Goal: Task Accomplishment & Management: Manage account settings

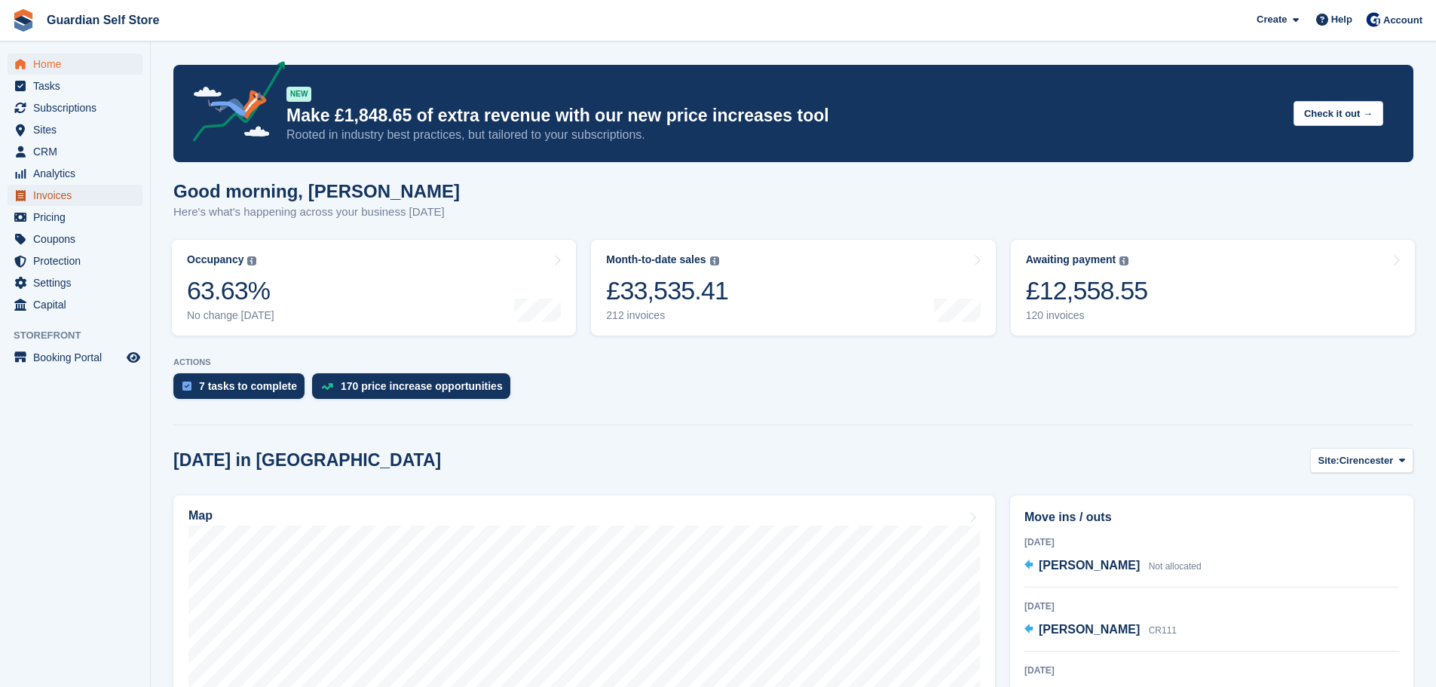
click at [90, 199] on span "Invoices" at bounding box center [78, 195] width 90 height 21
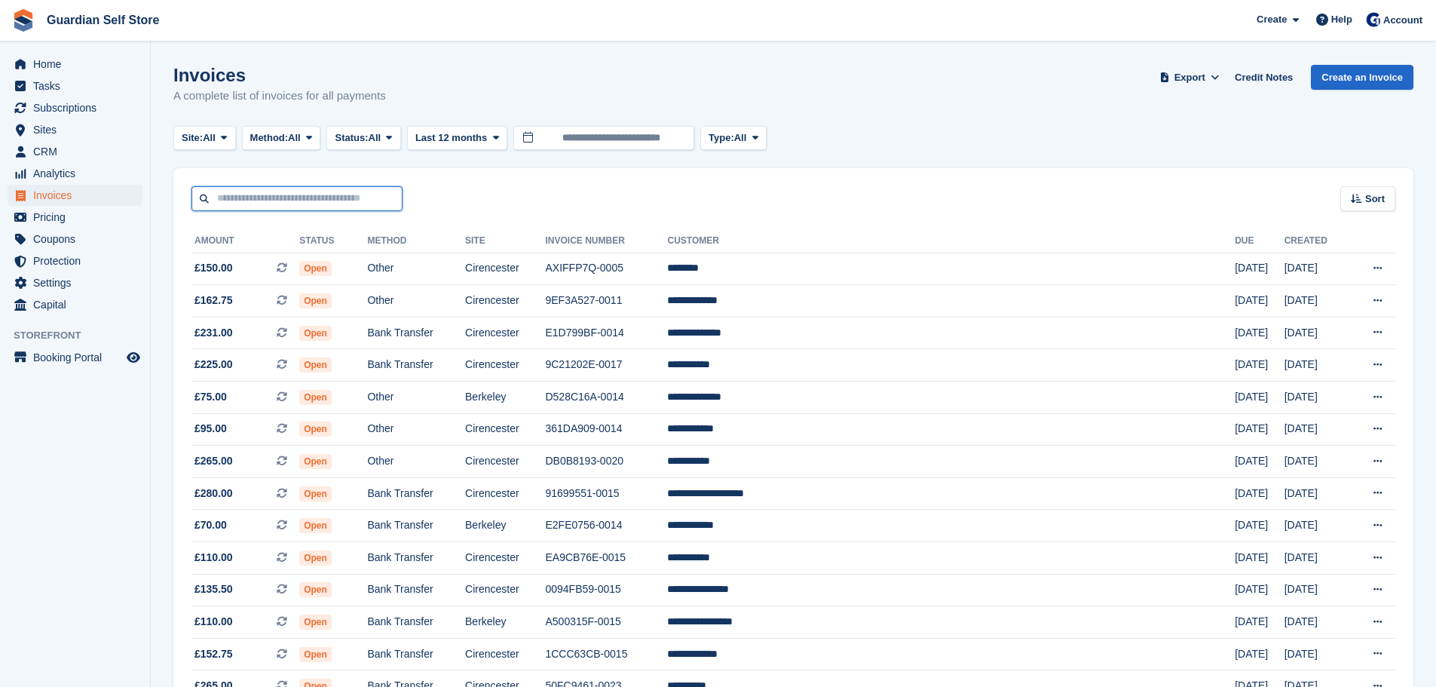
click at [245, 202] on input "text" at bounding box center [296, 198] width 211 height 25
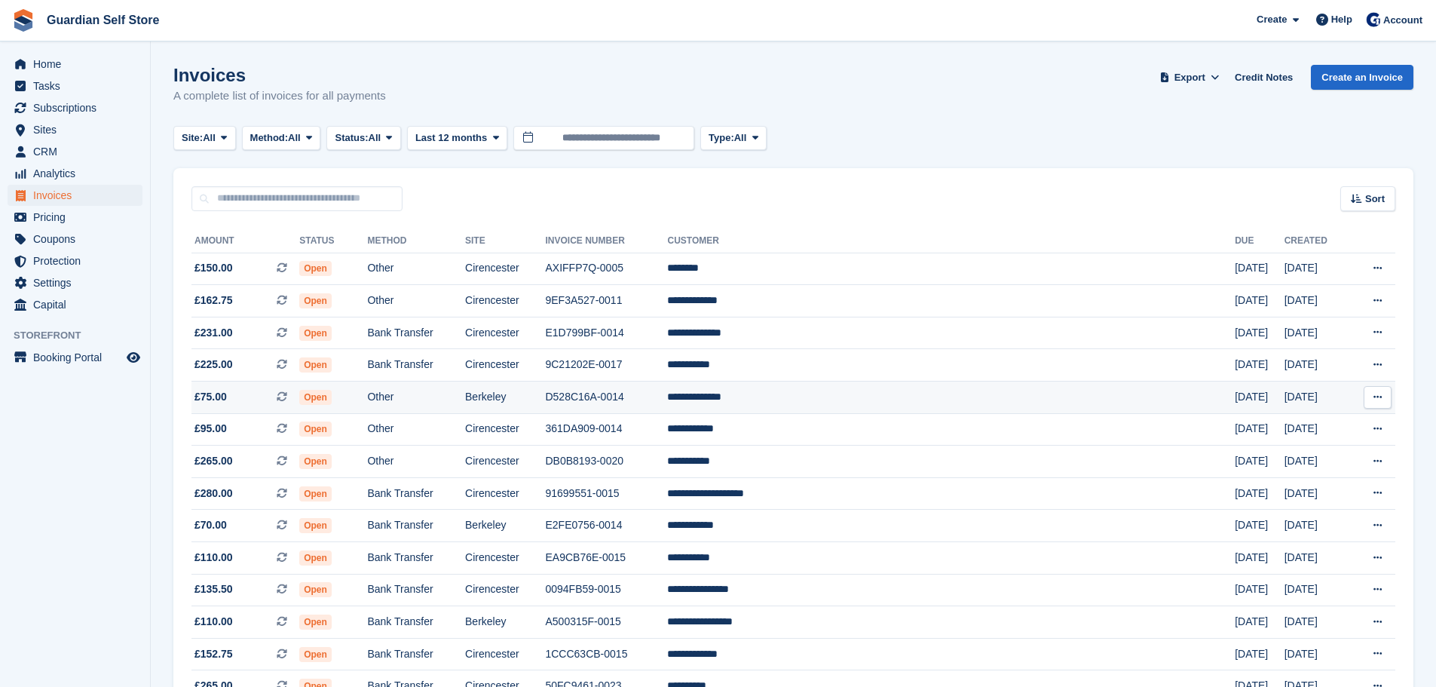
click at [667, 393] on td "D528C16A-0014" at bounding box center [606, 397] width 122 height 32
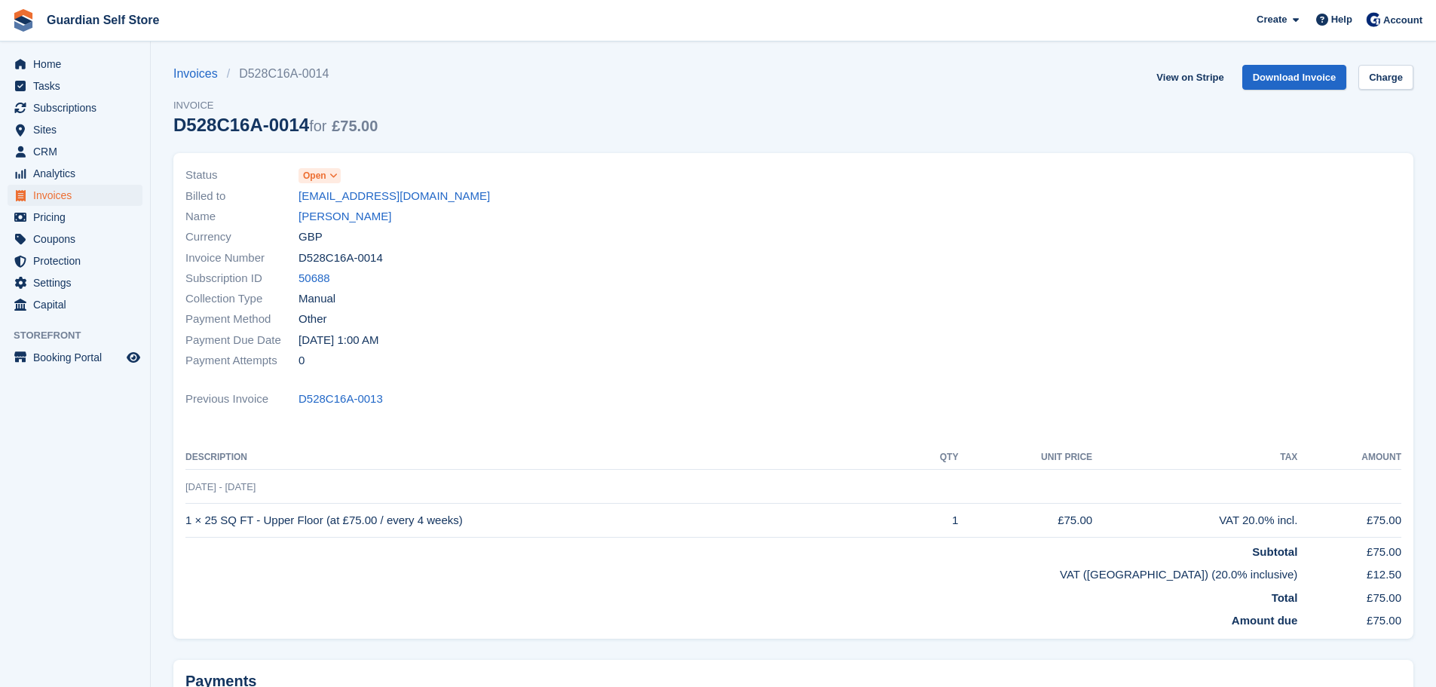
click at [325, 174] on span "Open" at bounding box center [314, 176] width 23 height 14
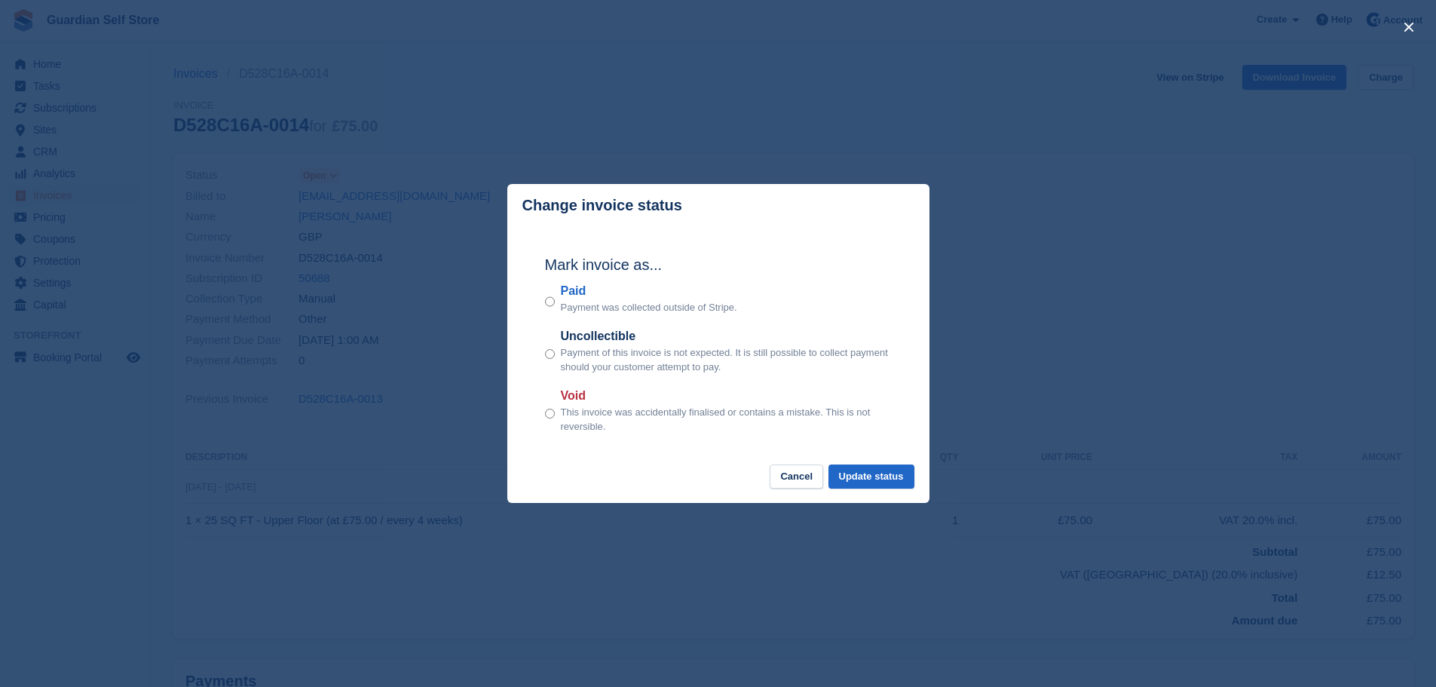
click at [565, 287] on label "Paid" at bounding box center [649, 291] width 176 height 18
click at [878, 473] on button "Update status" at bounding box center [871, 476] width 86 height 25
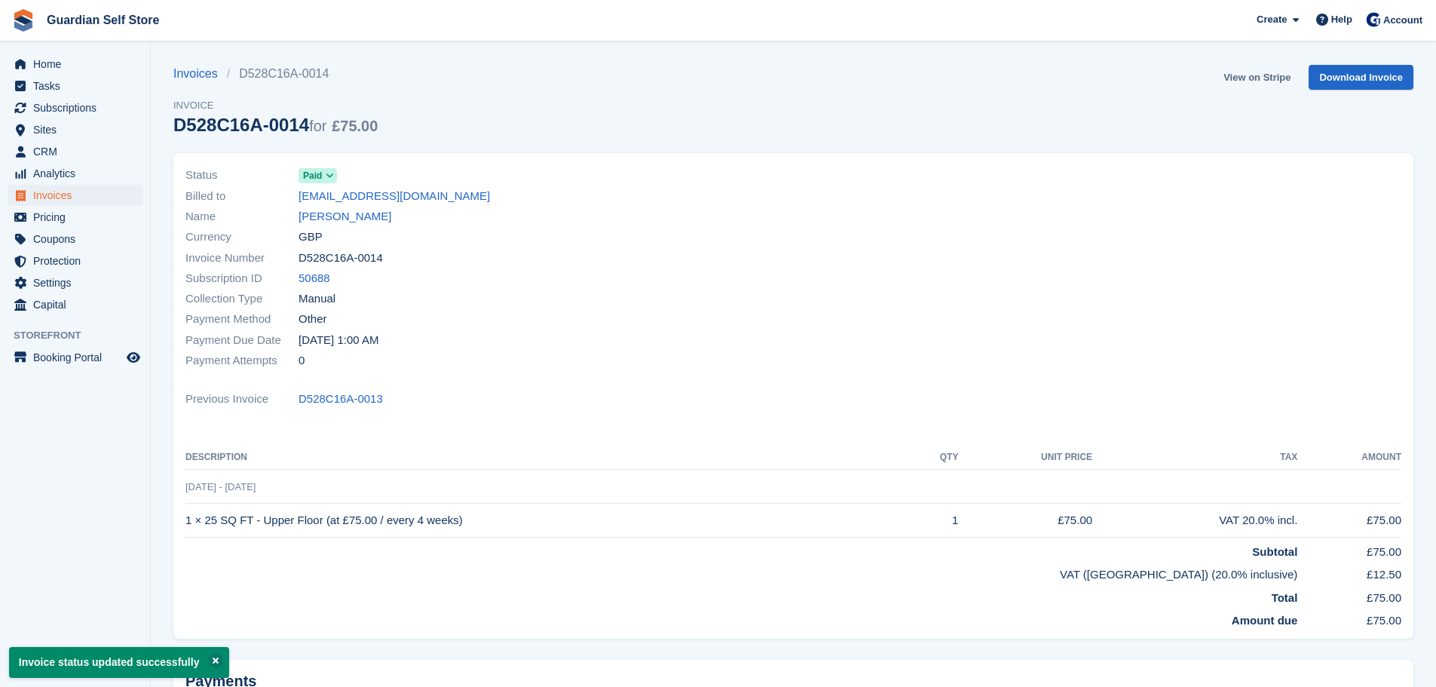
click at [1242, 76] on link "View on Stripe" at bounding box center [1256, 77] width 79 height 25
click at [91, 197] on span "Invoices" at bounding box center [78, 195] width 90 height 21
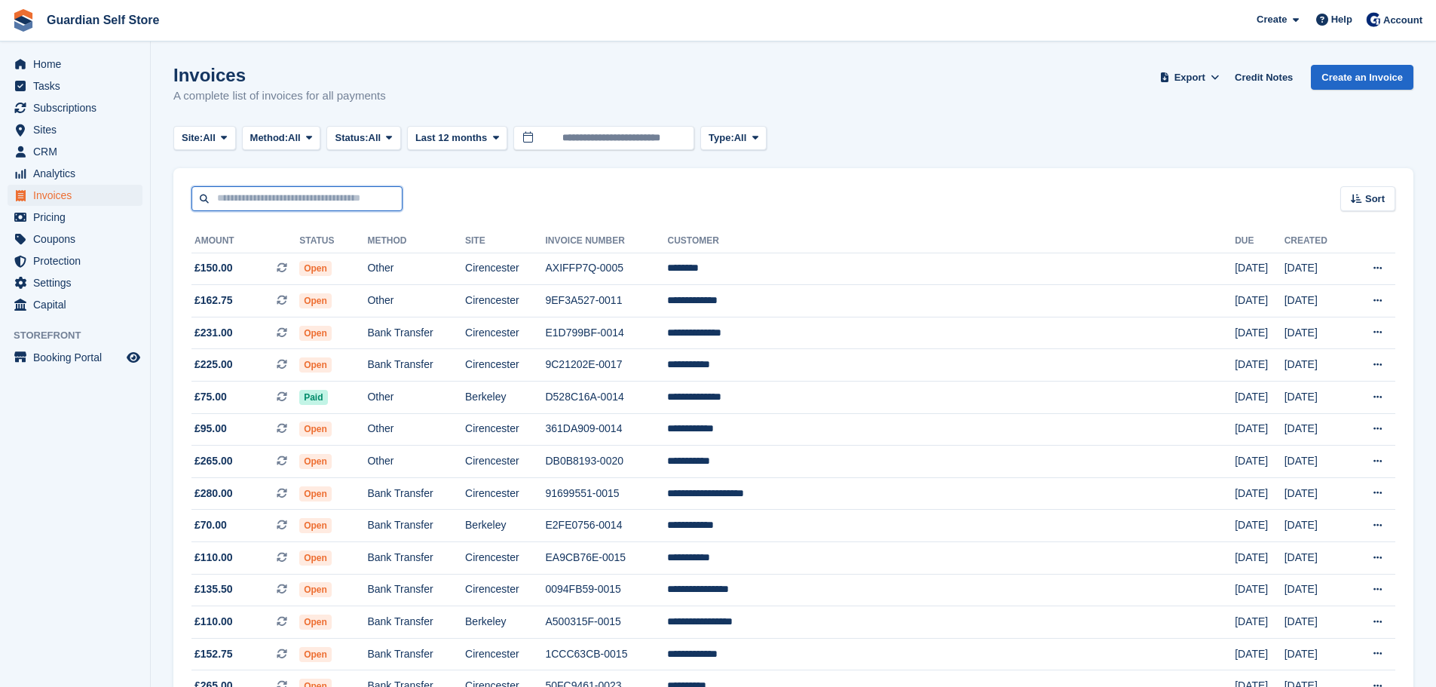
click at [314, 198] on input "text" at bounding box center [296, 198] width 211 height 25
type input "*****"
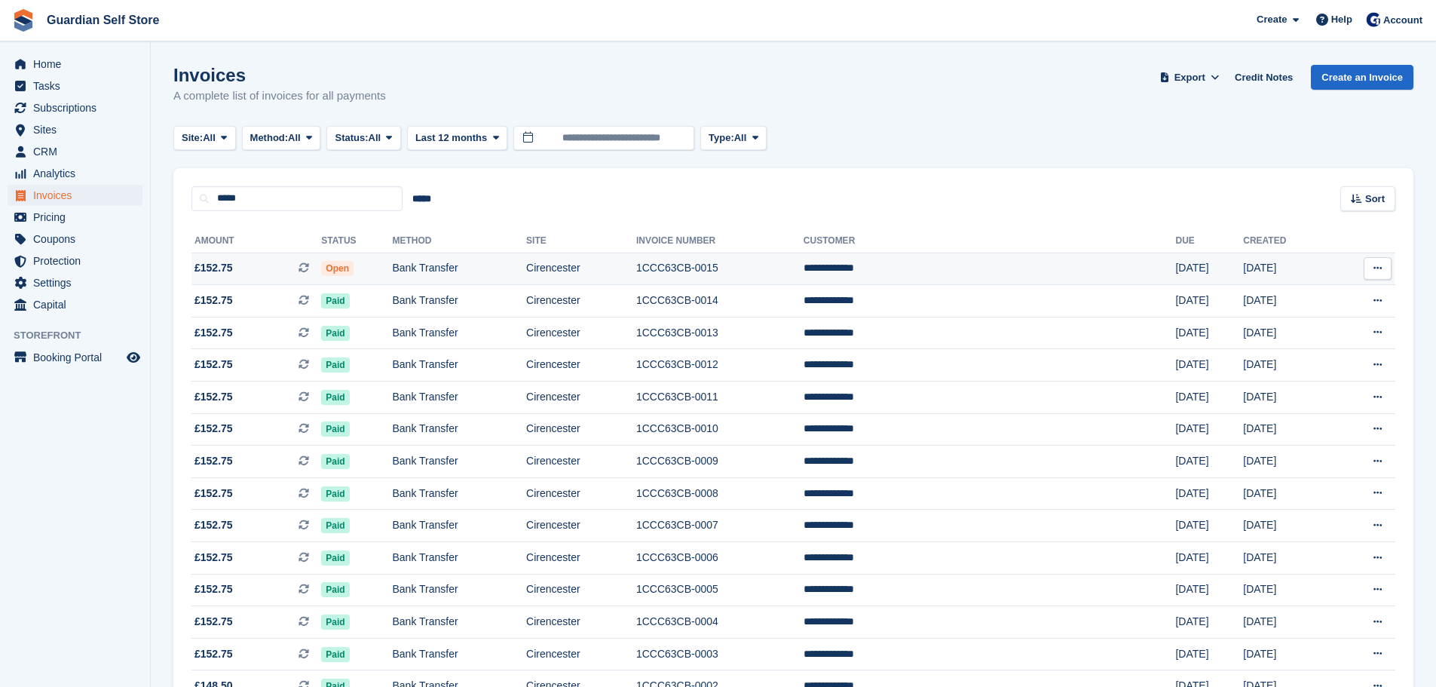
click at [527, 265] on td "Bank Transfer" at bounding box center [460, 269] width 134 height 32
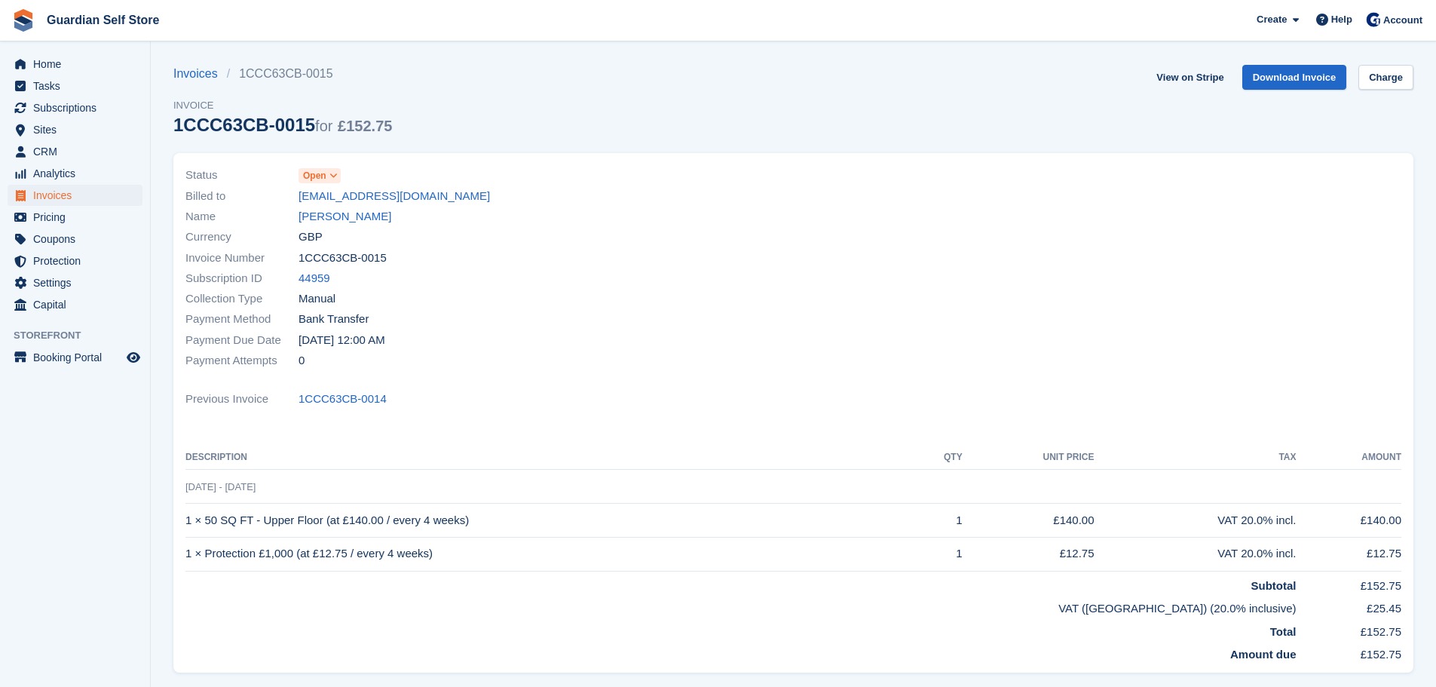
click at [331, 176] on icon at bounding box center [333, 175] width 8 height 9
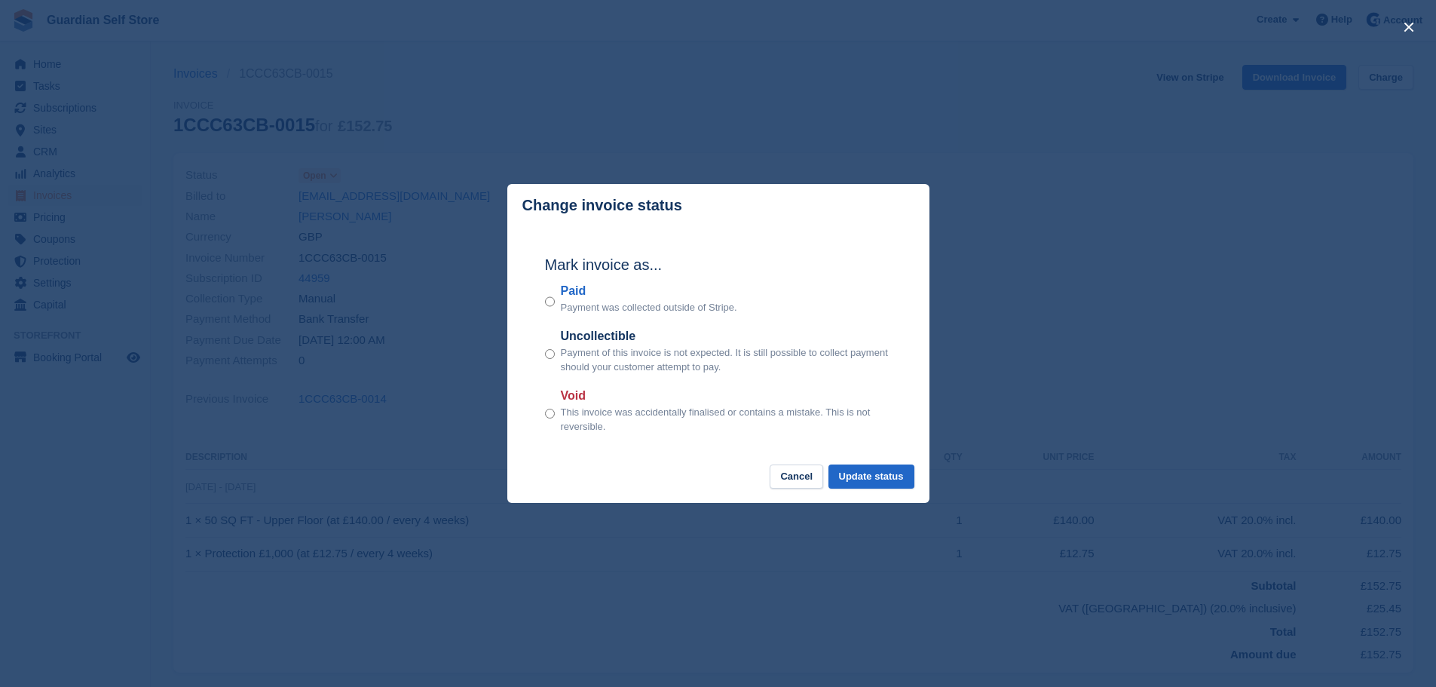
click at [572, 295] on label "Paid" at bounding box center [649, 291] width 176 height 18
click at [846, 473] on button "Update status" at bounding box center [871, 476] width 86 height 25
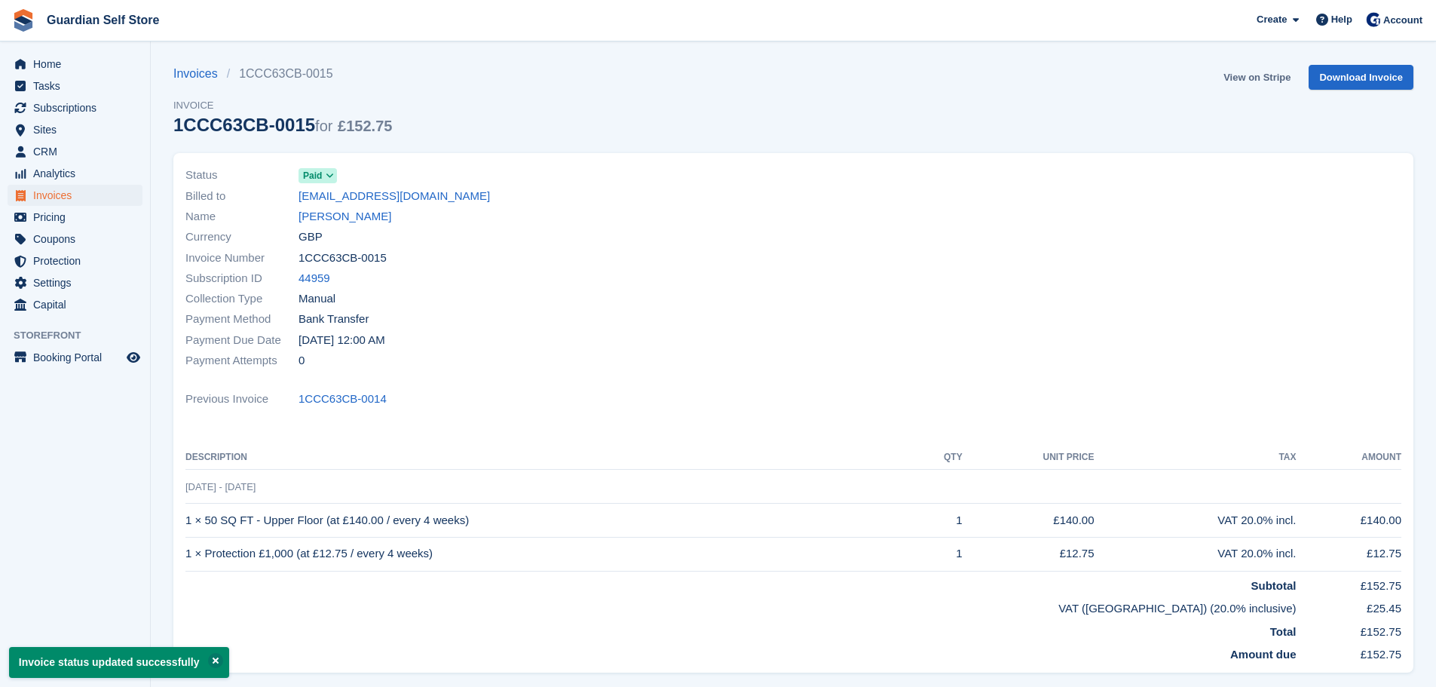
click at [1245, 77] on link "View on Stripe" at bounding box center [1256, 77] width 79 height 25
click at [70, 196] on span "Invoices" at bounding box center [78, 195] width 90 height 21
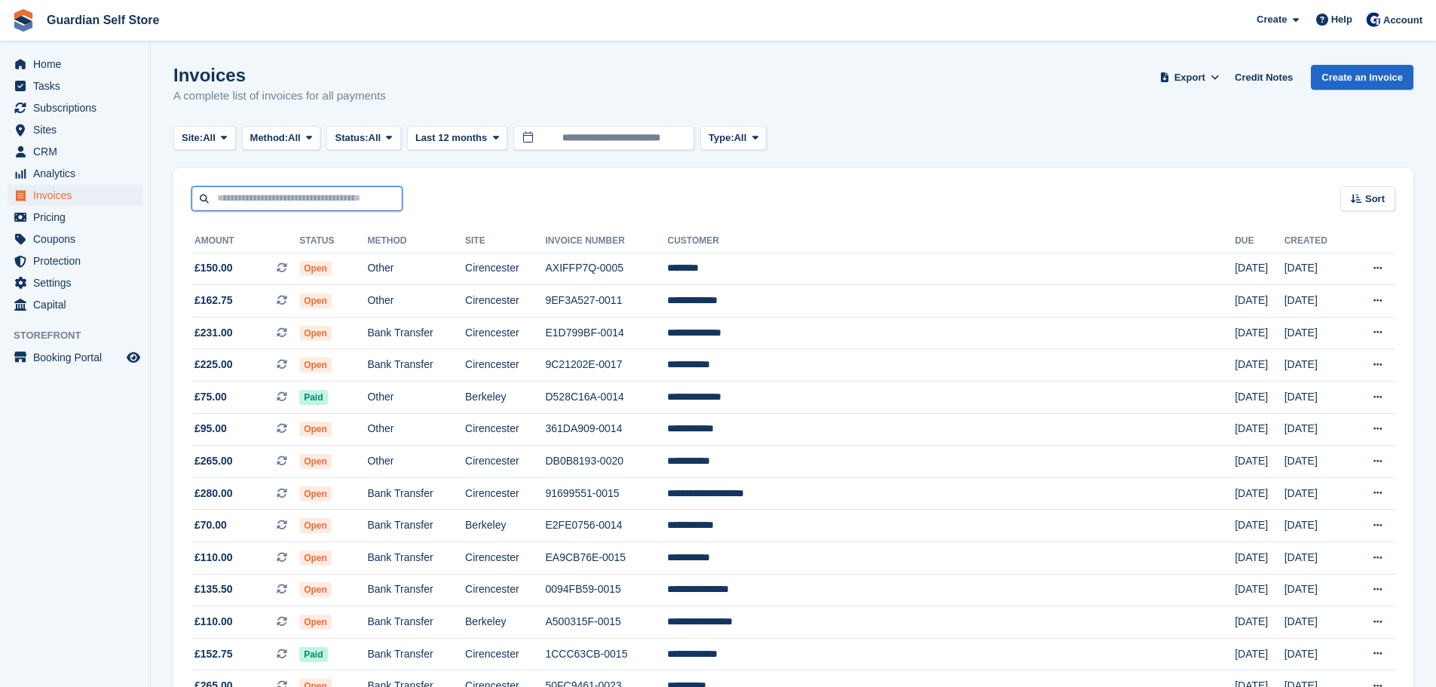
click at [332, 196] on input "text" at bounding box center [296, 198] width 211 height 25
type input "****"
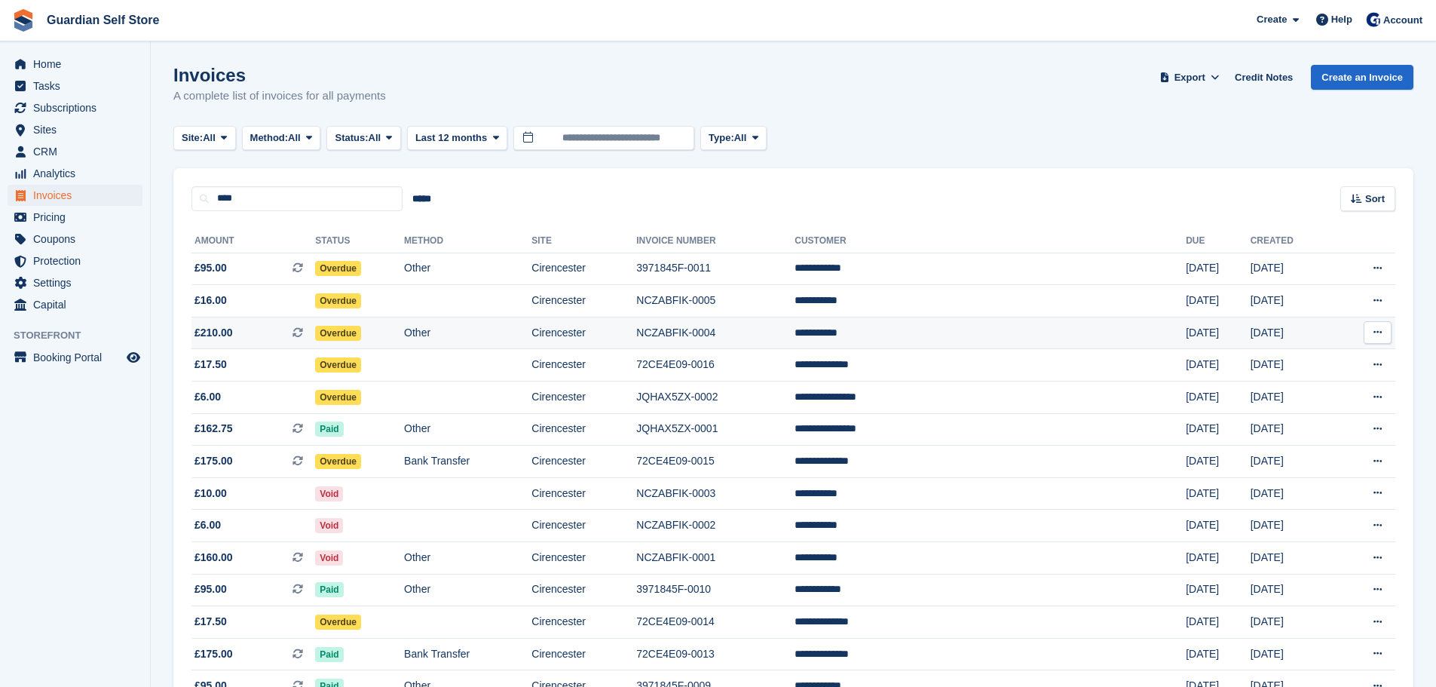
click at [263, 341] on td "£210.00 This is a recurring subscription invoice." at bounding box center [253, 333] width 124 height 32
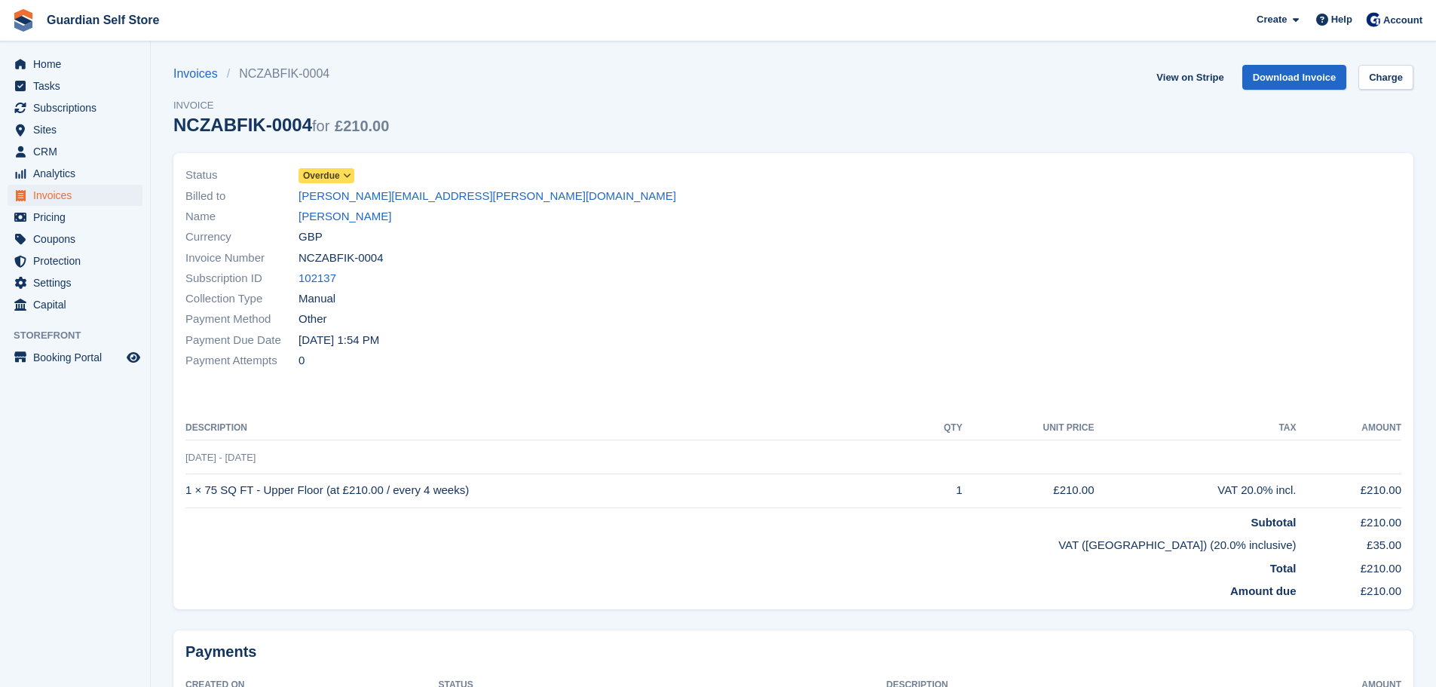
click at [323, 174] on span "Overdue" at bounding box center [321, 176] width 37 height 14
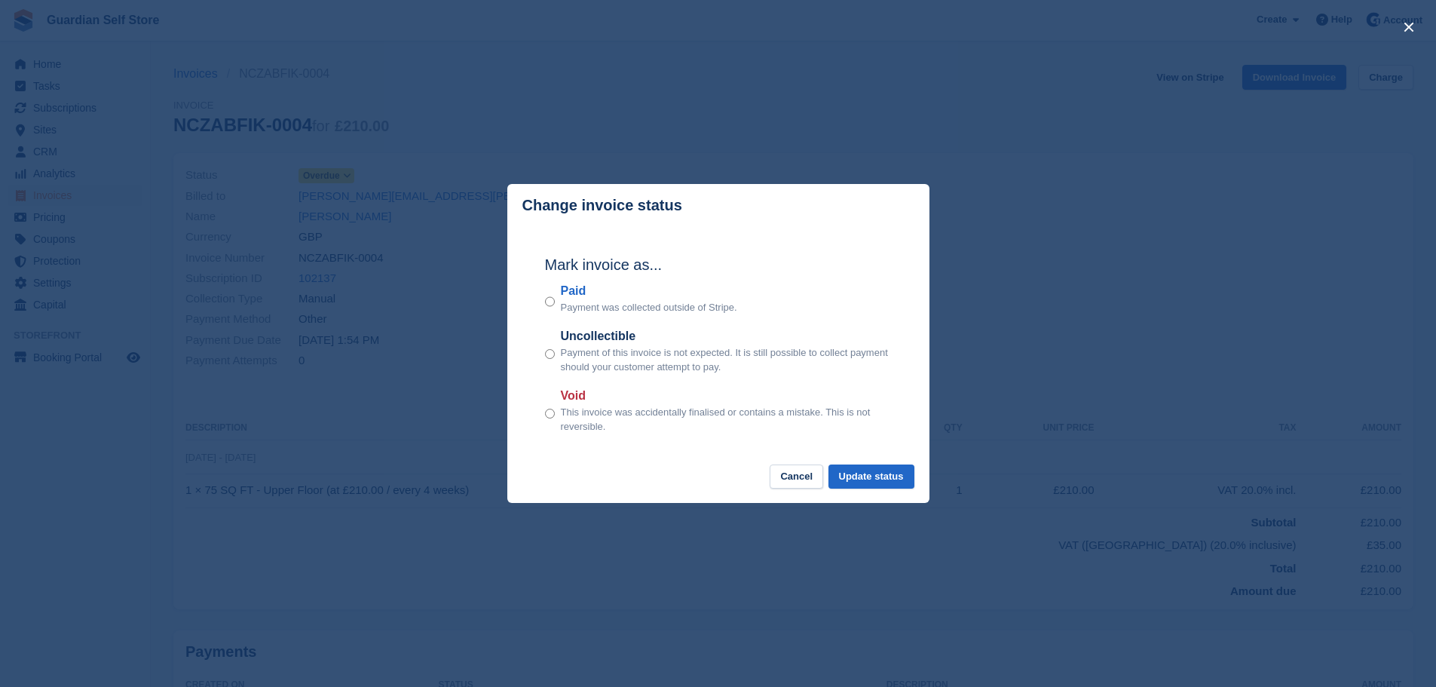
click at [587, 290] on label "Paid" at bounding box center [649, 291] width 176 height 18
click at [904, 469] on button "Update status" at bounding box center [871, 476] width 86 height 25
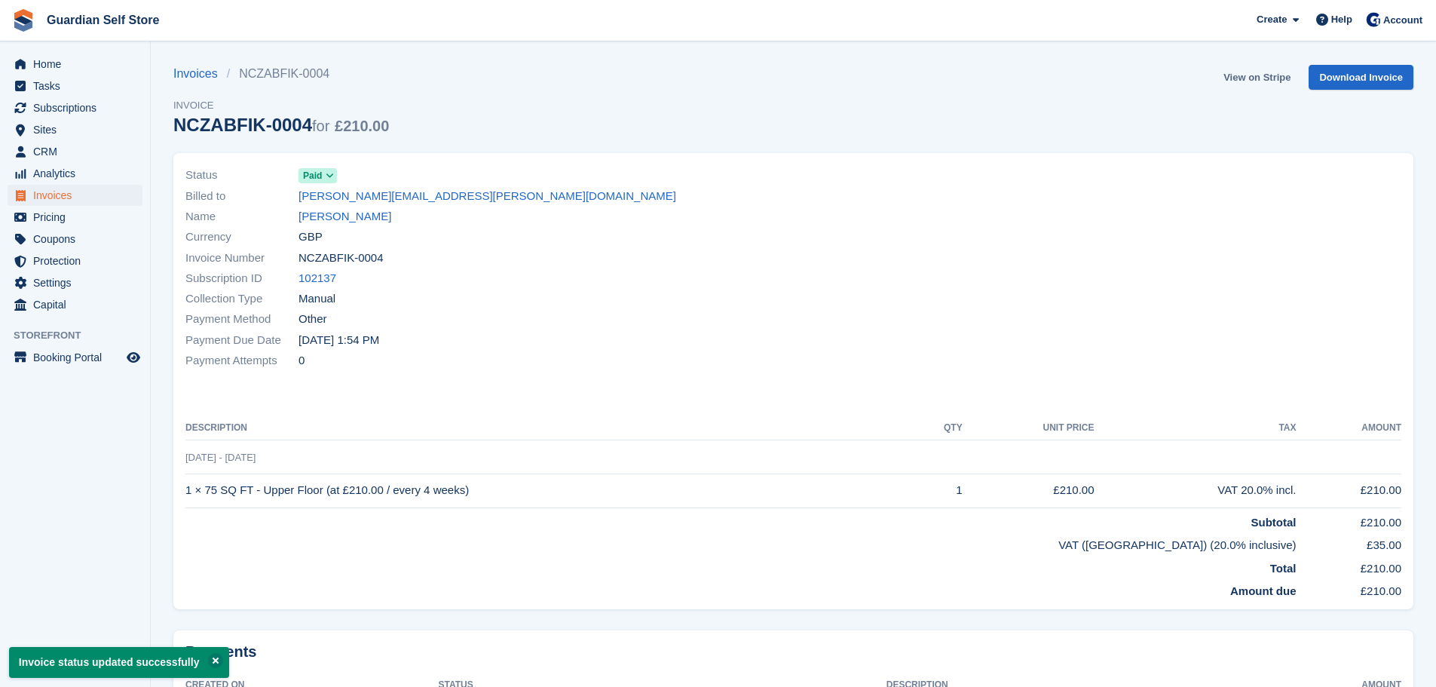
click at [1257, 75] on link "View on Stripe" at bounding box center [1256, 77] width 79 height 25
click at [51, 194] on span "Invoices" at bounding box center [78, 195] width 90 height 21
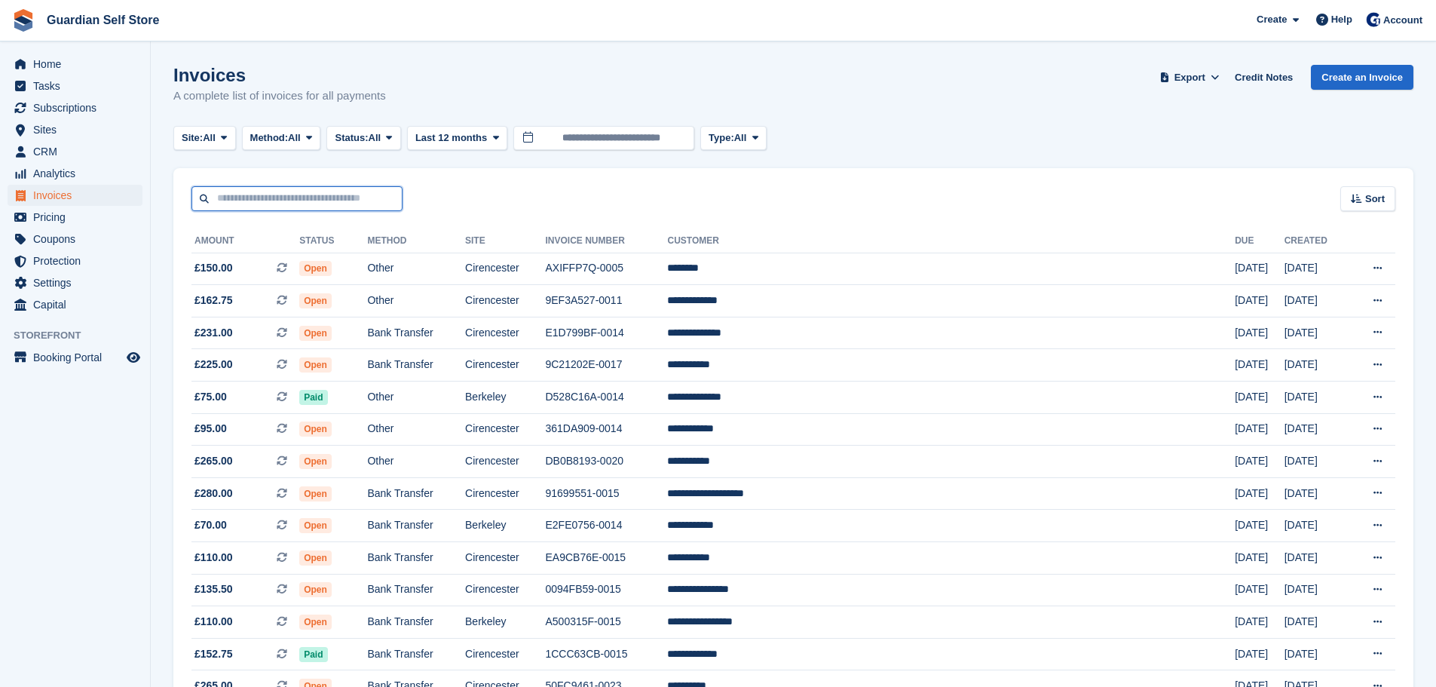
click at [290, 205] on input "text" at bounding box center [296, 198] width 211 height 25
type input "****"
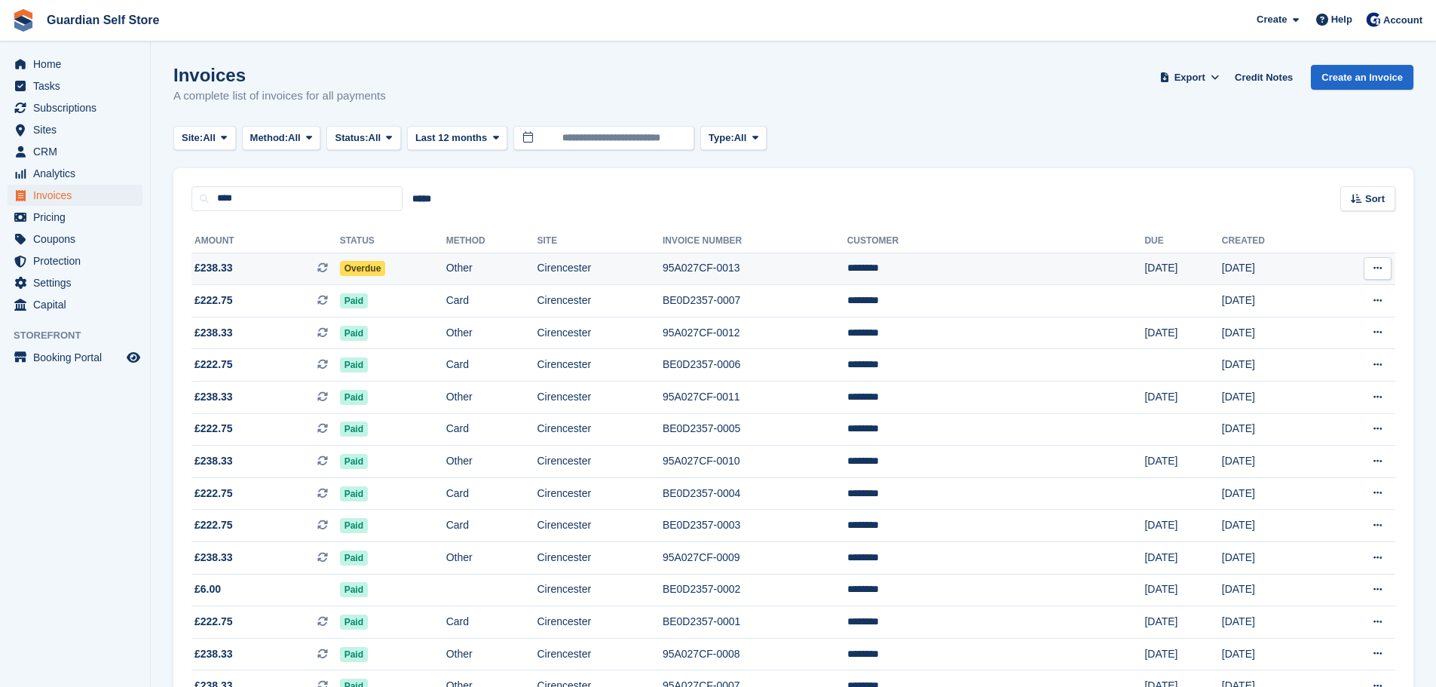
click at [257, 271] on span "£238.33 This is a recurring subscription invoice." at bounding box center [265, 268] width 149 height 16
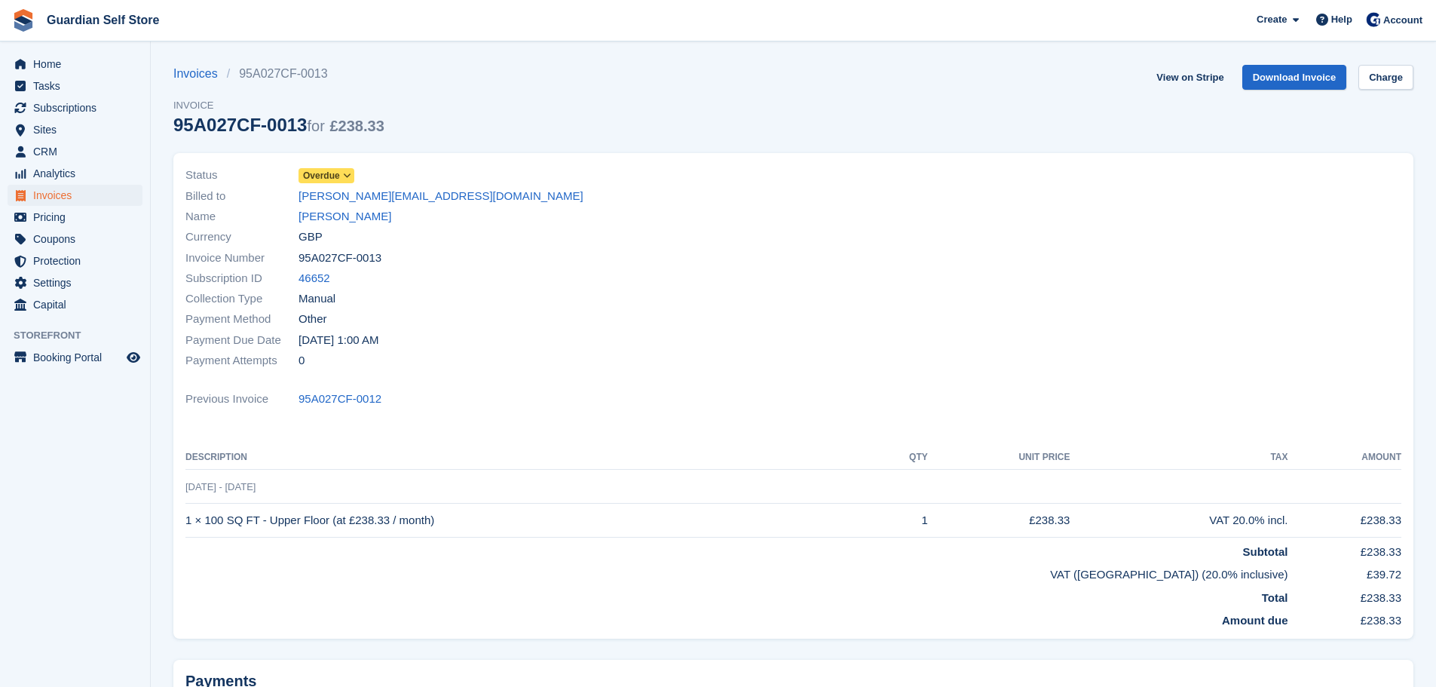
click at [323, 174] on span "Overdue" at bounding box center [321, 176] width 37 height 14
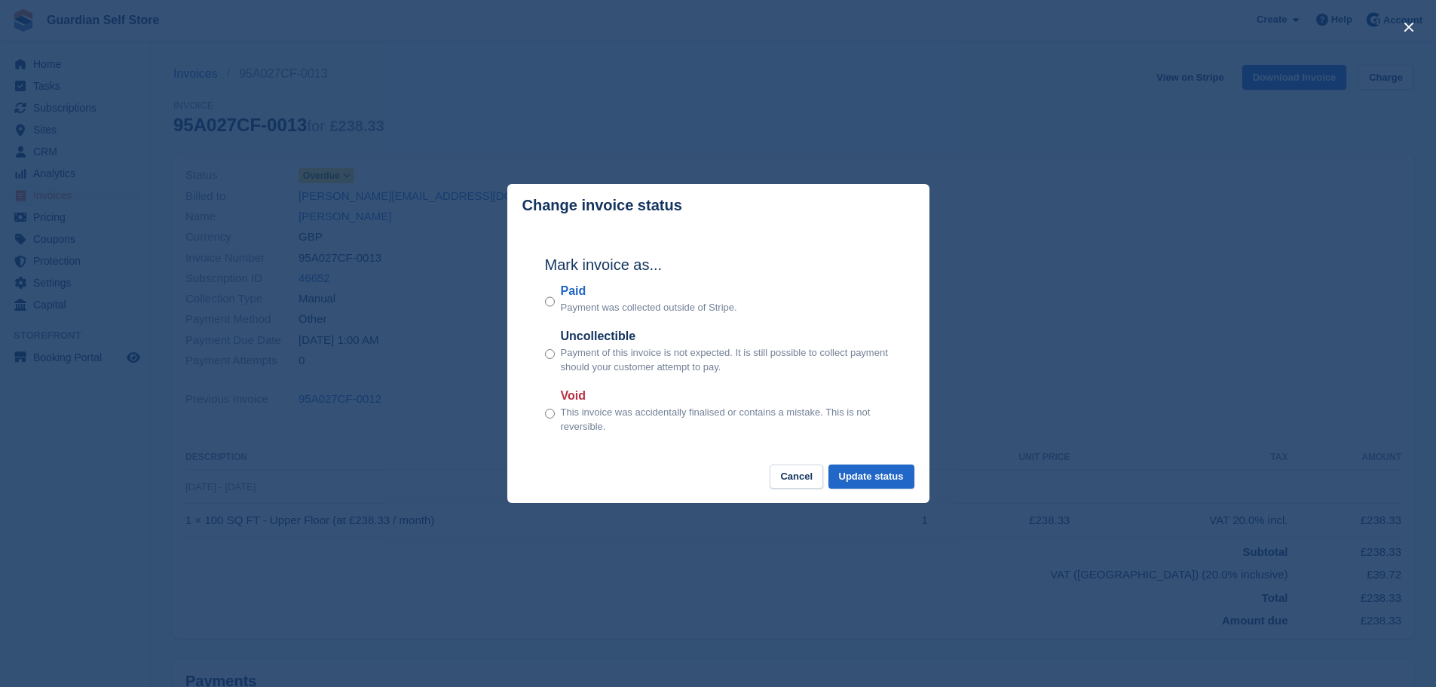
click at [572, 291] on label "Paid" at bounding box center [649, 291] width 176 height 18
click at [848, 482] on button "Update status" at bounding box center [871, 476] width 86 height 25
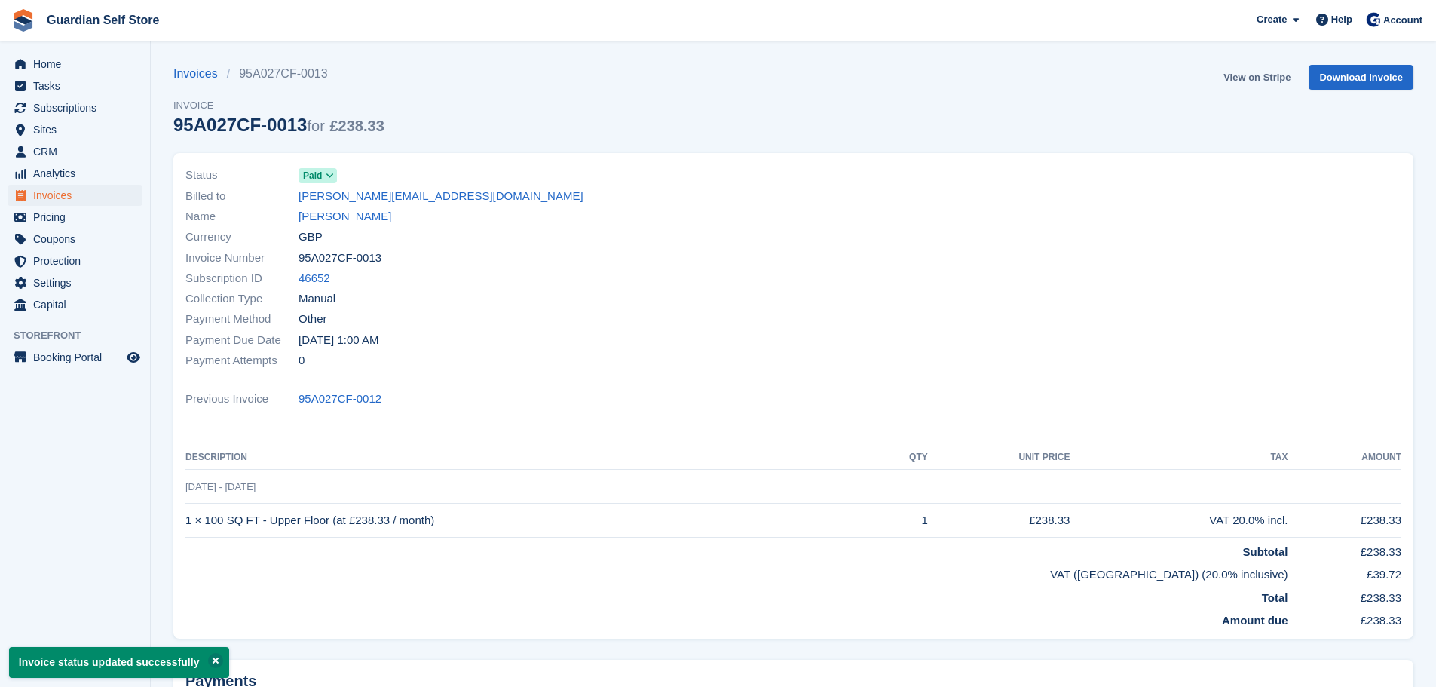
click at [1239, 75] on link "View on Stripe" at bounding box center [1256, 77] width 79 height 25
click at [110, 199] on span "Invoices" at bounding box center [78, 195] width 90 height 21
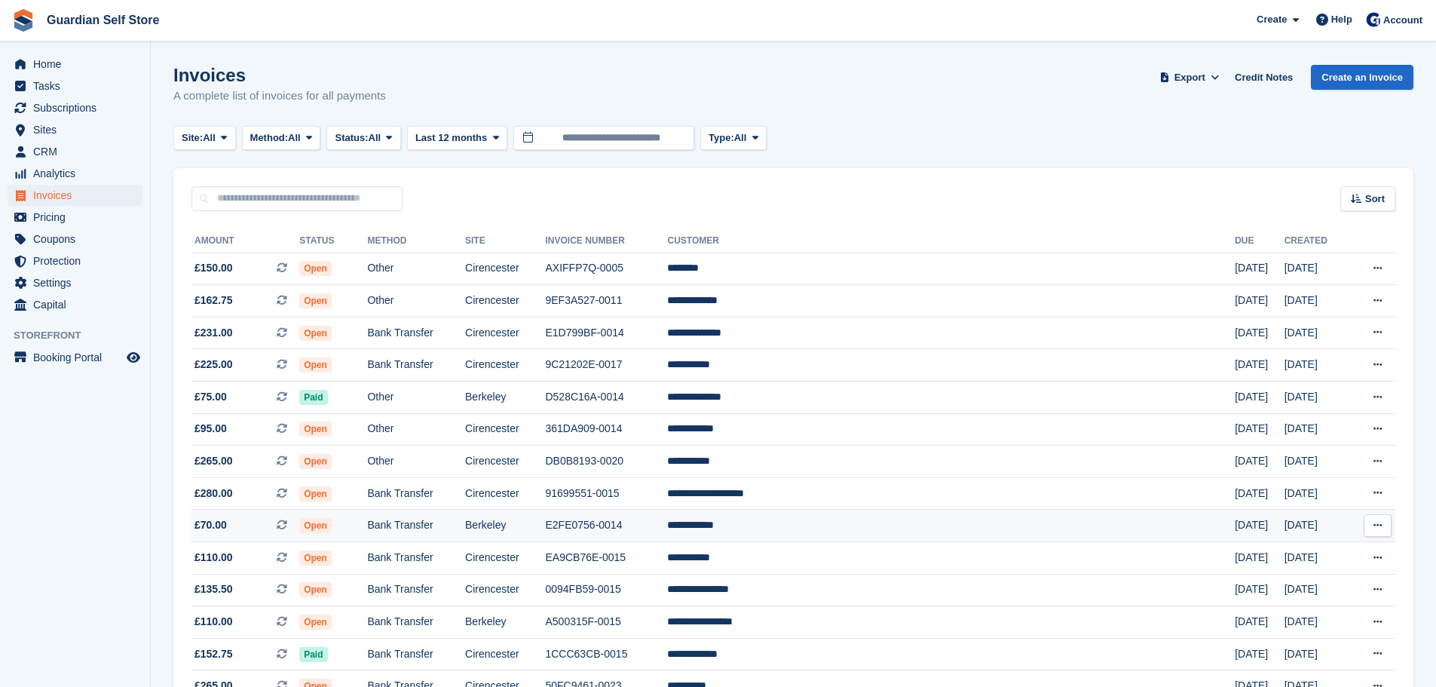
click at [436, 527] on td "Bank Transfer" at bounding box center [416, 526] width 98 height 32
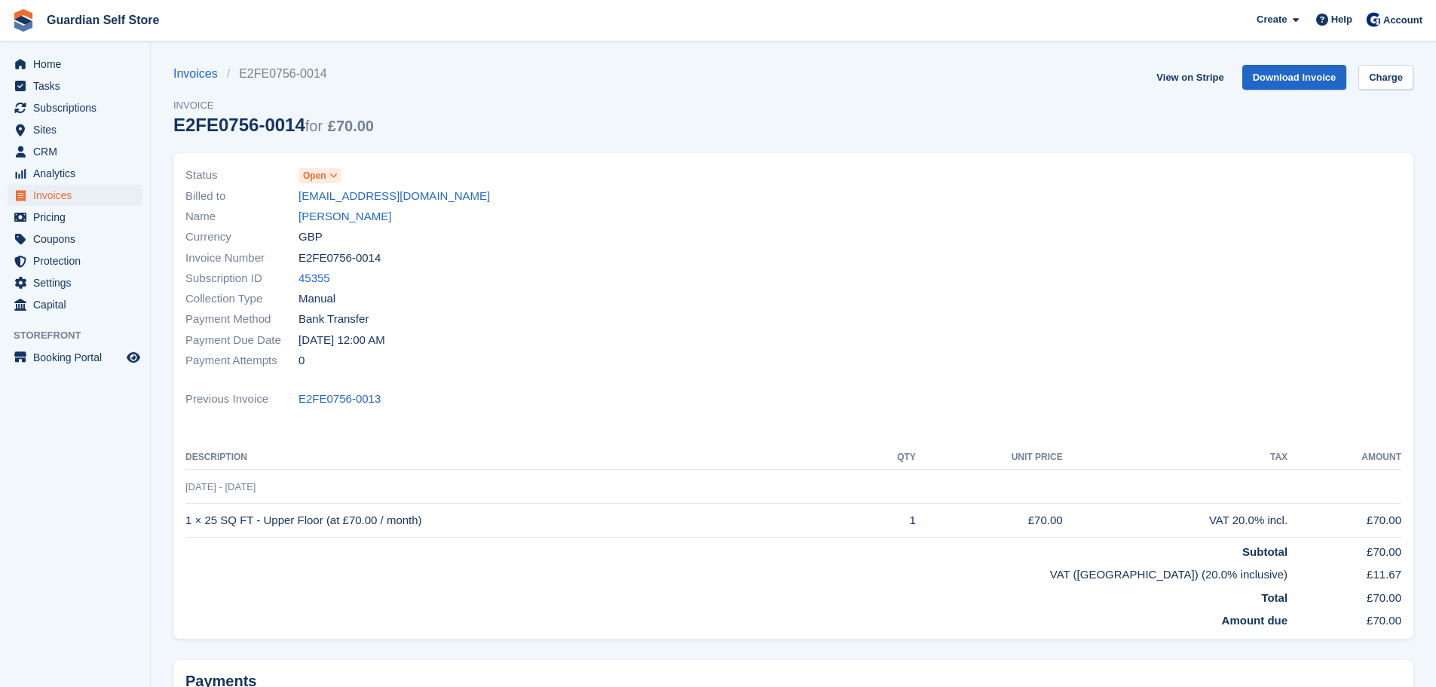
click at [338, 179] on span at bounding box center [334, 176] width 12 height 12
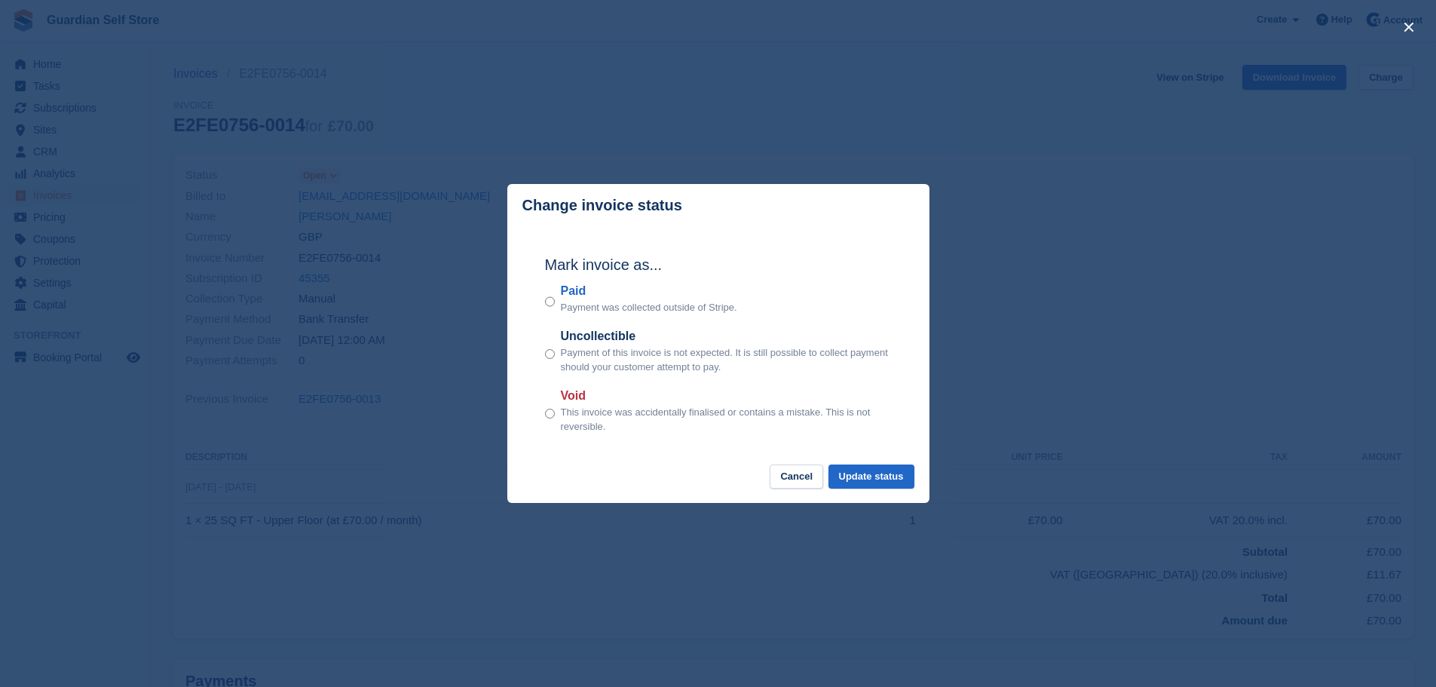
click at [565, 289] on label "Paid" at bounding box center [649, 291] width 176 height 18
click at [867, 476] on button "Update status" at bounding box center [871, 476] width 86 height 25
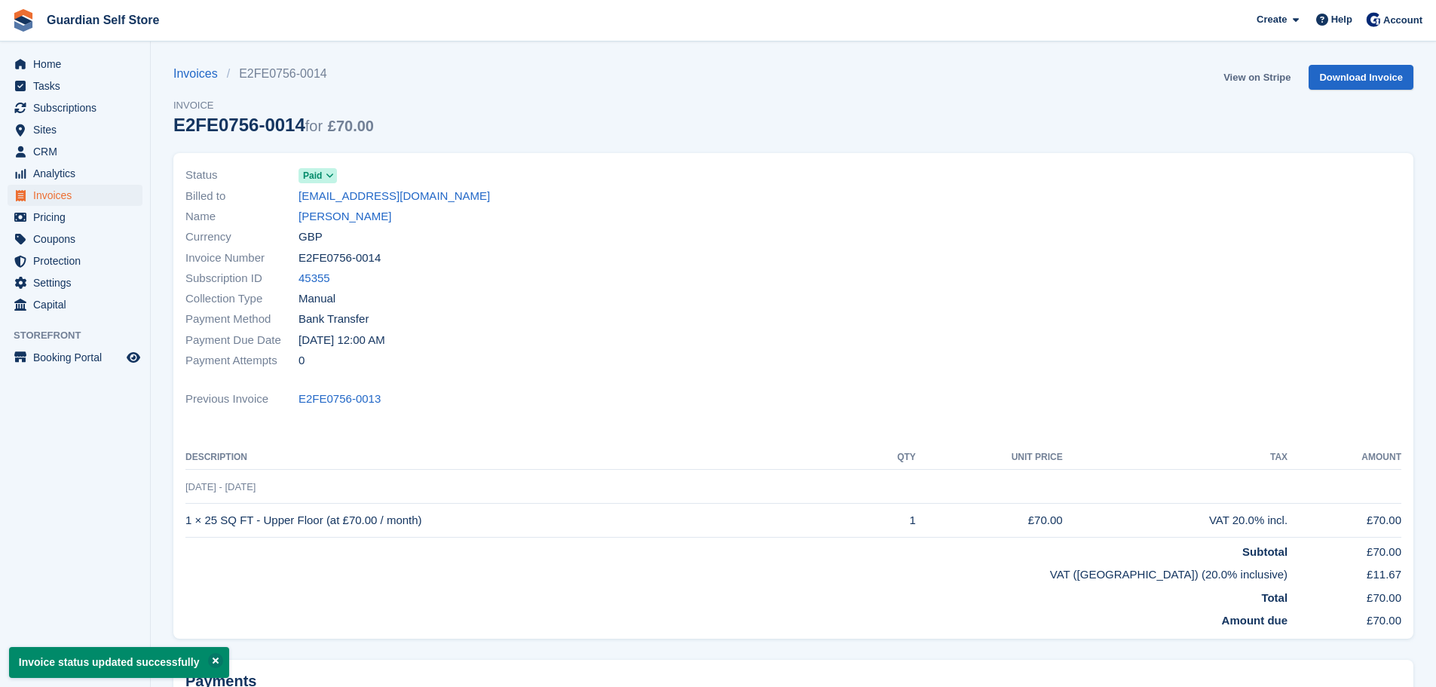
click at [1237, 75] on link "View on Stripe" at bounding box center [1256, 77] width 79 height 25
click at [69, 198] on span "Invoices" at bounding box center [78, 195] width 90 height 21
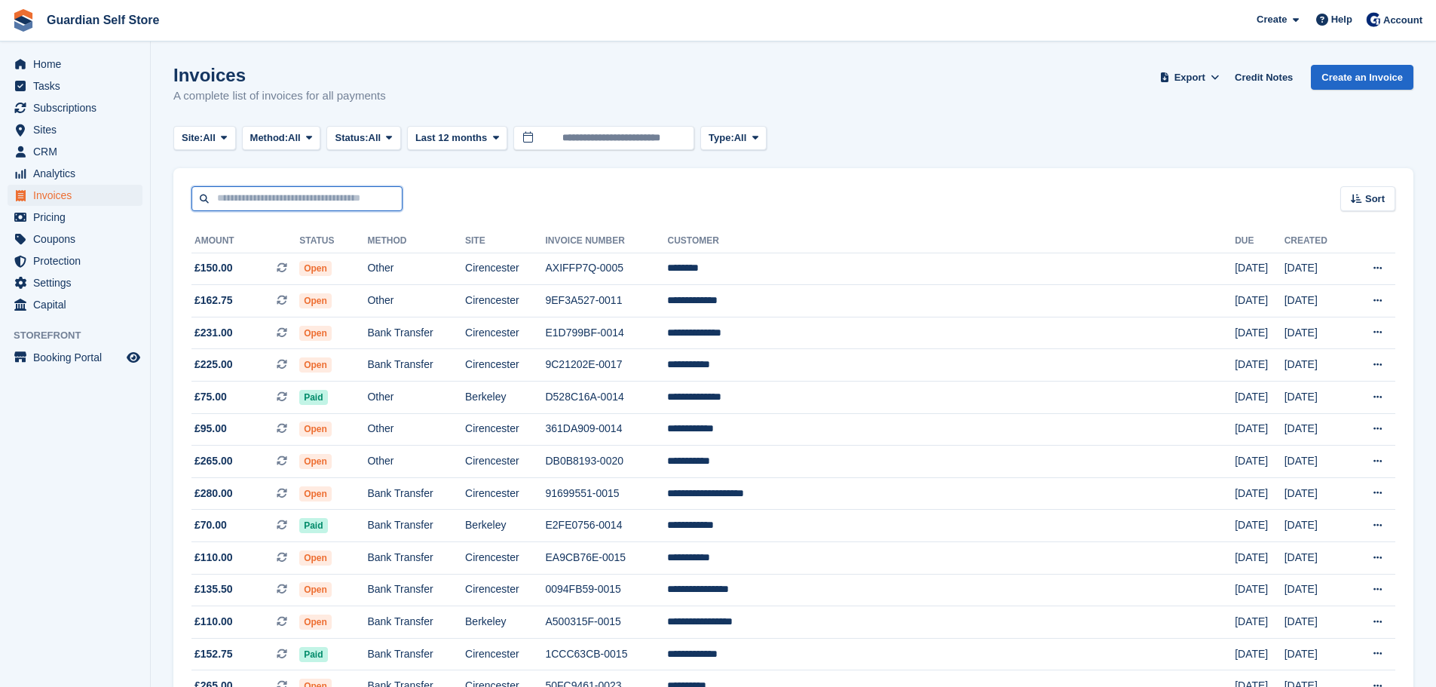
click at [256, 202] on input "text" at bounding box center [296, 198] width 211 height 25
type input "****"
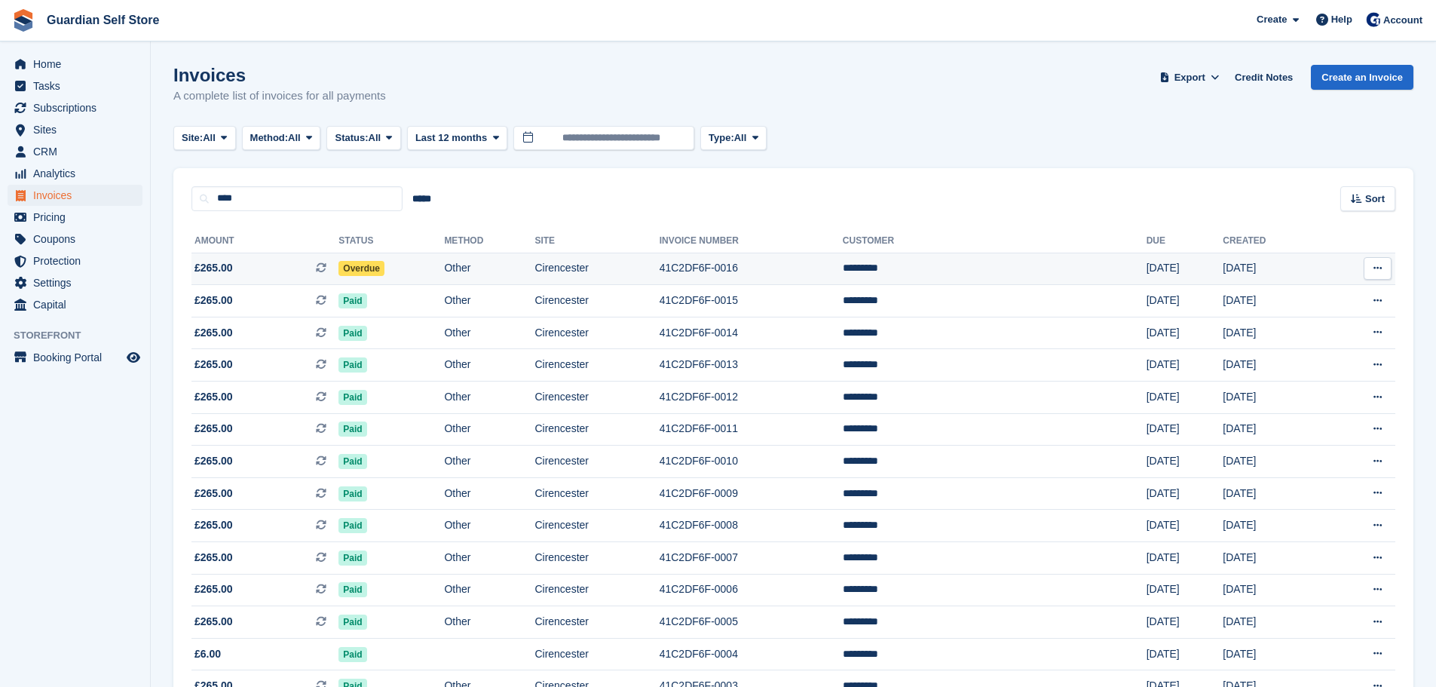
click at [283, 263] on span "£265.00 This is a recurring subscription invoice." at bounding box center [264, 268] width 147 height 16
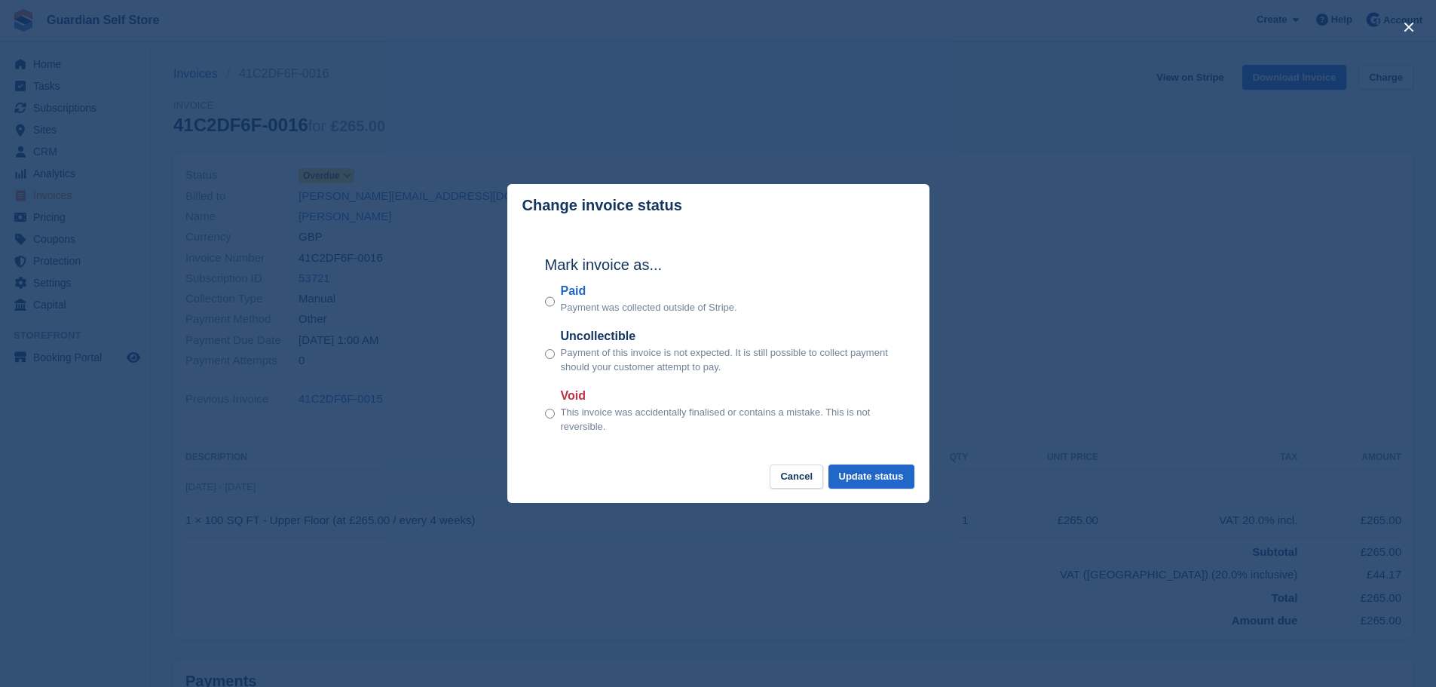
click at [575, 292] on label "Paid" at bounding box center [649, 291] width 176 height 18
click at [881, 489] on button "Update status" at bounding box center [871, 476] width 86 height 25
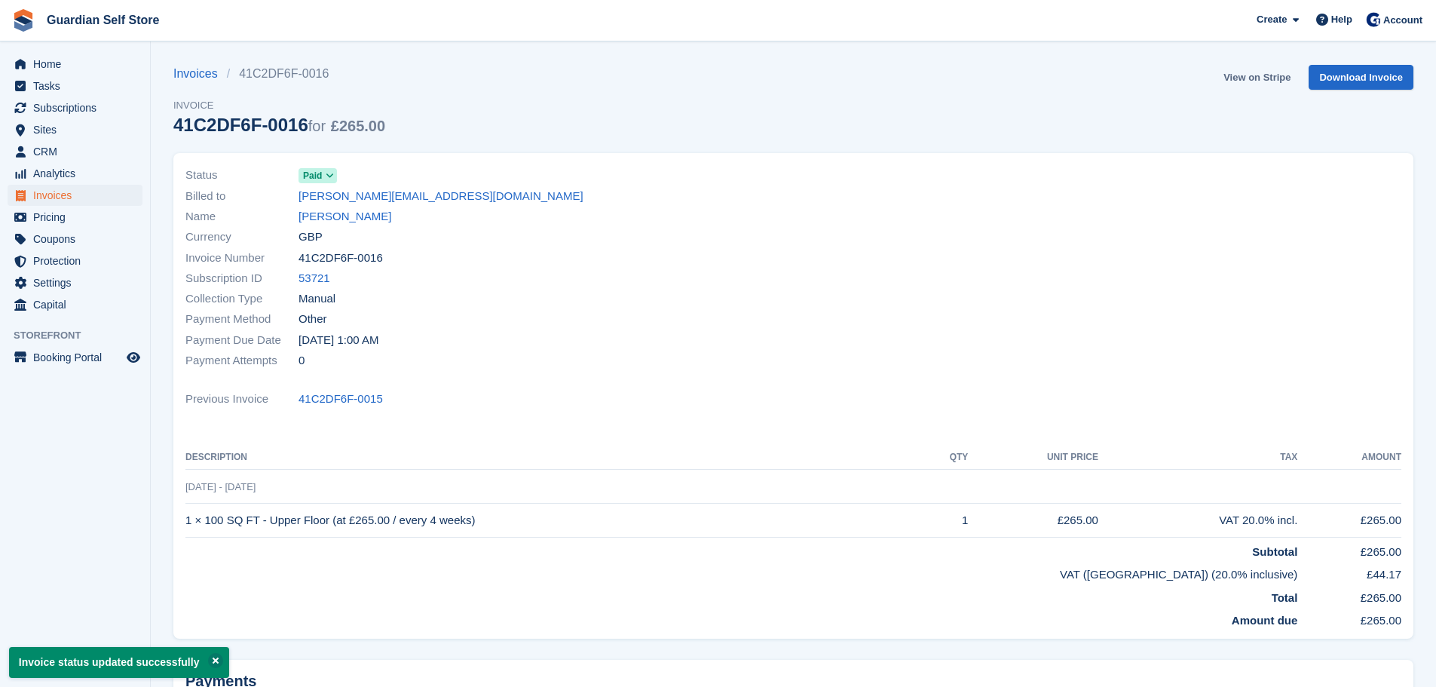
click at [1252, 78] on link "View on Stripe" at bounding box center [1256, 77] width 79 height 25
click at [91, 192] on span "Invoices" at bounding box center [78, 195] width 90 height 21
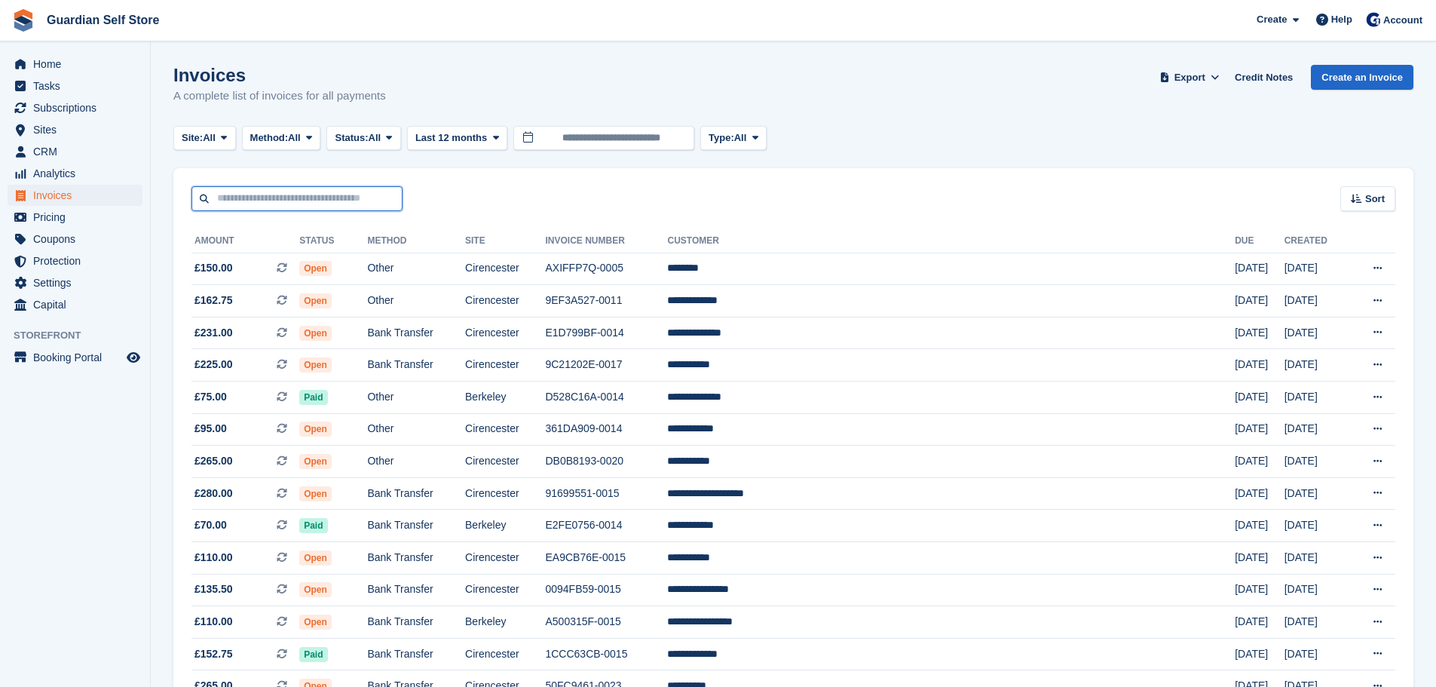
click at [312, 192] on input "text" at bounding box center [296, 198] width 211 height 25
type input "****"
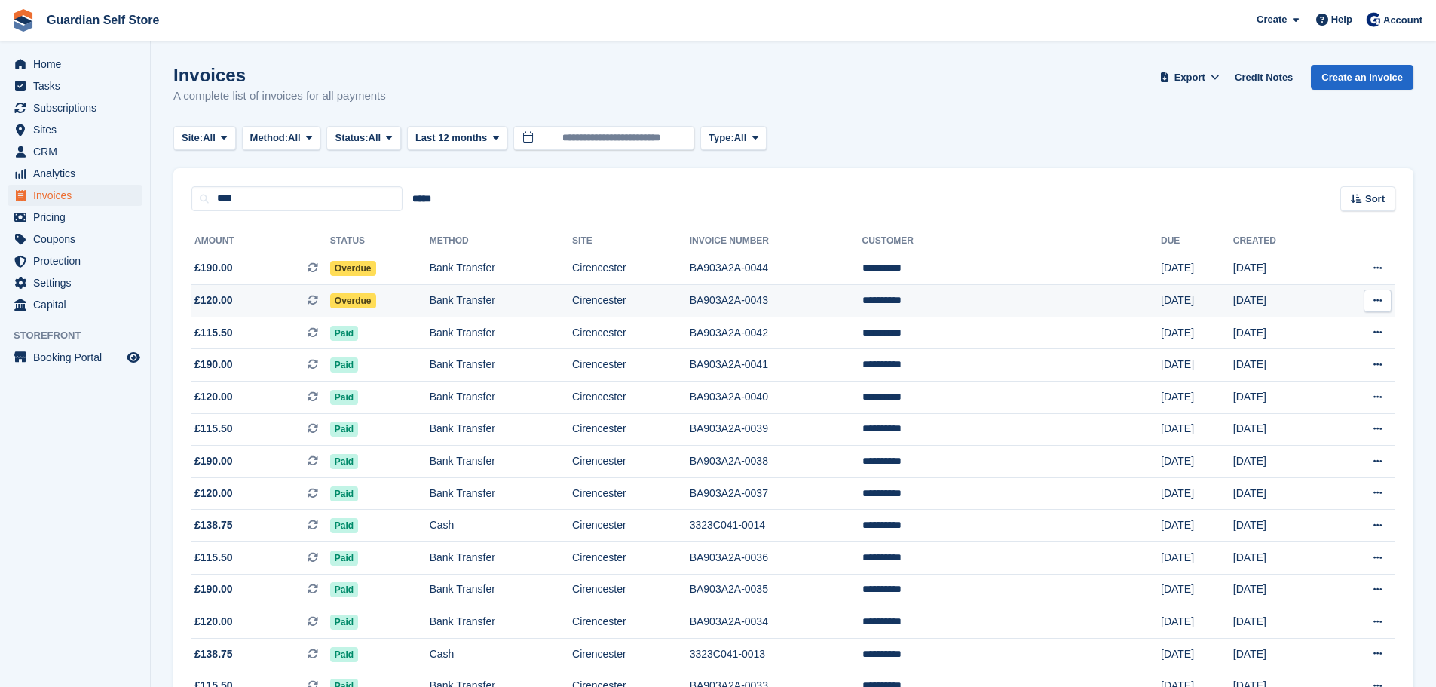
click at [278, 302] on span "£120.00 This is a recurring subscription invoice." at bounding box center [260, 300] width 139 height 16
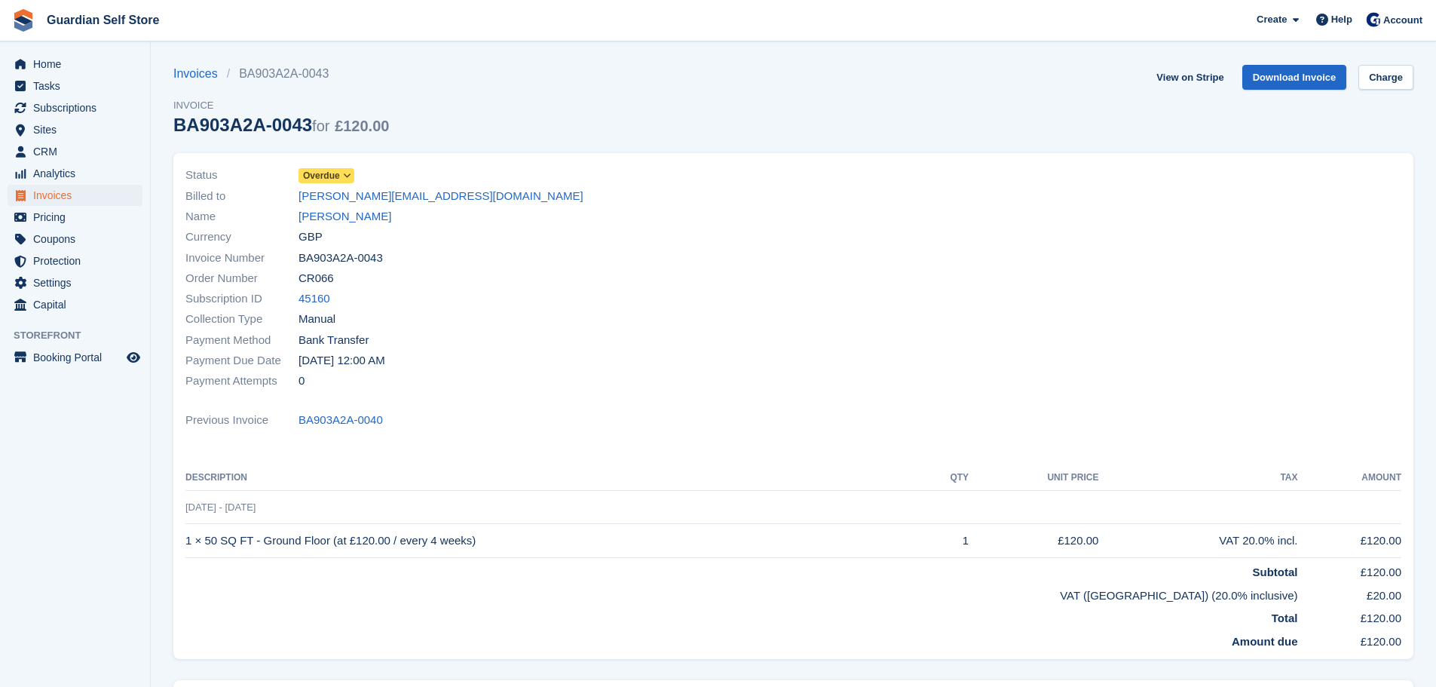
click at [320, 181] on span "Overdue" at bounding box center [321, 176] width 37 height 14
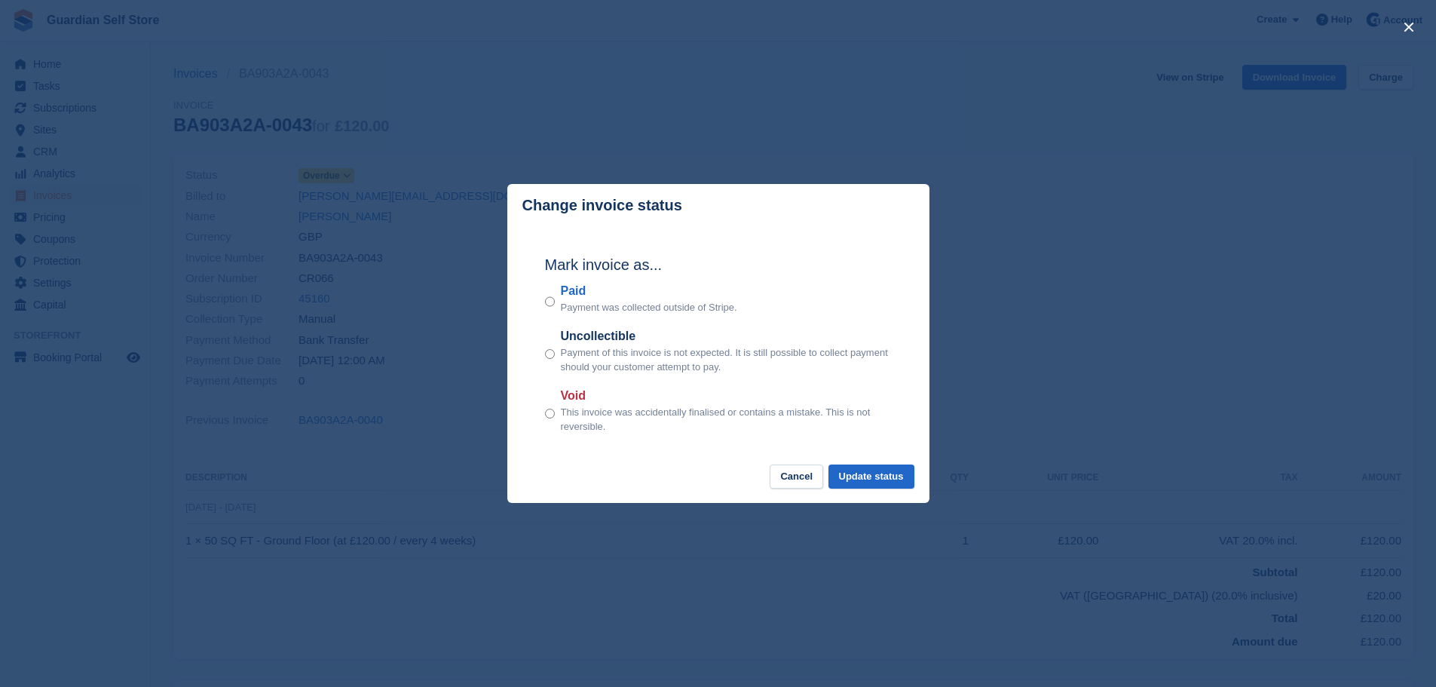
click at [568, 289] on label "Paid" at bounding box center [649, 291] width 176 height 18
click at [868, 477] on button "Update status" at bounding box center [871, 476] width 86 height 25
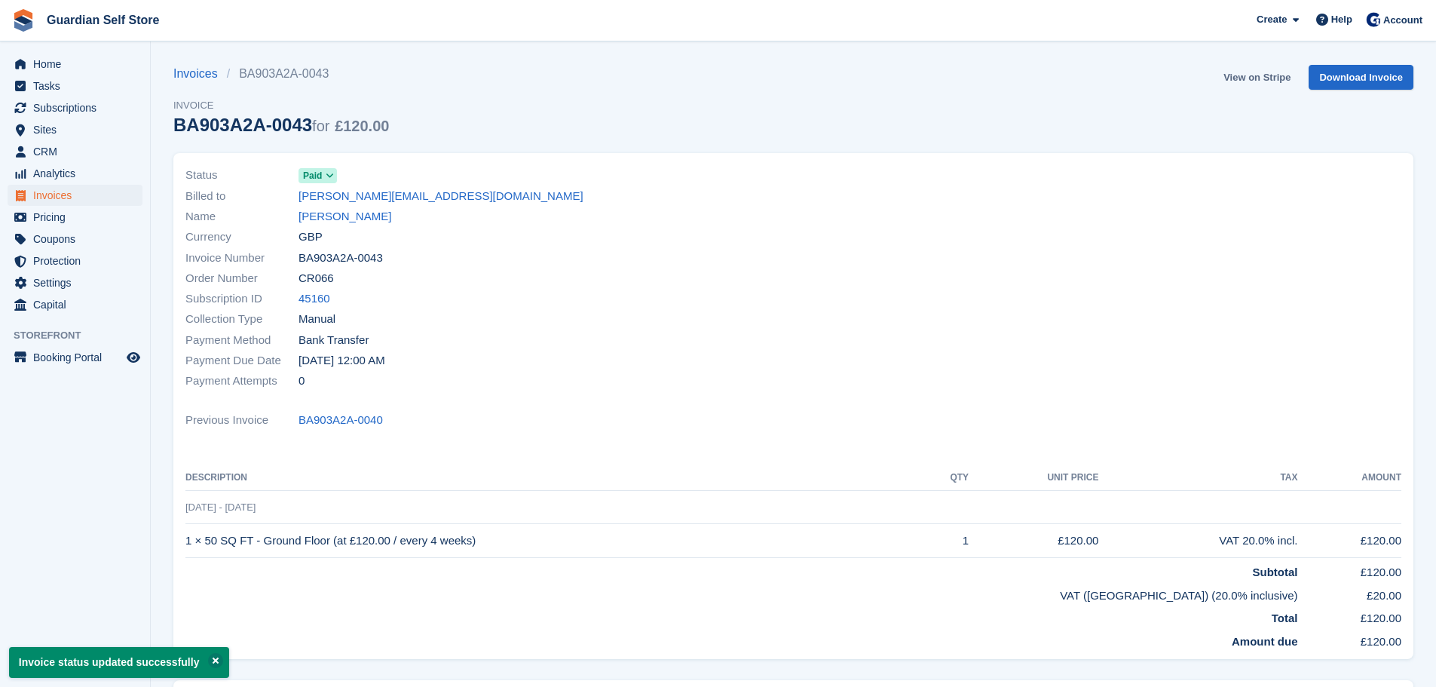
click at [1240, 73] on link "View on Stripe" at bounding box center [1256, 77] width 79 height 25
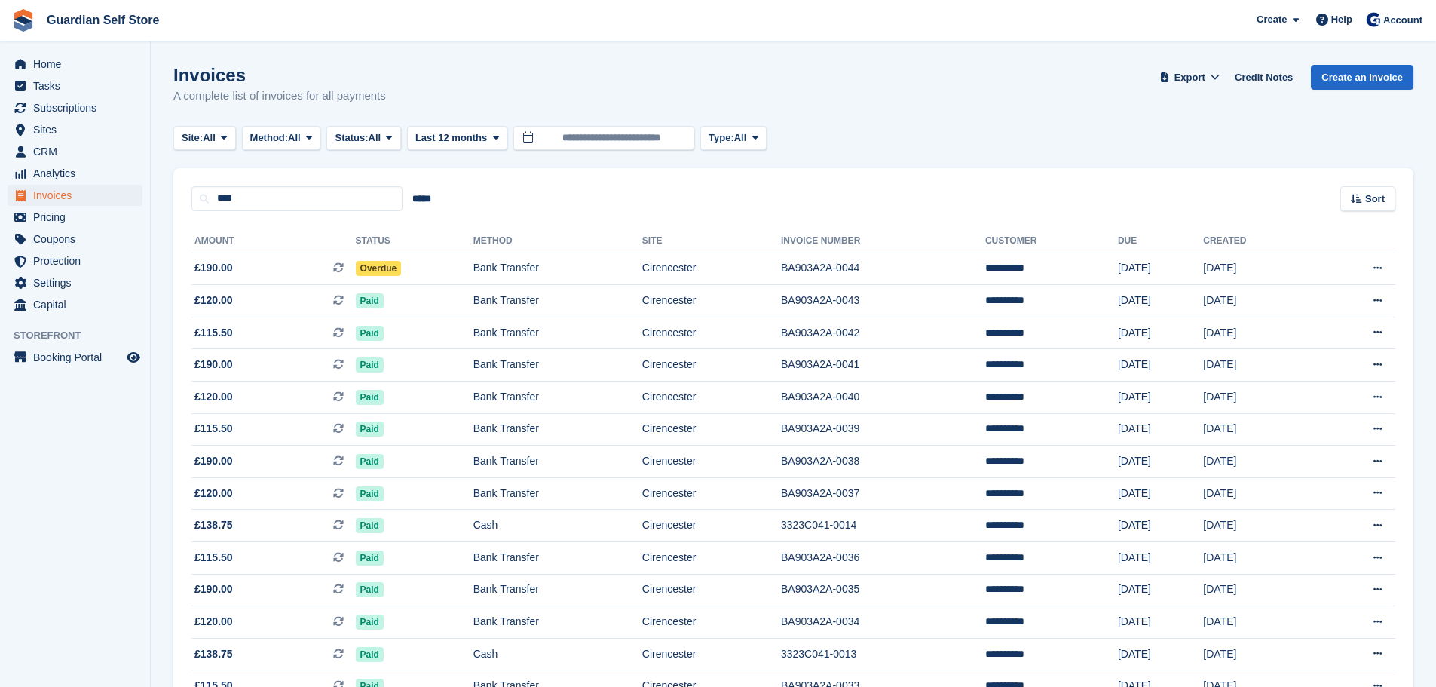
click at [397, 262] on td "Overdue" at bounding box center [415, 269] width 118 height 32
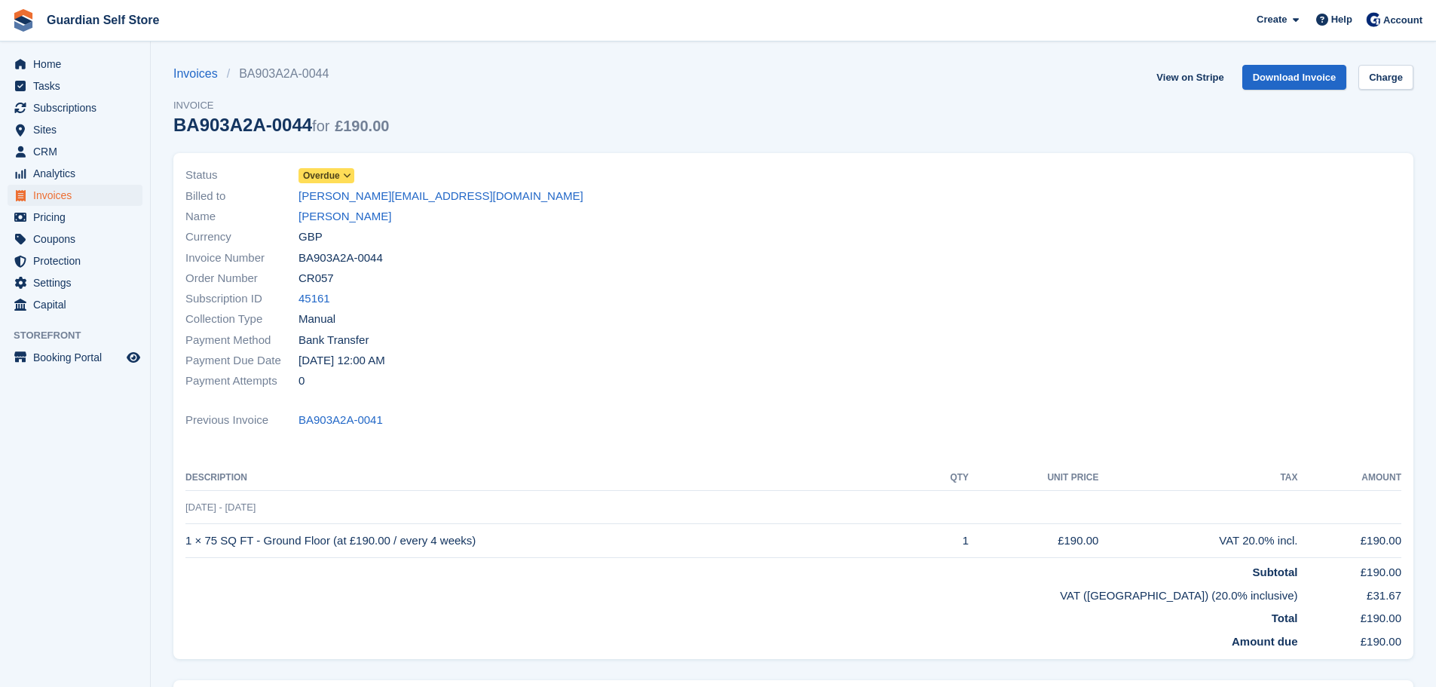
click at [338, 170] on span "Overdue" at bounding box center [321, 176] width 37 height 14
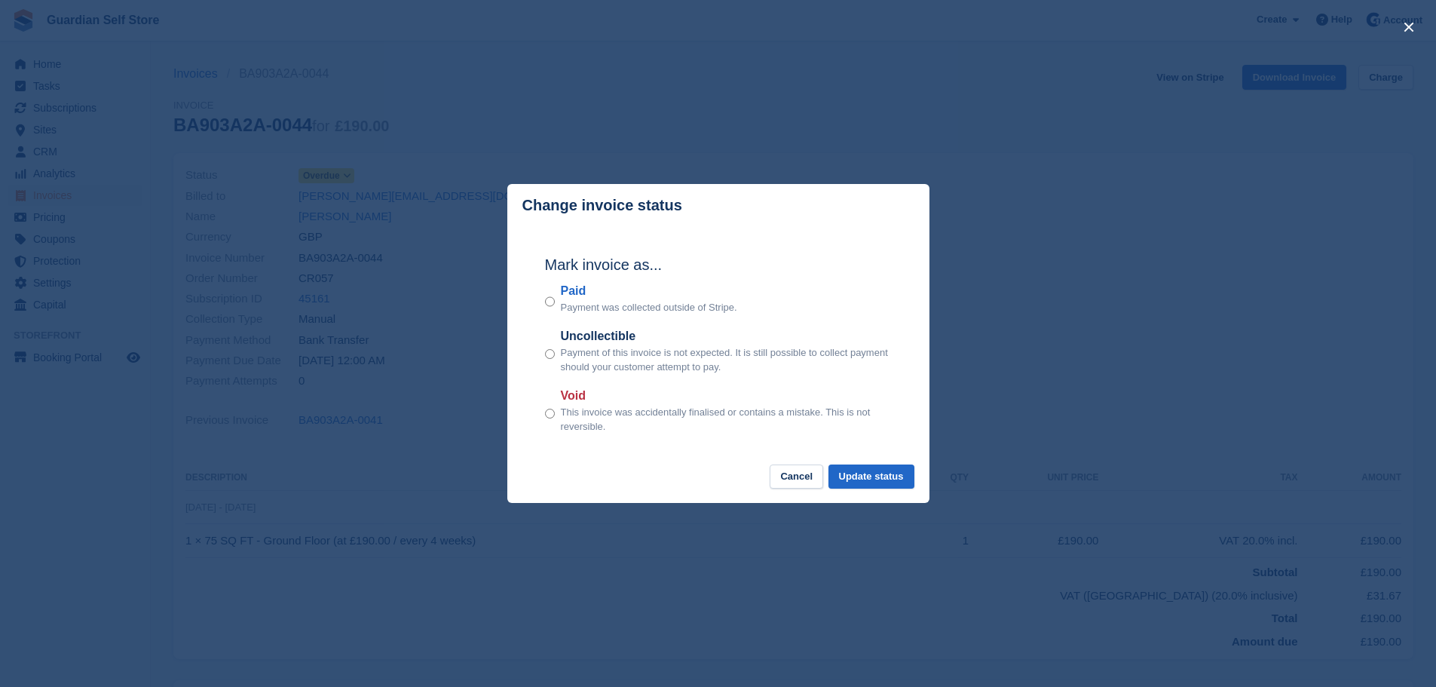
click at [580, 300] on label "Paid" at bounding box center [649, 291] width 176 height 18
click at [853, 484] on button "Update status" at bounding box center [871, 476] width 86 height 25
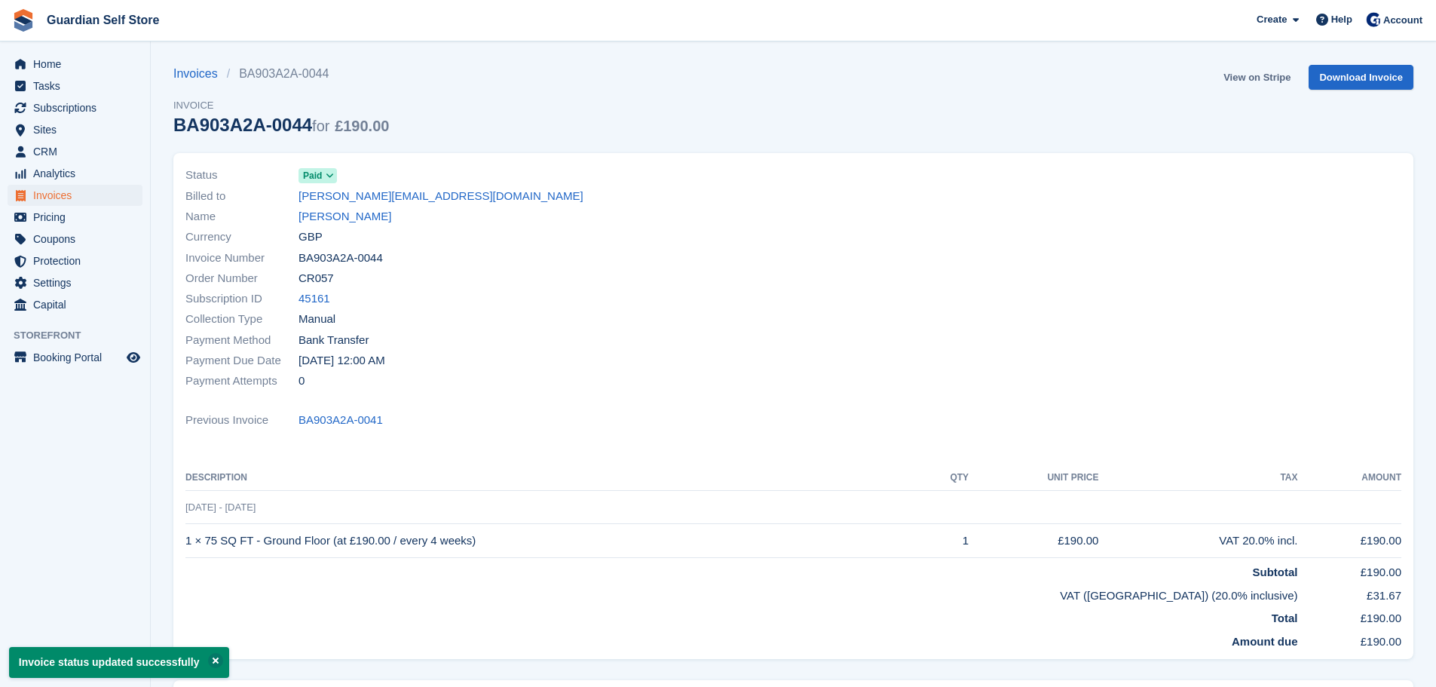
click at [1233, 84] on link "View on Stripe" at bounding box center [1256, 77] width 79 height 25
click at [74, 196] on span "Invoices" at bounding box center [78, 195] width 90 height 21
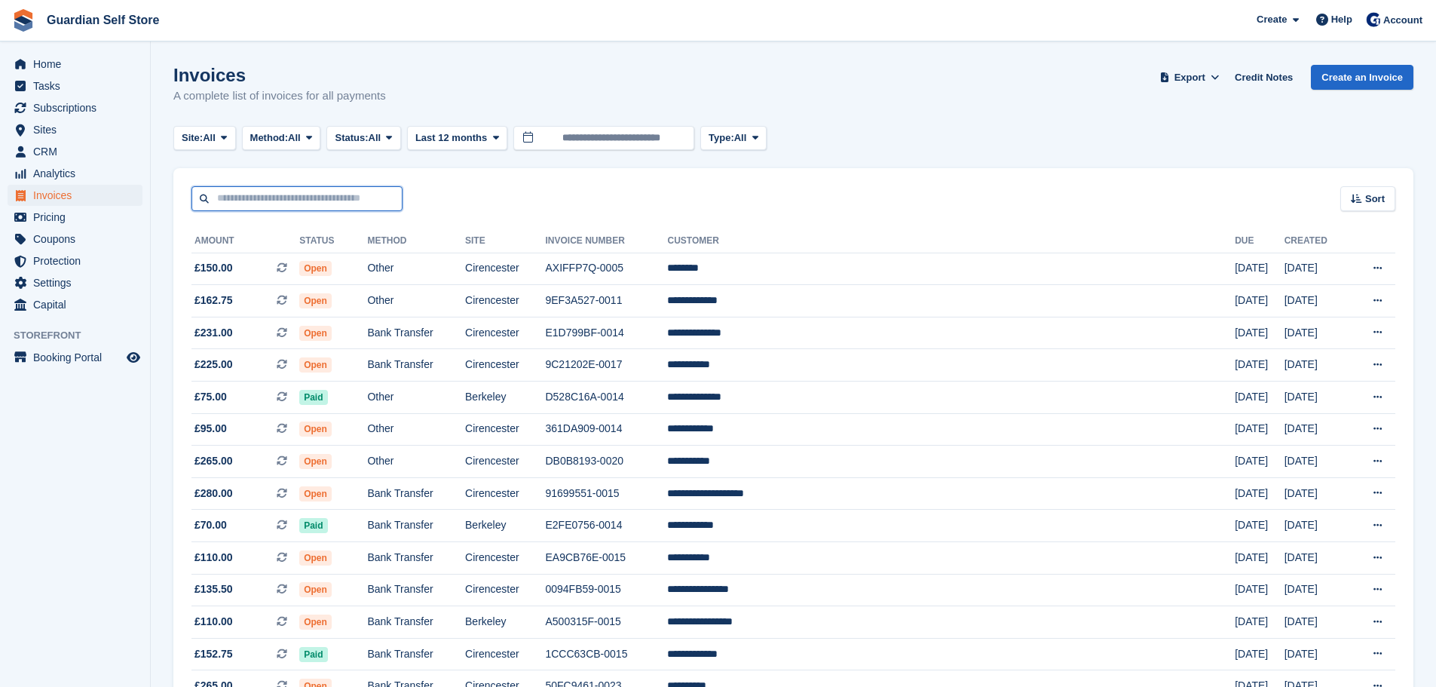
click at [324, 202] on input "text" at bounding box center [296, 198] width 211 height 25
type input "****"
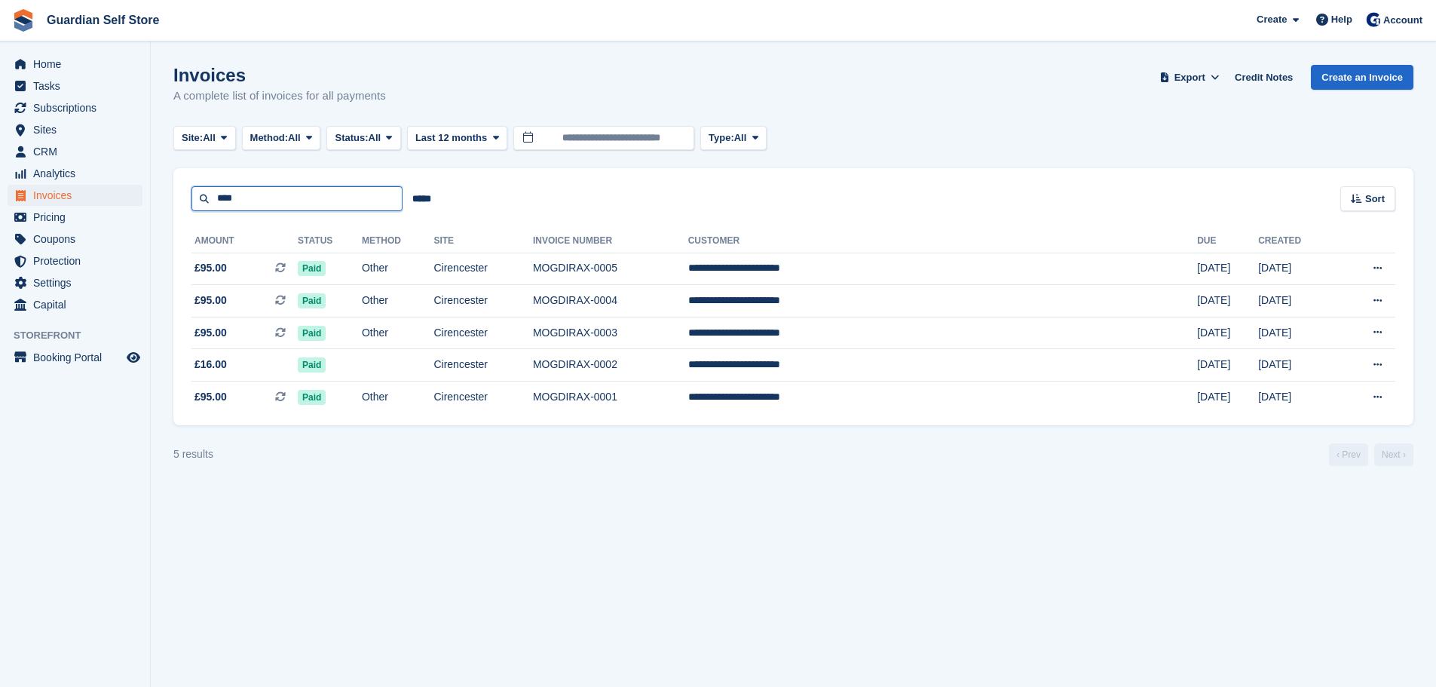
drag, startPoint x: 242, startPoint y: 189, endPoint x: 145, endPoint y: 191, distance: 97.3
click at [145, 191] on div "Home Tasks Subscriptions Subscriptions Subscriptions Price increases NEW Price …" at bounding box center [718, 343] width 1436 height 687
click at [251, 194] on input "****" at bounding box center [296, 198] width 211 height 25
drag, startPoint x: 239, startPoint y: 202, endPoint x: 156, endPoint y: 202, distance: 82.9
click at [156, 202] on section "Invoices A complete list of invoices for all payments Export Export Invoices Ex…" at bounding box center [793, 343] width 1285 height 687
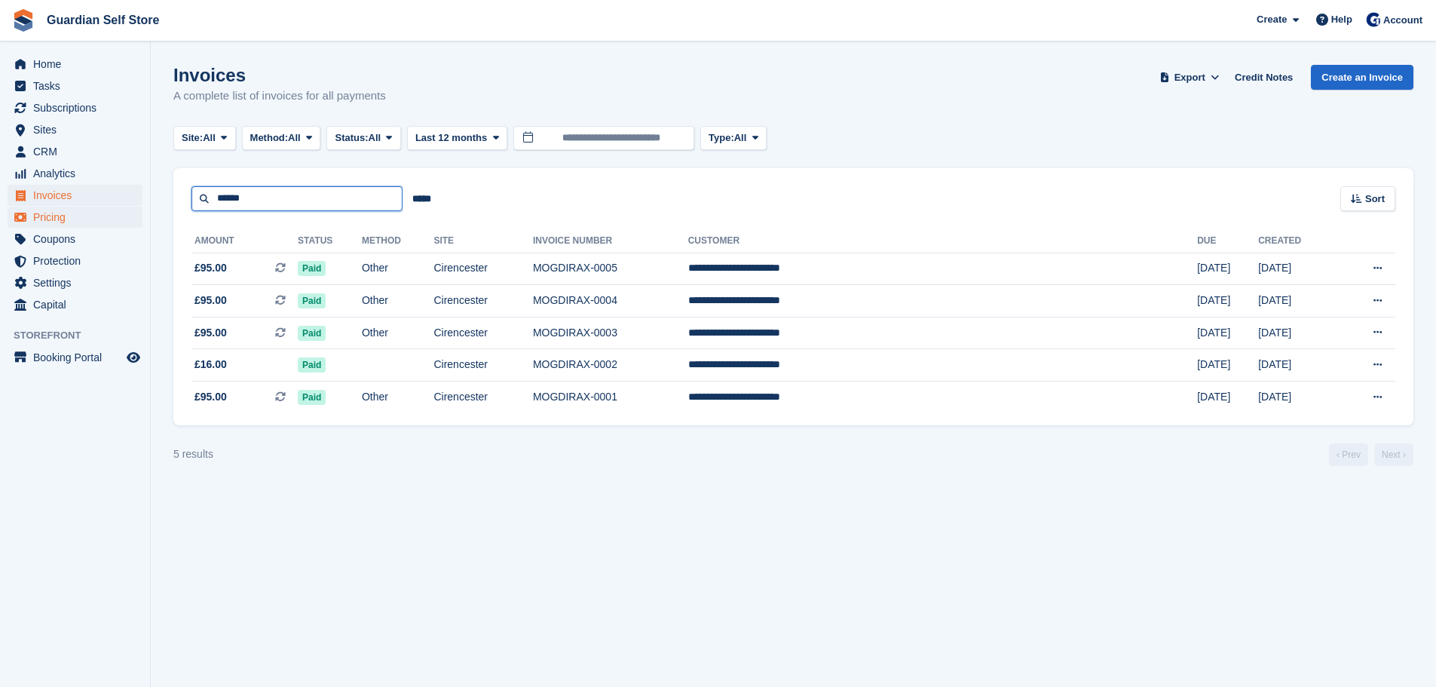
type input "******"
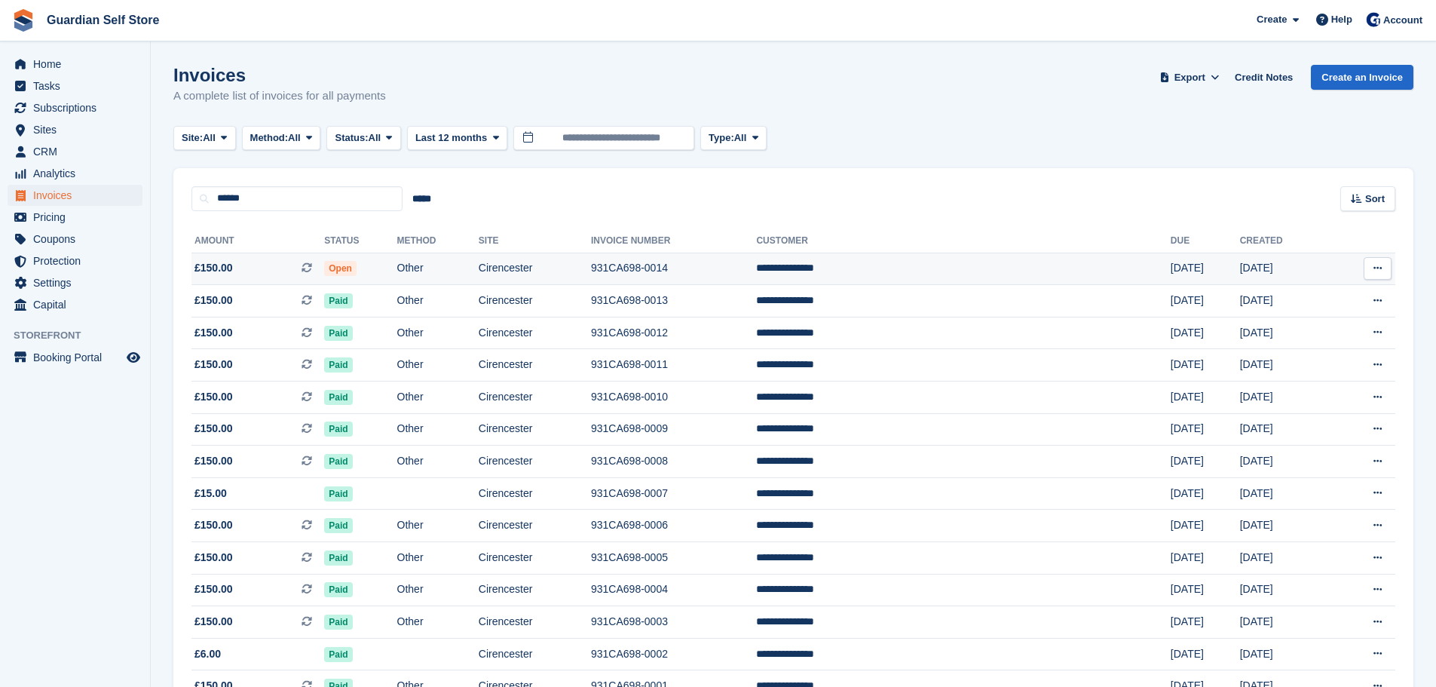
click at [225, 260] on span "£150.00" at bounding box center [213, 268] width 38 height 16
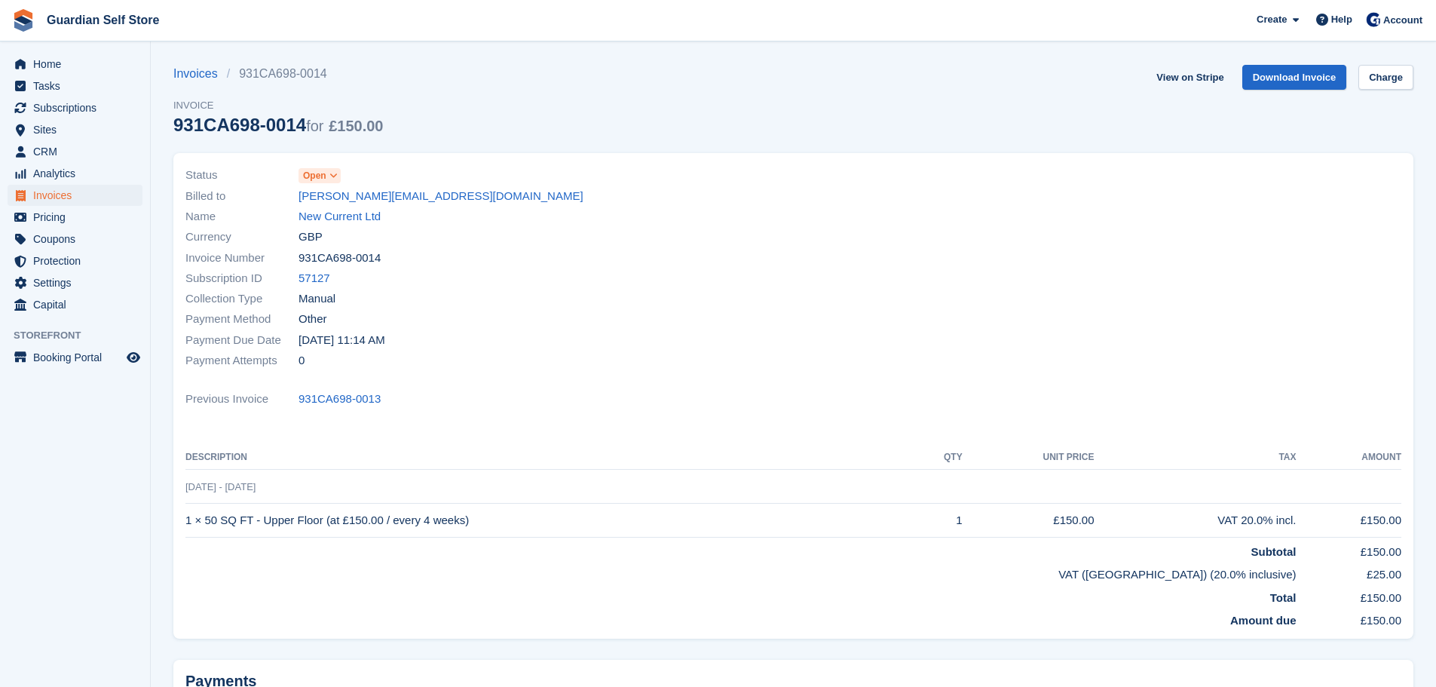
click at [314, 176] on span "Open" at bounding box center [314, 176] width 23 height 14
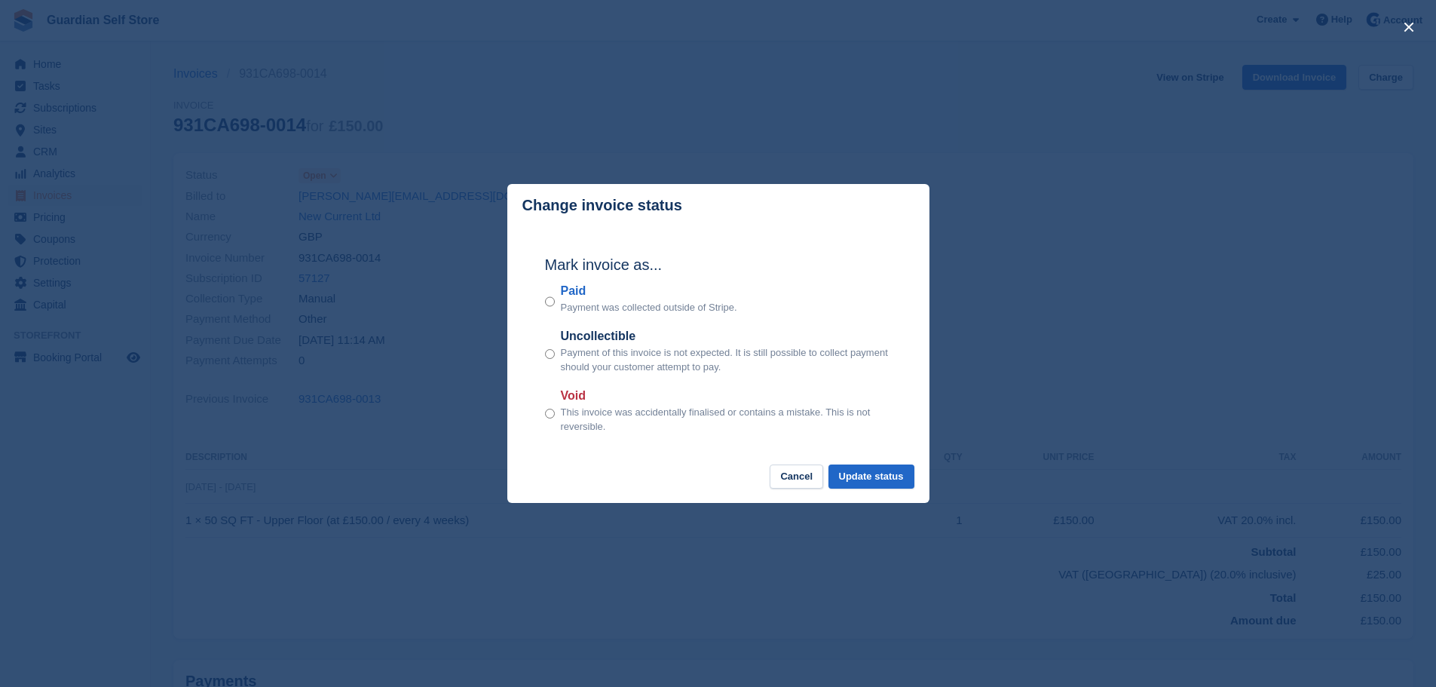
click at [568, 291] on label "Paid" at bounding box center [649, 291] width 176 height 18
click at [847, 470] on button "Update status" at bounding box center [871, 476] width 86 height 25
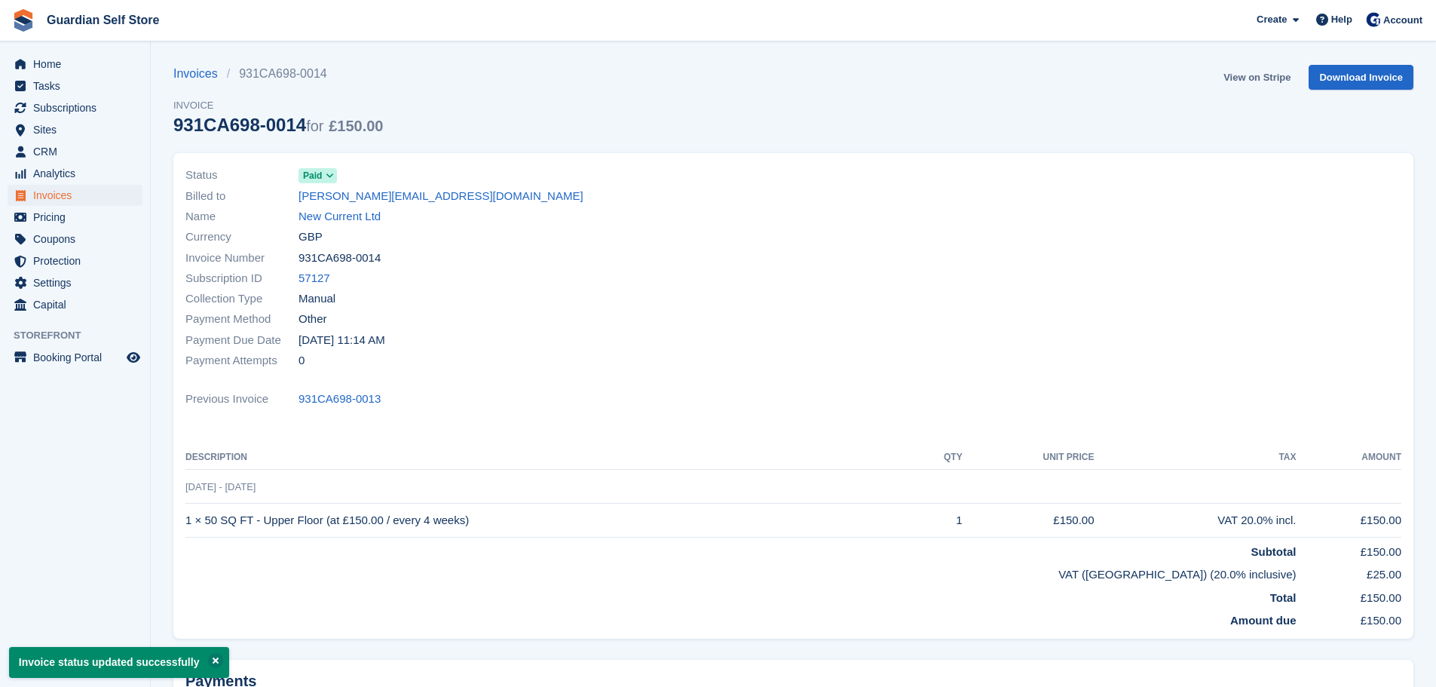
click at [1239, 77] on link "View on Stripe" at bounding box center [1256, 77] width 79 height 25
click at [66, 198] on span "Invoices" at bounding box center [78, 195] width 90 height 21
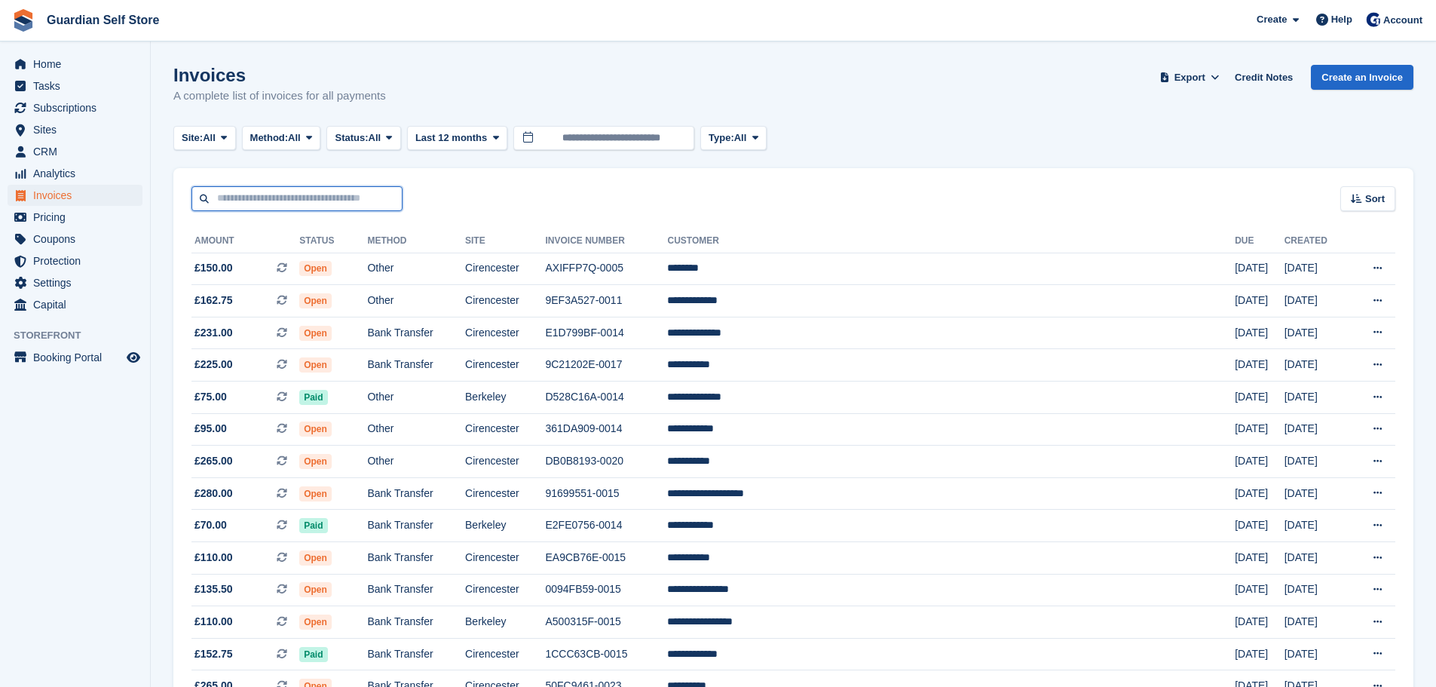
click at [322, 198] on input "text" at bounding box center [296, 198] width 211 height 25
type input "***"
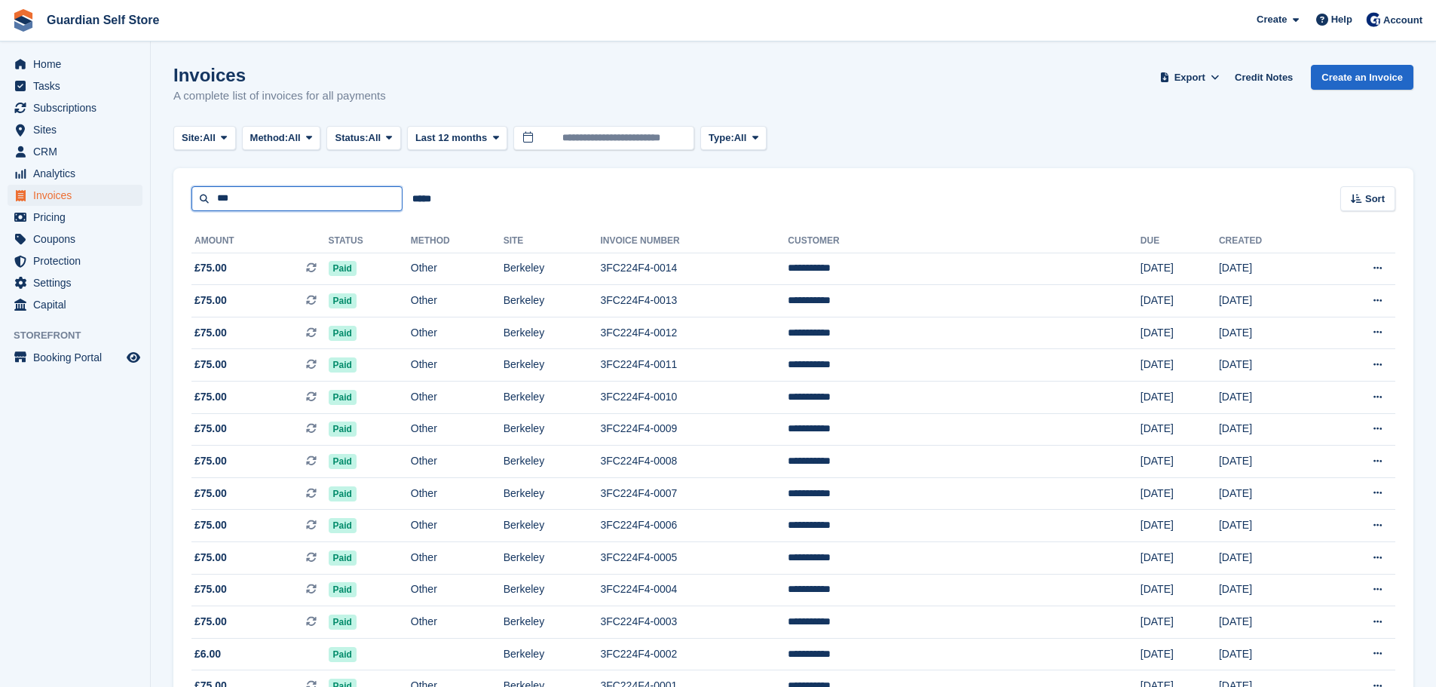
drag, startPoint x: 238, startPoint y: 194, endPoint x: 138, endPoint y: 193, distance: 100.3
click at [138, 193] on div "Home Tasks Subscriptions Subscriptions Subscriptions Price increases NEW Price …" at bounding box center [718, 388] width 1436 height 777
type input "****"
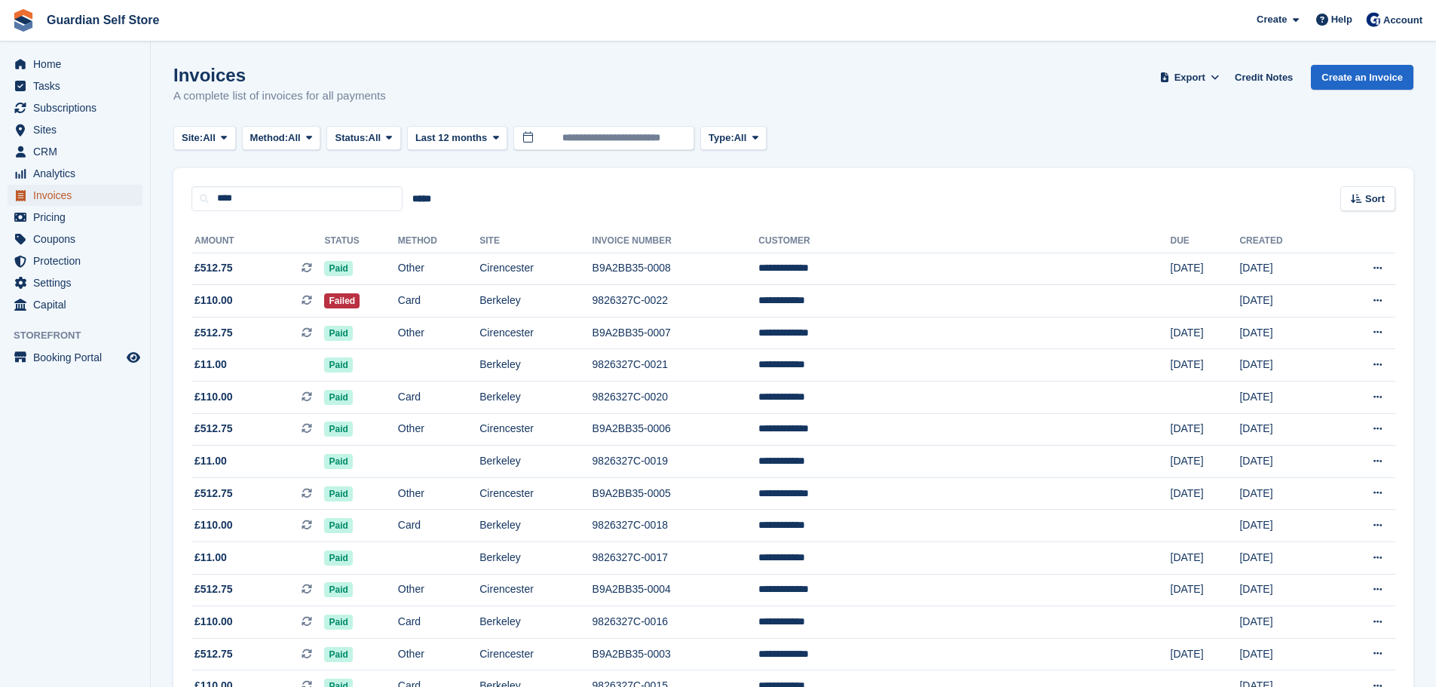
click at [81, 189] on span "Invoices" at bounding box center [78, 195] width 90 height 21
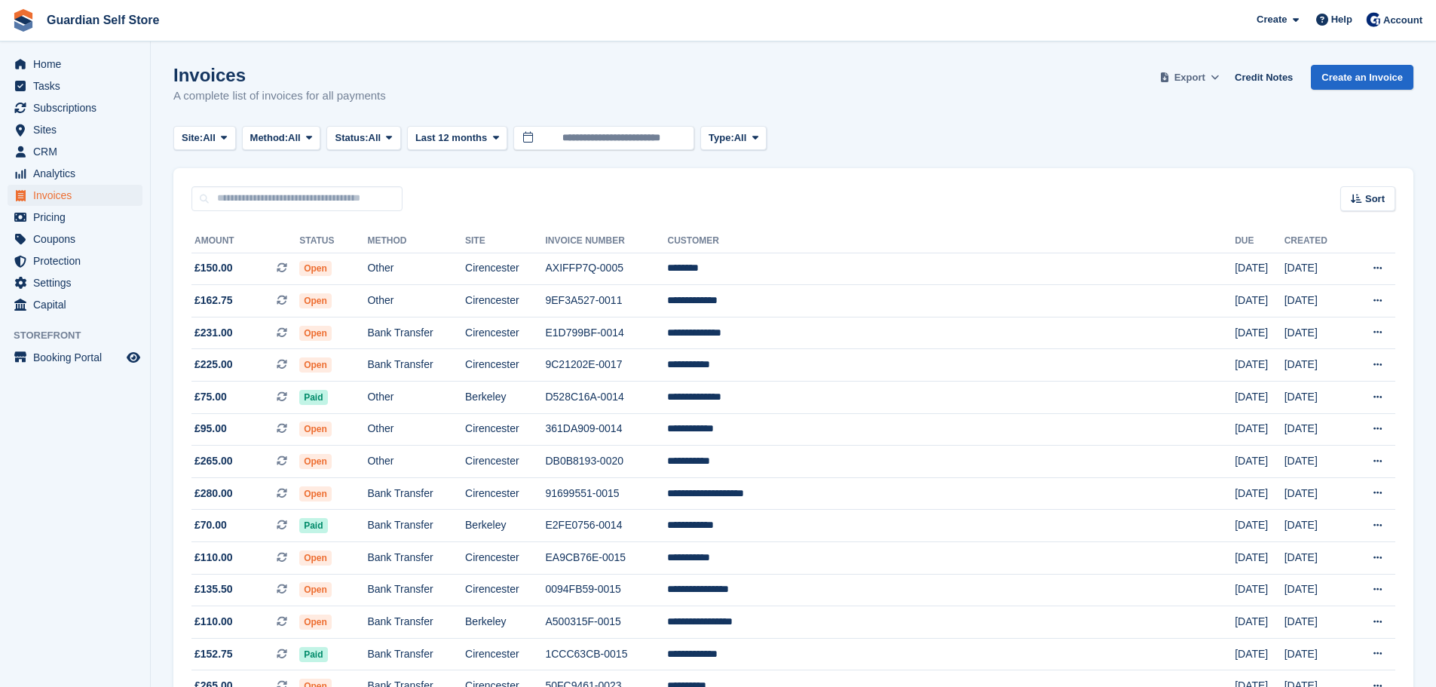
click at [1218, 75] on icon at bounding box center [1215, 77] width 8 height 10
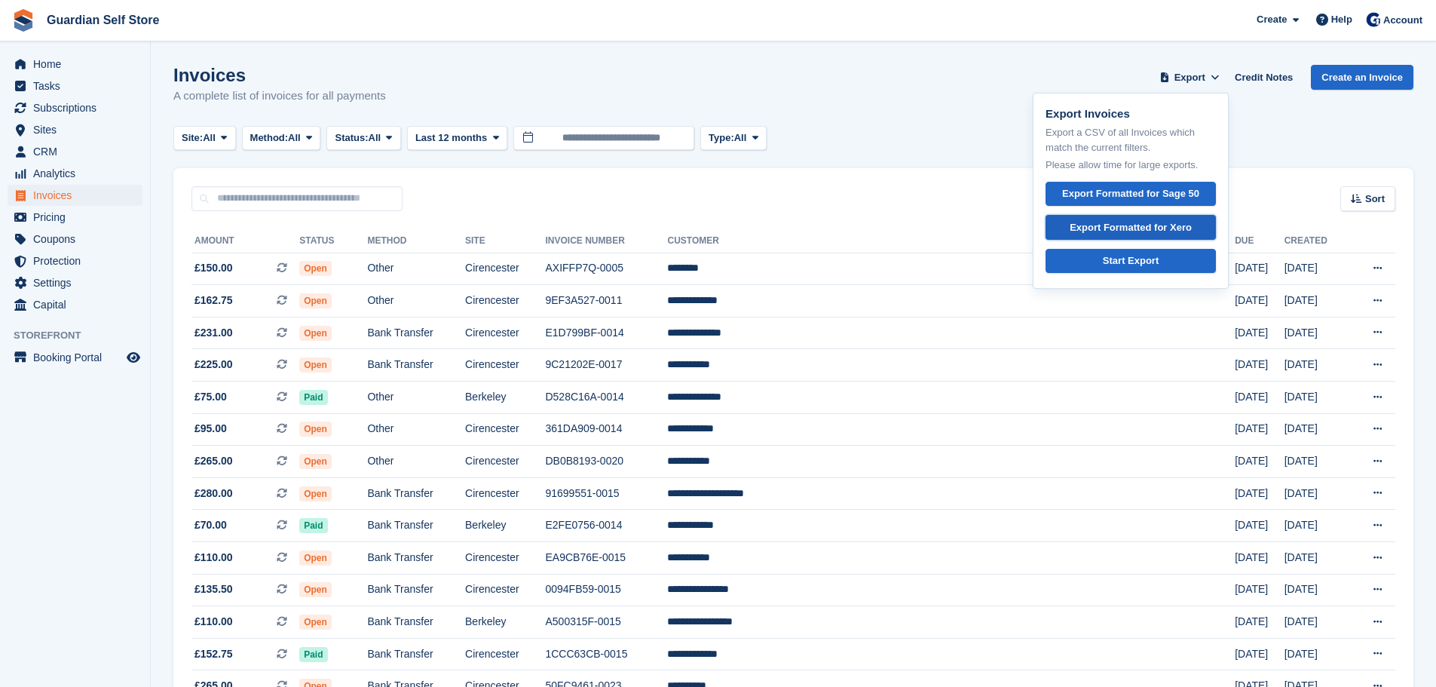
click at [1144, 234] on div "Export Formatted for Xero" at bounding box center [1131, 227] width 122 height 15
click at [89, 178] on span "Analytics" at bounding box center [78, 173] width 90 height 21
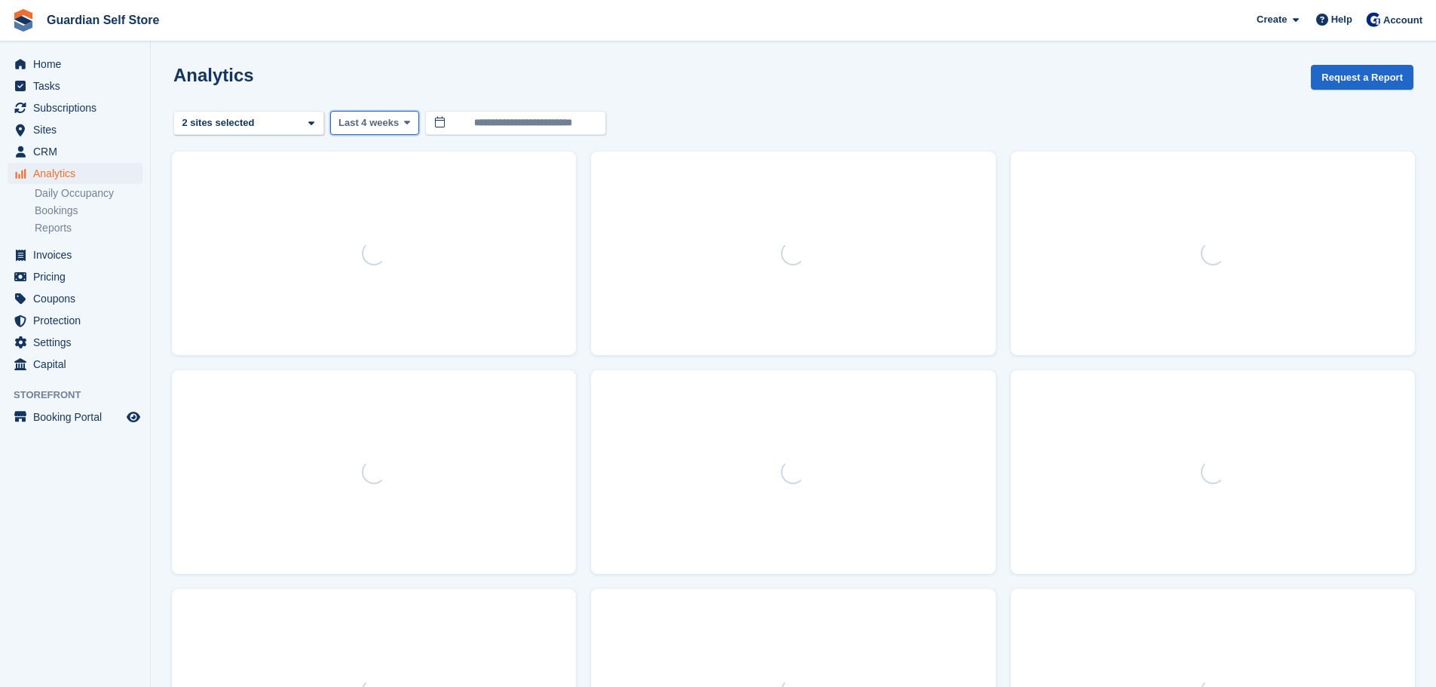
click at [383, 118] on span "Last 4 weeks" at bounding box center [368, 122] width 60 height 15
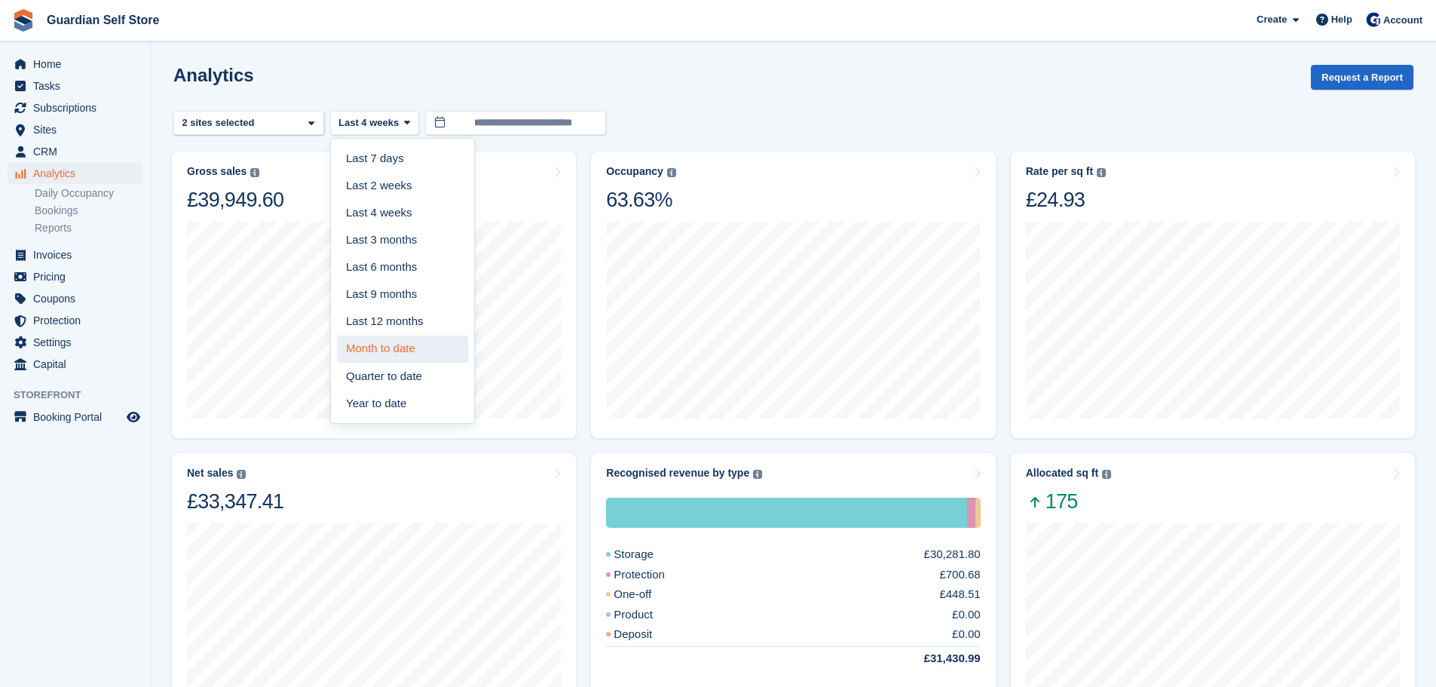
click at [385, 349] on link "Month to date" at bounding box center [402, 348] width 131 height 27
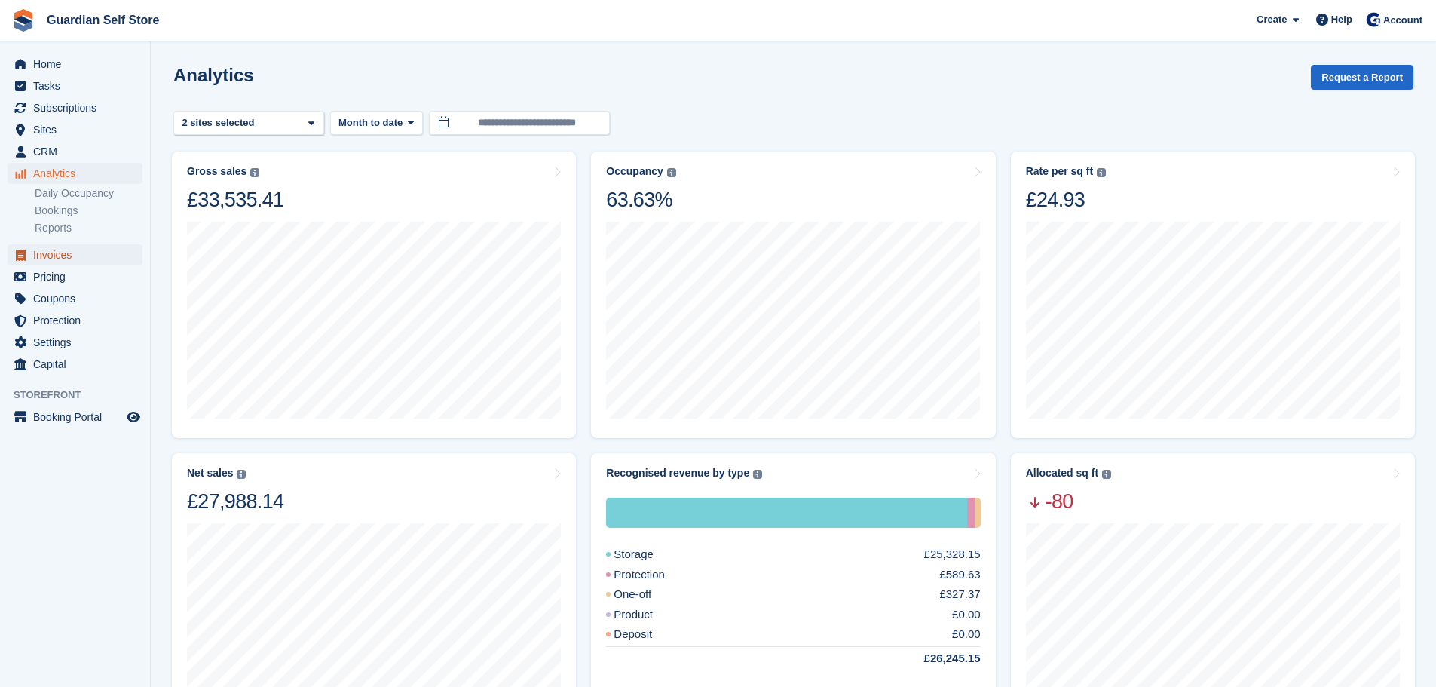
click at [61, 260] on span "Invoices" at bounding box center [78, 254] width 90 height 21
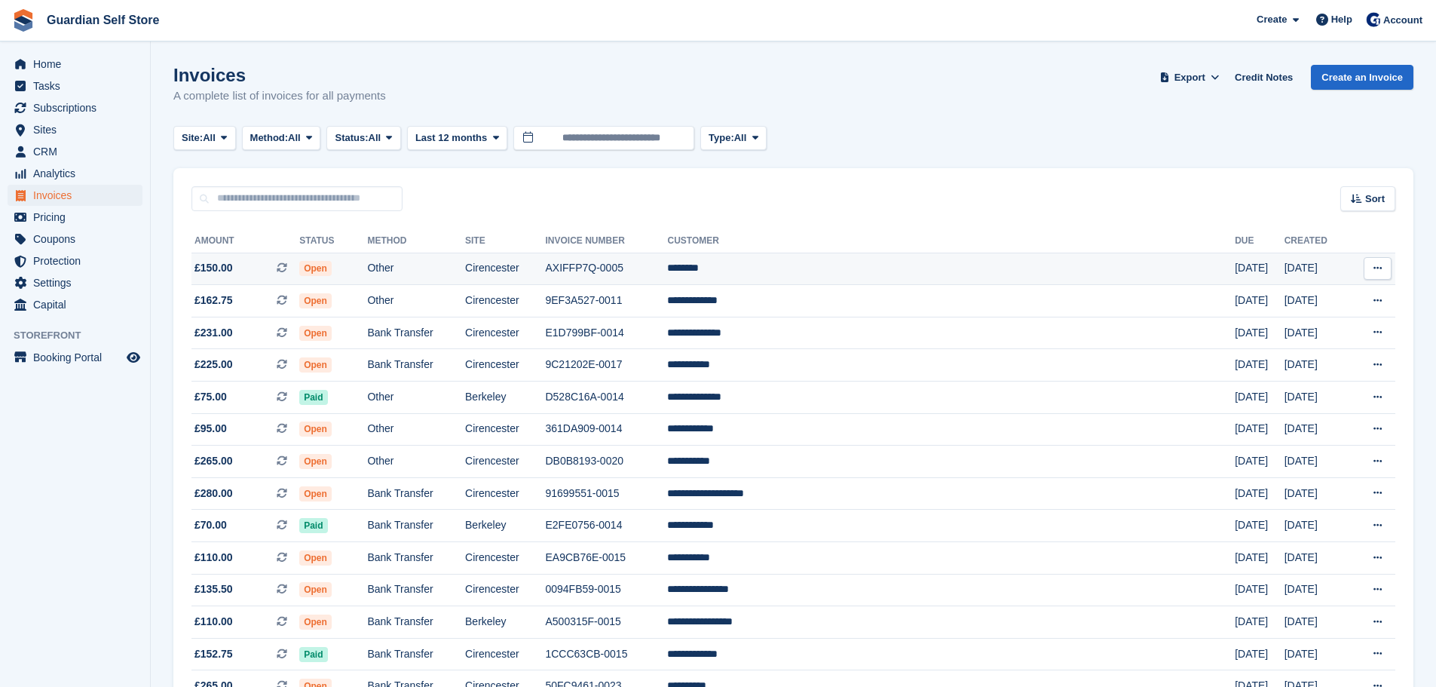
click at [465, 278] on td "Other" at bounding box center [416, 269] width 98 height 32
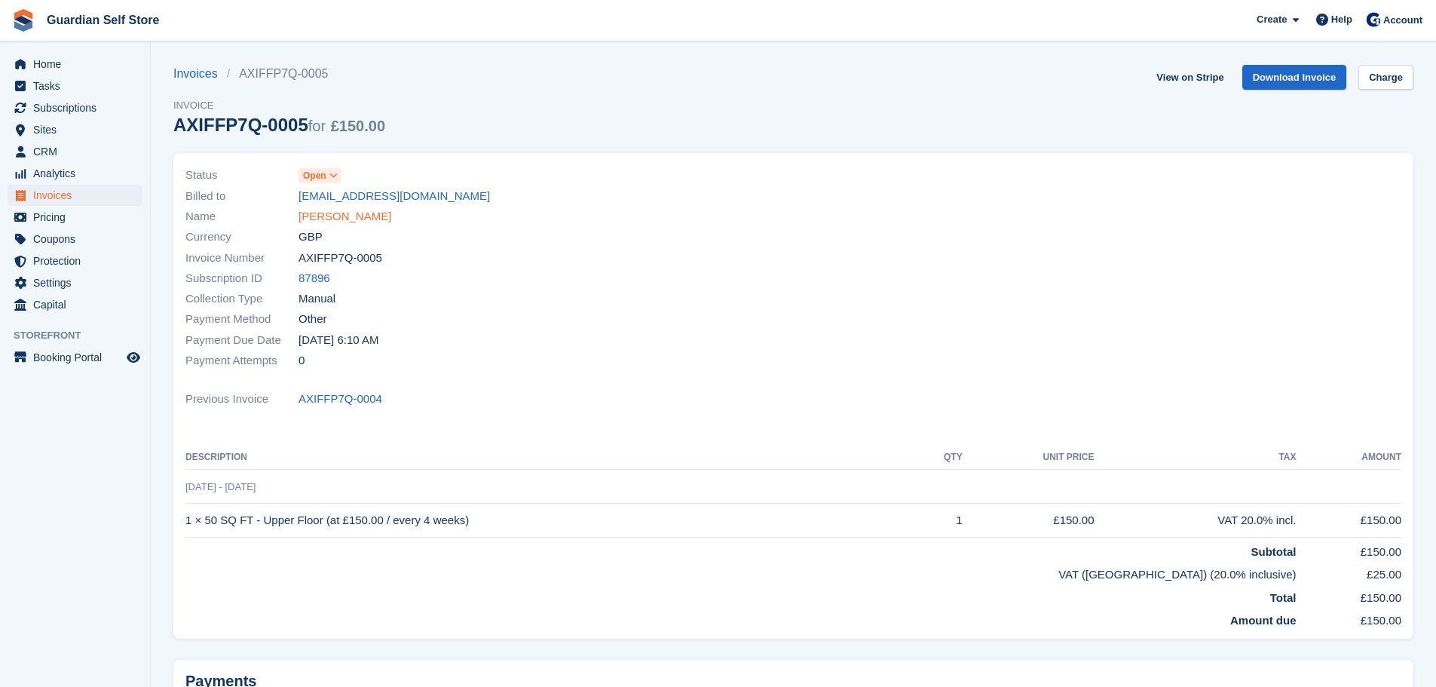
click at [323, 219] on link "[PERSON_NAME]" at bounding box center [345, 216] width 93 height 17
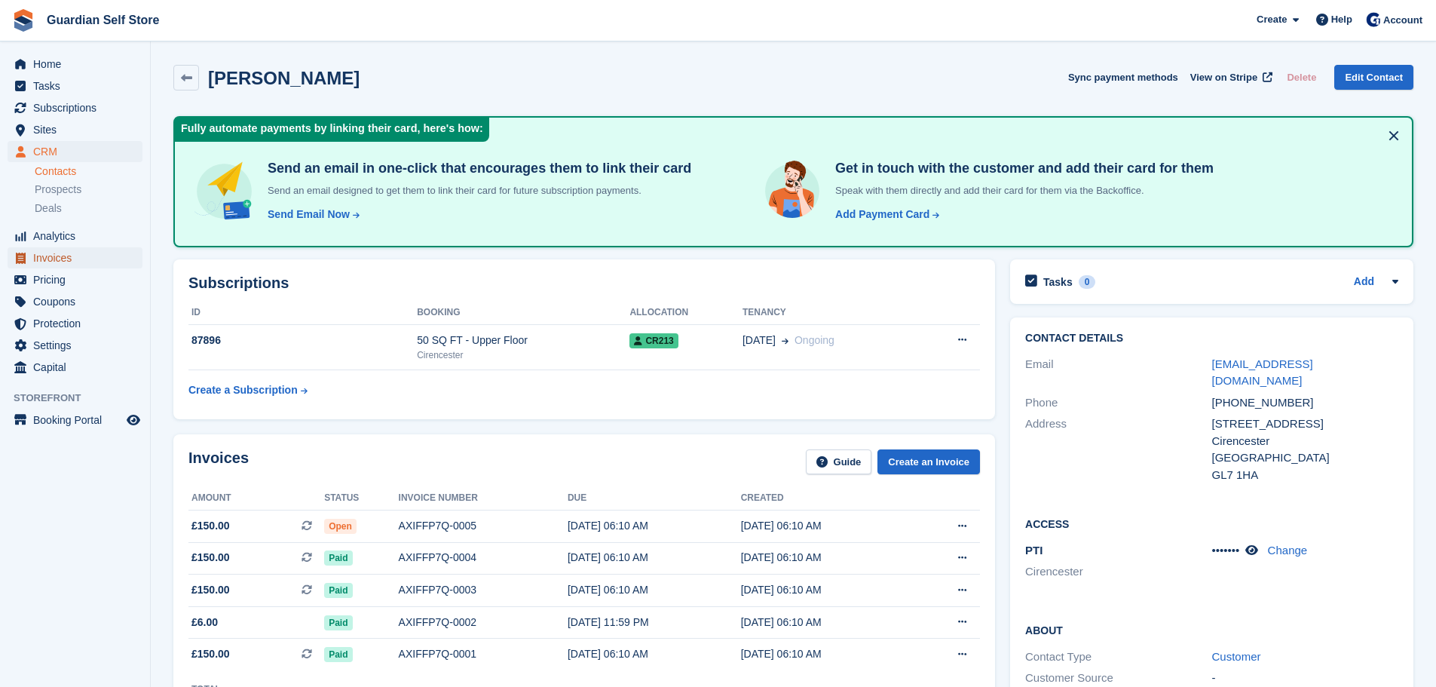
click at [81, 264] on span "Invoices" at bounding box center [78, 257] width 90 height 21
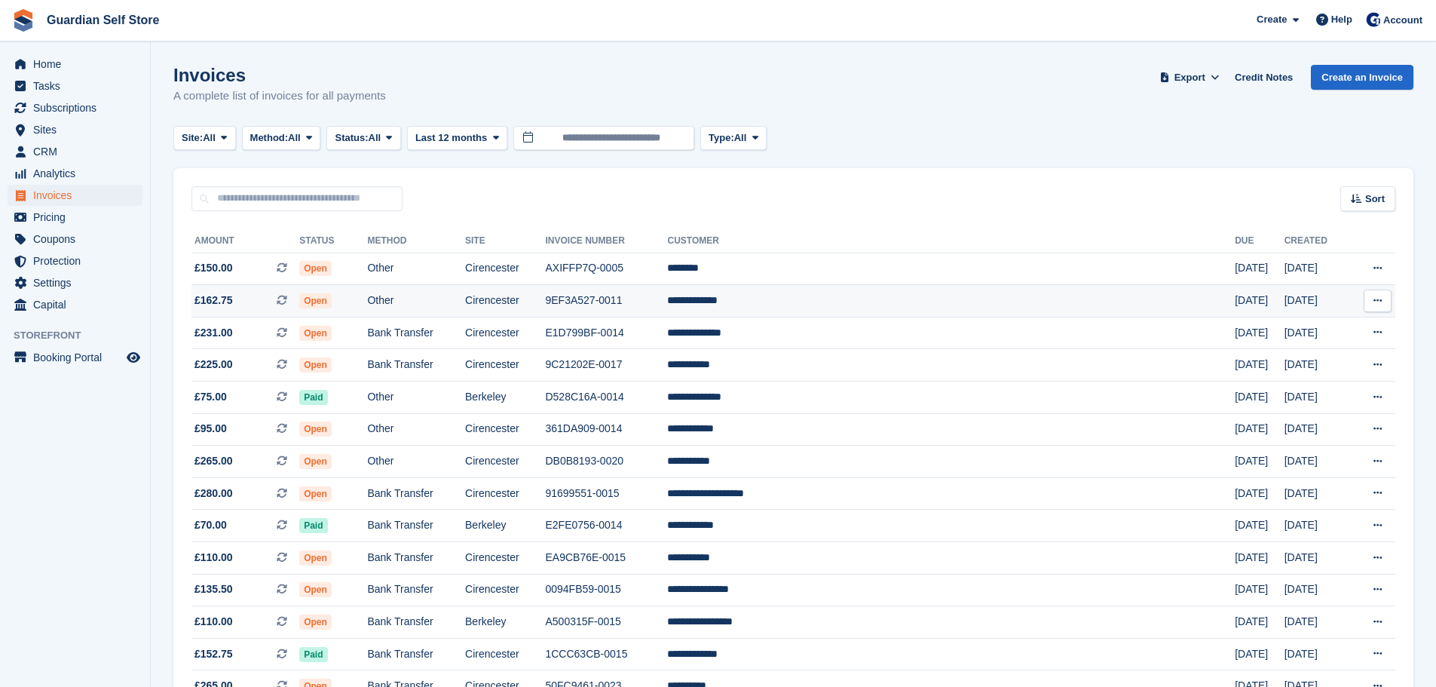
click at [365, 289] on td "Open" at bounding box center [333, 301] width 68 height 32
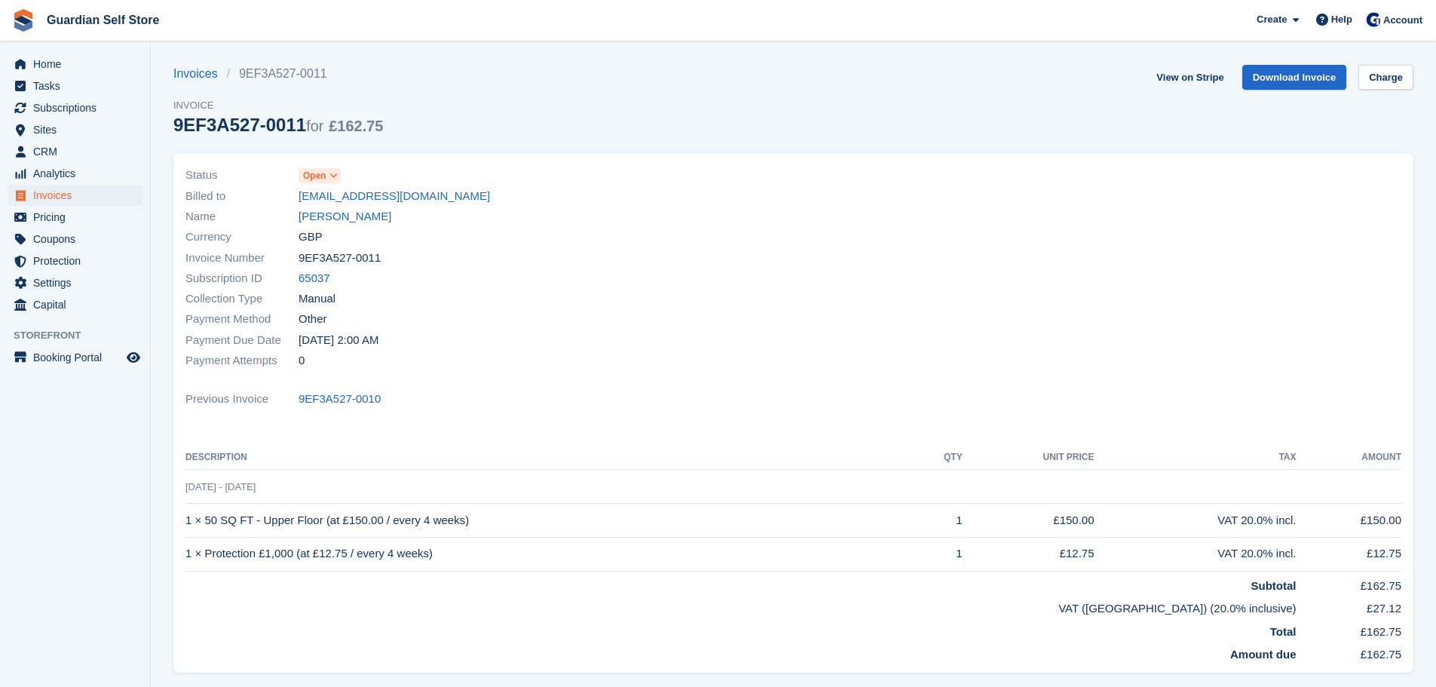
click at [351, 222] on link "[PERSON_NAME]" at bounding box center [345, 216] width 93 height 17
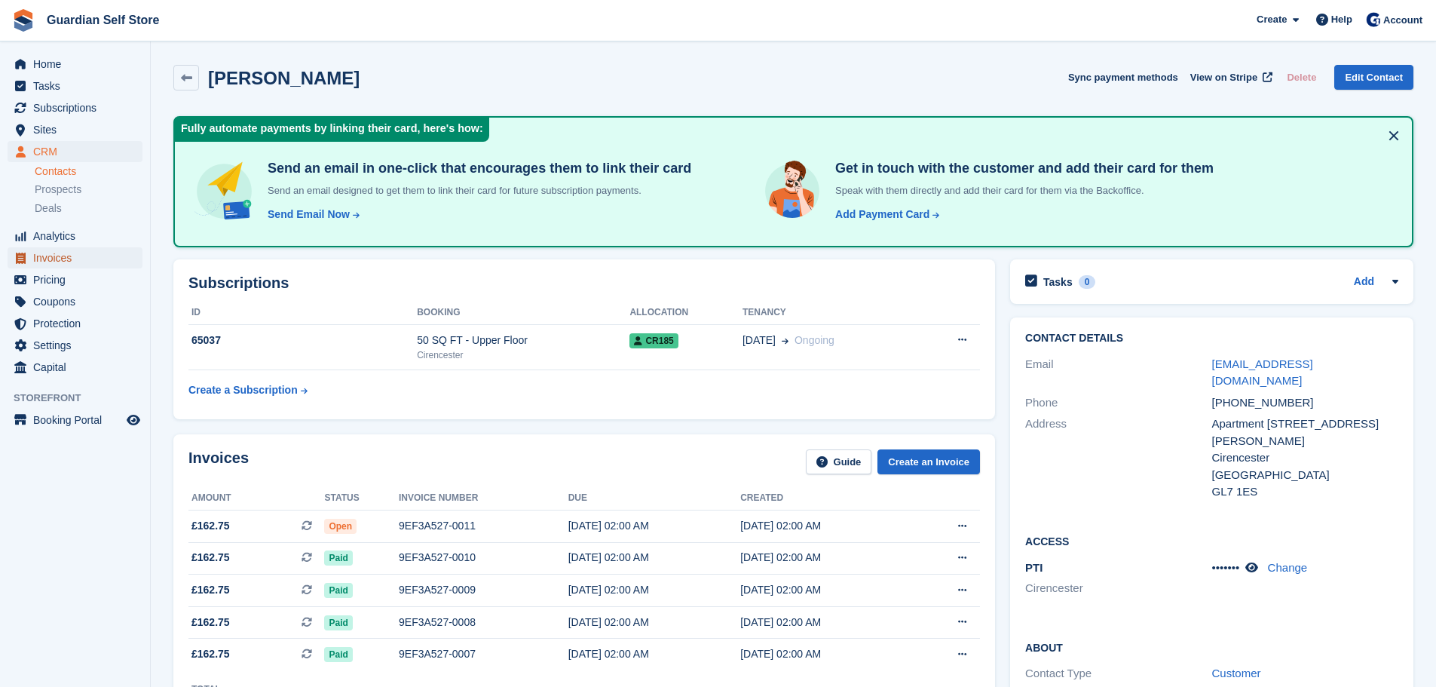
click at [60, 259] on span "Invoices" at bounding box center [78, 257] width 90 height 21
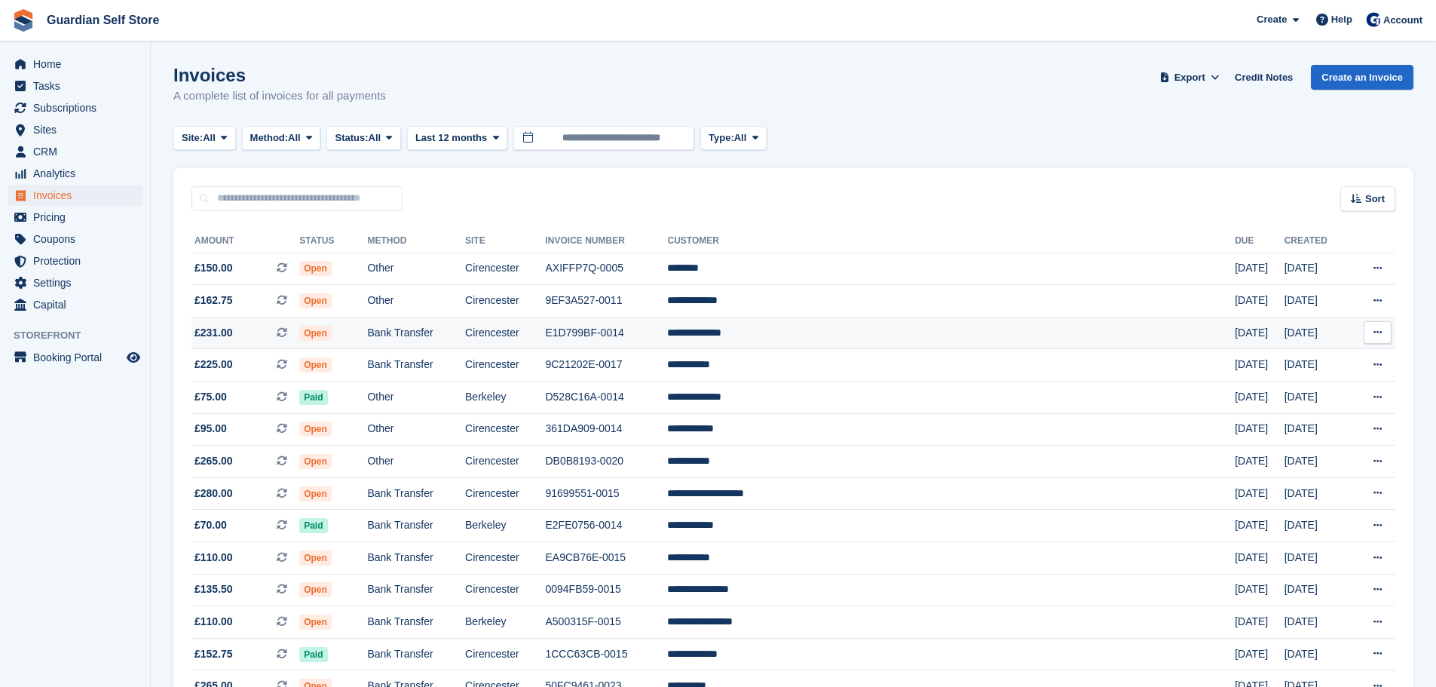
click at [461, 336] on td "Bank Transfer" at bounding box center [416, 333] width 98 height 32
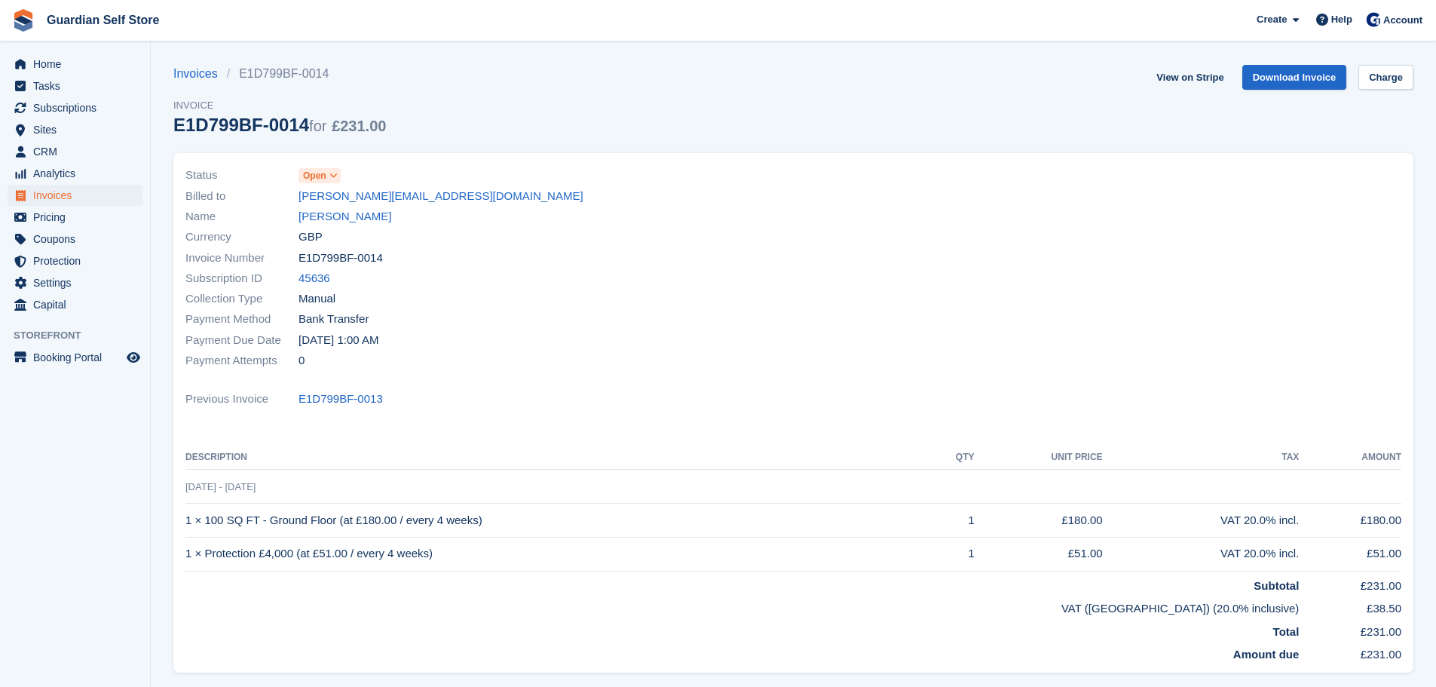
click at [344, 213] on link "Ben Williamson" at bounding box center [345, 216] width 93 height 17
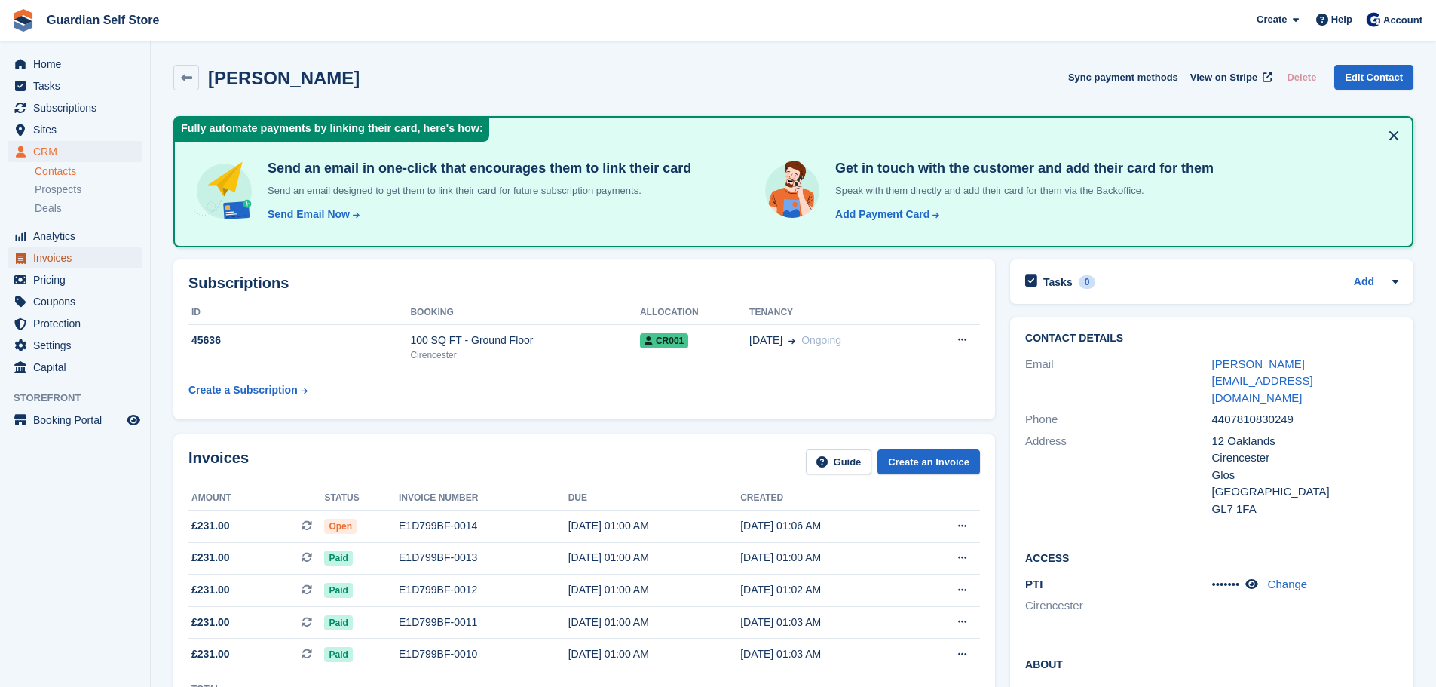
click at [49, 247] on span "Invoices" at bounding box center [78, 257] width 90 height 21
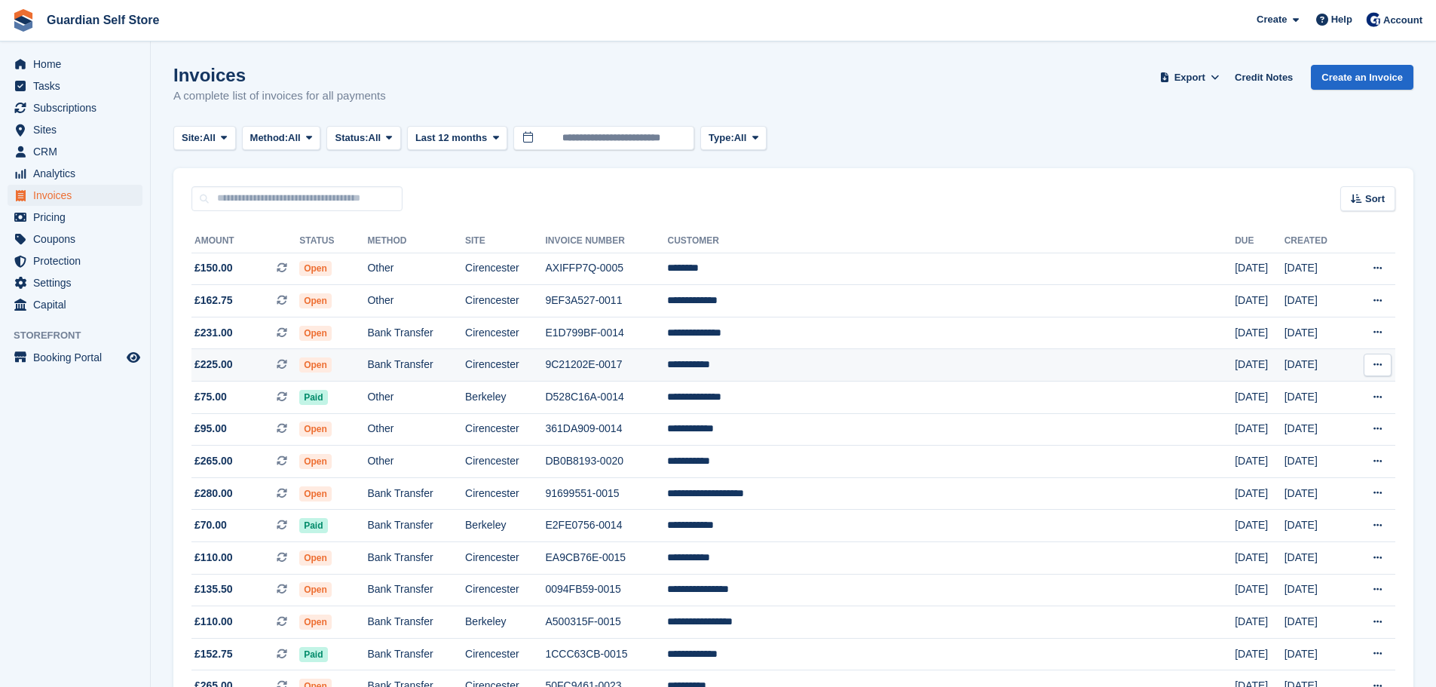
click at [667, 356] on td "9C21202E-0017" at bounding box center [606, 365] width 122 height 32
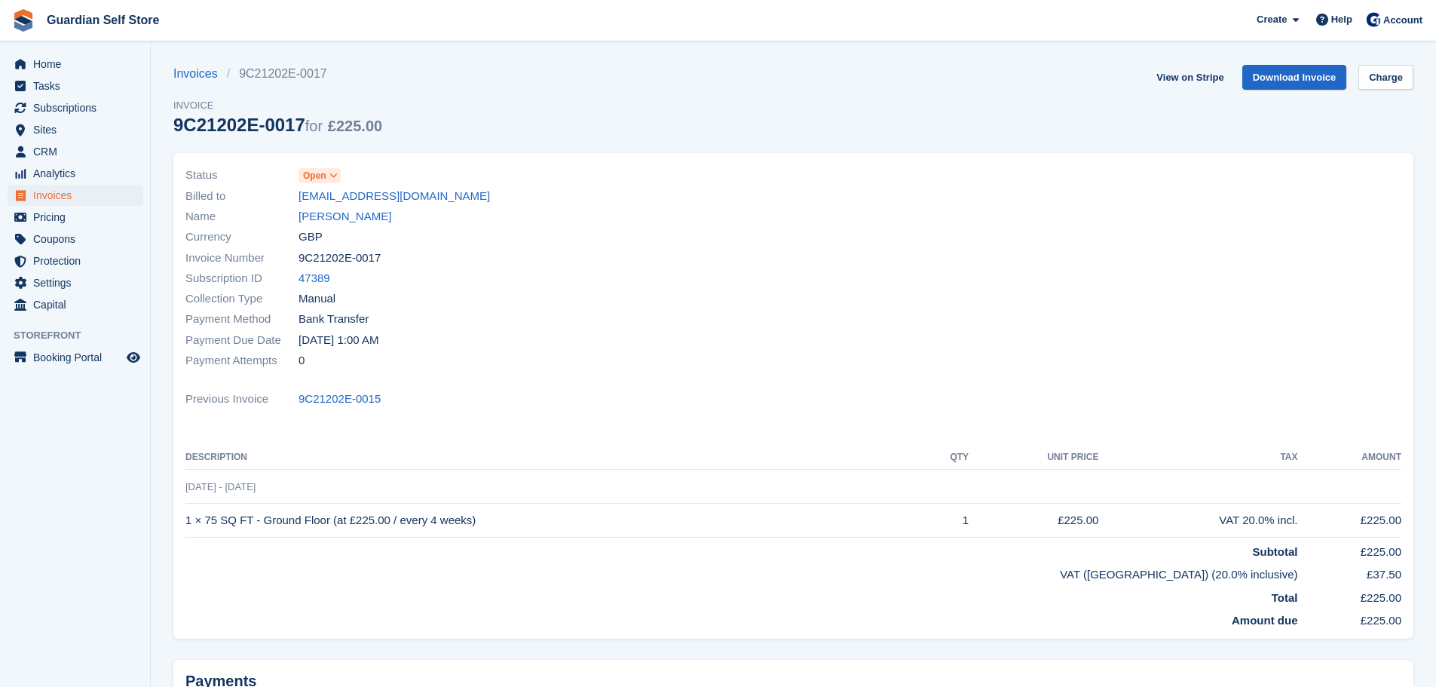
click at [341, 216] on link "[PERSON_NAME]" at bounding box center [345, 216] width 93 height 17
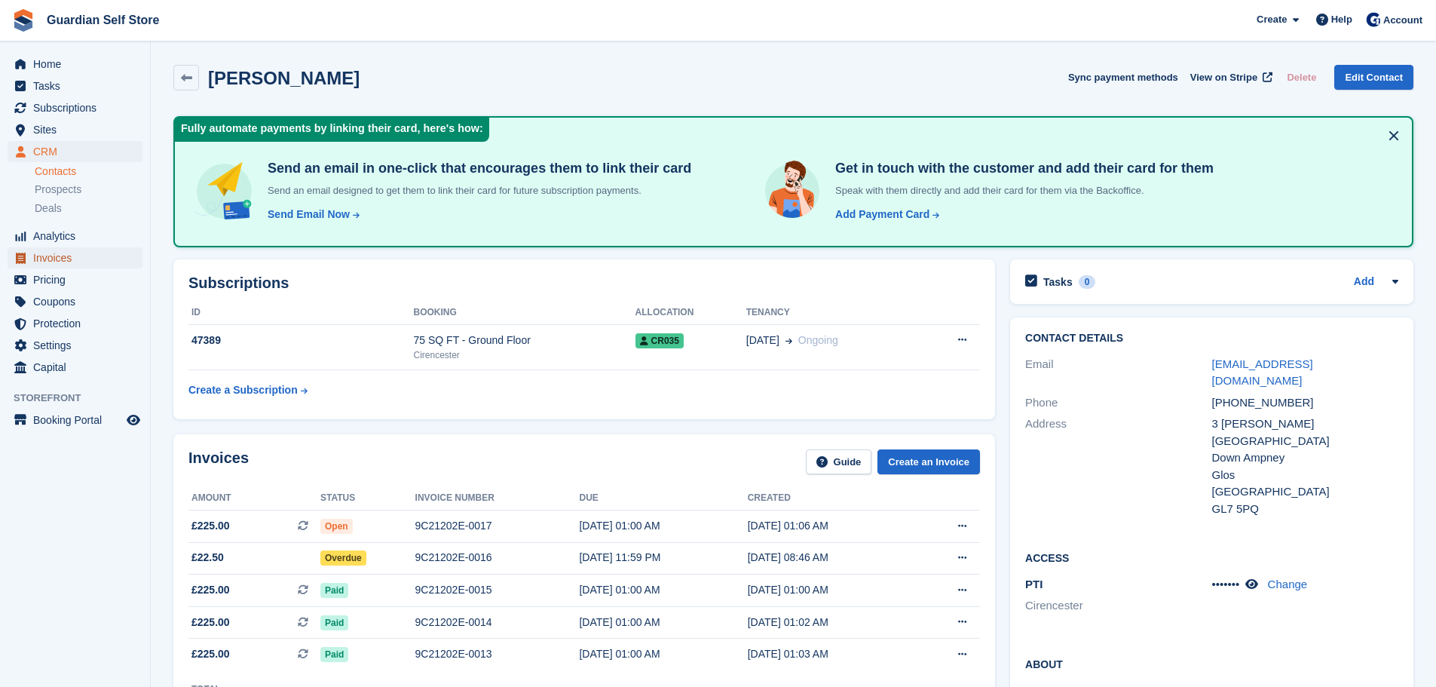
click at [60, 250] on span "Invoices" at bounding box center [78, 257] width 90 height 21
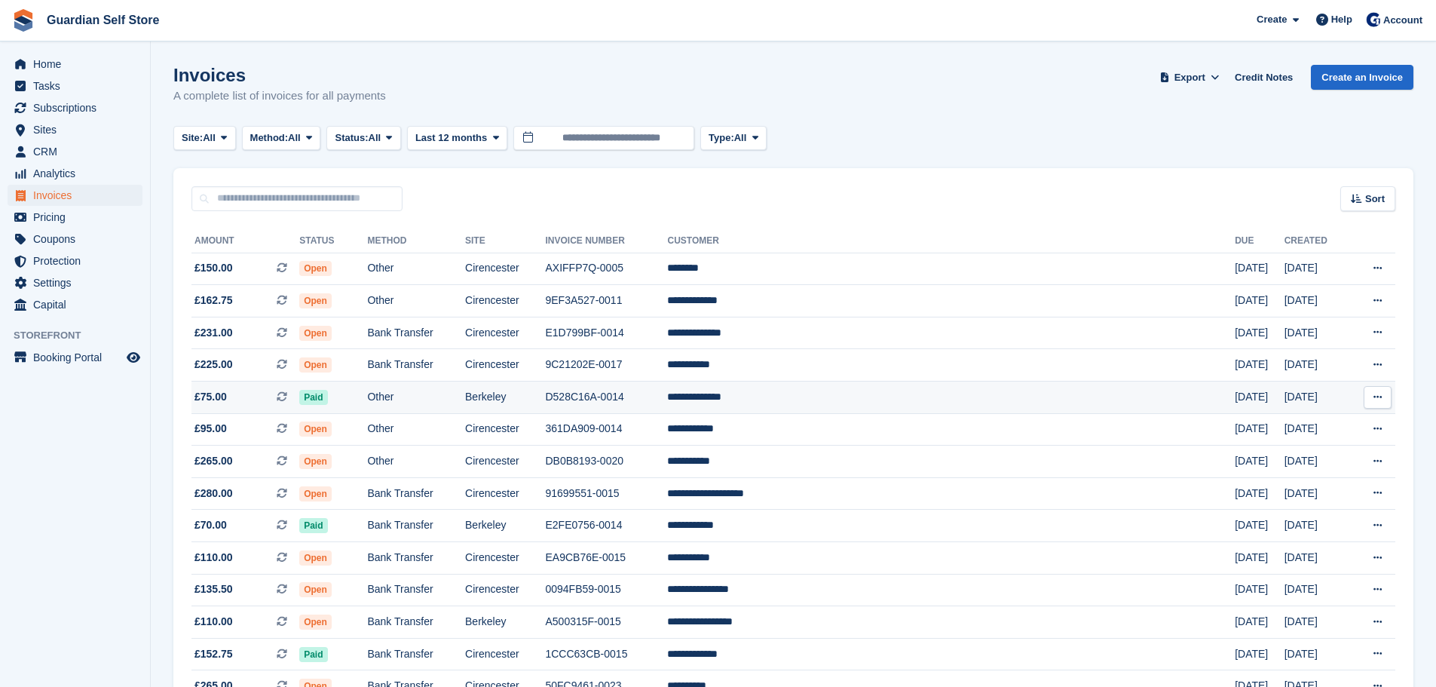
click at [667, 405] on td "D528C16A-0014" at bounding box center [606, 397] width 122 height 32
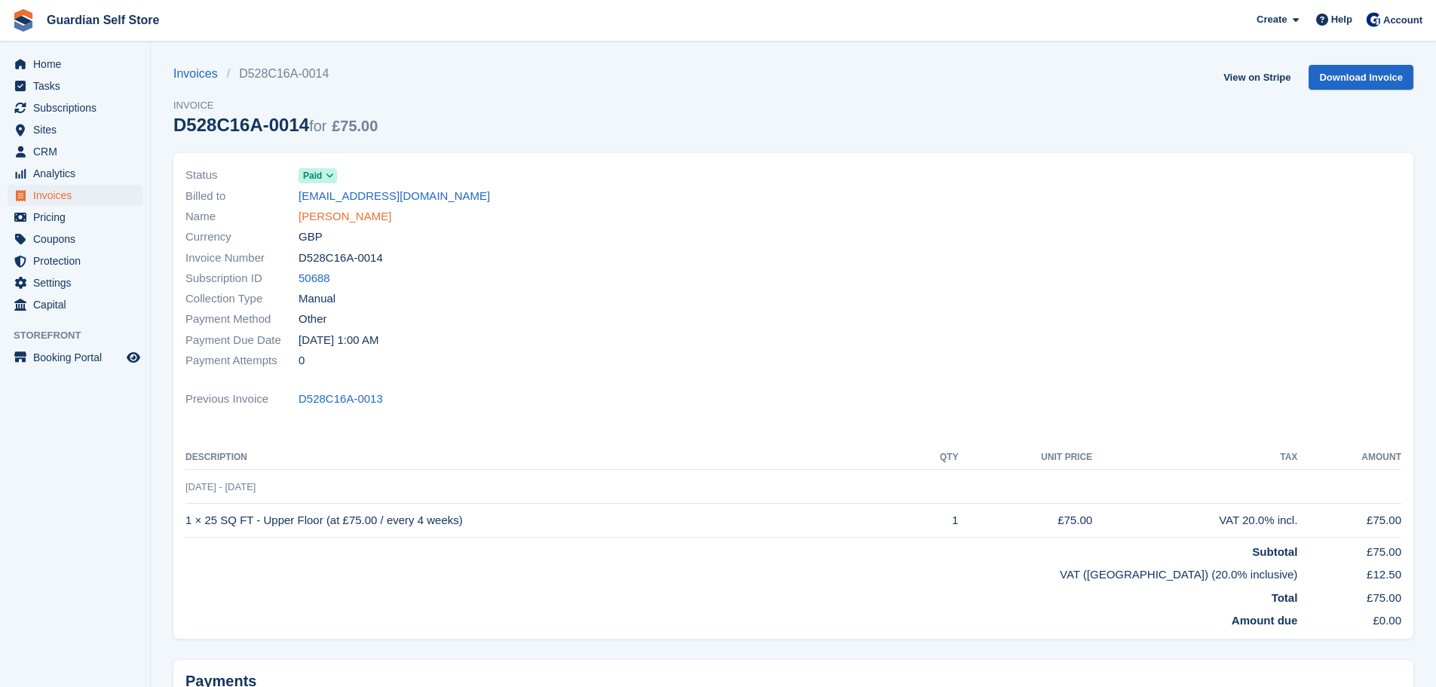
click at [359, 211] on link "[PERSON_NAME]" at bounding box center [345, 216] width 93 height 17
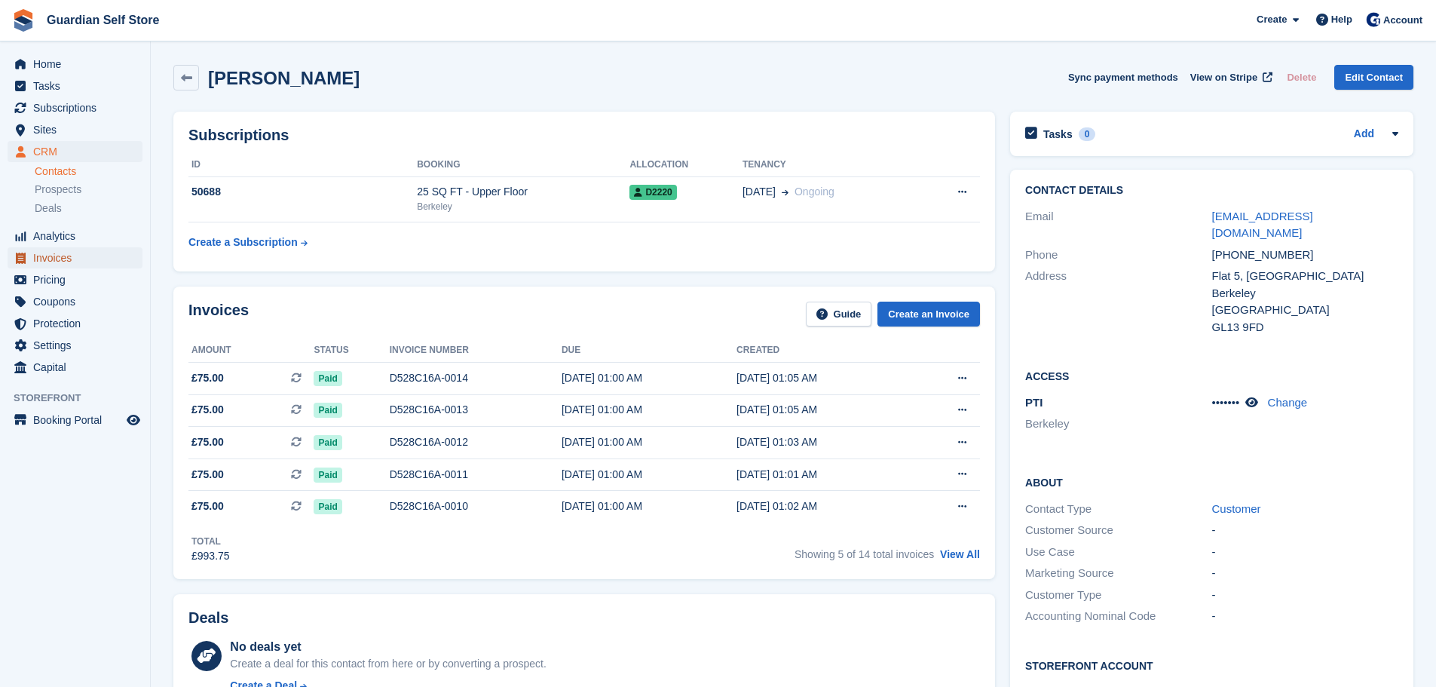
click at [84, 262] on span "Invoices" at bounding box center [78, 257] width 90 height 21
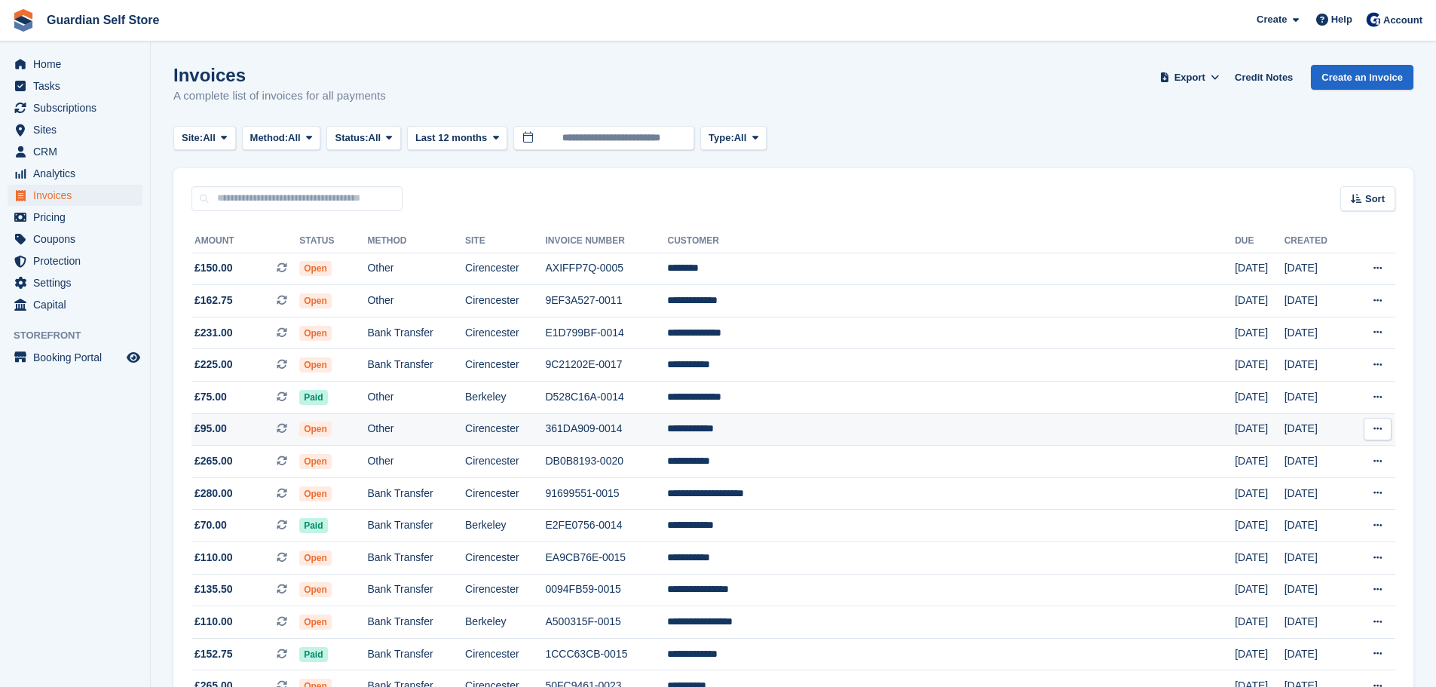
click at [545, 417] on td "Cirencester" at bounding box center [505, 429] width 80 height 32
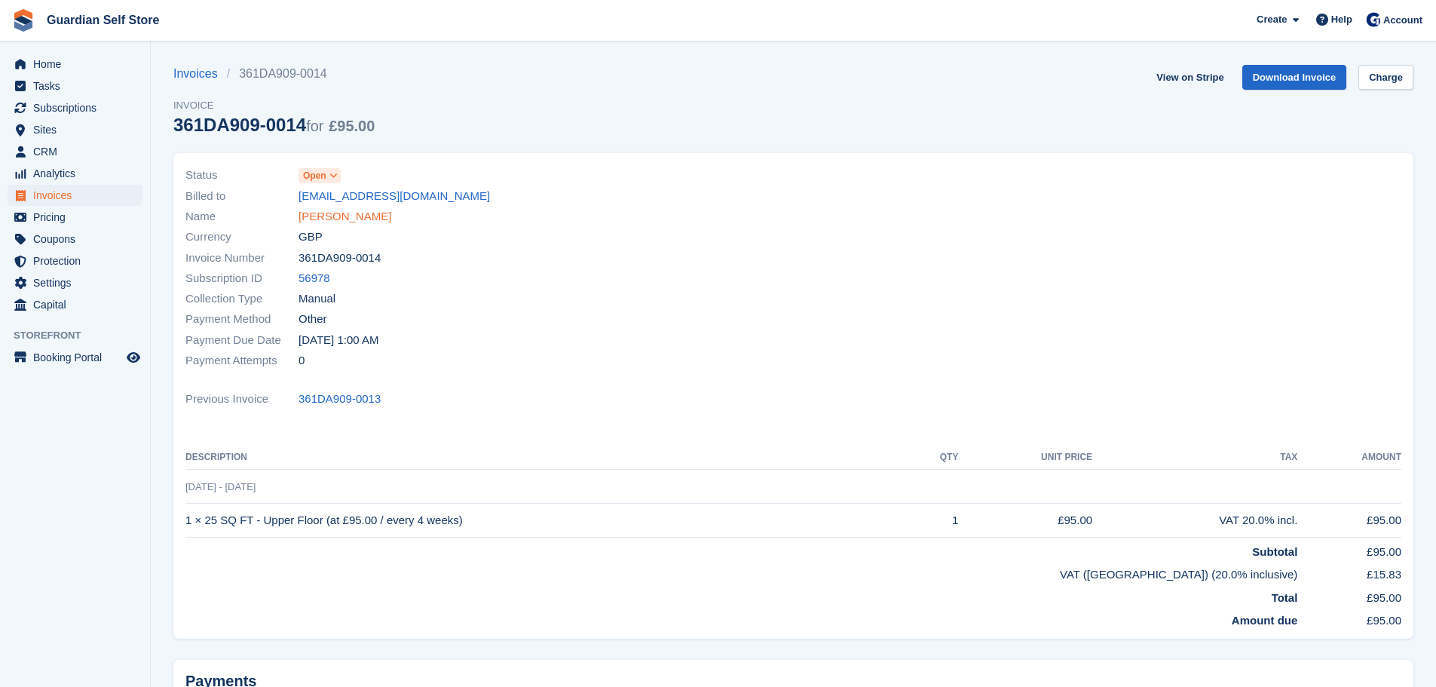
click at [342, 222] on link "Martin Bowen" at bounding box center [345, 216] width 93 height 17
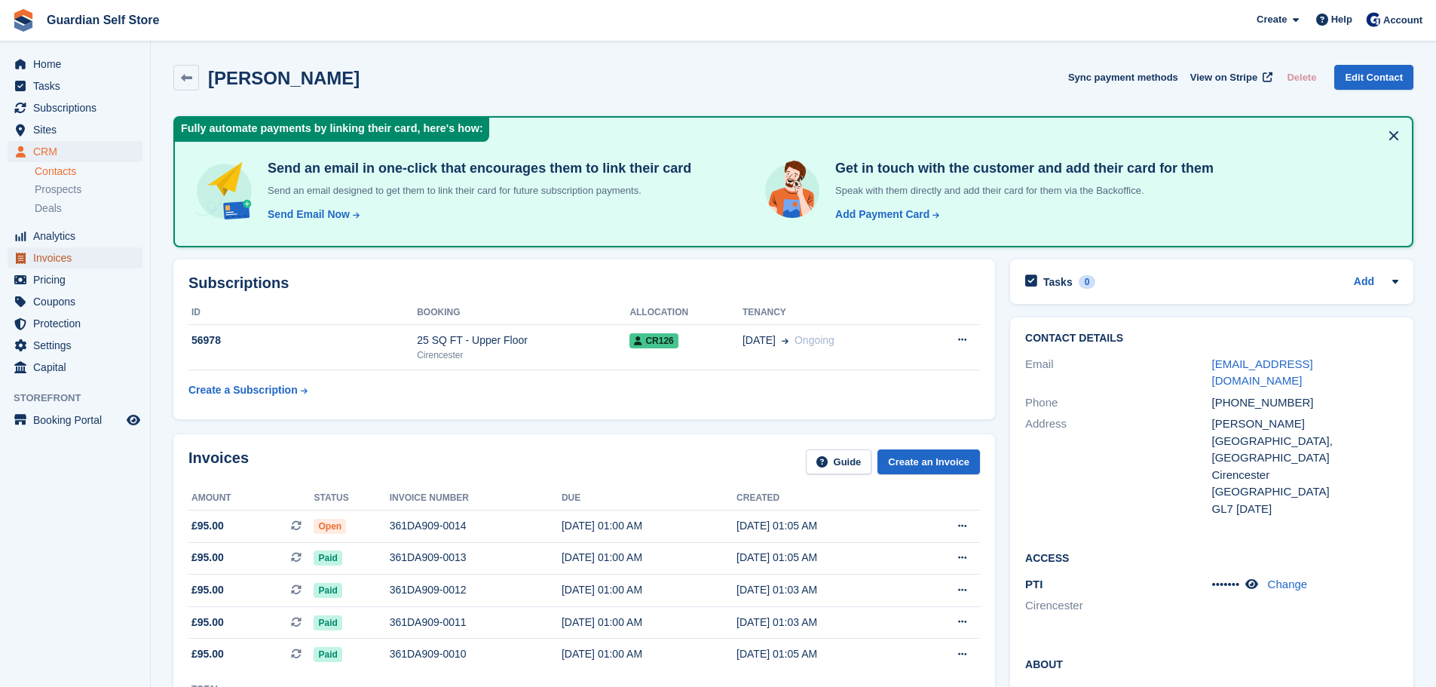
click at [90, 259] on span "Invoices" at bounding box center [78, 257] width 90 height 21
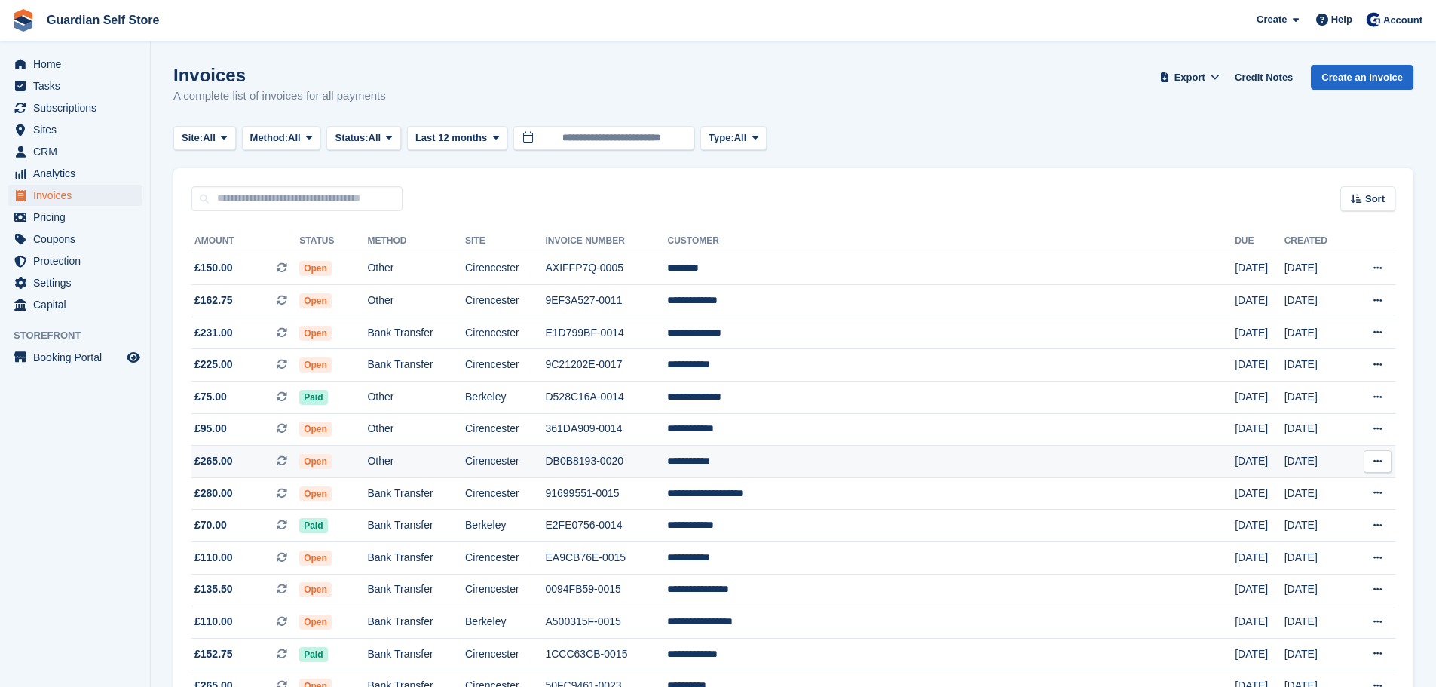
click at [465, 455] on td "Other" at bounding box center [416, 462] width 98 height 32
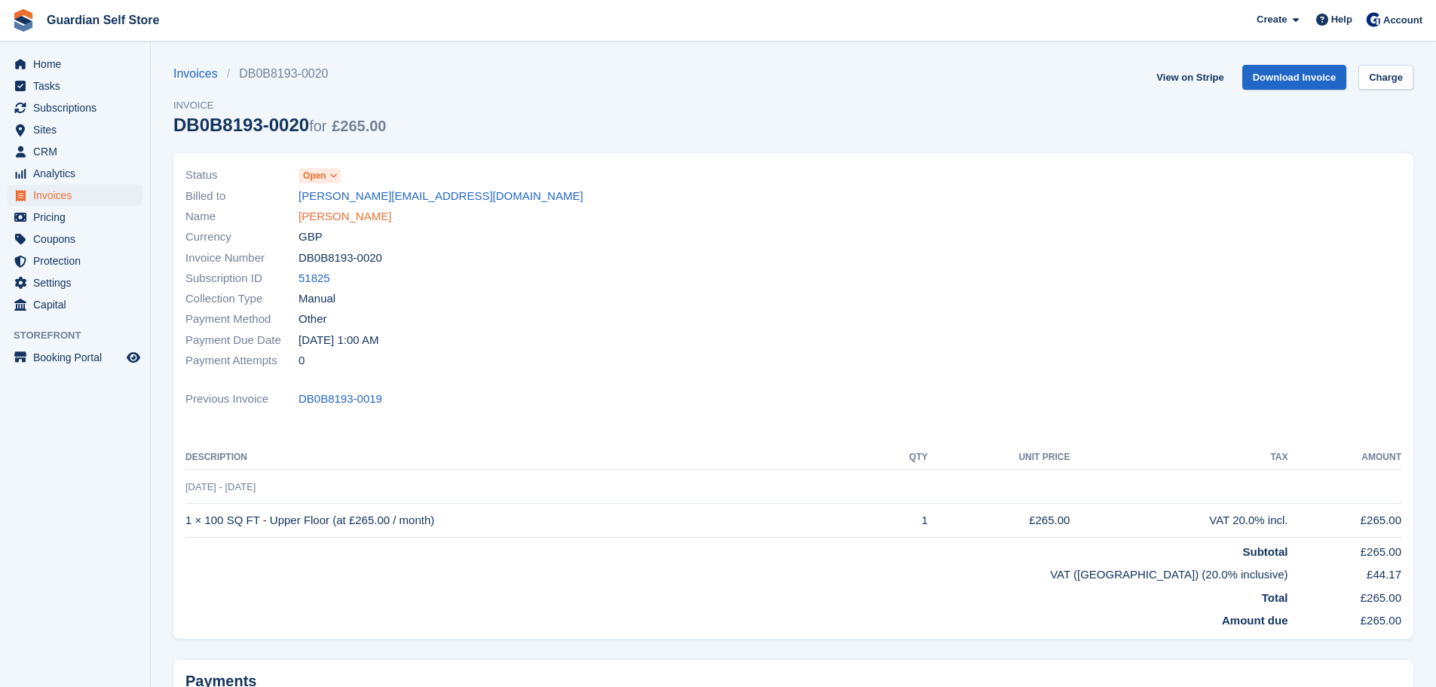
click at [321, 213] on link "Mike Lander" at bounding box center [345, 216] width 93 height 17
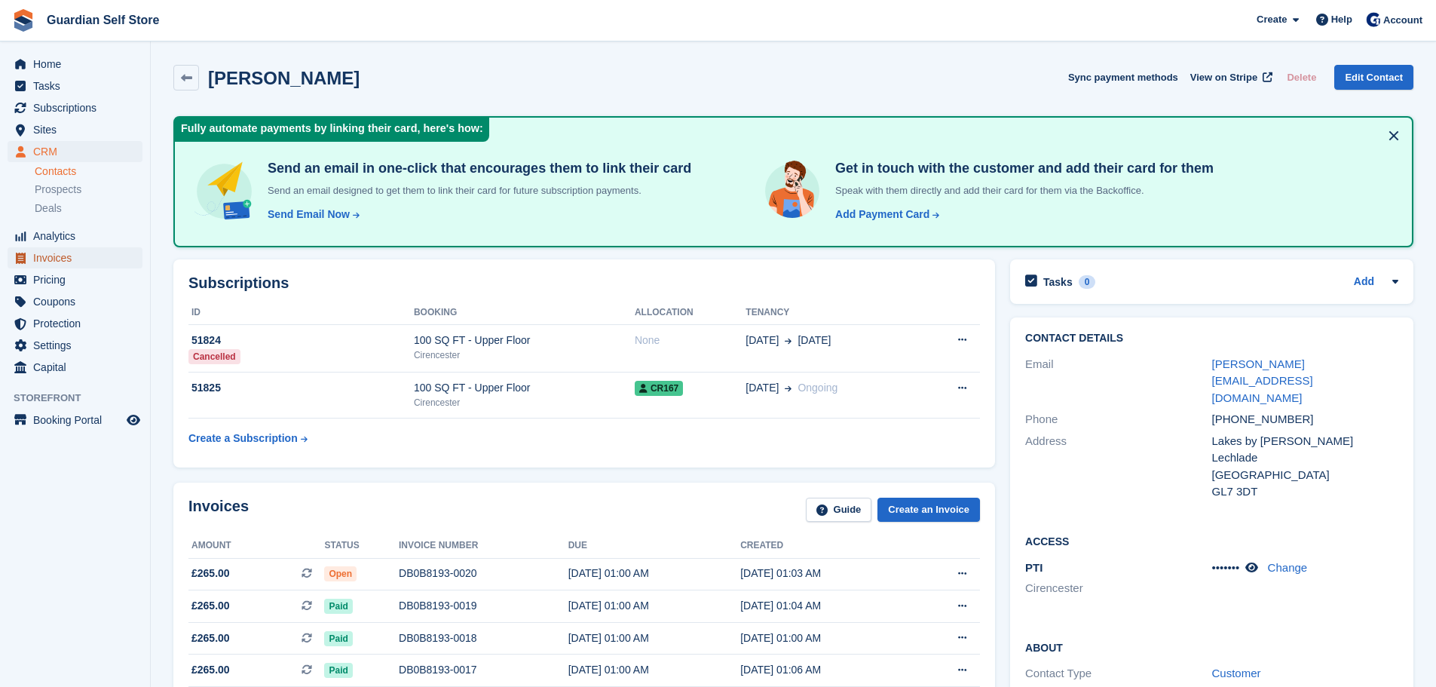
click at [86, 252] on span "Invoices" at bounding box center [78, 257] width 90 height 21
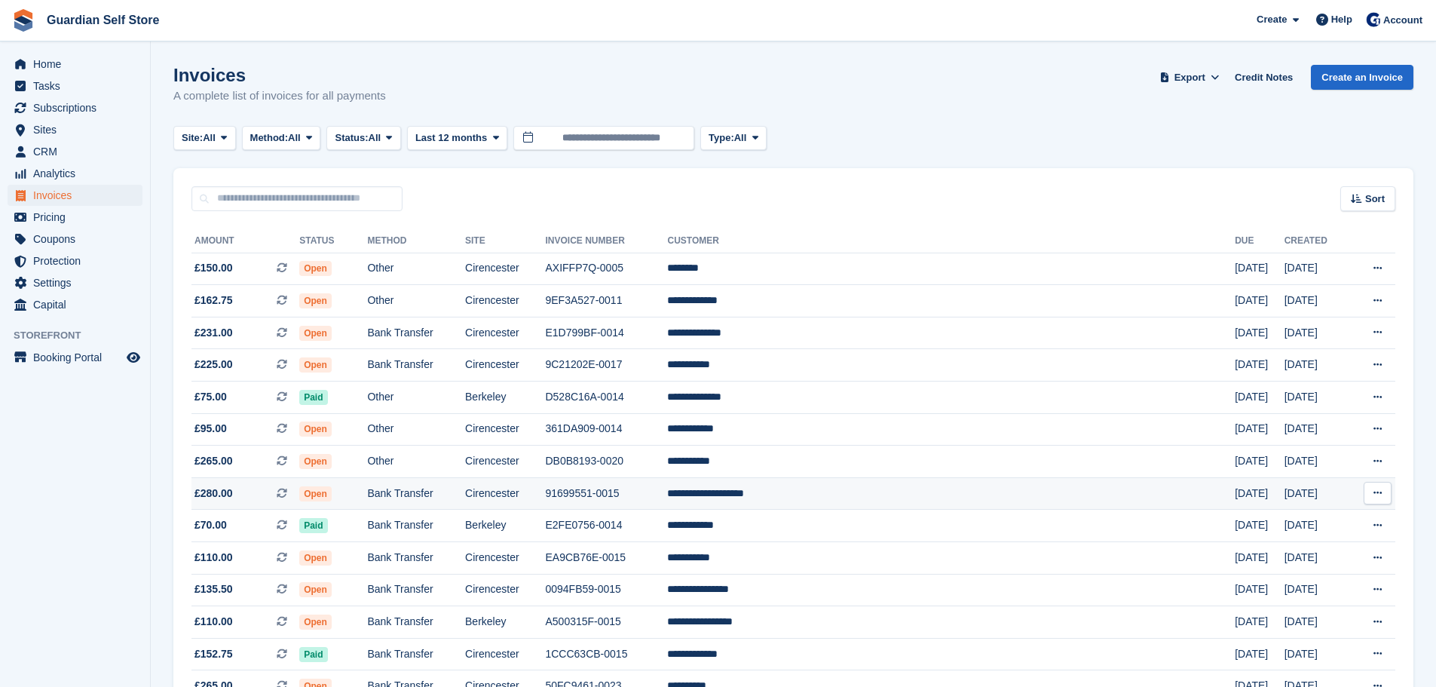
click at [332, 496] on span "Open" at bounding box center [315, 493] width 32 height 15
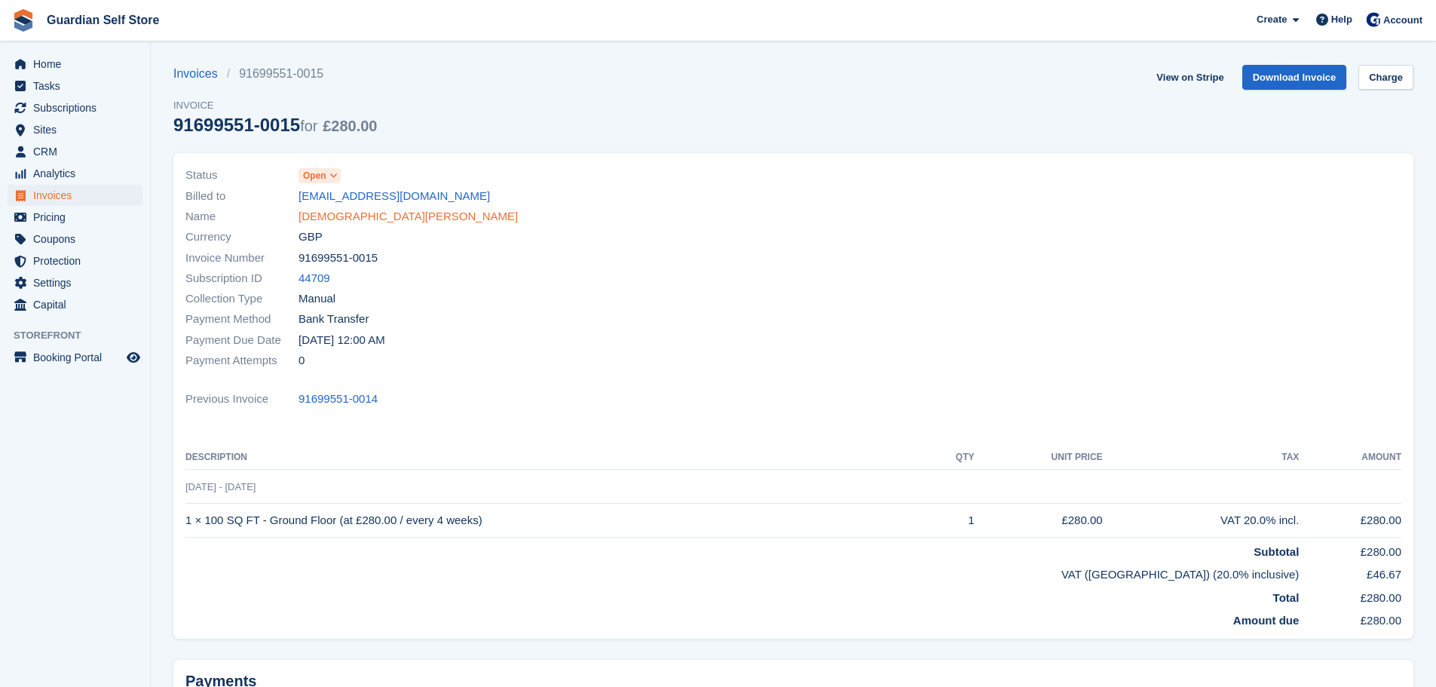
click at [357, 213] on link "[DEMOGRAPHIC_DATA][PERSON_NAME]" at bounding box center [408, 216] width 219 height 17
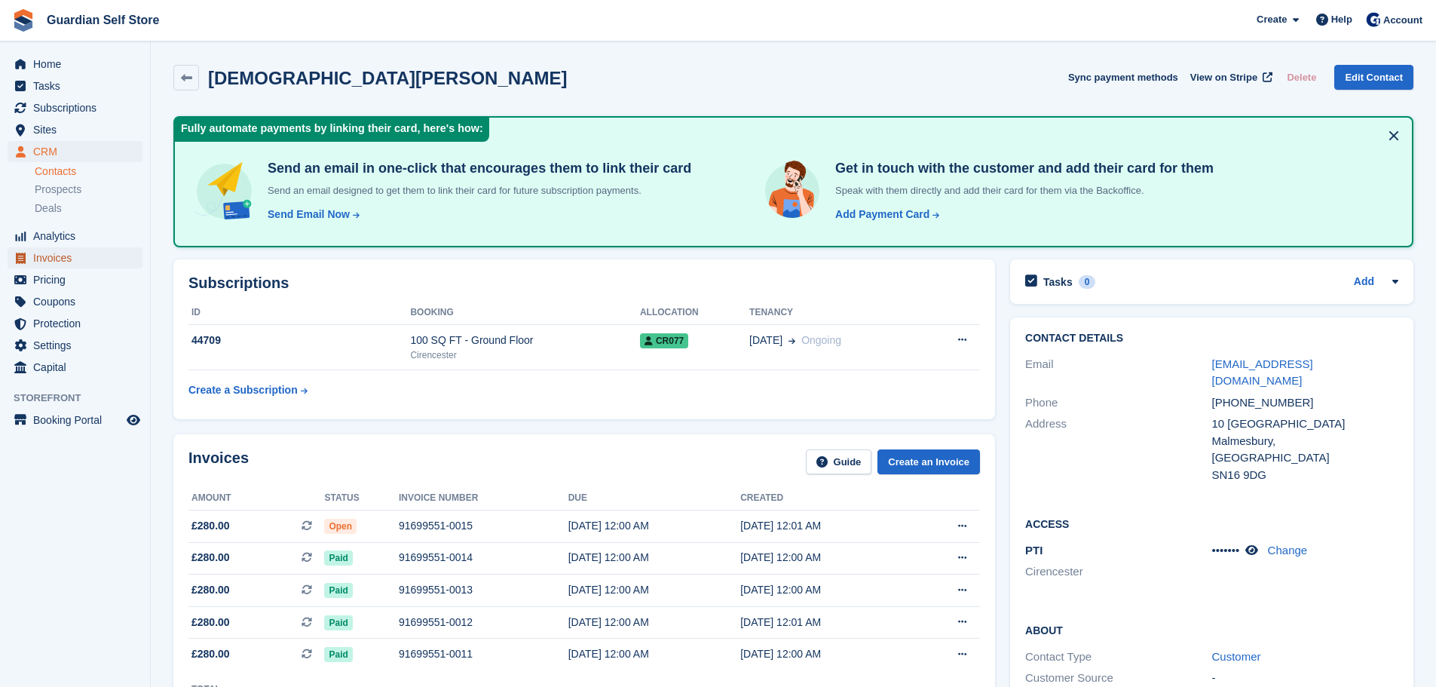
click at [69, 261] on span "Invoices" at bounding box center [78, 257] width 90 height 21
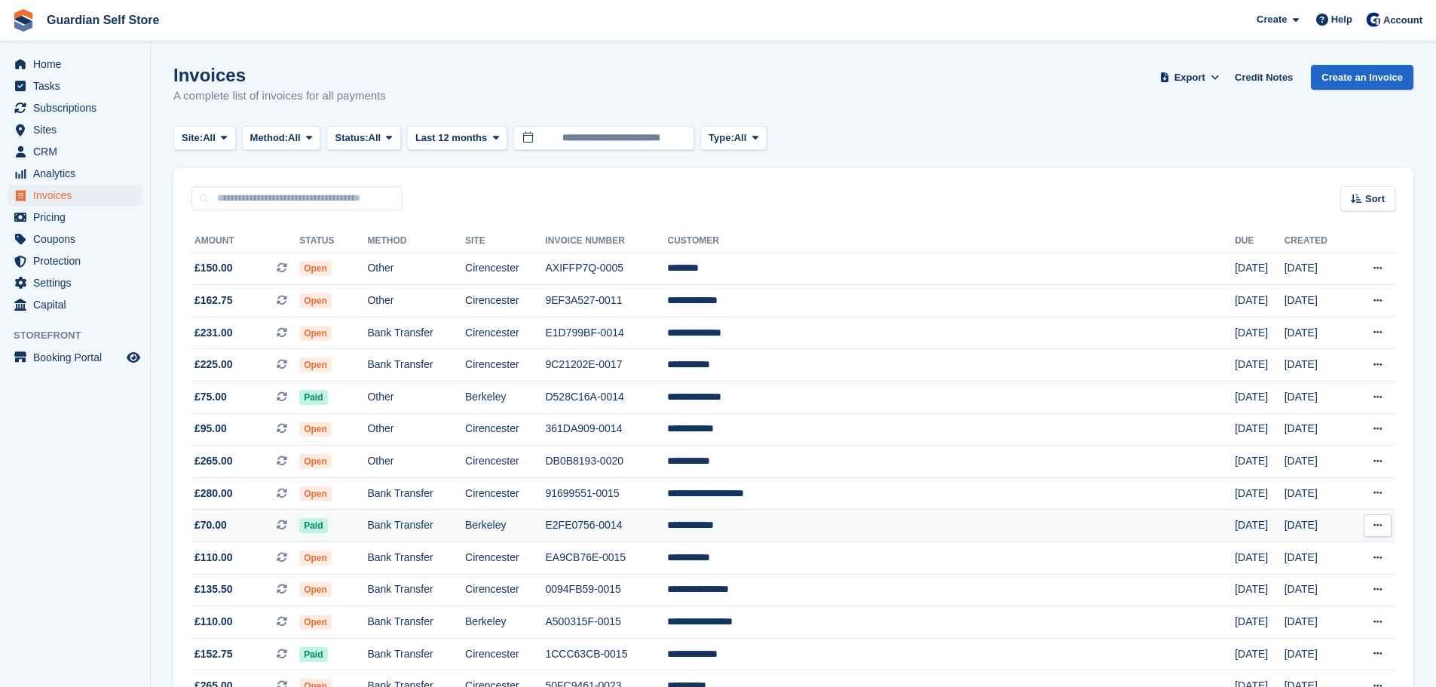
click at [287, 522] on icon at bounding box center [282, 524] width 11 height 11
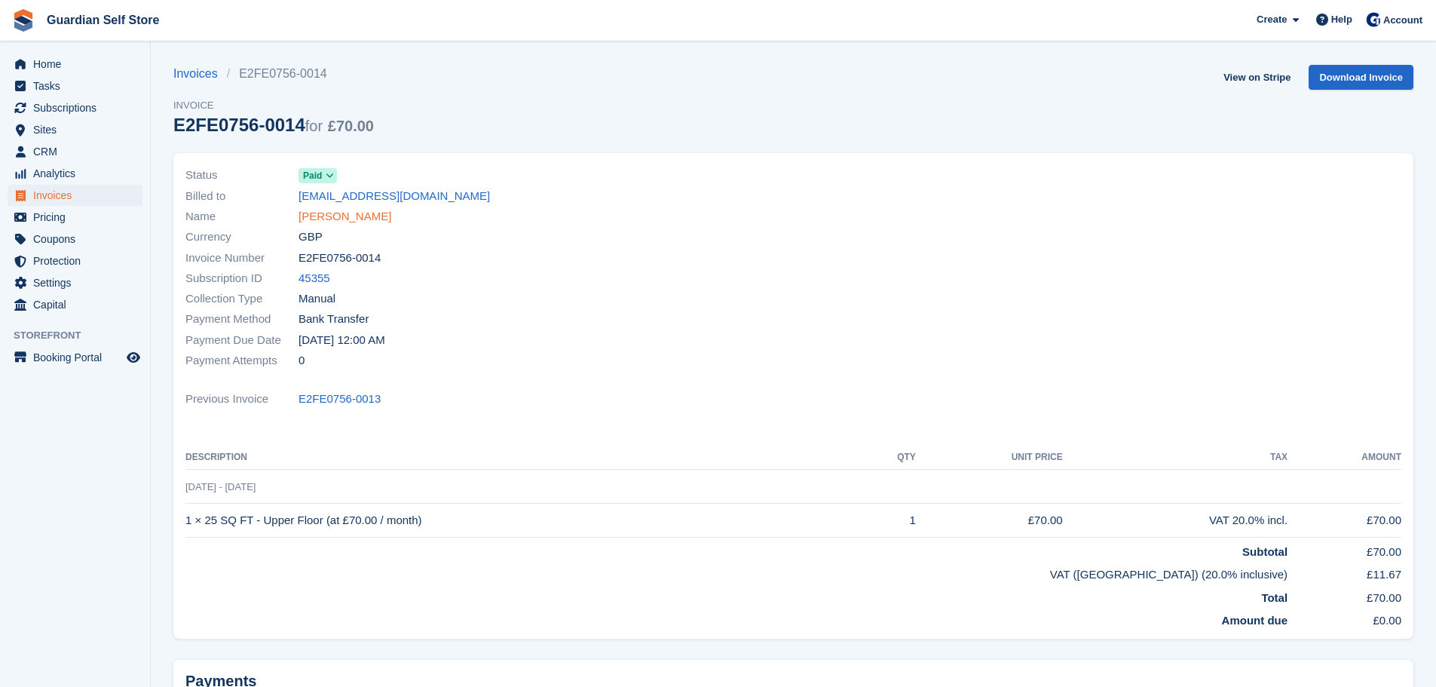
click at [320, 212] on link "Nicolas Wade" at bounding box center [345, 216] width 93 height 17
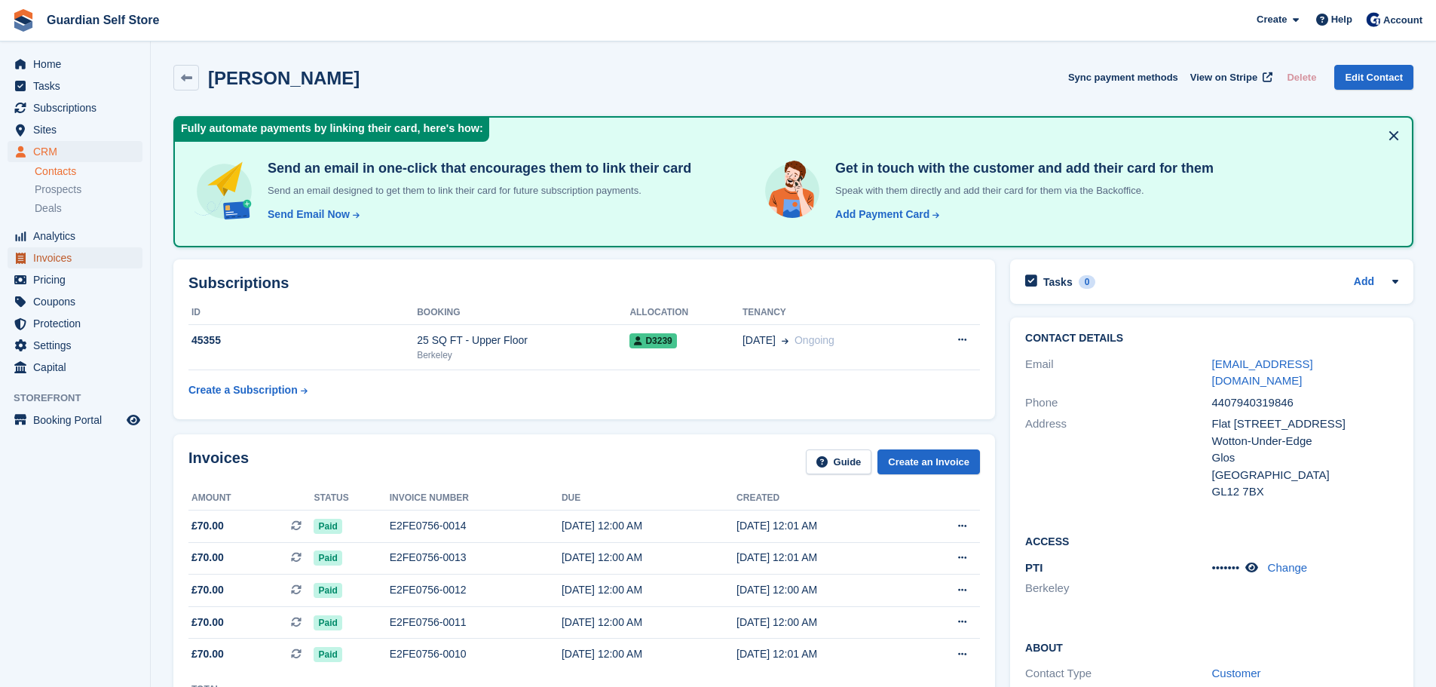
click at [76, 261] on span "Invoices" at bounding box center [78, 257] width 90 height 21
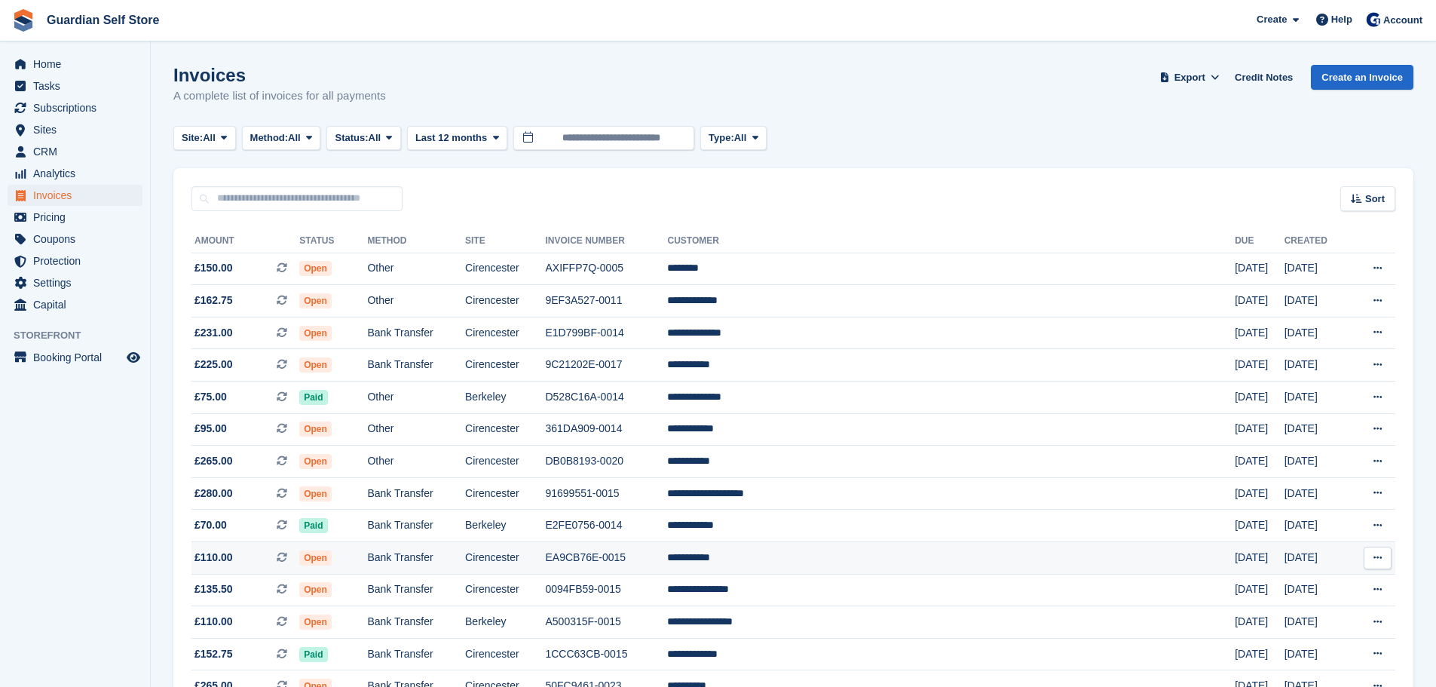
click at [440, 558] on td "Bank Transfer" at bounding box center [416, 558] width 98 height 32
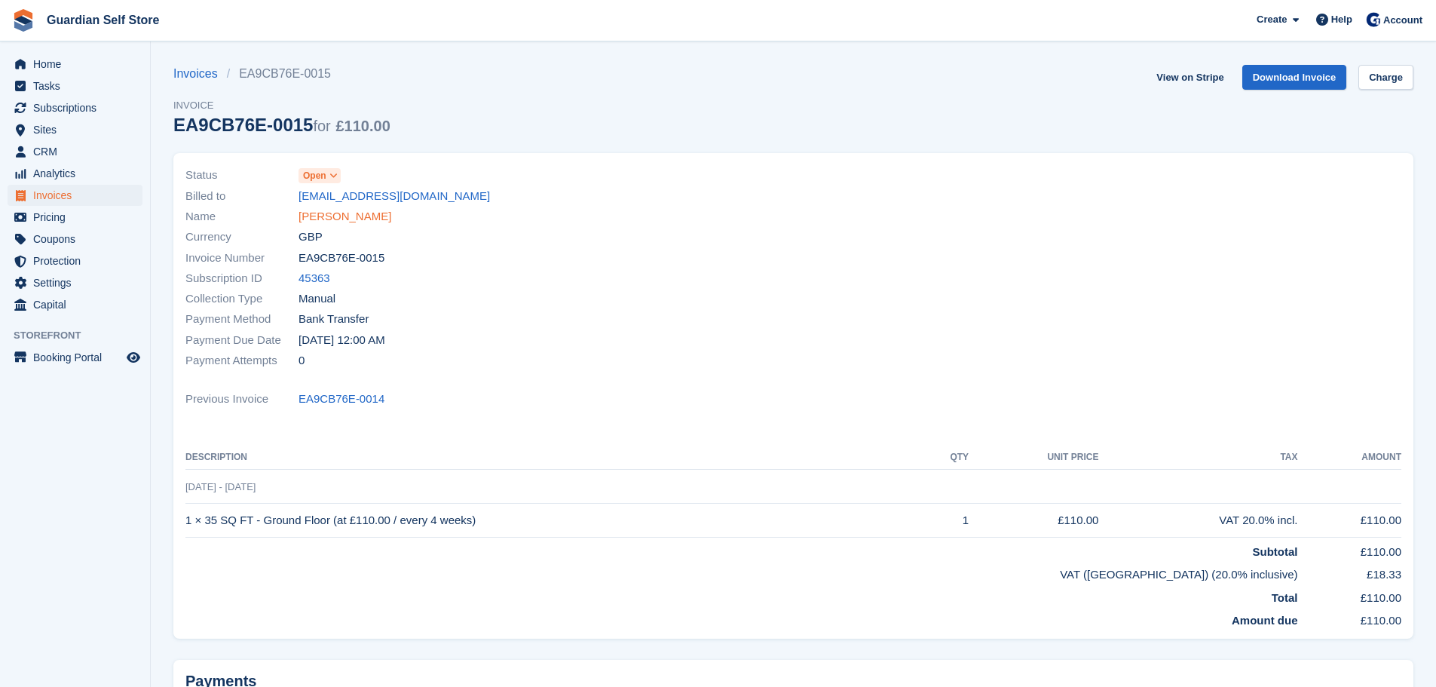
click at [332, 213] on link "[PERSON_NAME]" at bounding box center [345, 216] width 93 height 17
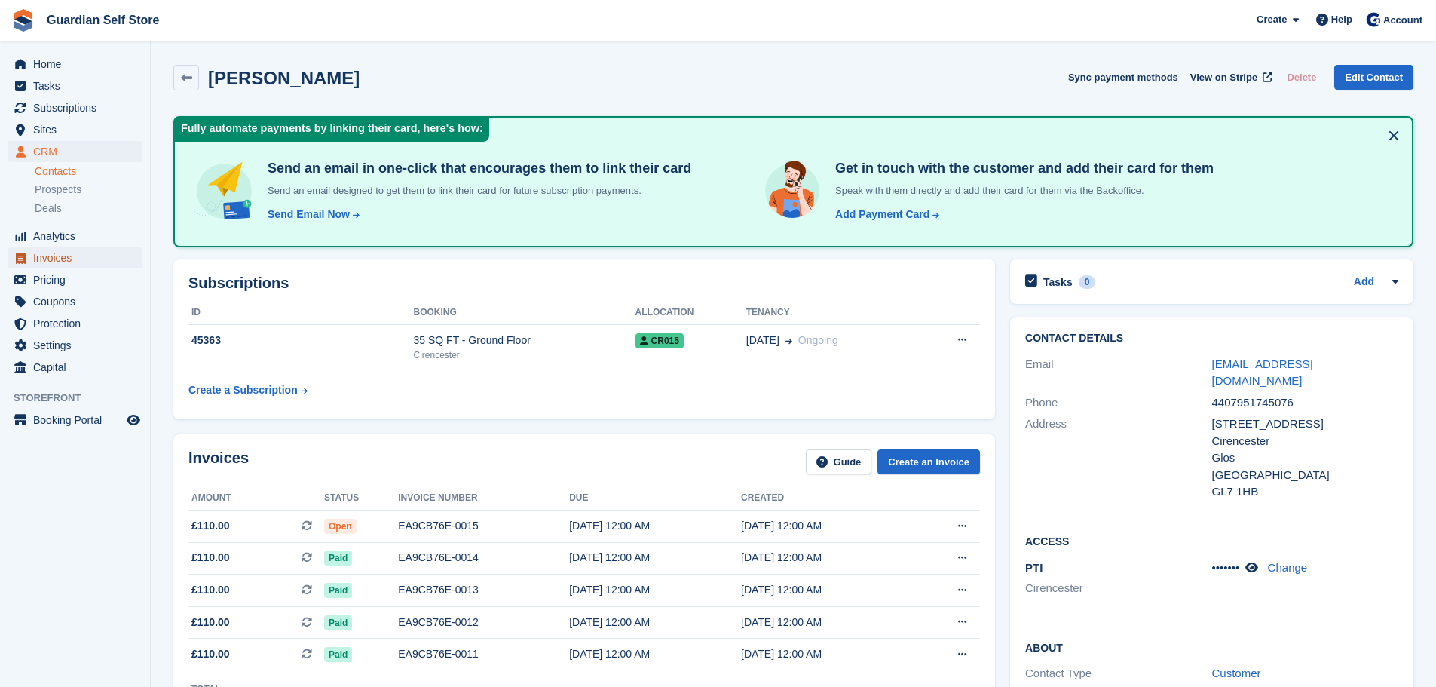
click at [83, 252] on span "Invoices" at bounding box center [78, 257] width 90 height 21
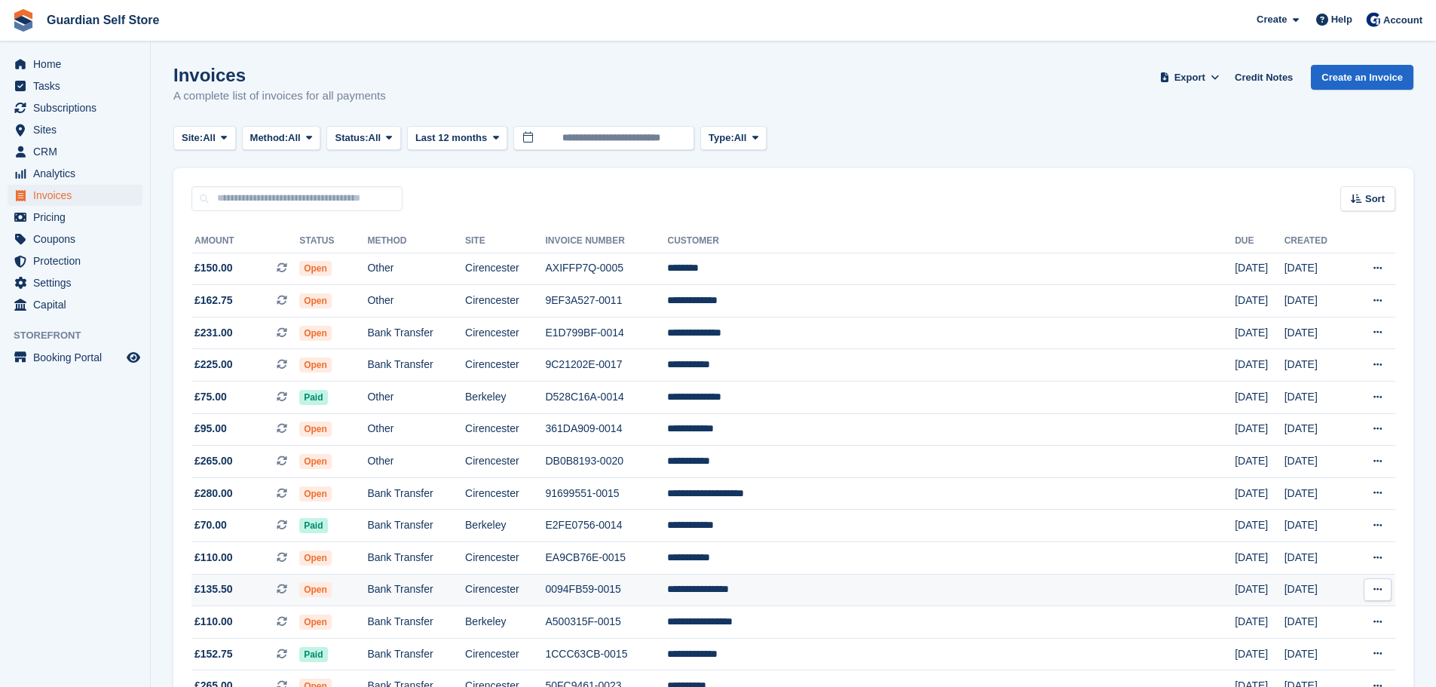
click at [545, 590] on td "Cirencester" at bounding box center [505, 590] width 80 height 32
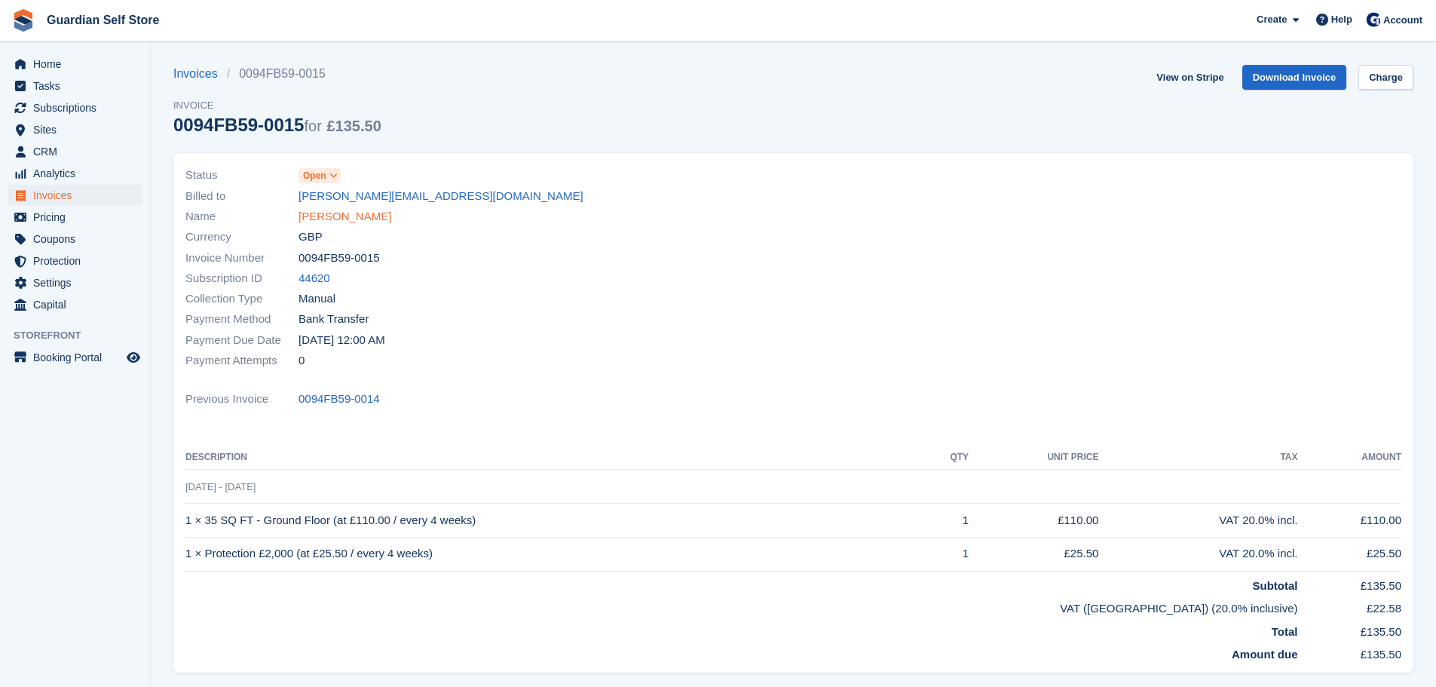
click at [330, 210] on link "Pamela Swinbourn" at bounding box center [345, 216] width 93 height 17
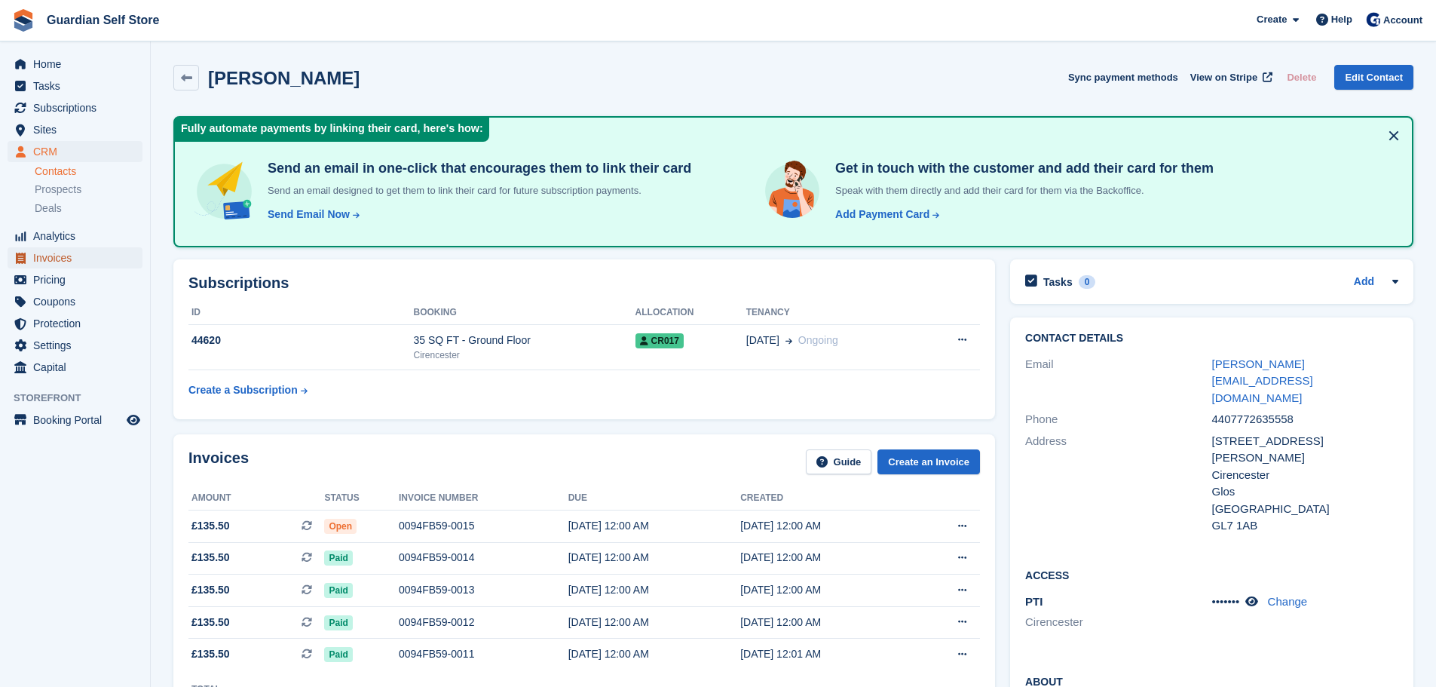
click at [47, 259] on span "Invoices" at bounding box center [78, 257] width 90 height 21
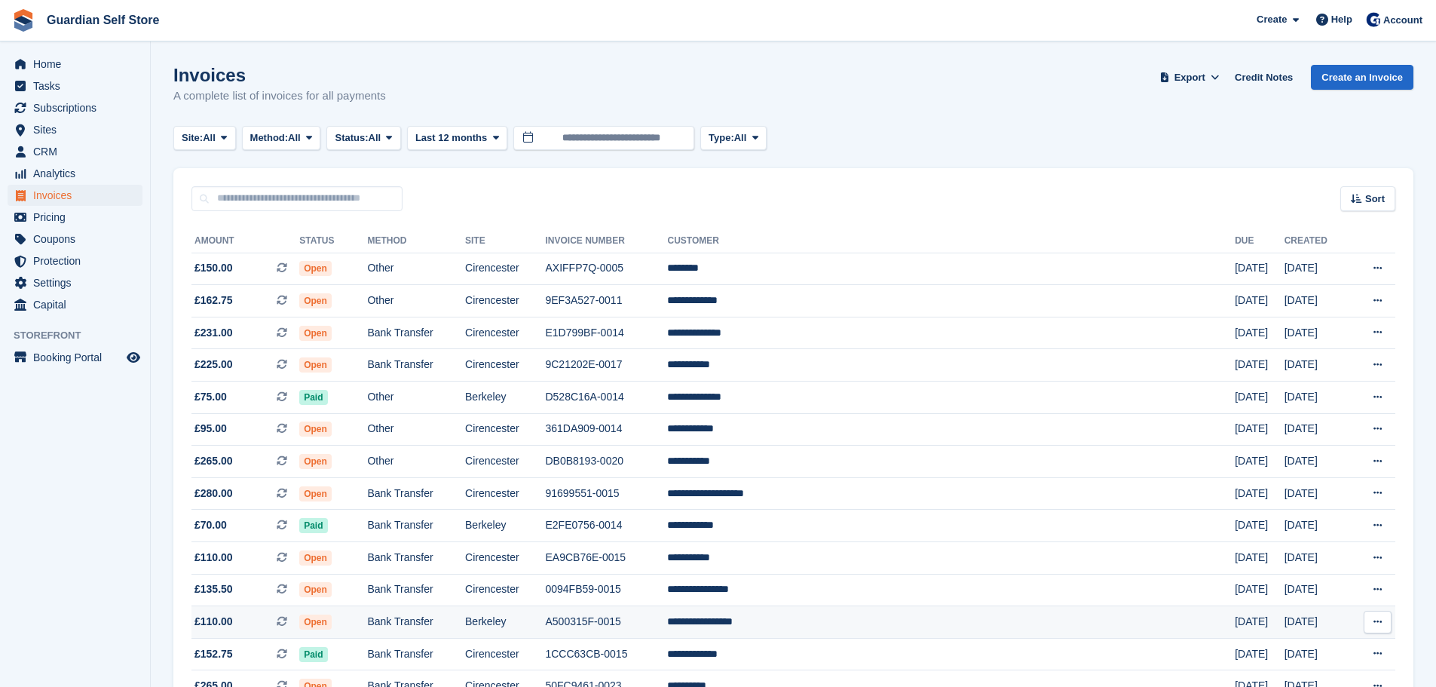
click at [465, 617] on td "Bank Transfer" at bounding box center [416, 622] width 98 height 32
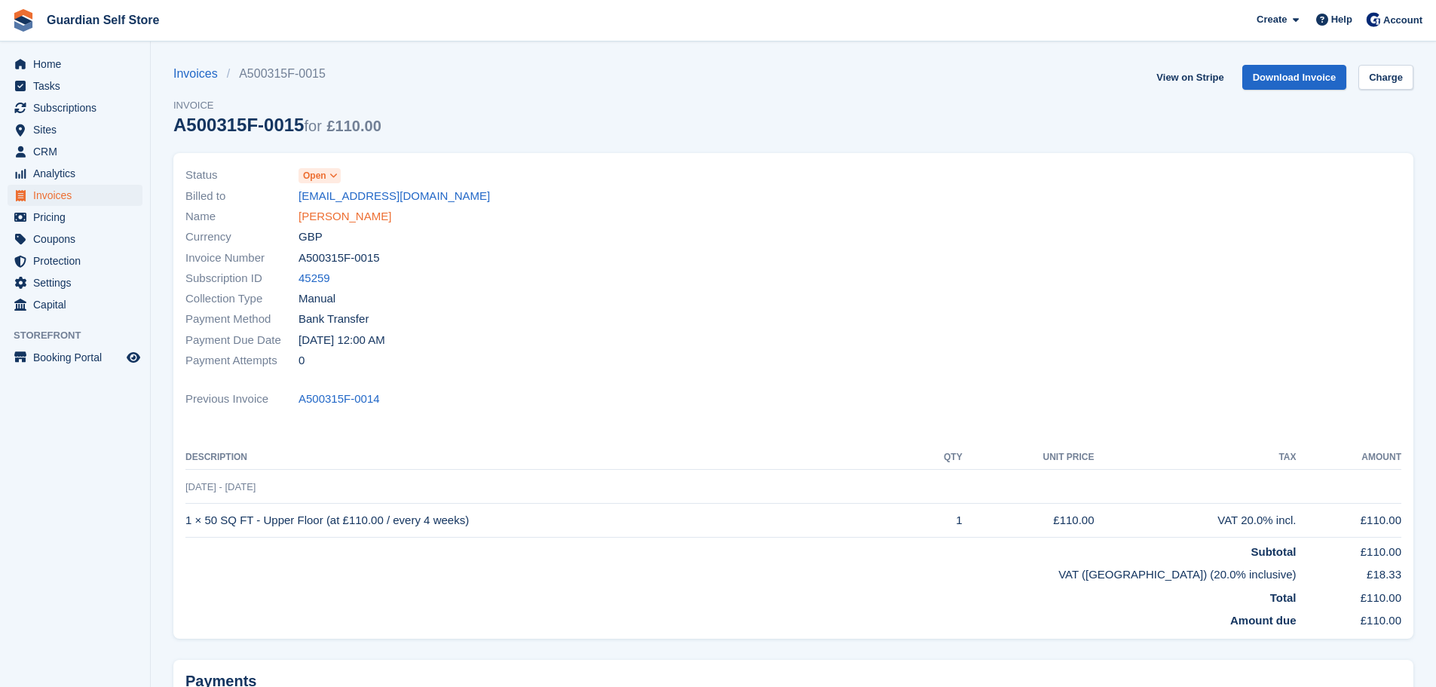
click at [342, 219] on link "[PERSON_NAME]" at bounding box center [345, 216] width 93 height 17
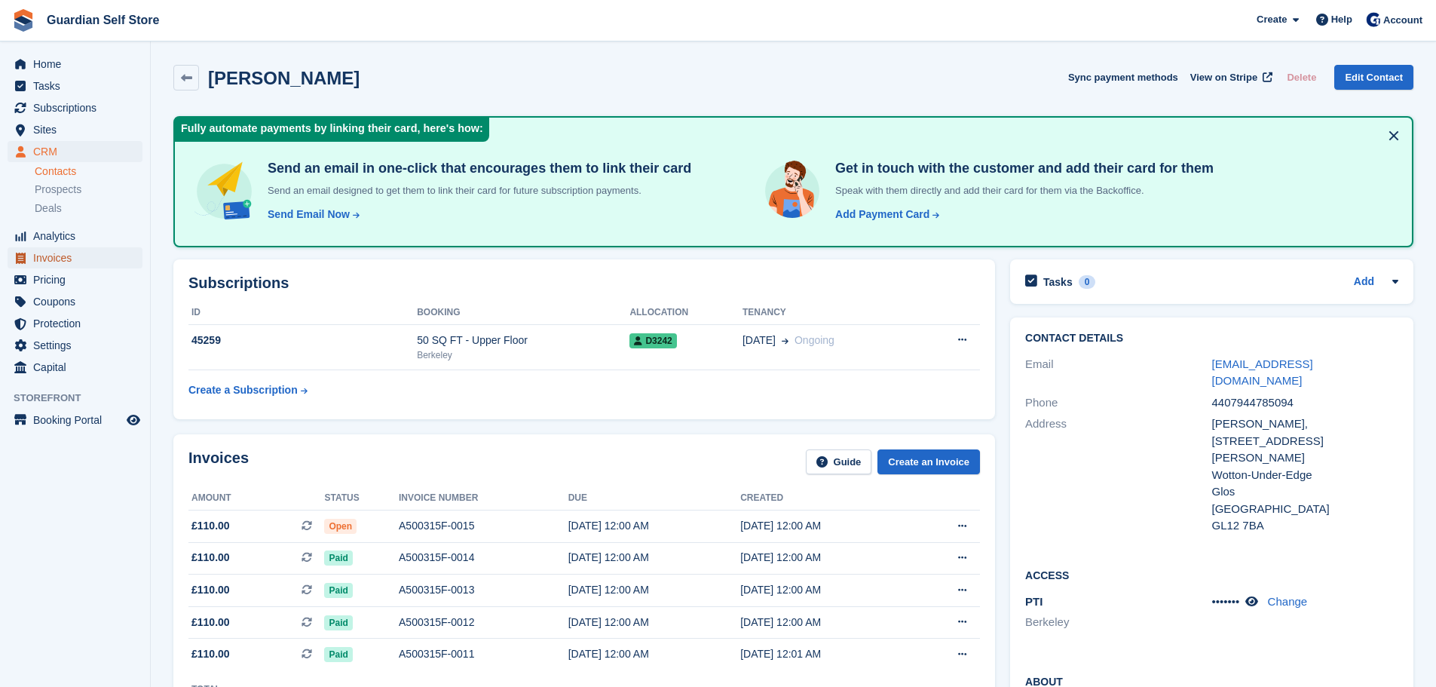
click at [50, 263] on span "Invoices" at bounding box center [78, 257] width 90 height 21
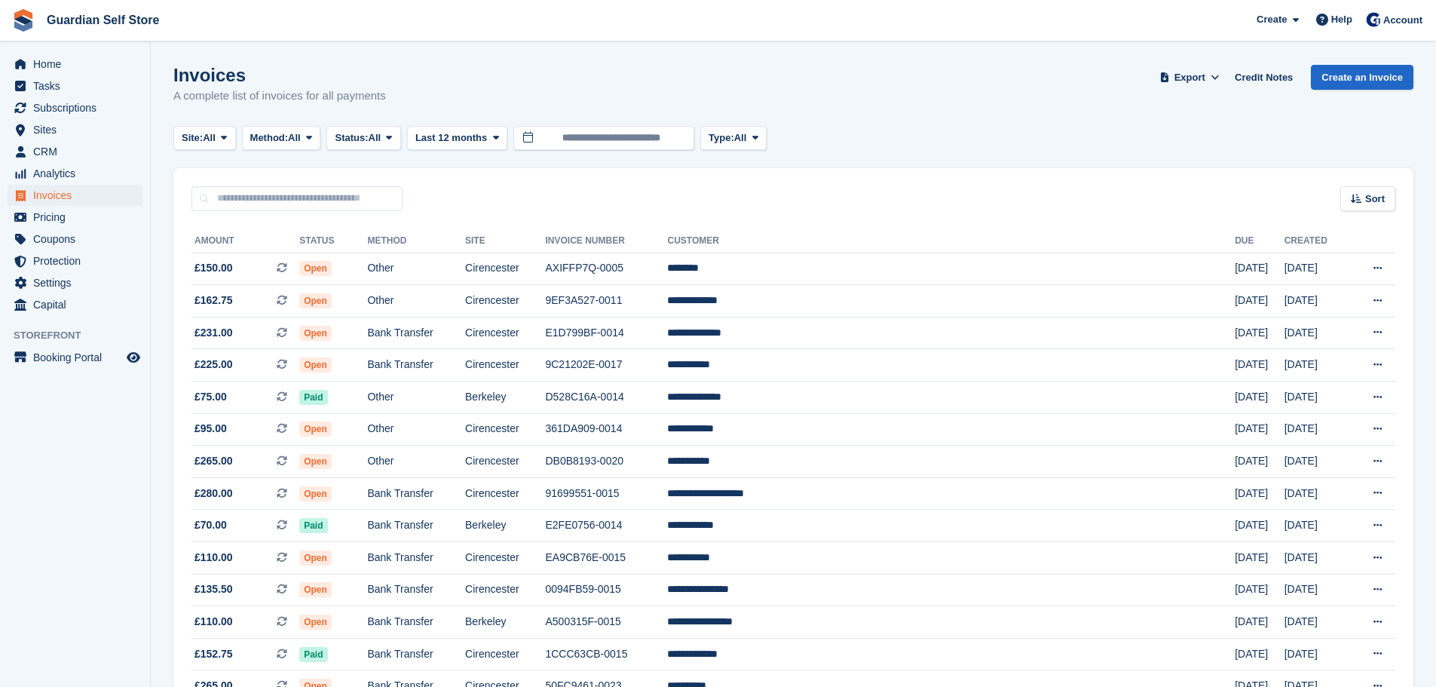
scroll to position [126, 0]
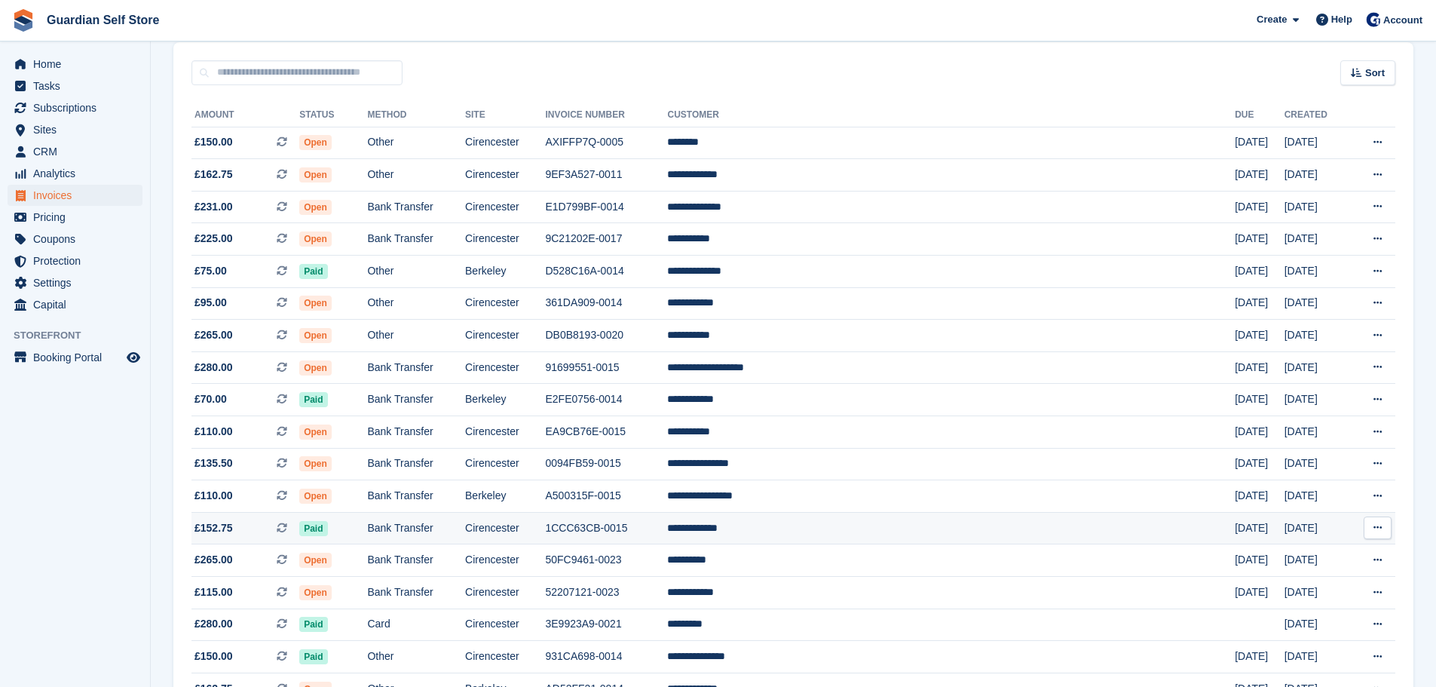
click at [545, 519] on td "Cirencester" at bounding box center [505, 528] width 80 height 32
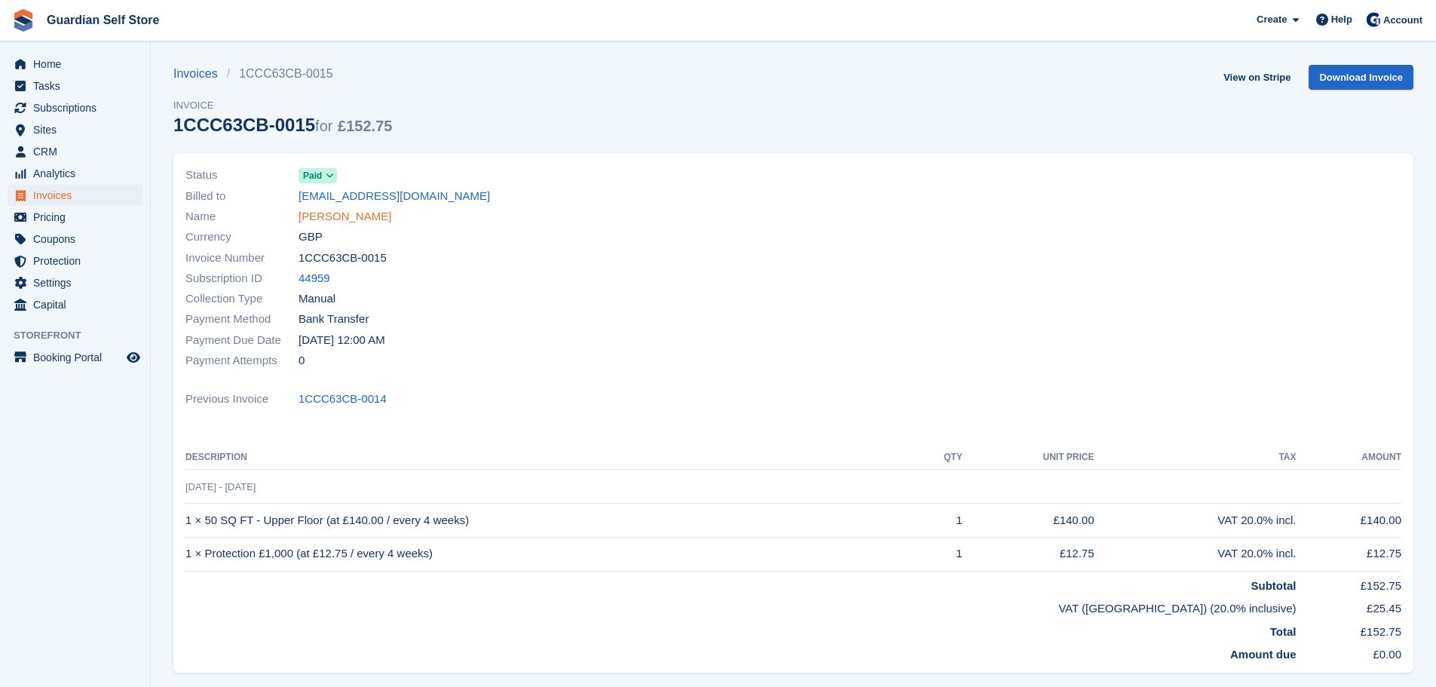
click at [347, 213] on link "[PERSON_NAME]" at bounding box center [345, 216] width 93 height 17
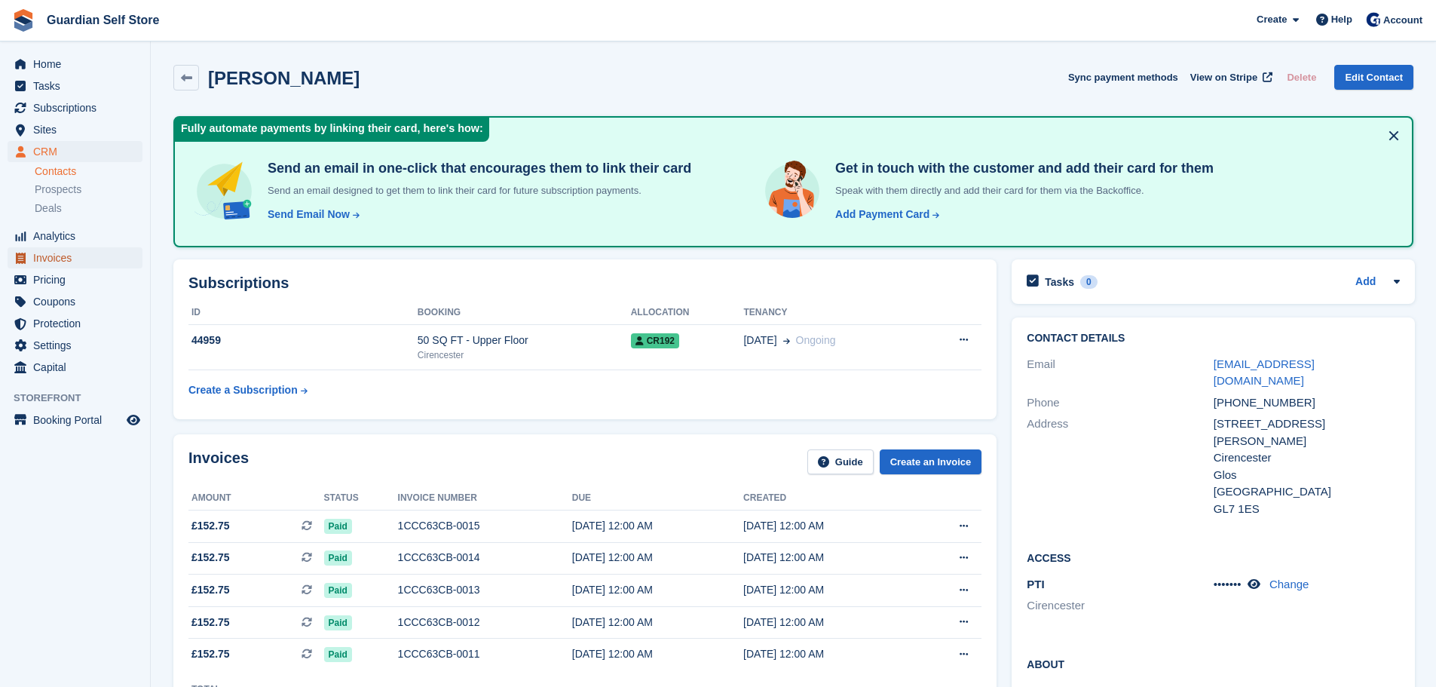
click at [106, 251] on span "Invoices" at bounding box center [78, 257] width 90 height 21
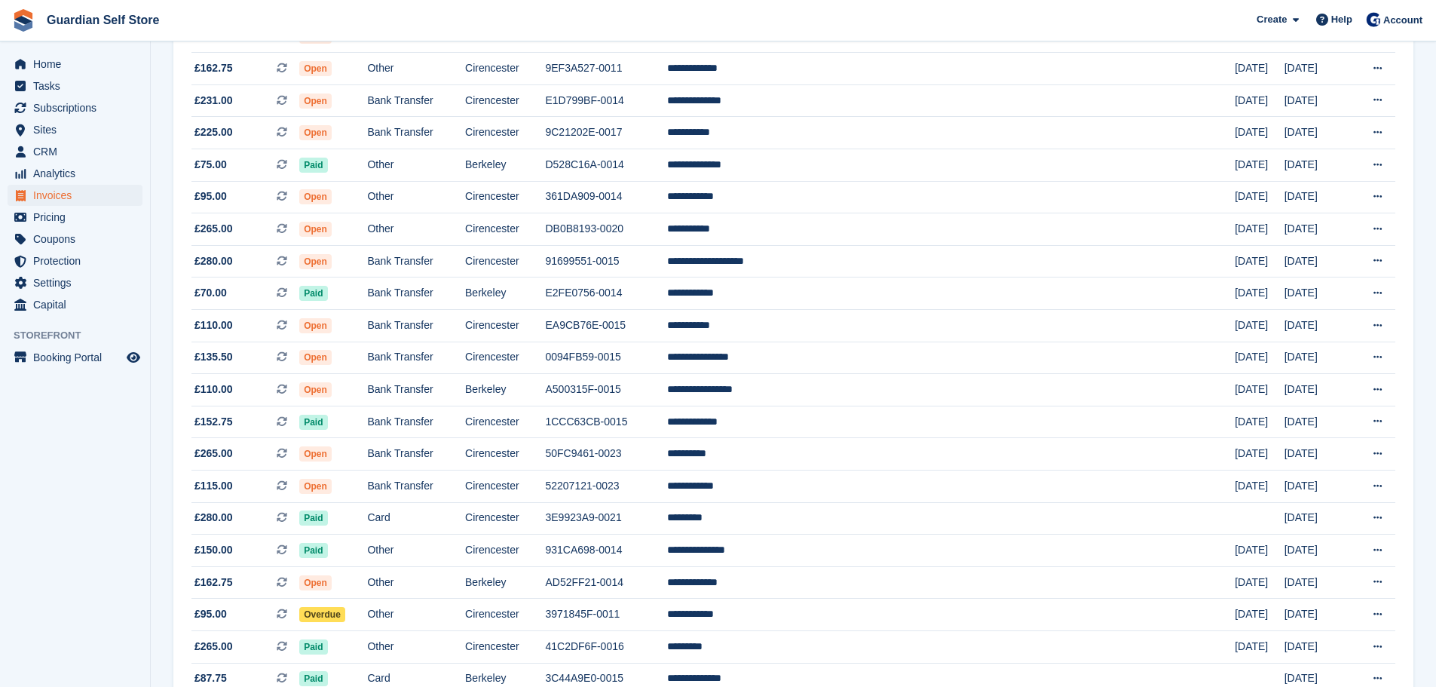
scroll to position [377, 0]
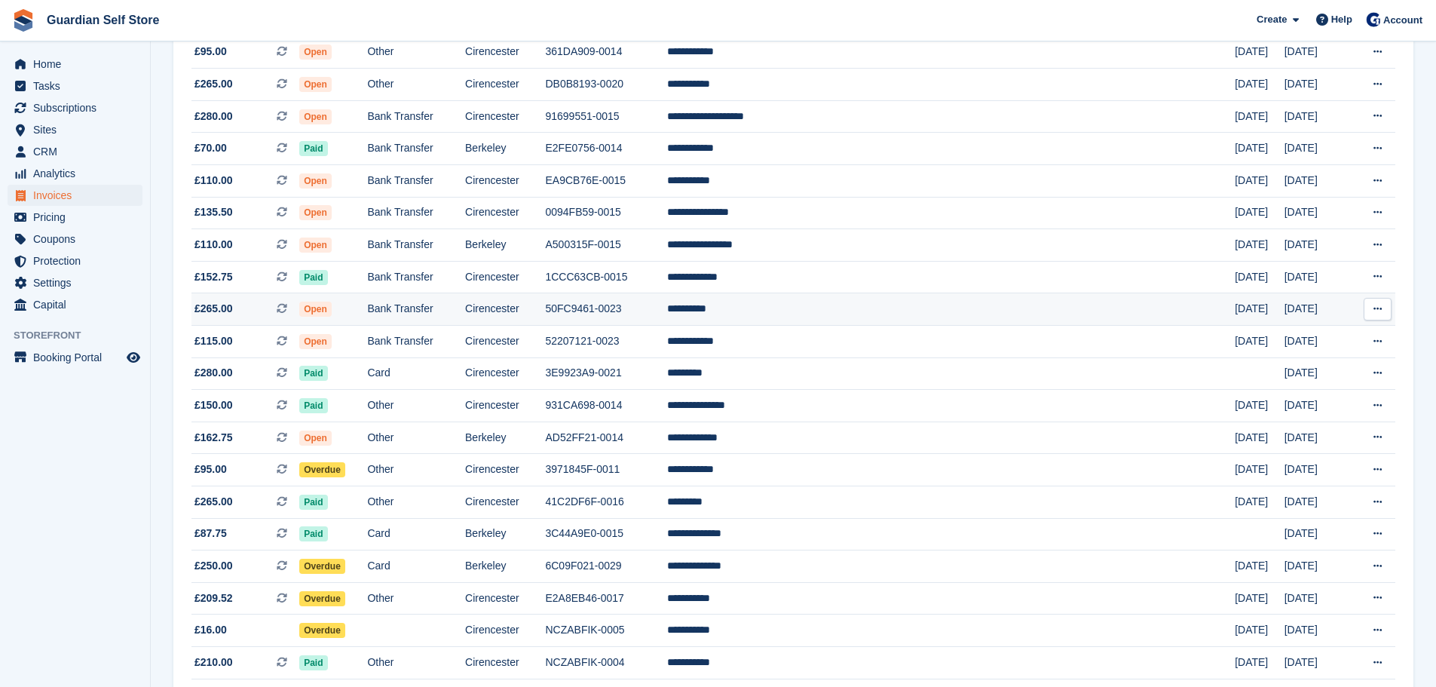
click at [667, 322] on td "50FC9461-0023" at bounding box center [606, 309] width 122 height 32
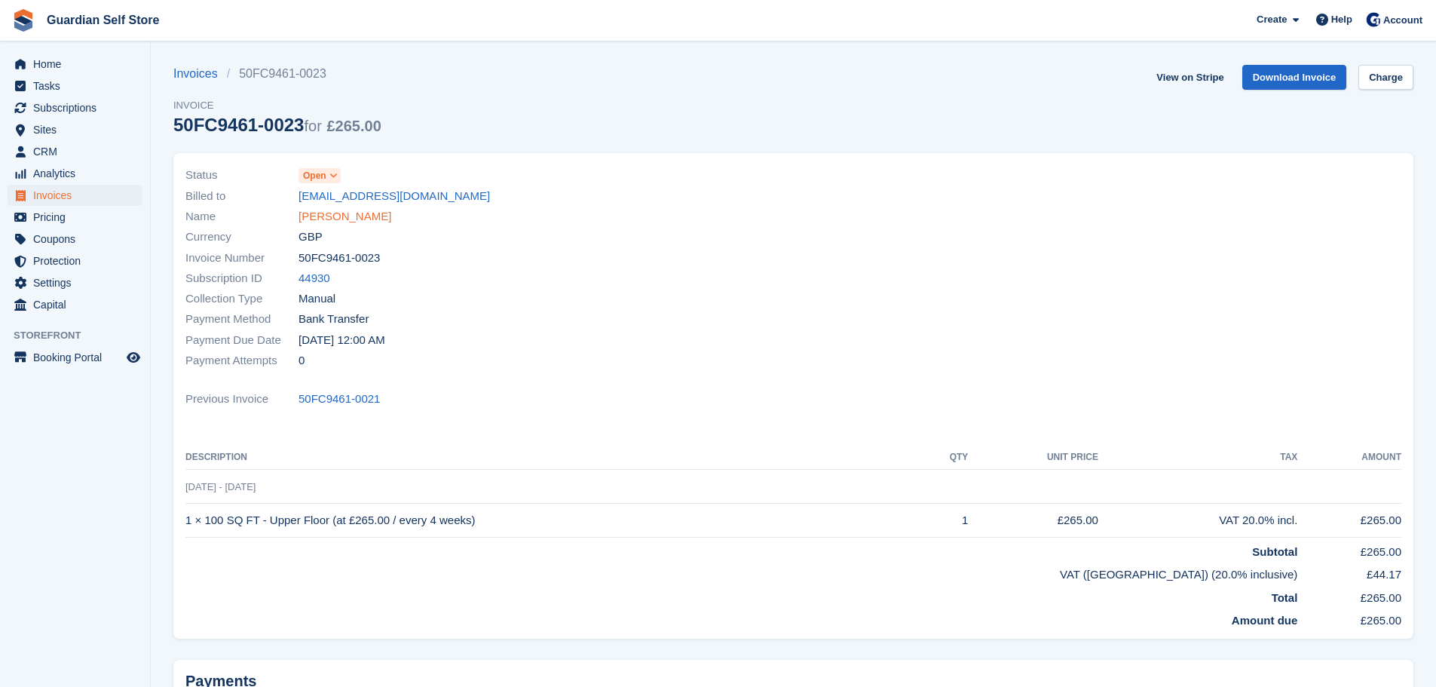
click at [345, 219] on link "Zoe Fraser" at bounding box center [345, 216] width 93 height 17
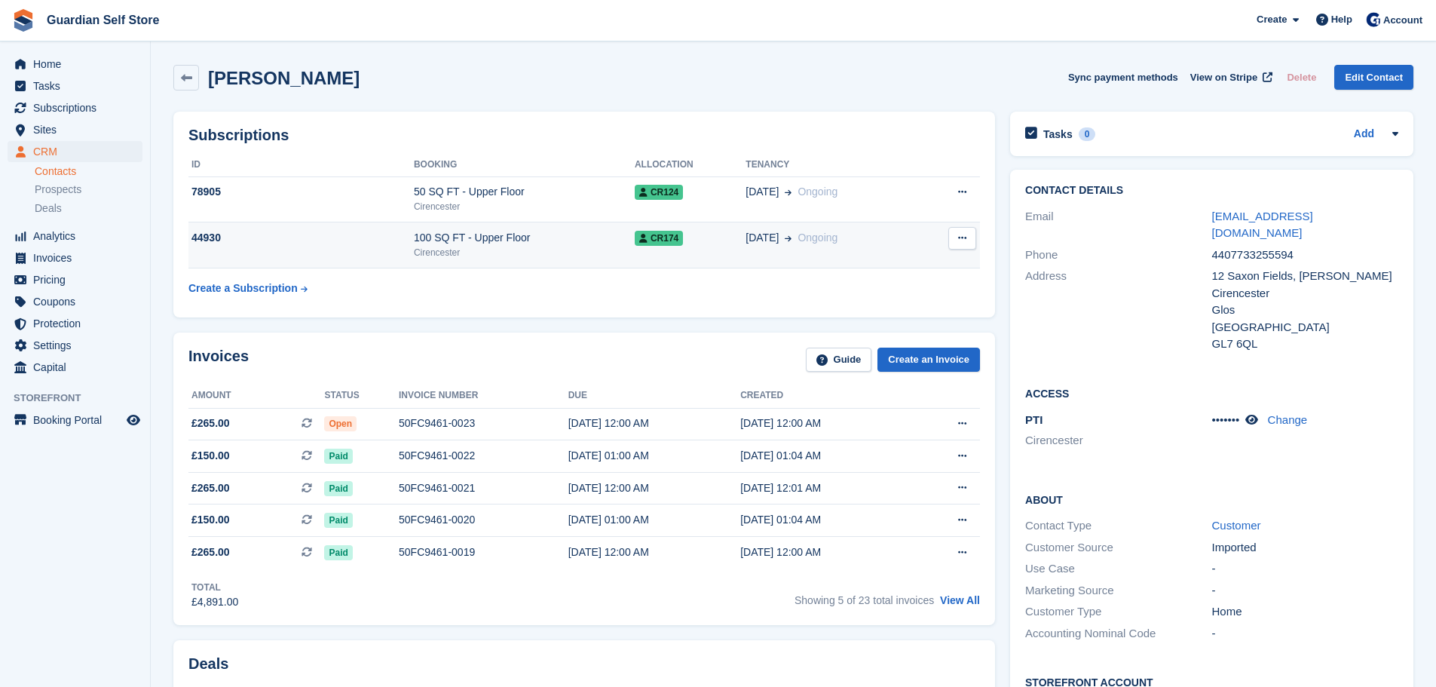
click at [473, 247] on div "Cirencester" at bounding box center [524, 253] width 221 height 14
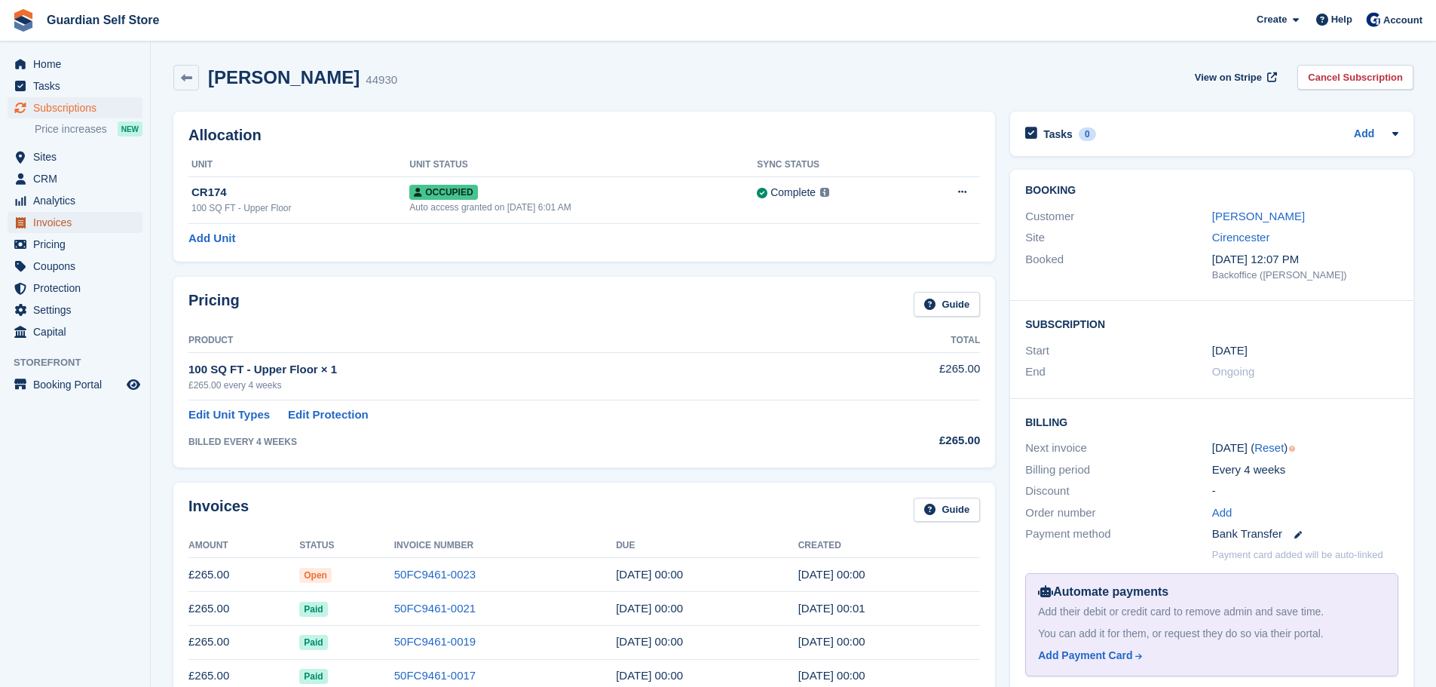
click at [81, 220] on span "Invoices" at bounding box center [78, 222] width 90 height 21
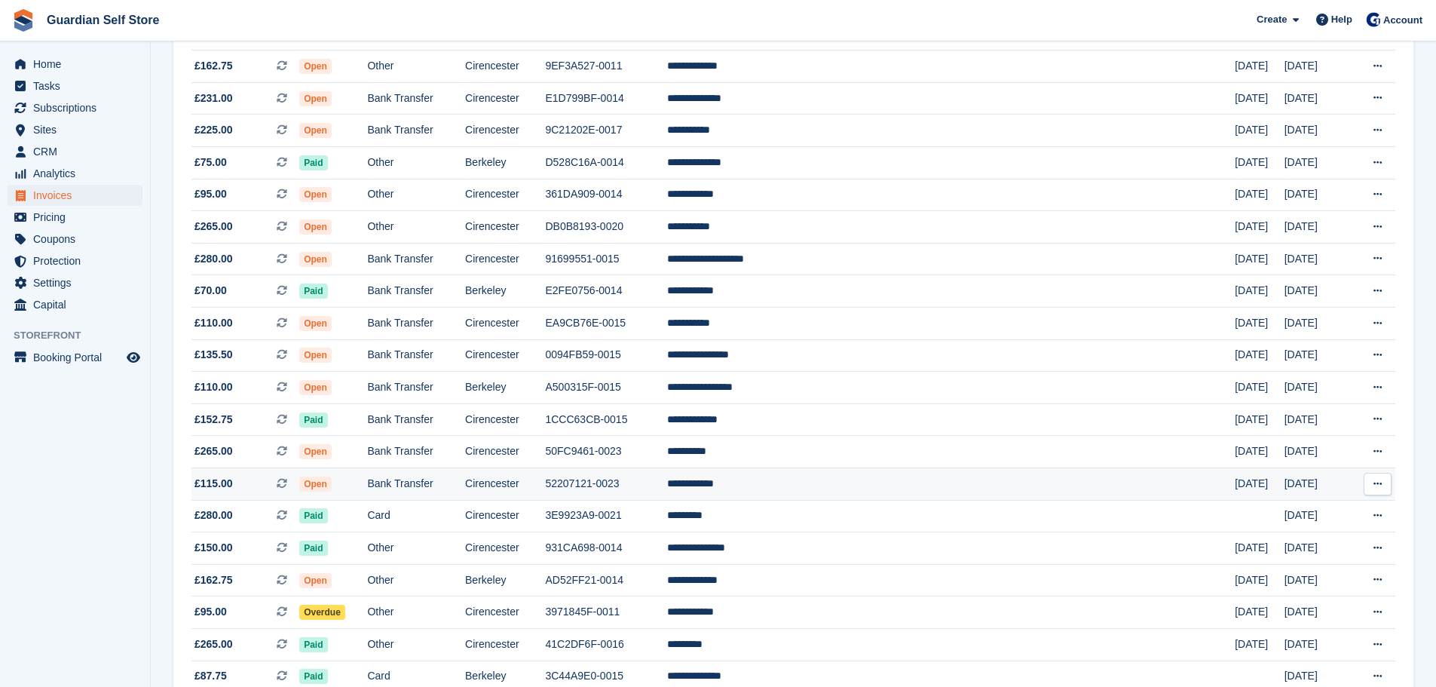
scroll to position [251, 0]
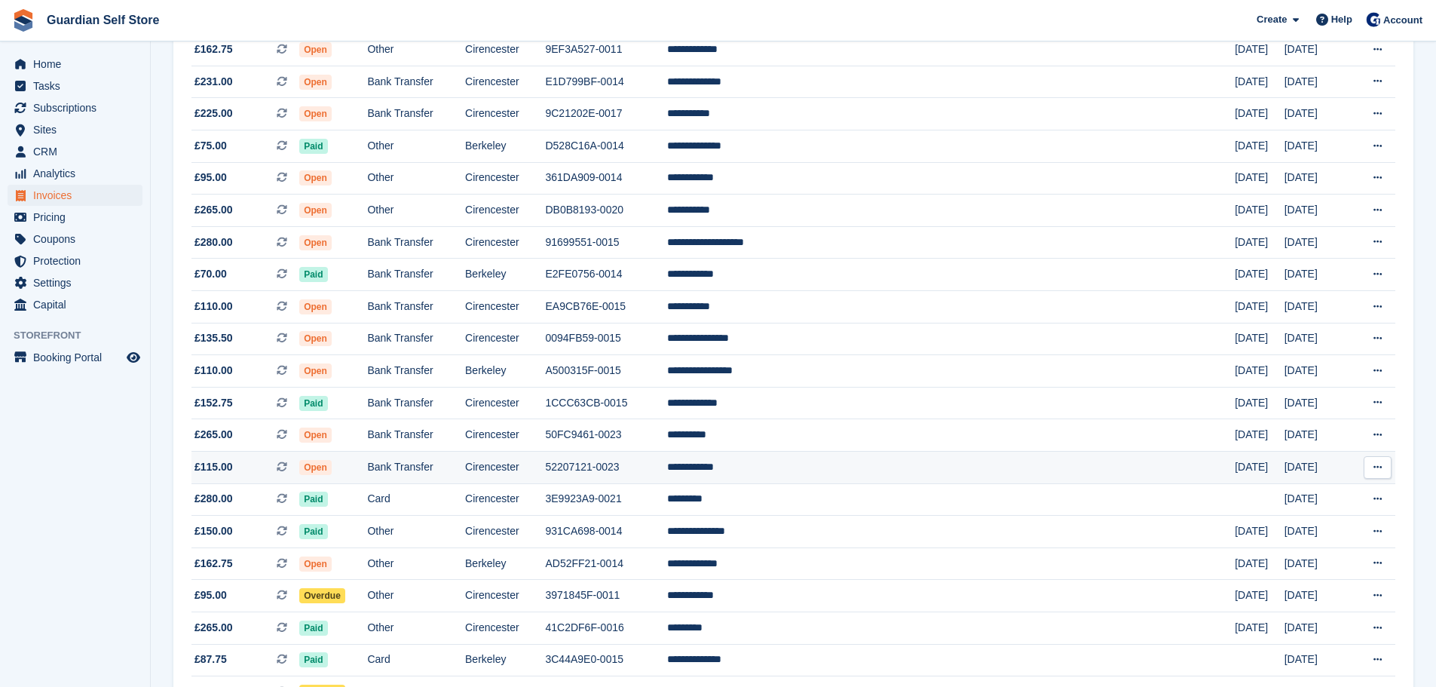
click at [667, 458] on td "52207121-0023" at bounding box center [606, 468] width 122 height 32
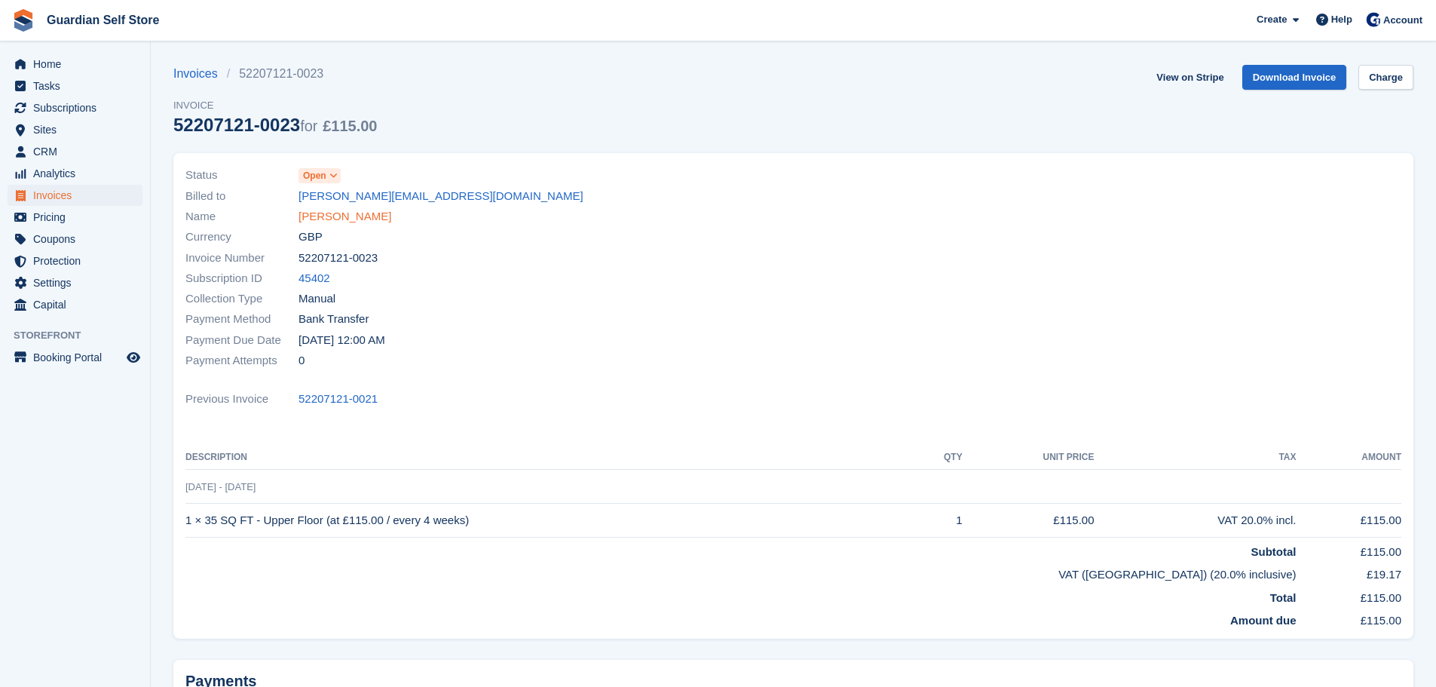
click at [319, 223] on link "[PERSON_NAME]" at bounding box center [345, 216] width 93 height 17
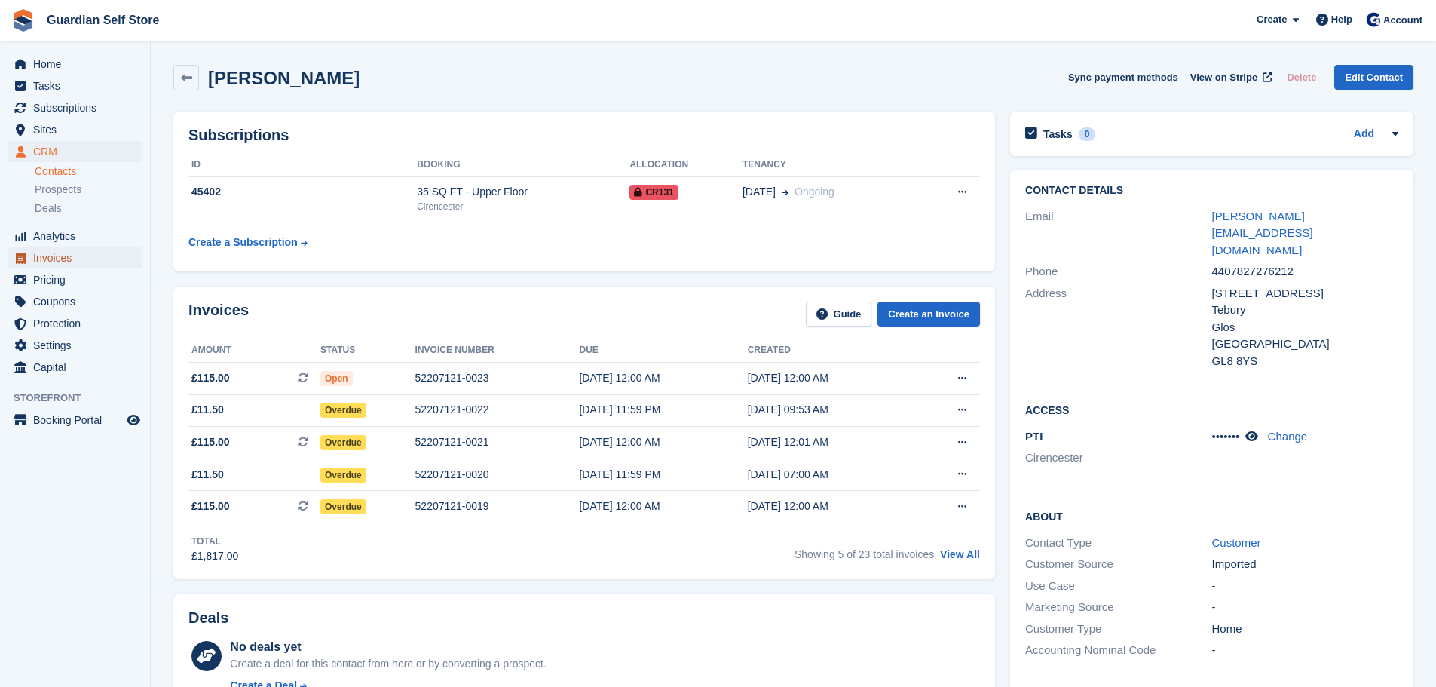
click at [68, 255] on span "Invoices" at bounding box center [78, 257] width 90 height 21
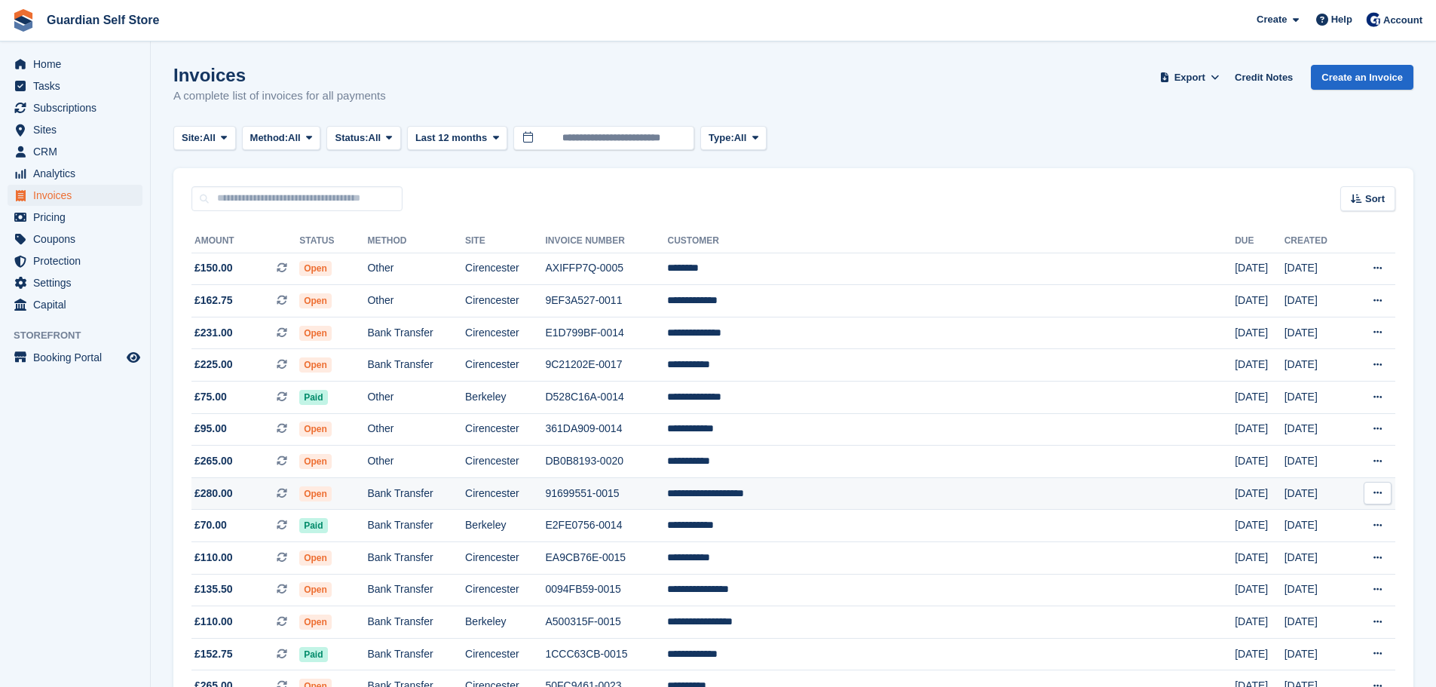
scroll to position [251, 0]
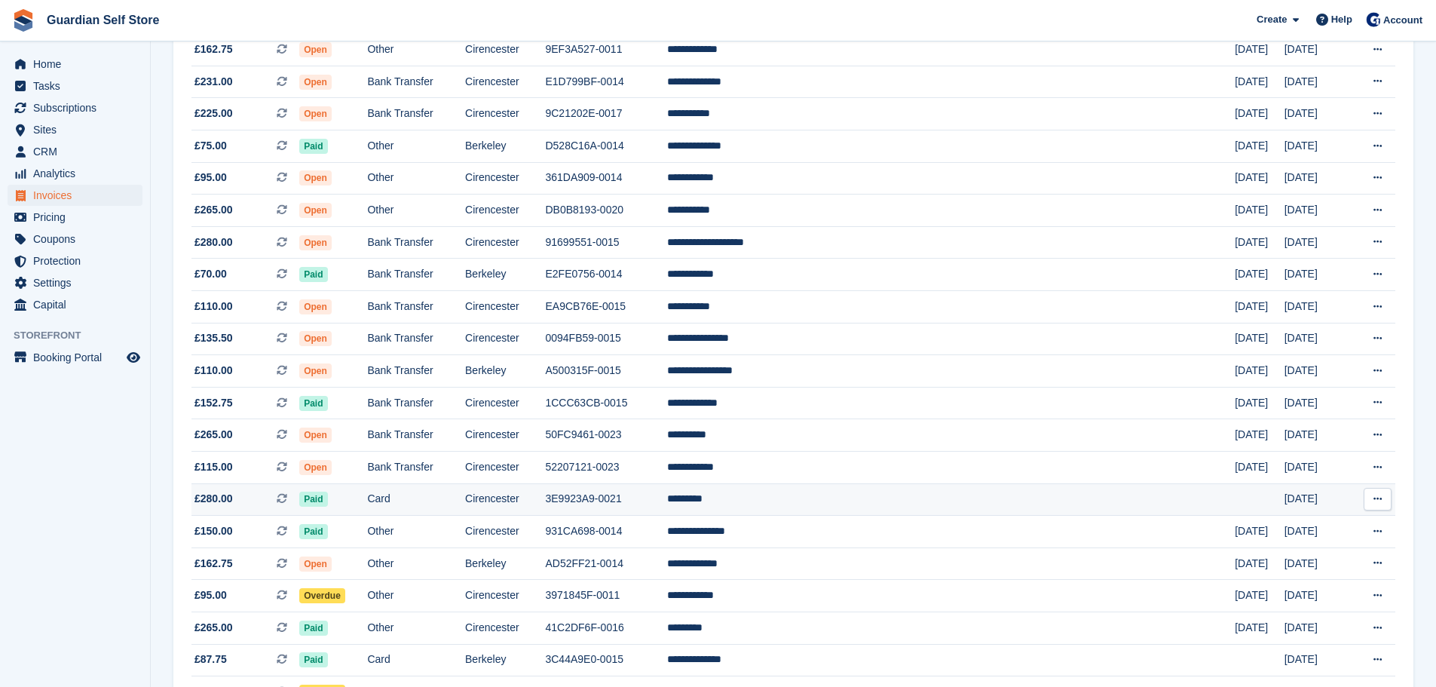
click at [465, 498] on td "Card" at bounding box center [416, 499] width 98 height 32
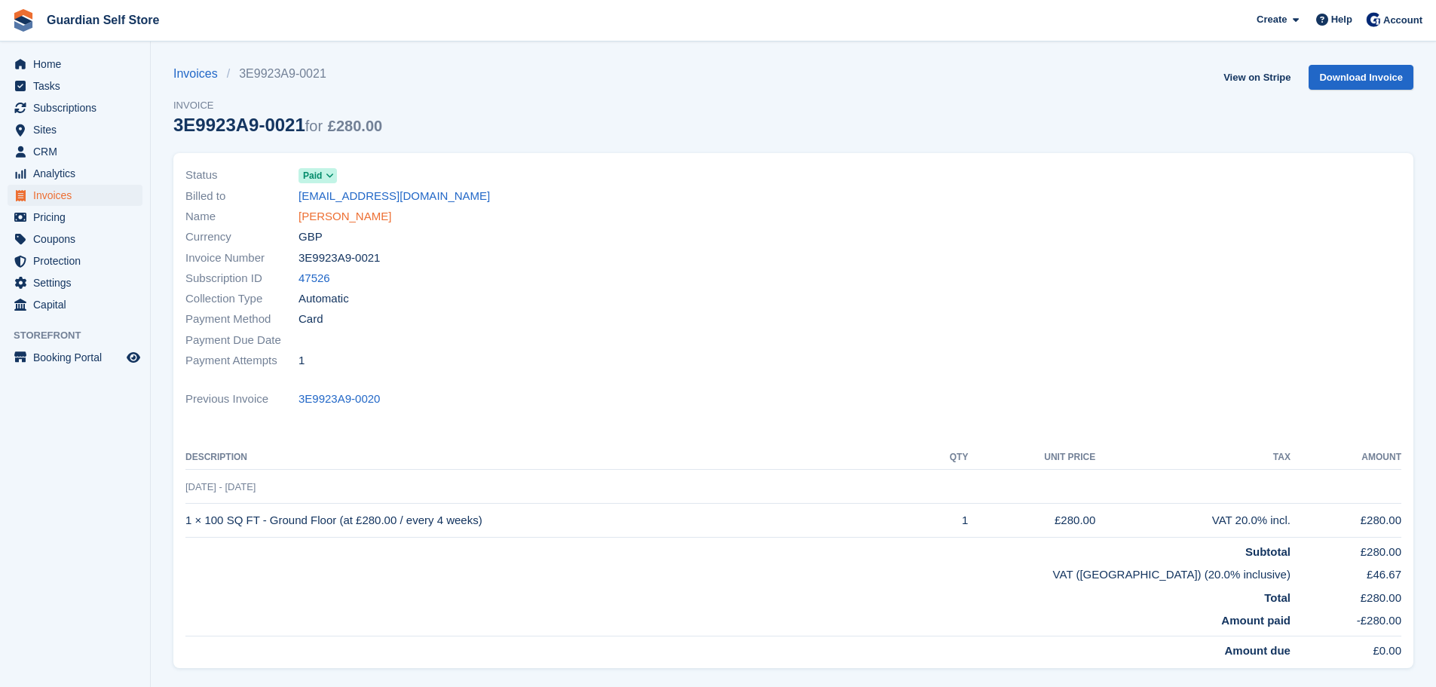
click at [320, 224] on link "[PERSON_NAME]" at bounding box center [345, 216] width 93 height 17
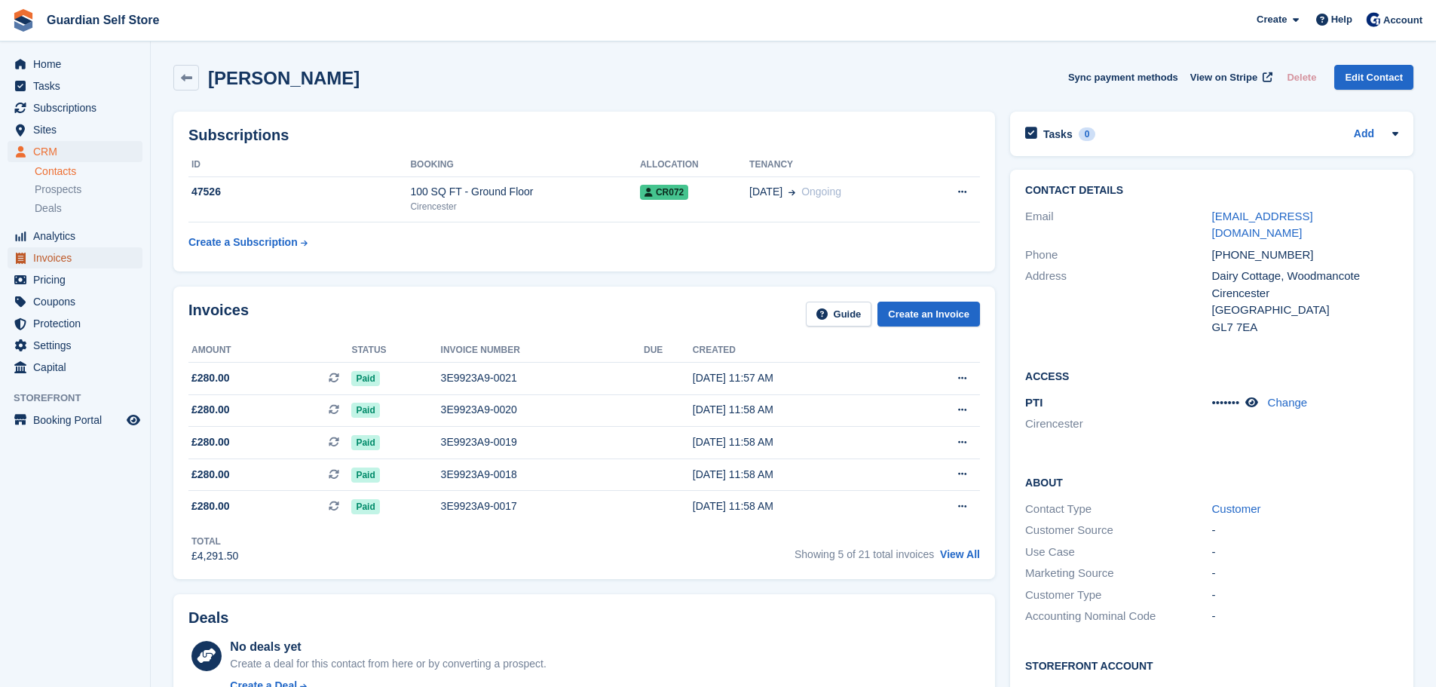
click at [101, 249] on span "Invoices" at bounding box center [78, 257] width 90 height 21
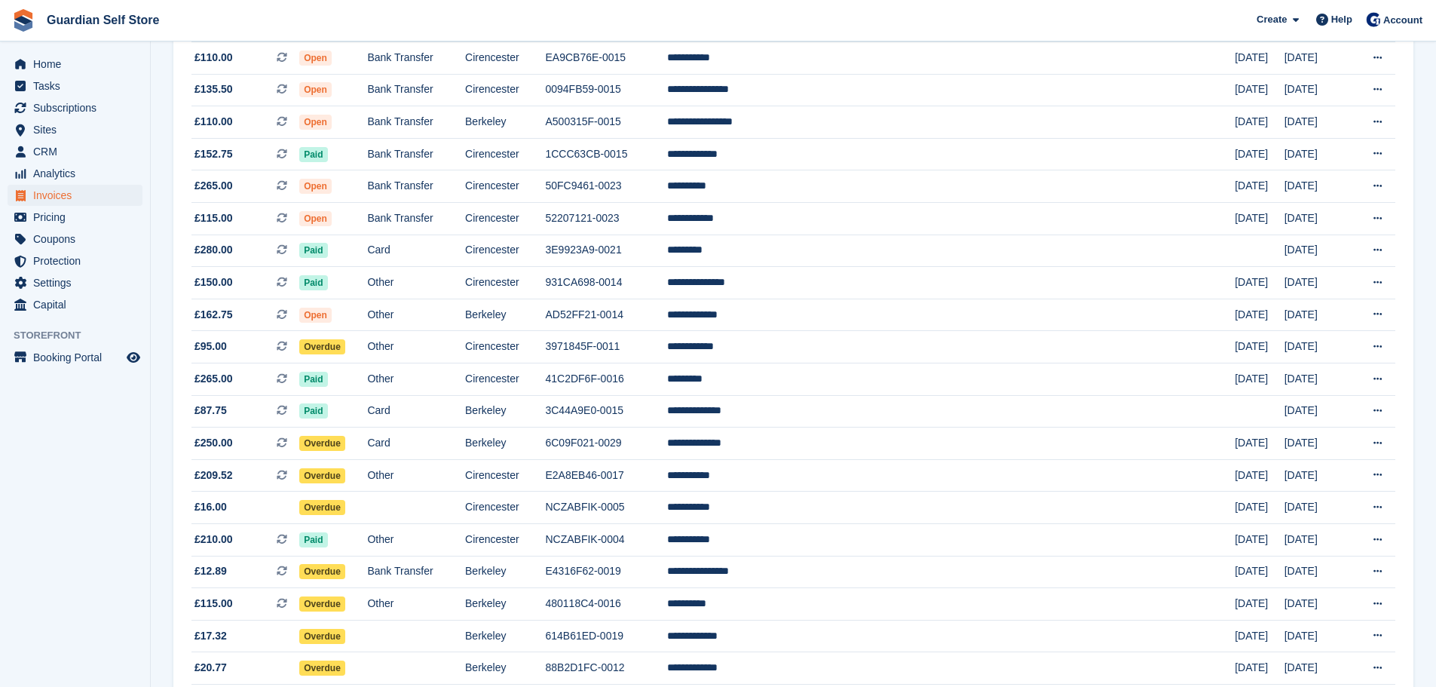
scroll to position [503, 0]
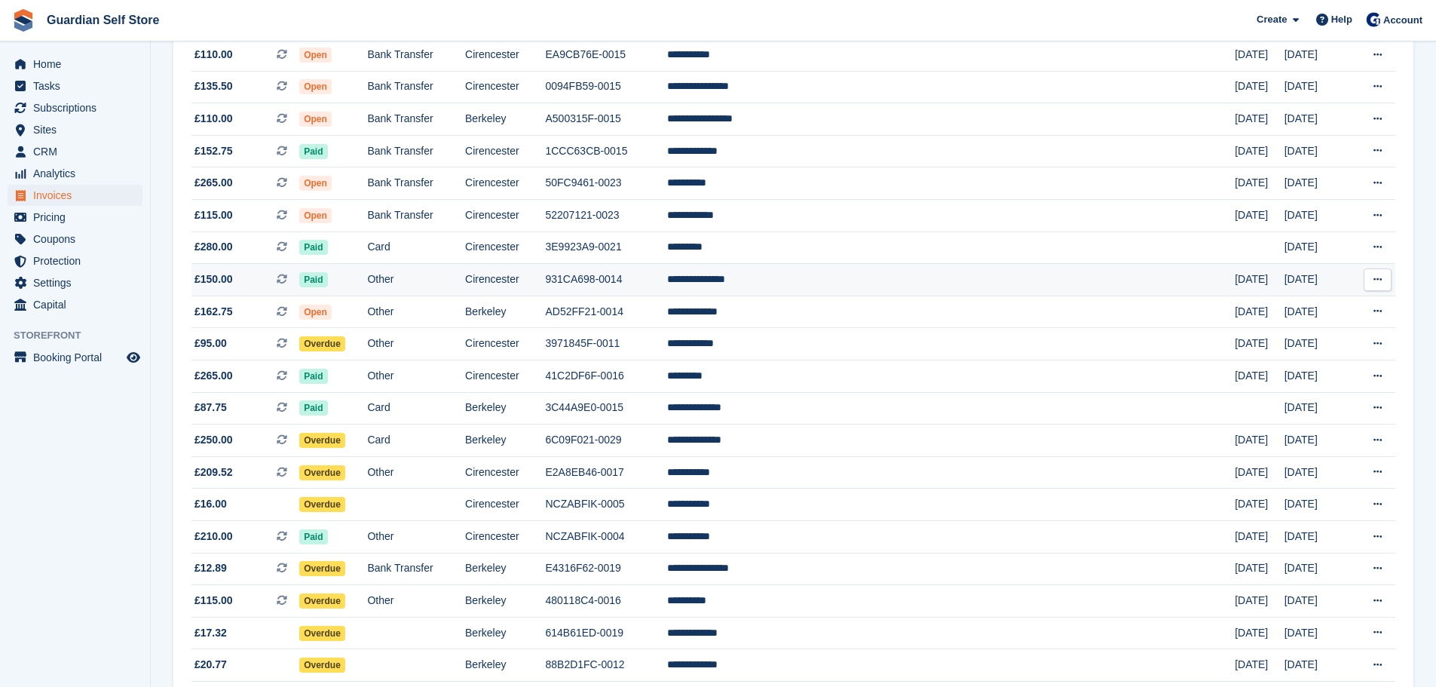
click at [465, 271] on td "Other" at bounding box center [416, 280] width 98 height 32
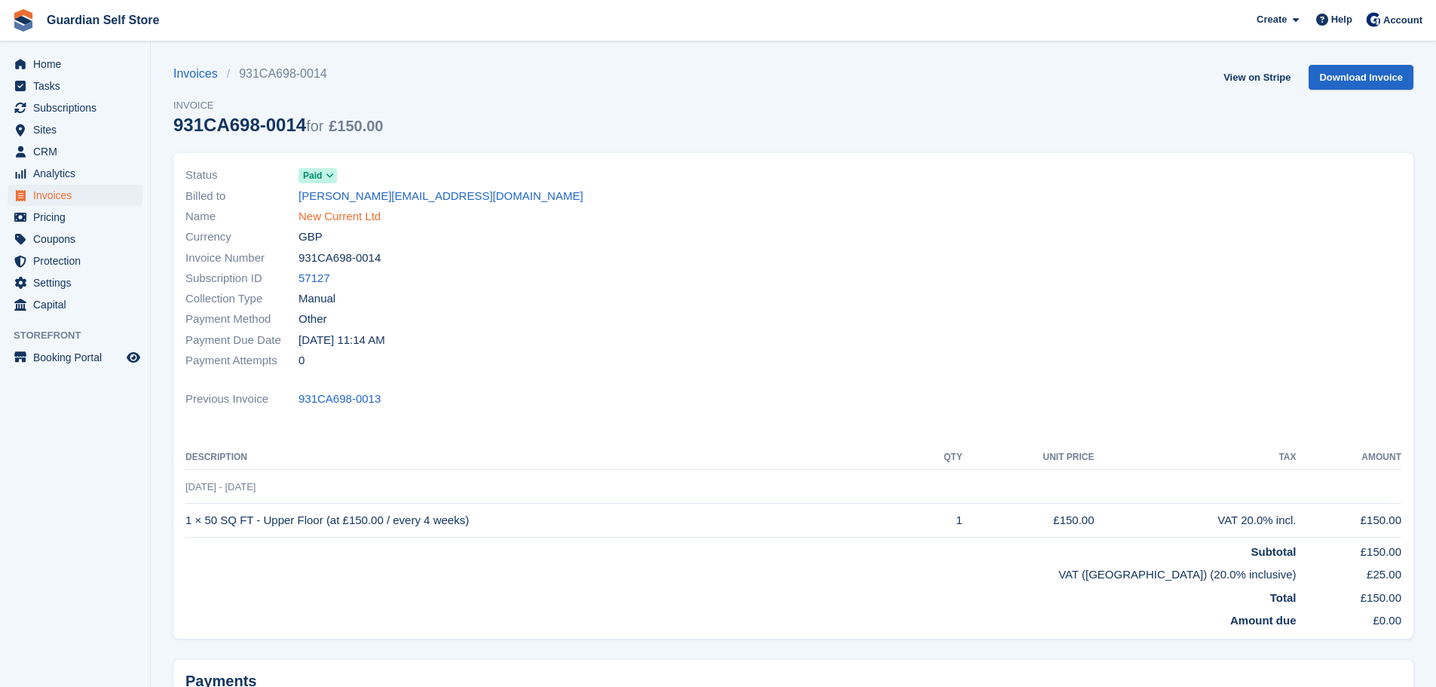
click at [342, 210] on link "New Current Ltd" at bounding box center [340, 216] width 82 height 17
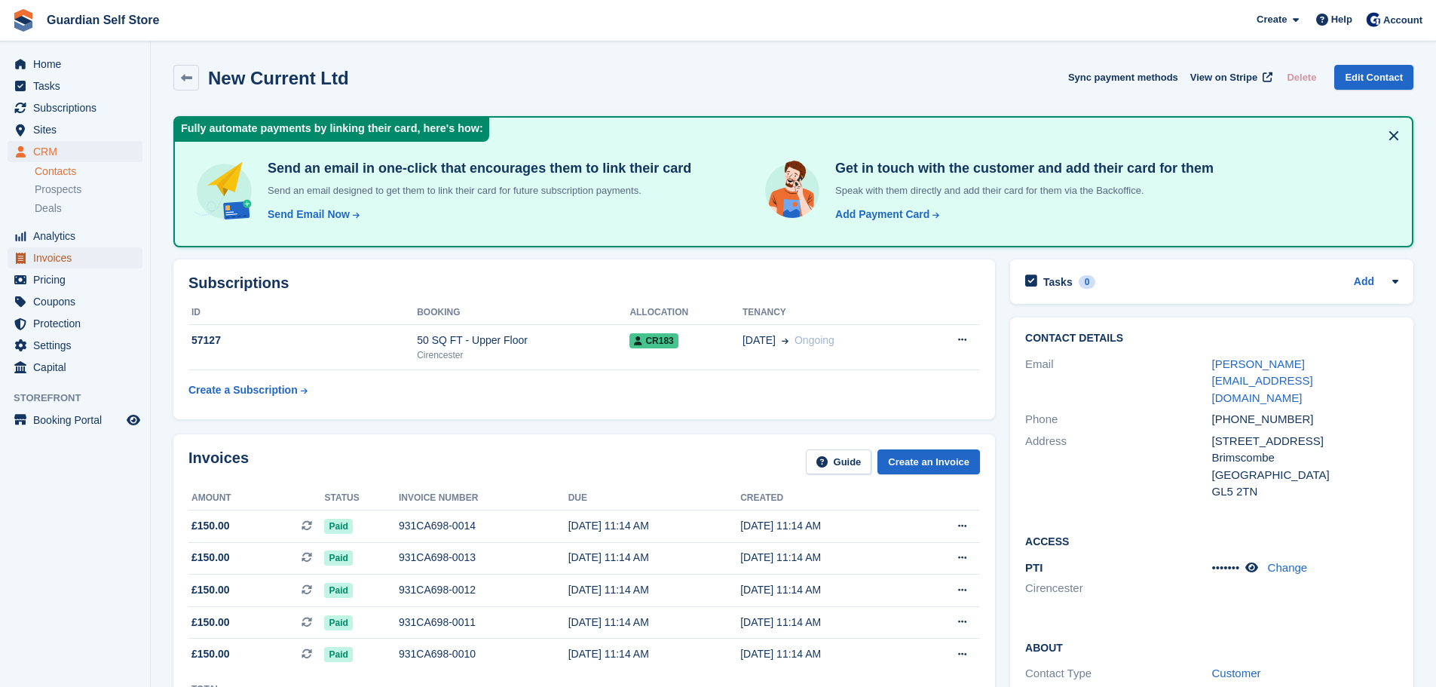
click at [93, 254] on span "Invoices" at bounding box center [78, 257] width 90 height 21
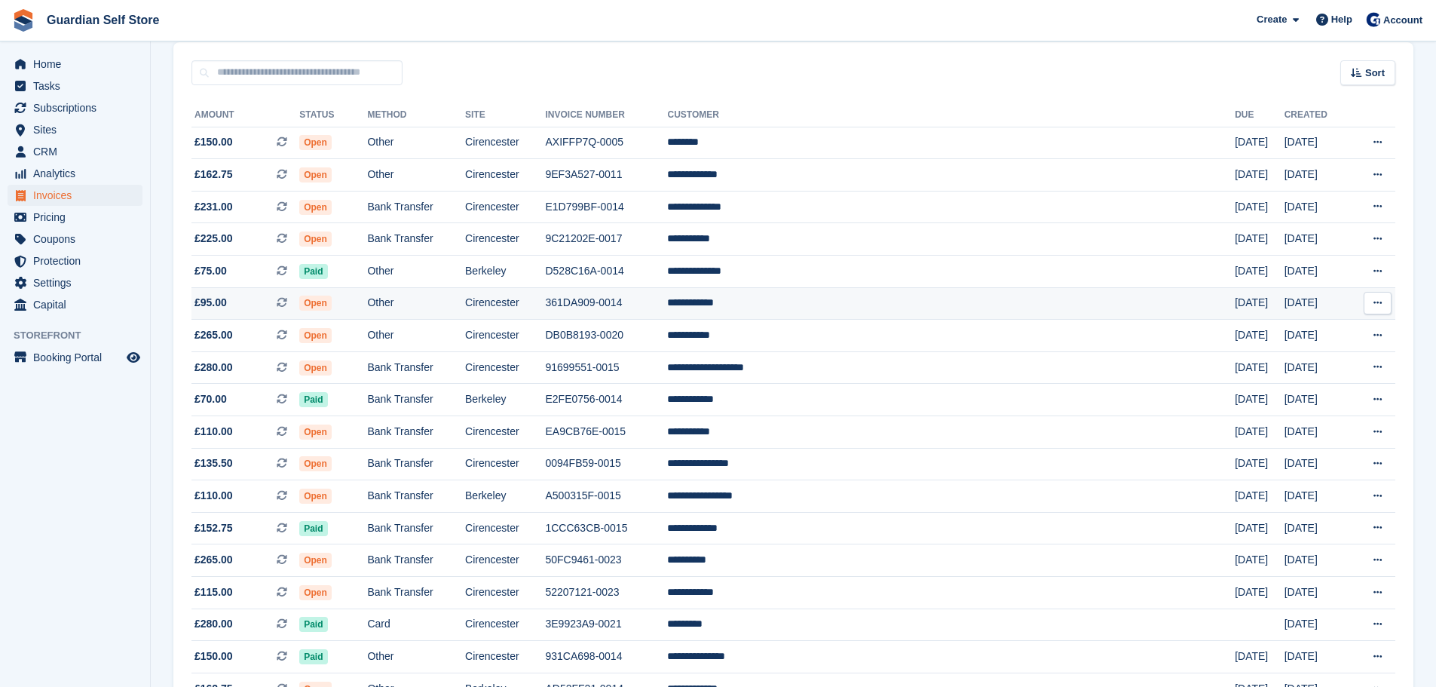
scroll to position [251, 0]
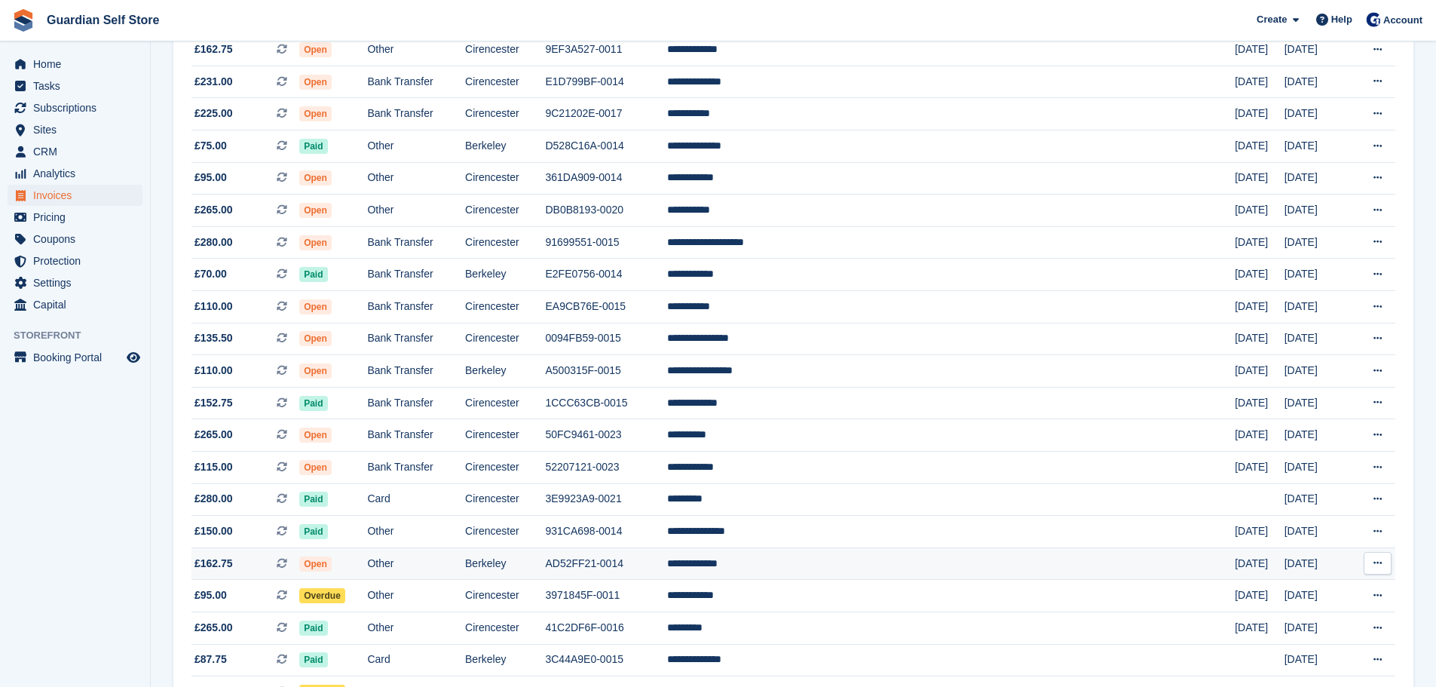
click at [465, 553] on td "Other" at bounding box center [416, 563] width 98 height 32
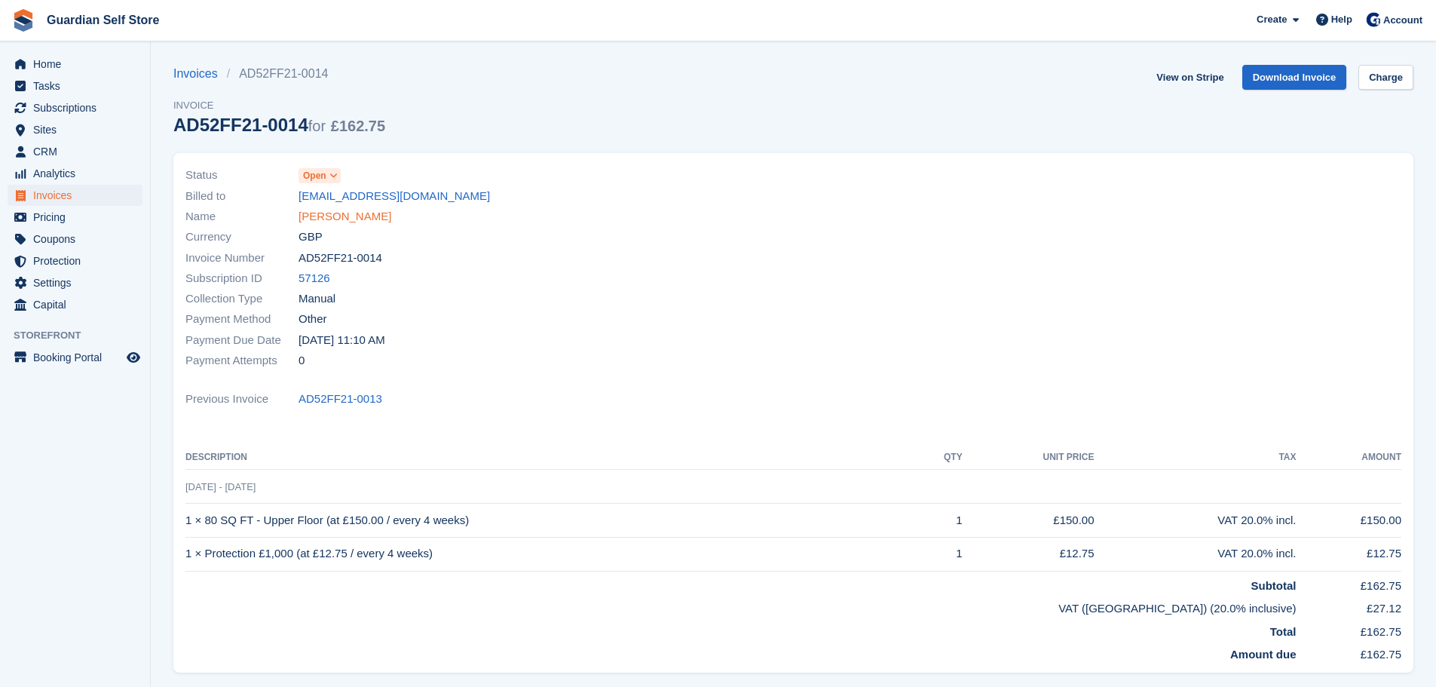
click at [348, 212] on link "[PERSON_NAME]" at bounding box center [345, 216] width 93 height 17
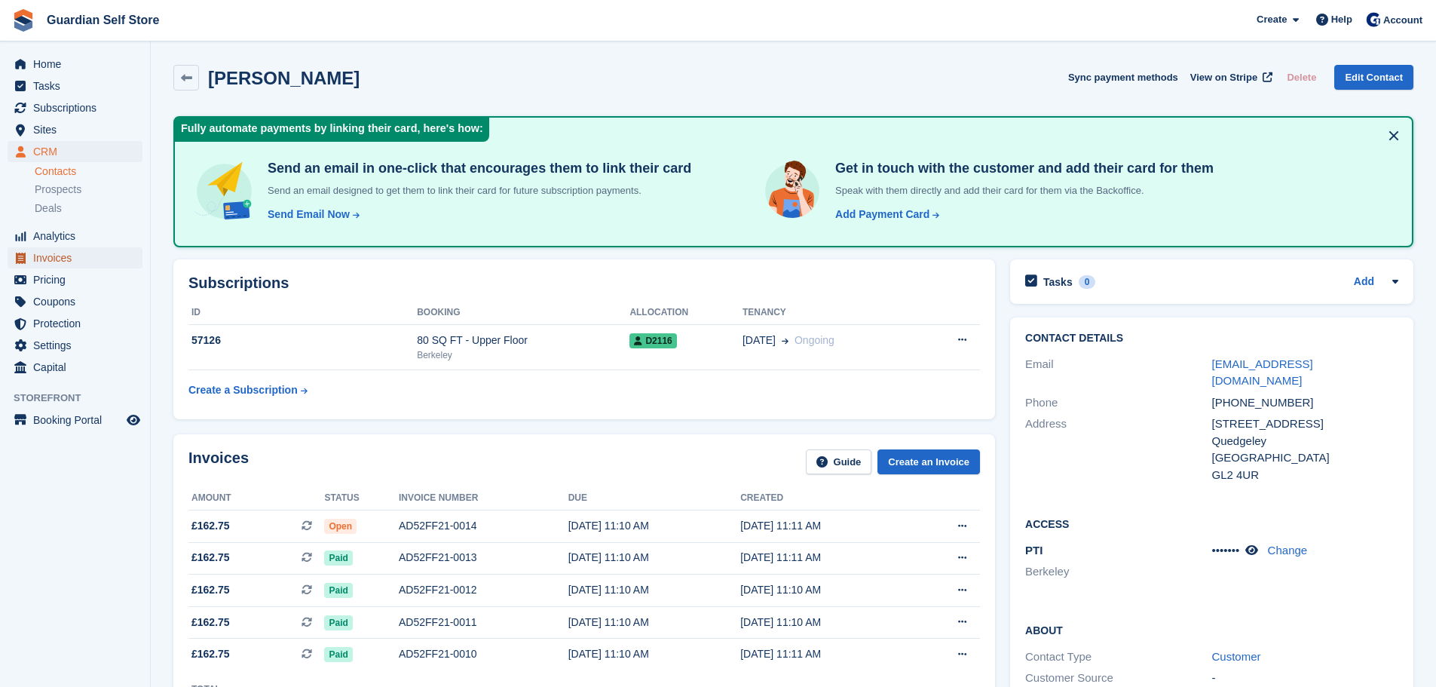
click at [95, 260] on span "Invoices" at bounding box center [78, 257] width 90 height 21
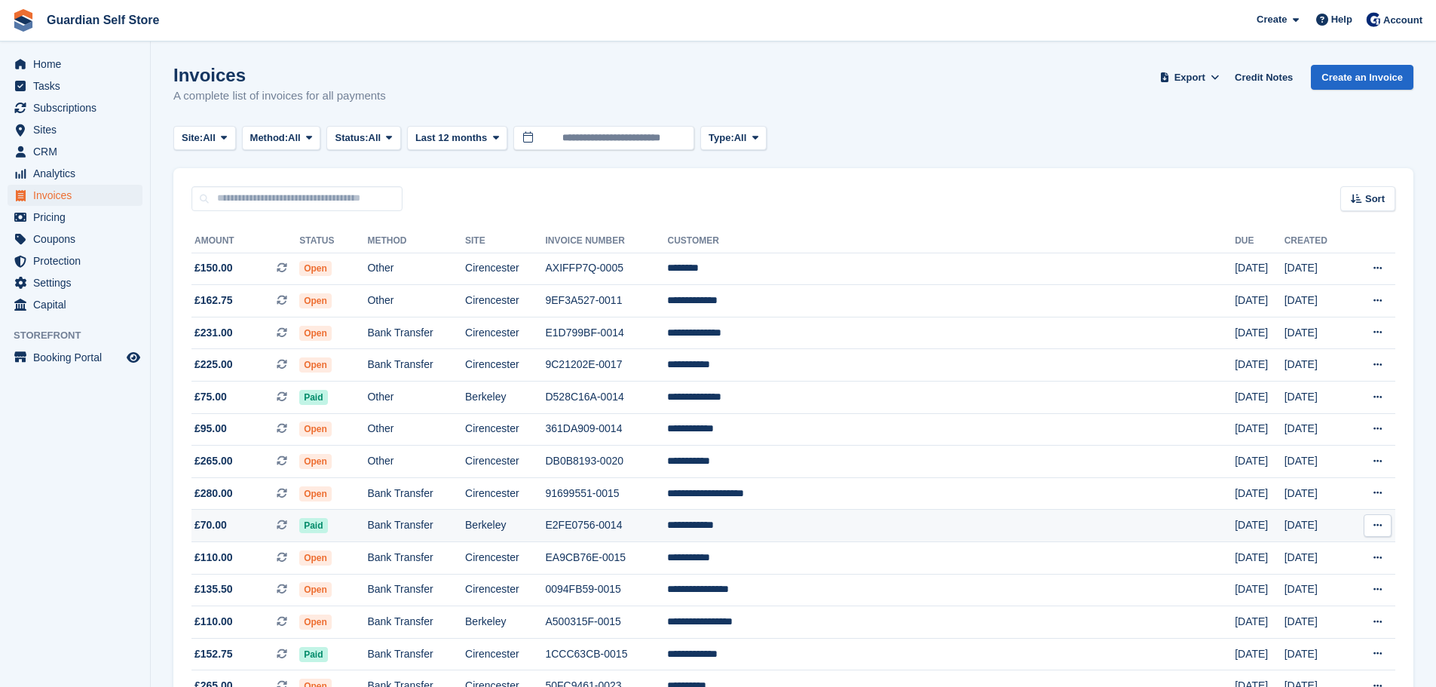
click at [667, 534] on td "E2FE0756-0014" at bounding box center [606, 526] width 122 height 32
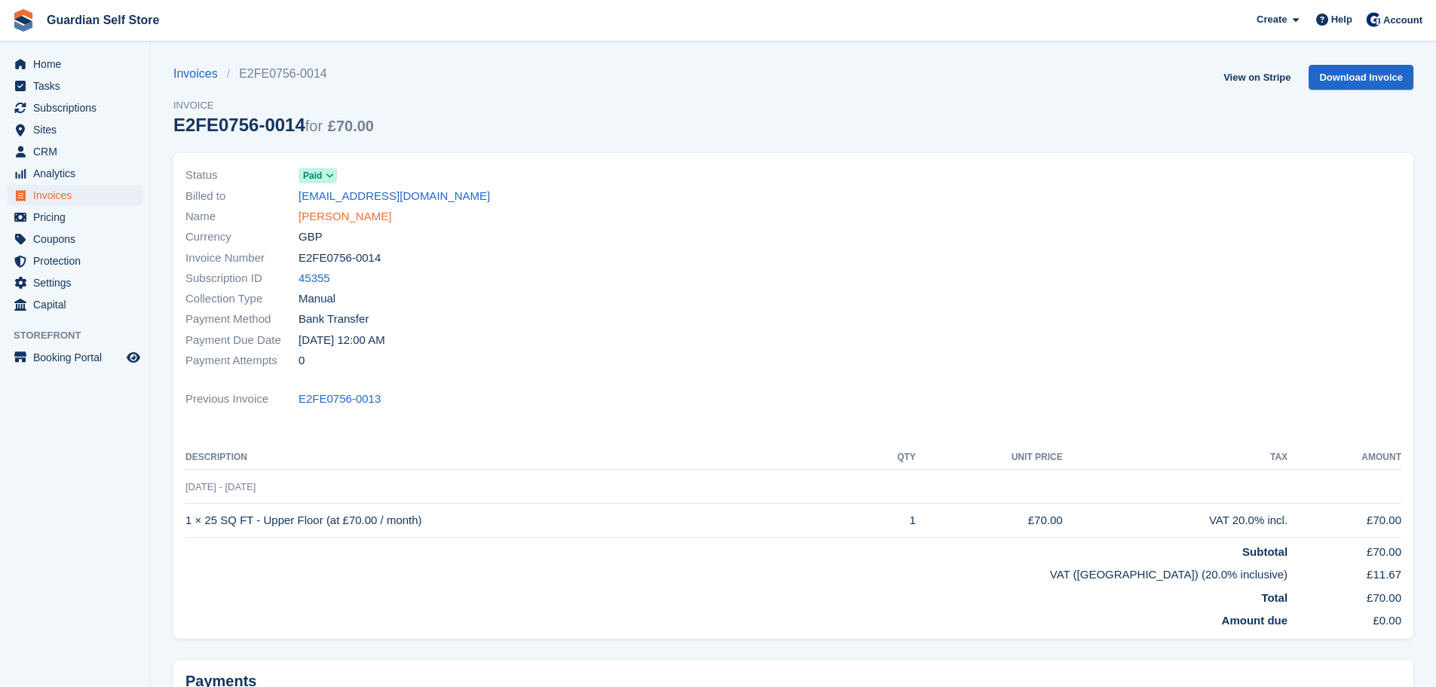
click at [335, 221] on link "Nicolas Wade" at bounding box center [345, 216] width 93 height 17
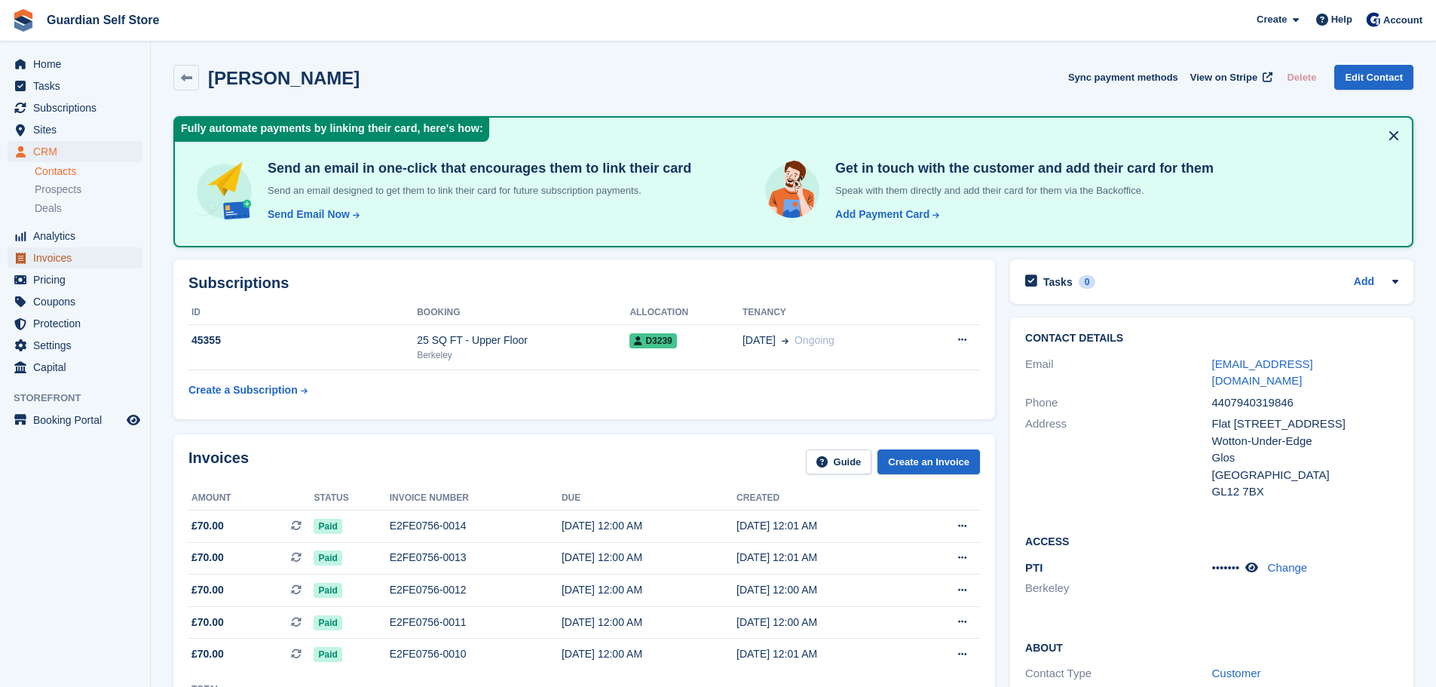
click at [80, 257] on span "Invoices" at bounding box center [78, 257] width 90 height 21
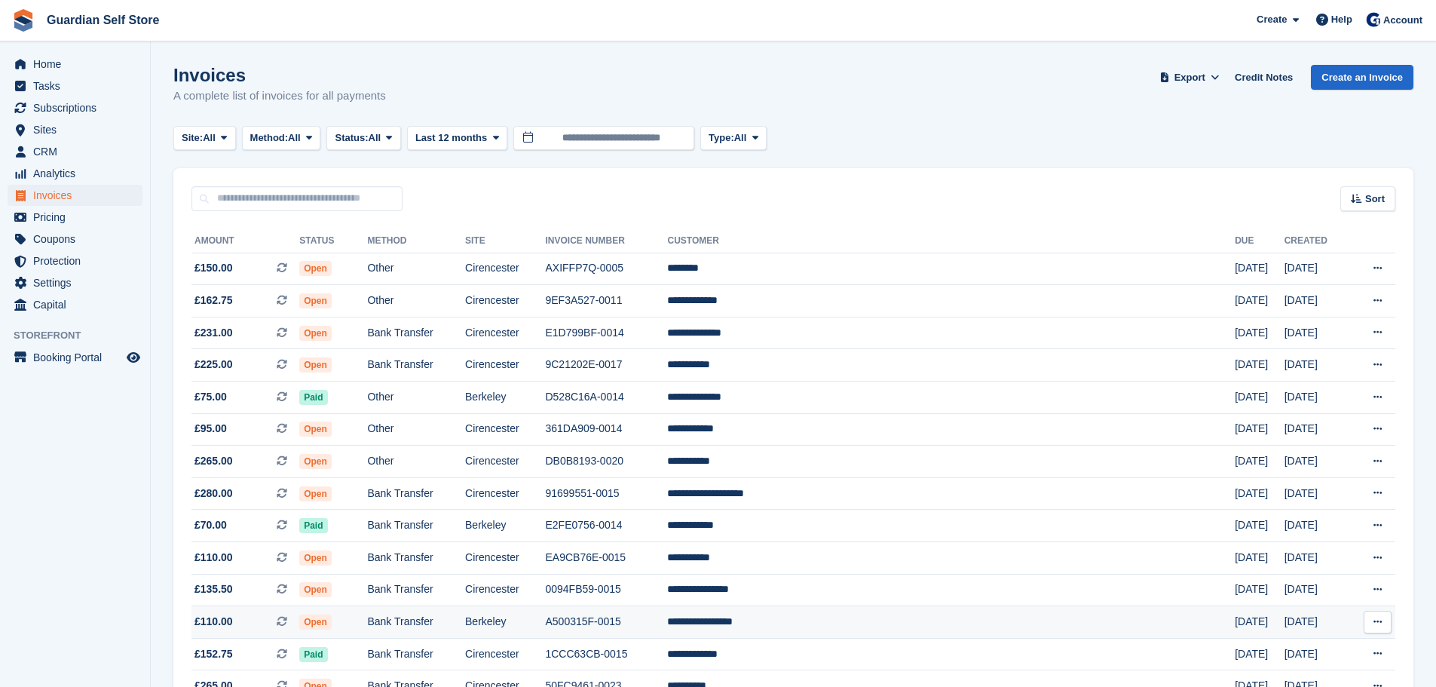
click at [667, 608] on td "A500315F-0015" at bounding box center [606, 622] width 122 height 32
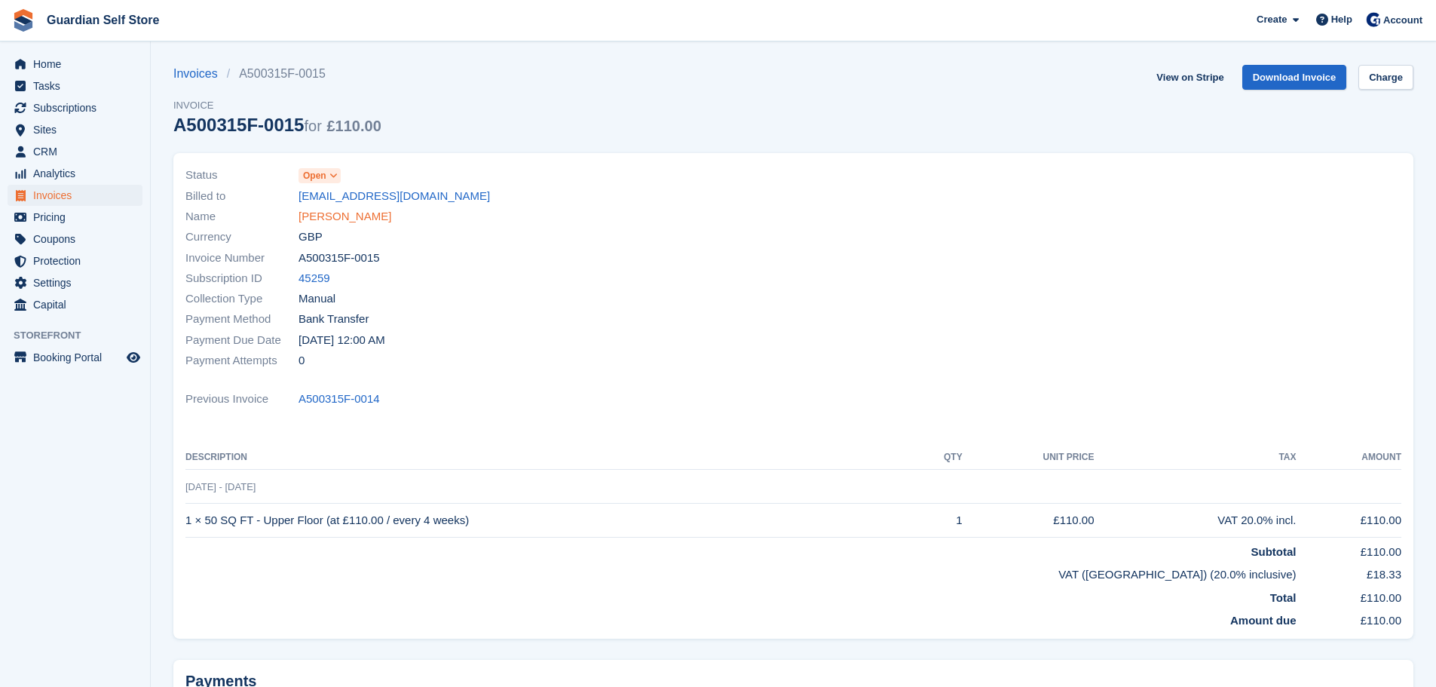
click at [353, 217] on link "[PERSON_NAME]" at bounding box center [345, 216] width 93 height 17
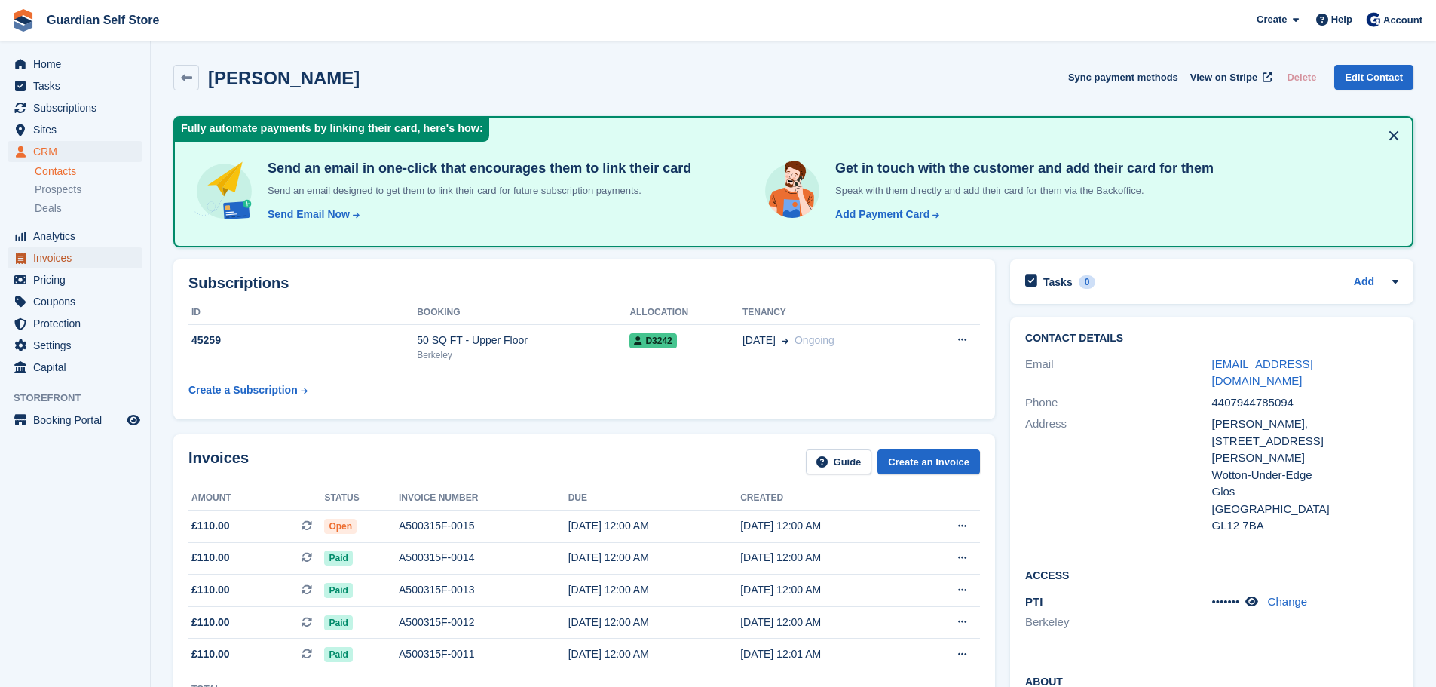
click at [65, 262] on span "Invoices" at bounding box center [78, 257] width 90 height 21
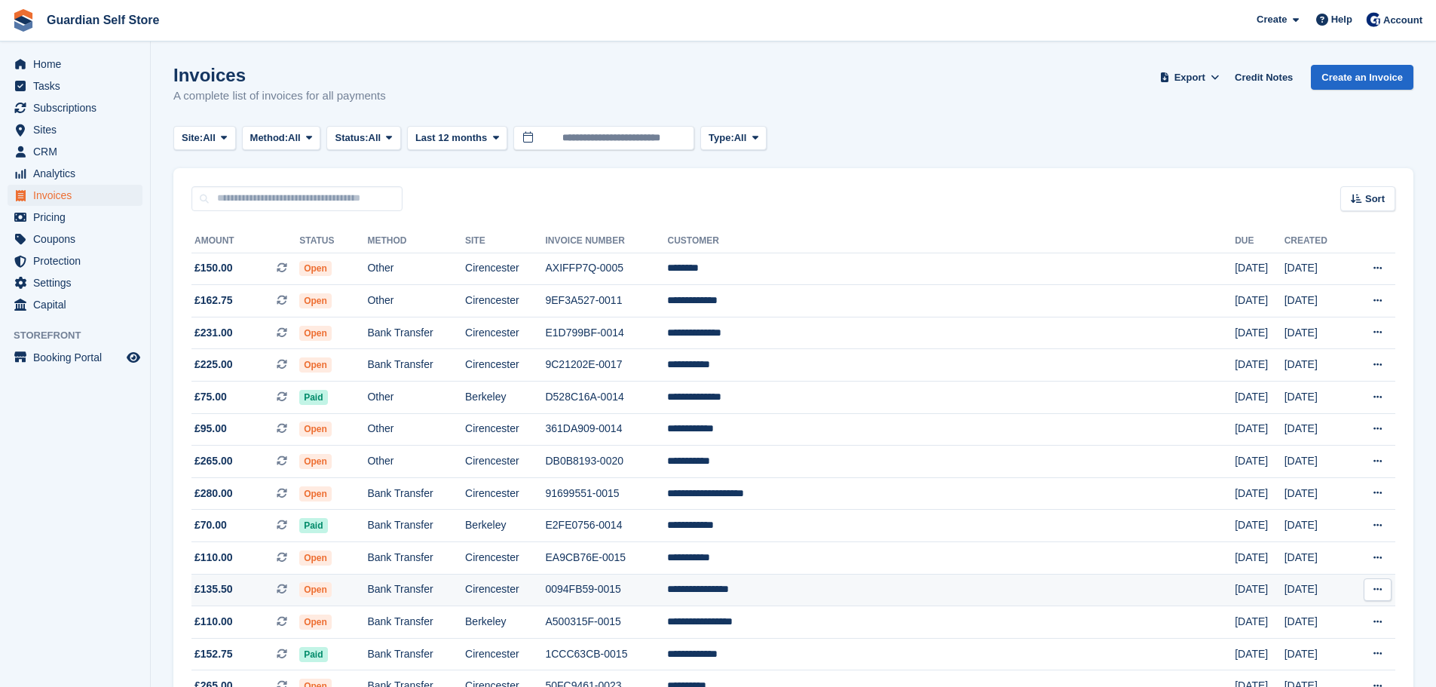
scroll to position [126, 0]
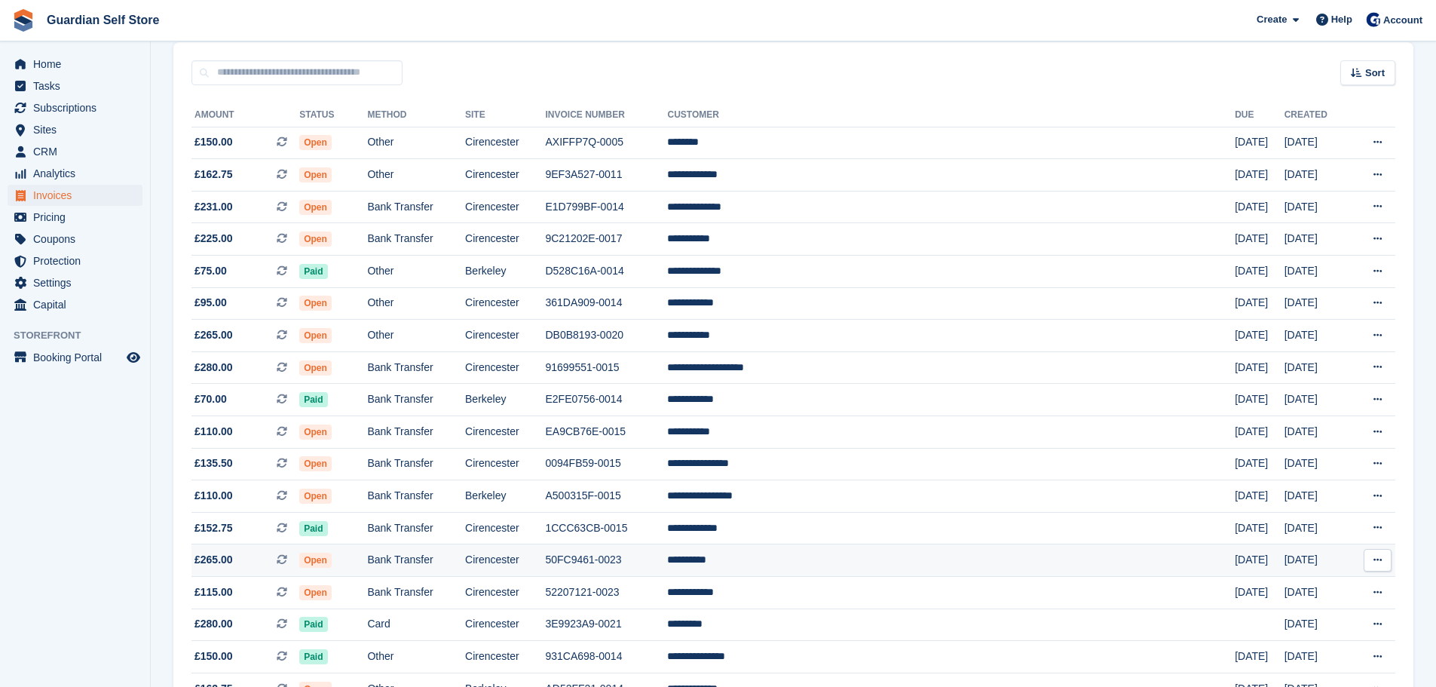
click at [545, 571] on td "Cirencester" at bounding box center [505, 560] width 80 height 32
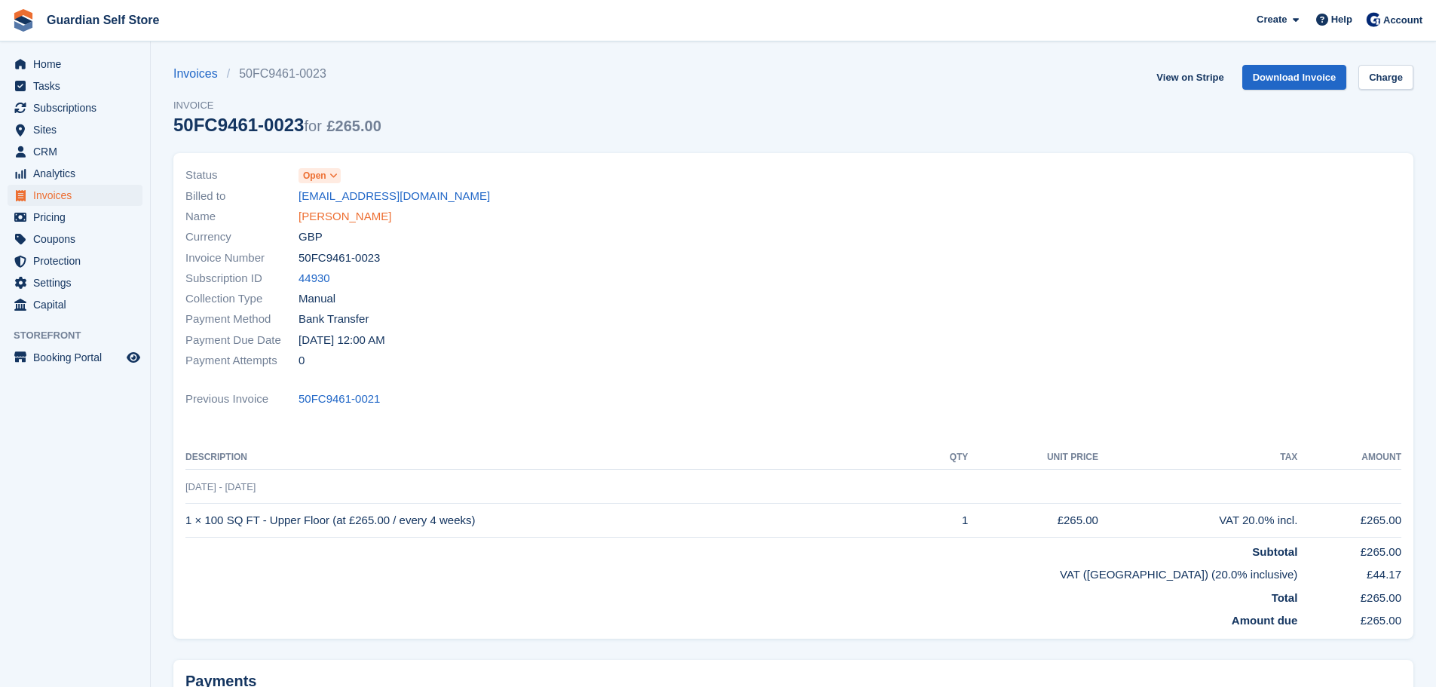
click at [326, 216] on link "[PERSON_NAME]" at bounding box center [345, 216] width 93 height 17
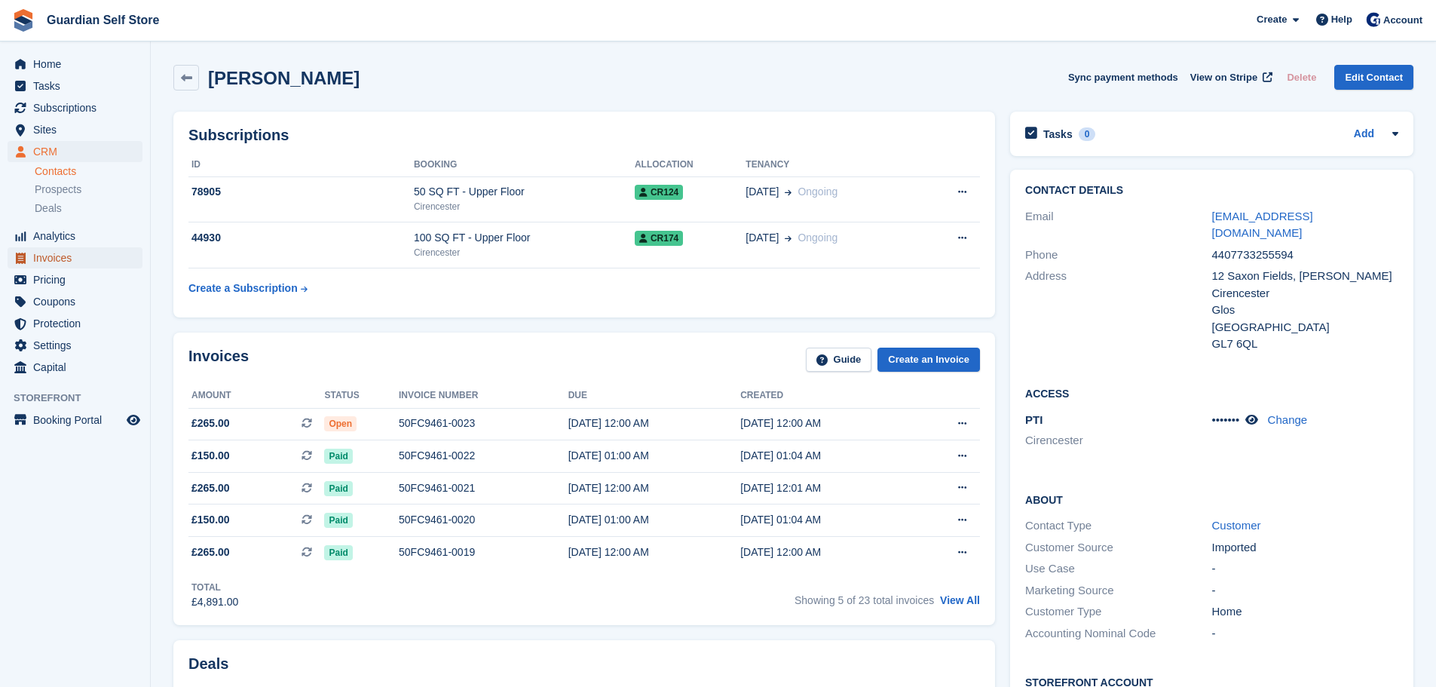
click at [84, 262] on span "Invoices" at bounding box center [78, 257] width 90 height 21
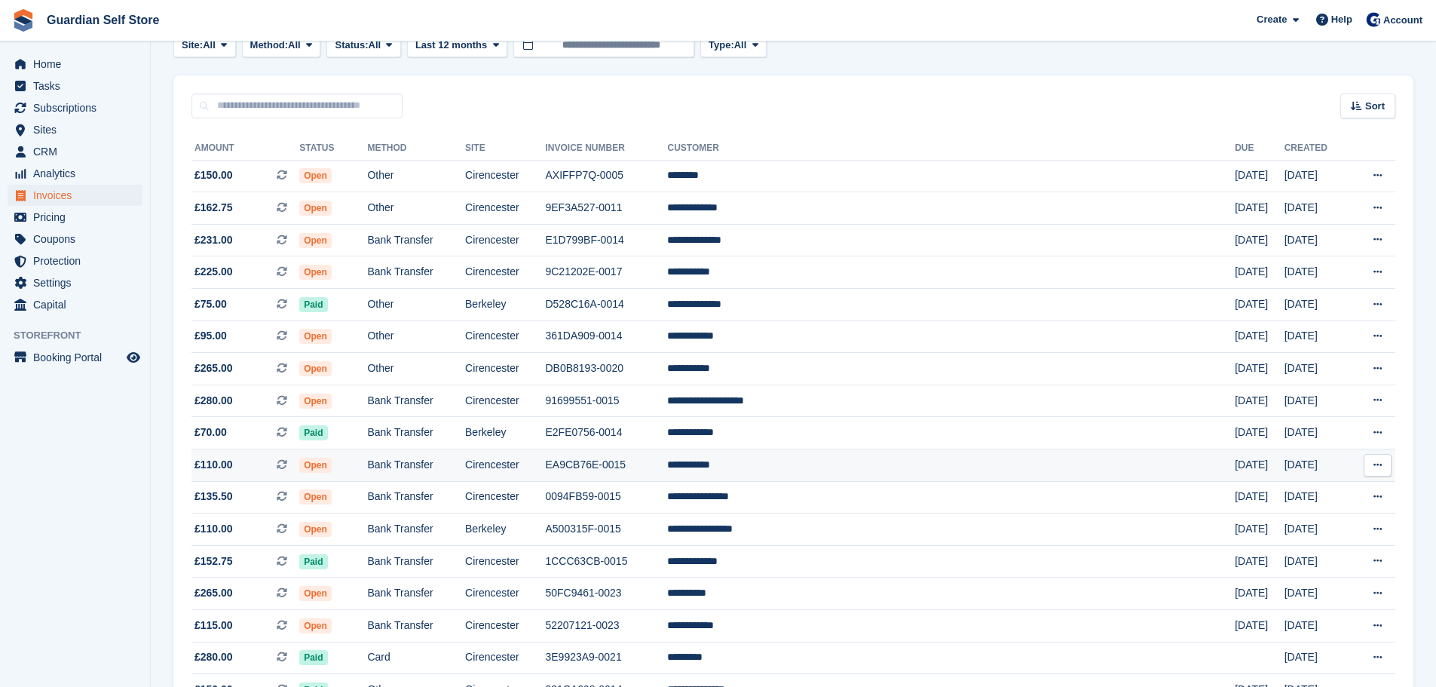
scroll to position [126, 0]
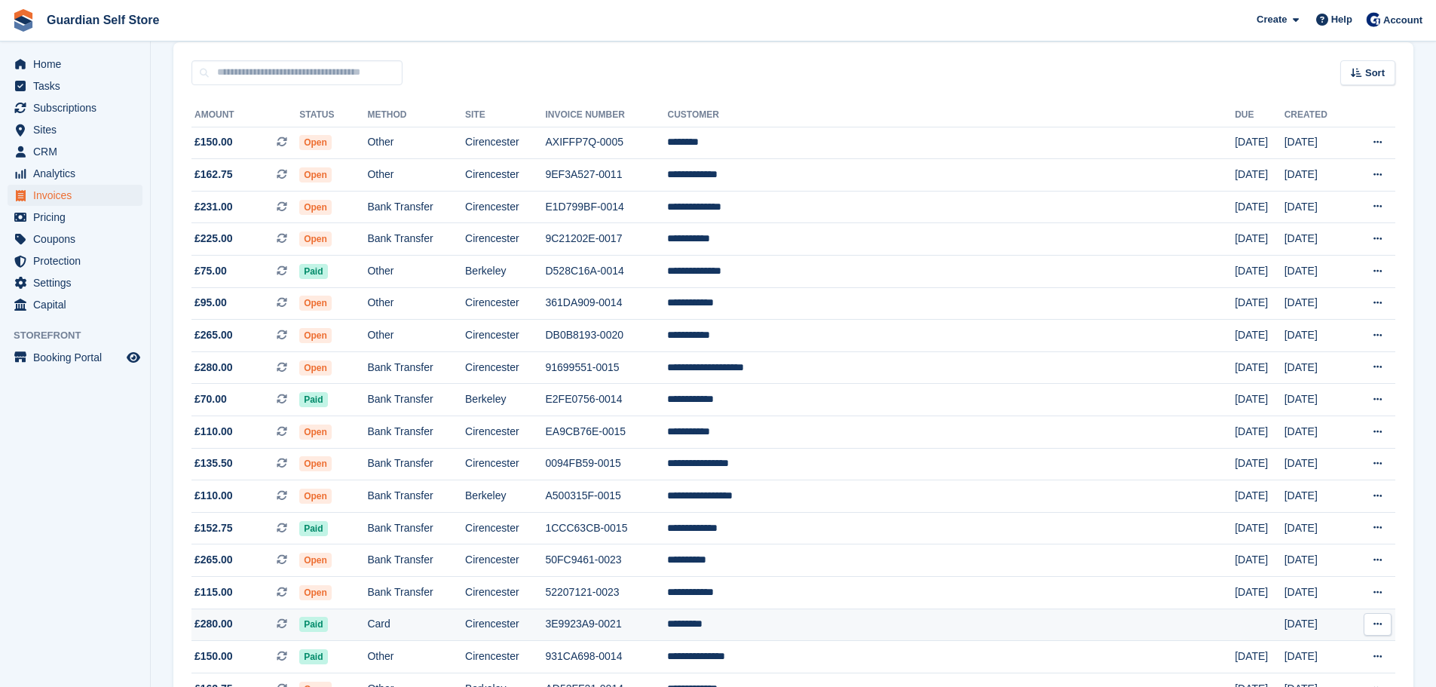
click at [667, 611] on td "3E9923A9-0021" at bounding box center [606, 624] width 122 height 32
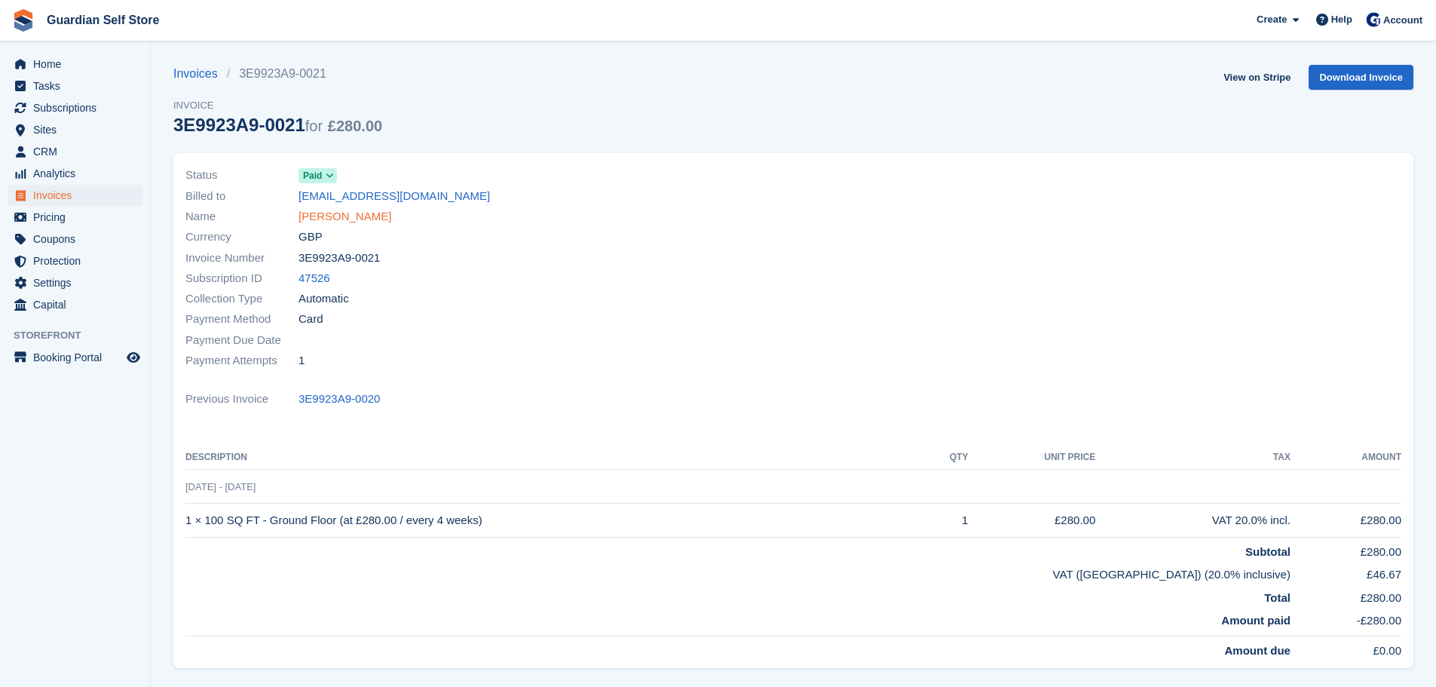
click at [319, 222] on link "[PERSON_NAME]" at bounding box center [345, 216] width 93 height 17
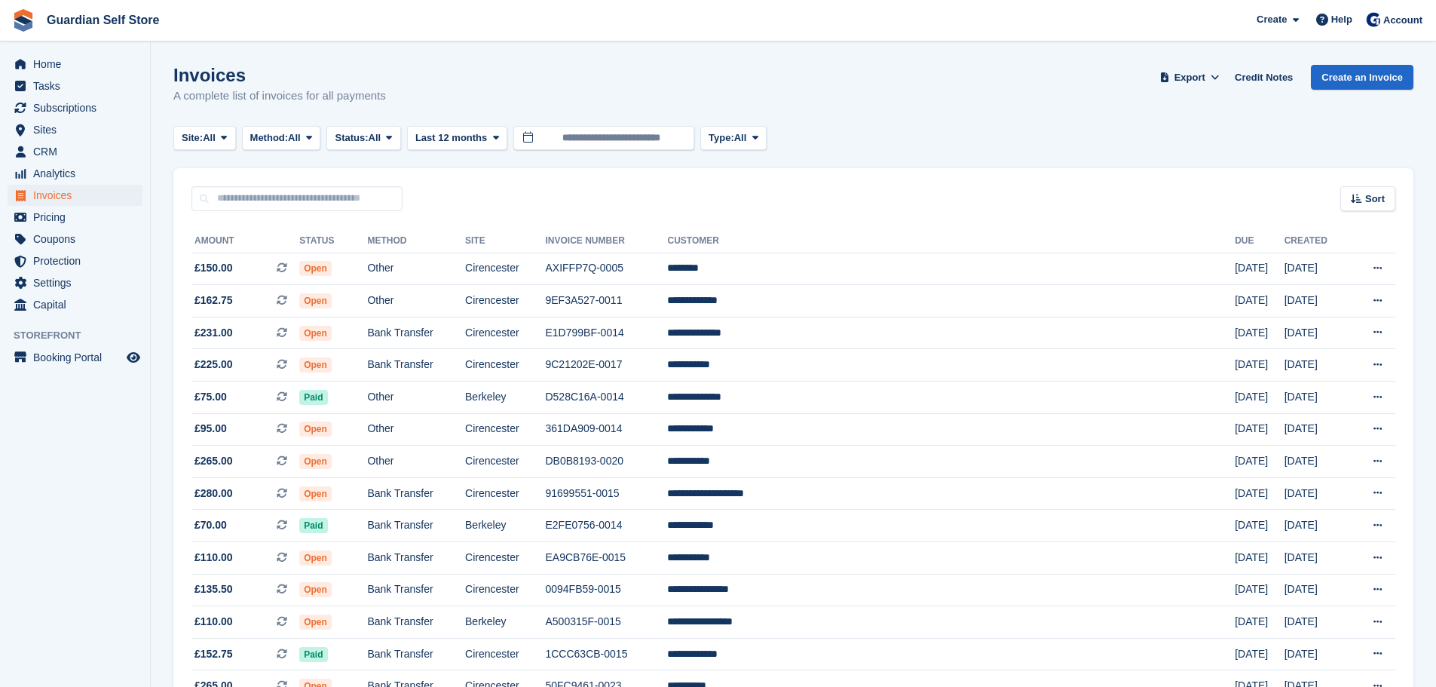
scroll to position [377, 0]
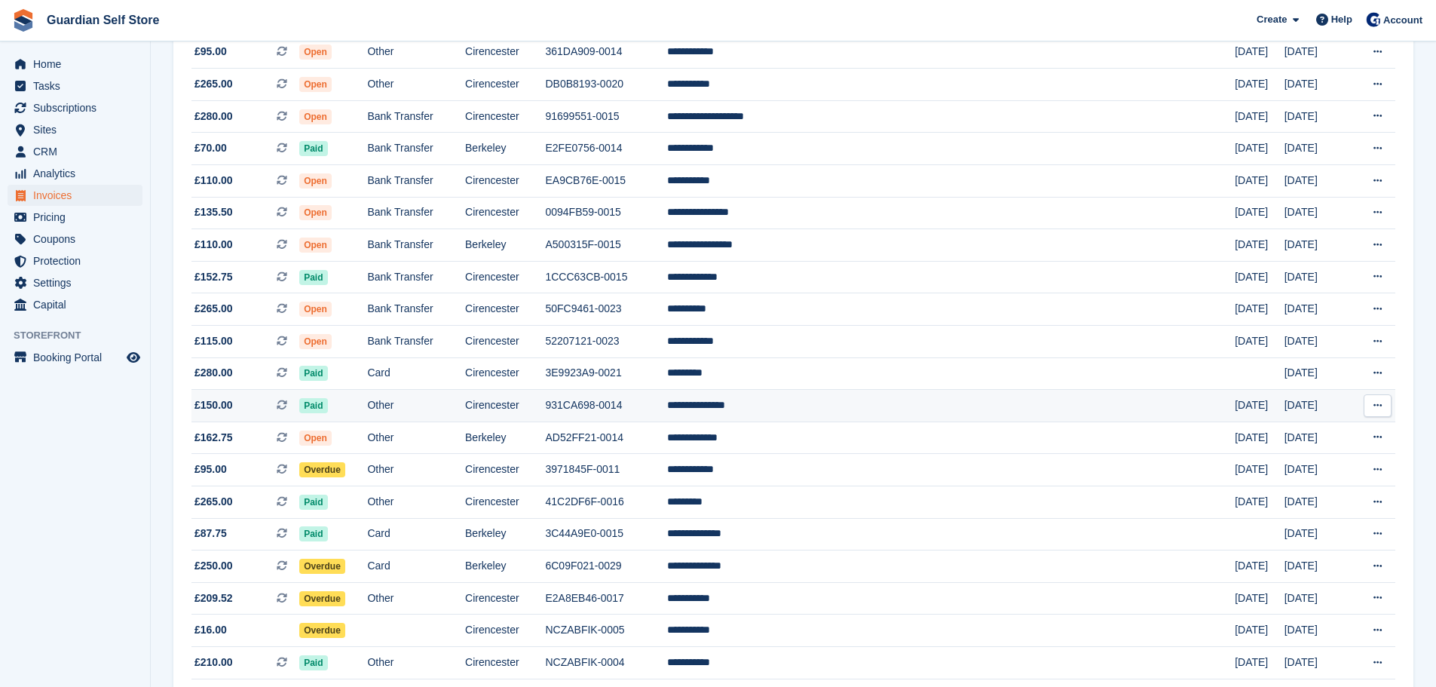
click at [667, 415] on td "931CA698-0014" at bounding box center [606, 406] width 122 height 32
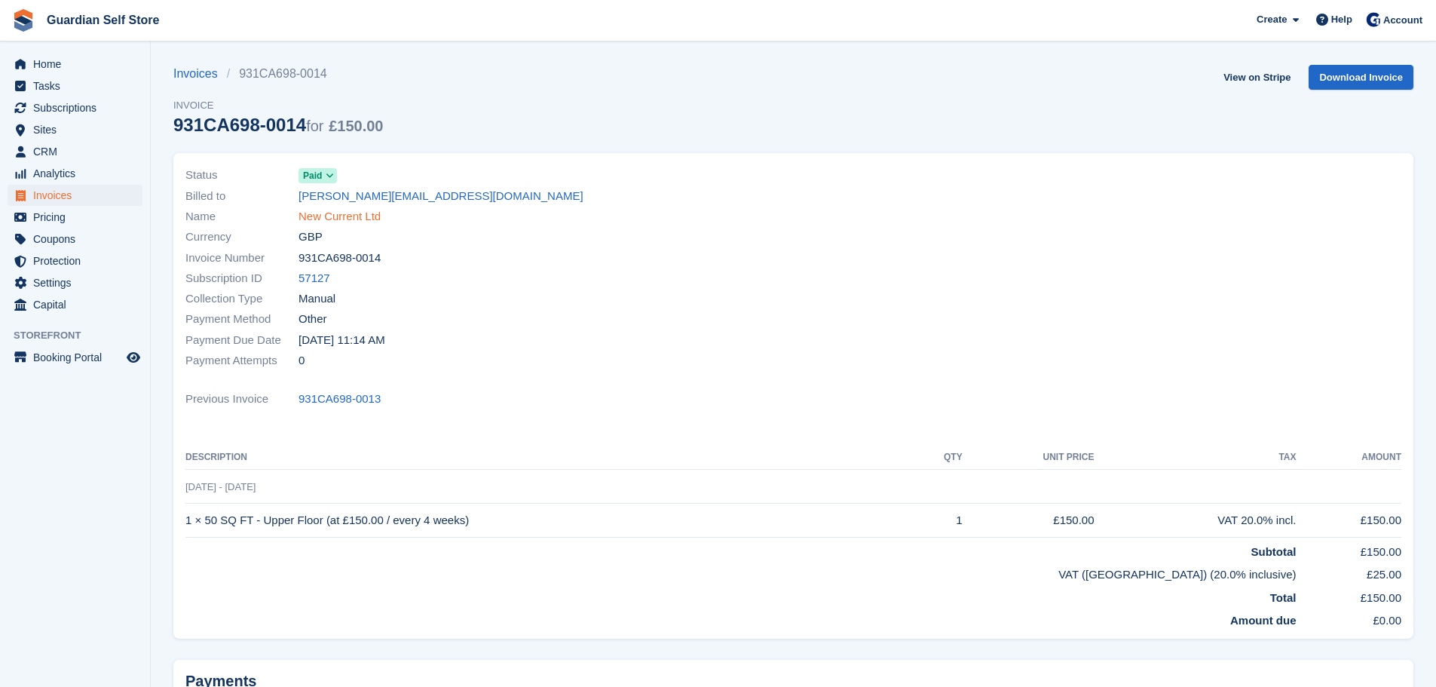
click at [353, 220] on link "New Current Ltd" at bounding box center [340, 216] width 82 height 17
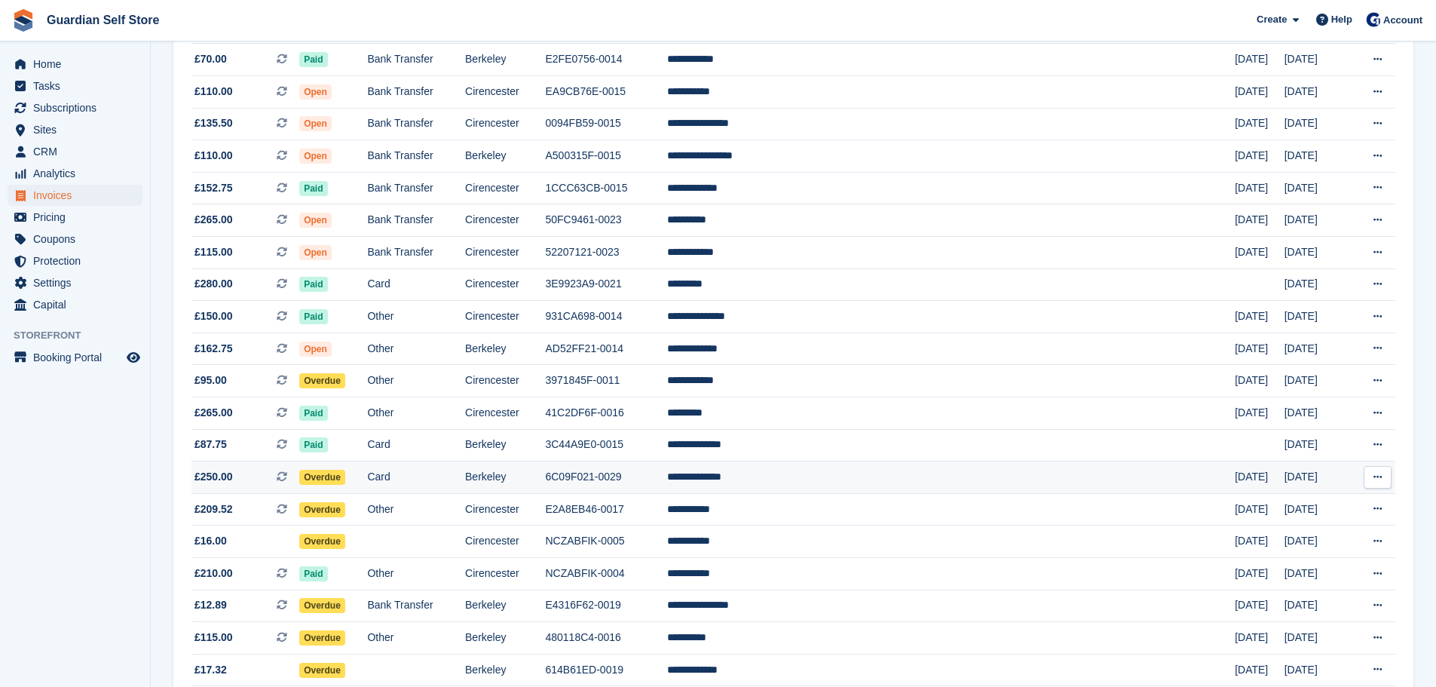
scroll to position [503, 0]
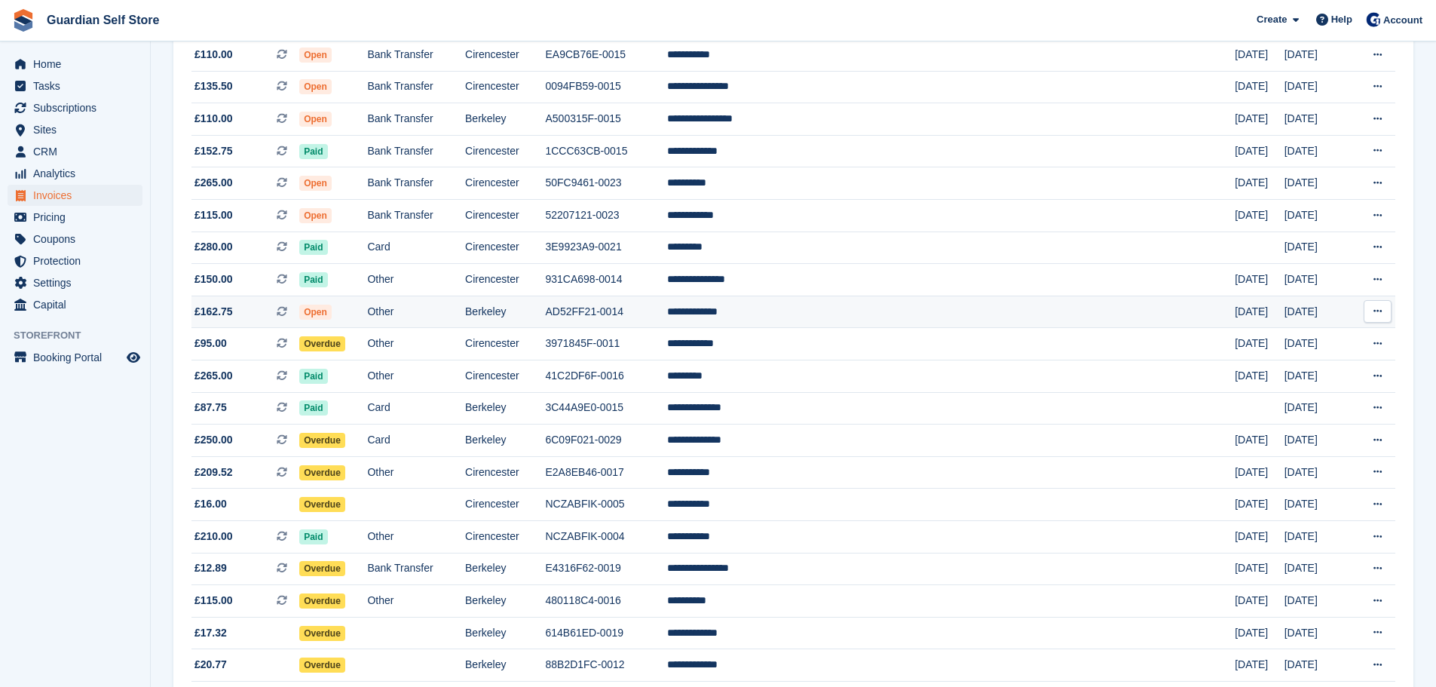
click at [667, 314] on td "AD52FF21-0014" at bounding box center [606, 312] width 122 height 32
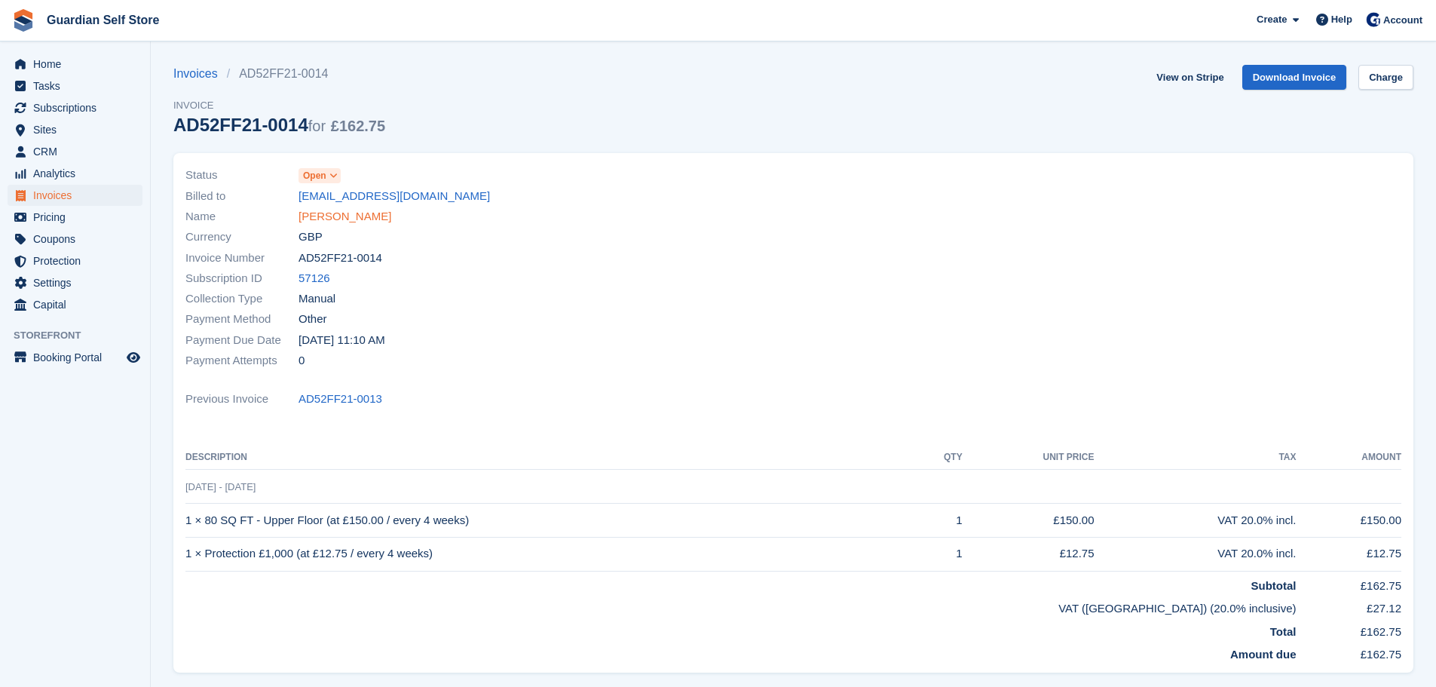
click at [357, 214] on link "Daniel Cowley" at bounding box center [345, 216] width 93 height 17
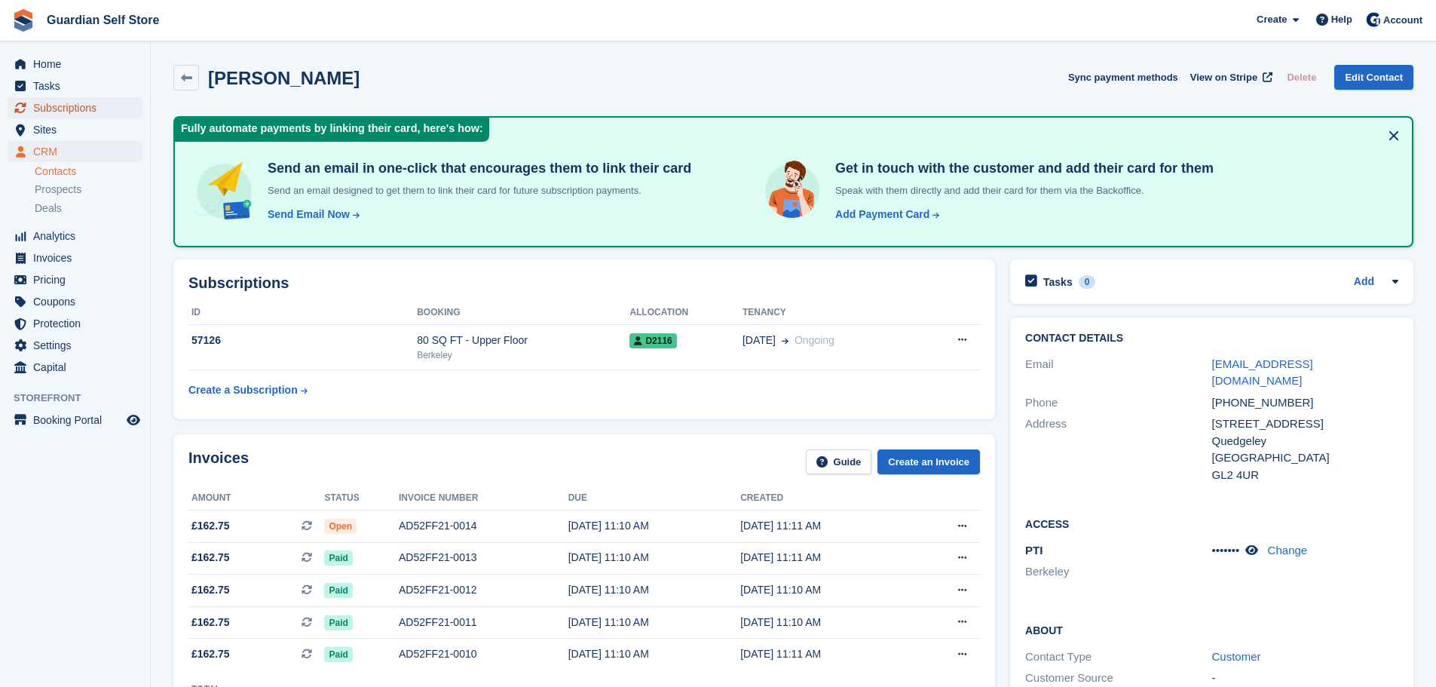
click at [73, 112] on span "Subscriptions" at bounding box center [78, 107] width 90 height 21
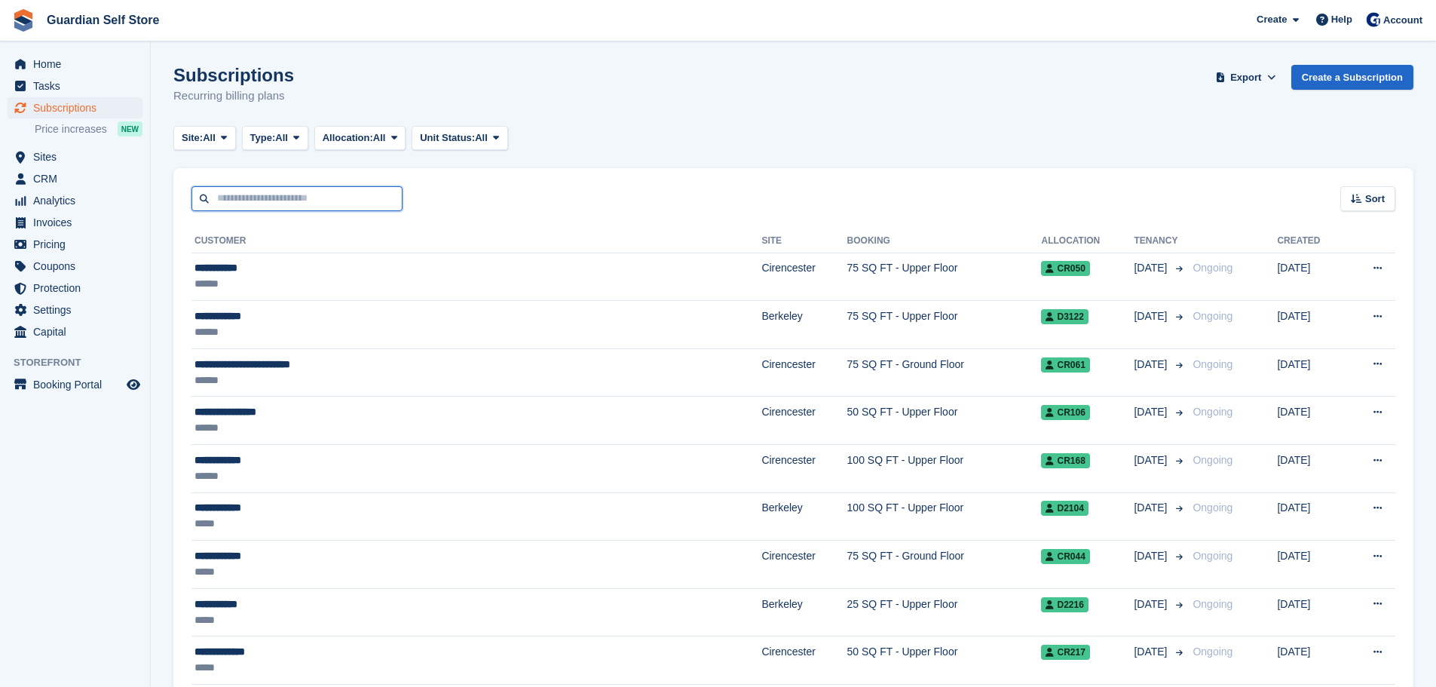
click at [240, 194] on input "text" at bounding box center [296, 198] width 211 height 25
type input "****"
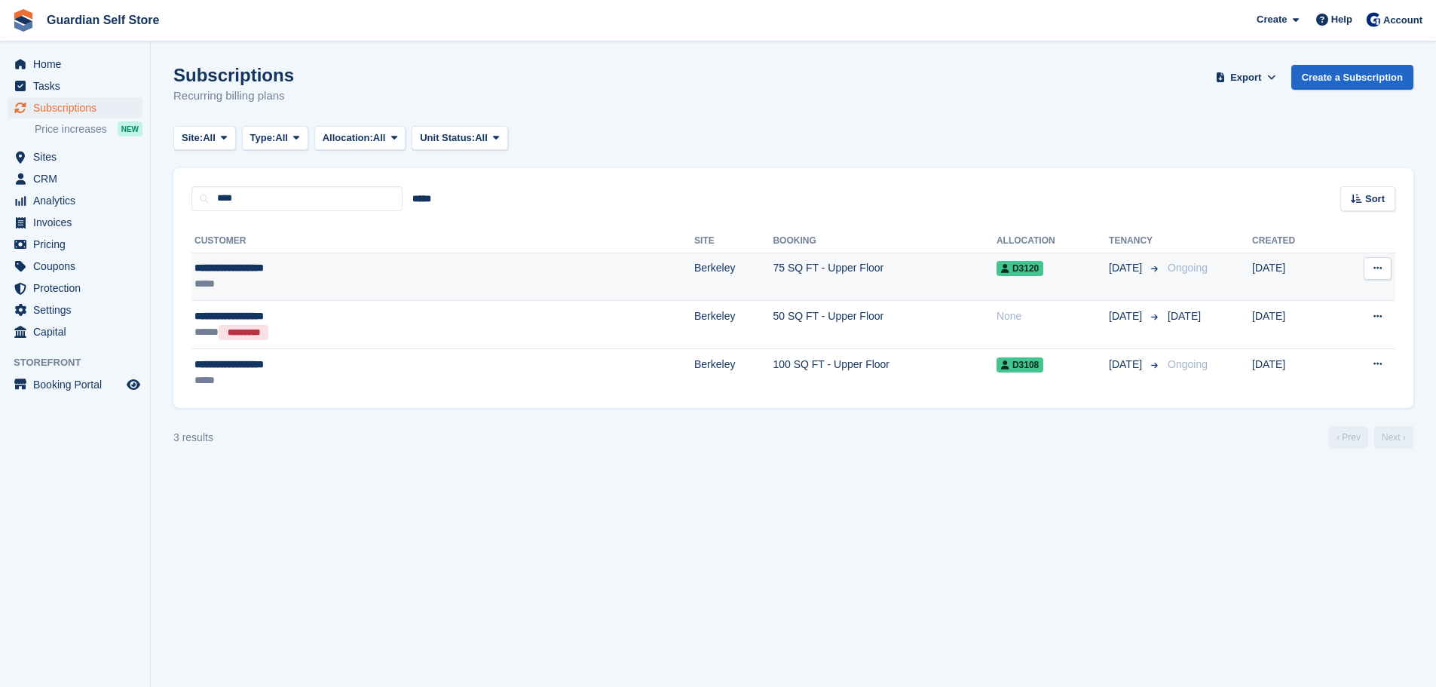
click at [318, 281] on div "*****" at bounding box center [323, 284] width 259 height 16
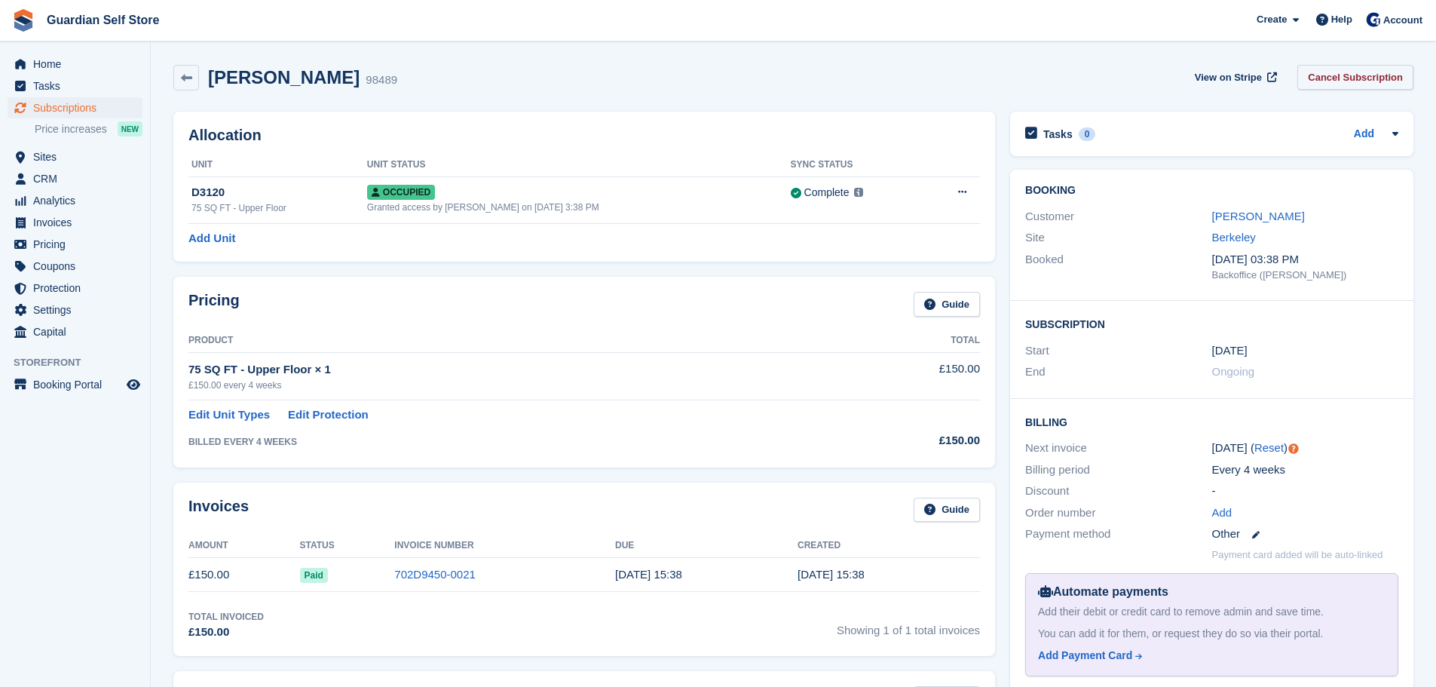
click at [1338, 74] on link "Cancel Subscription" at bounding box center [1355, 77] width 116 height 25
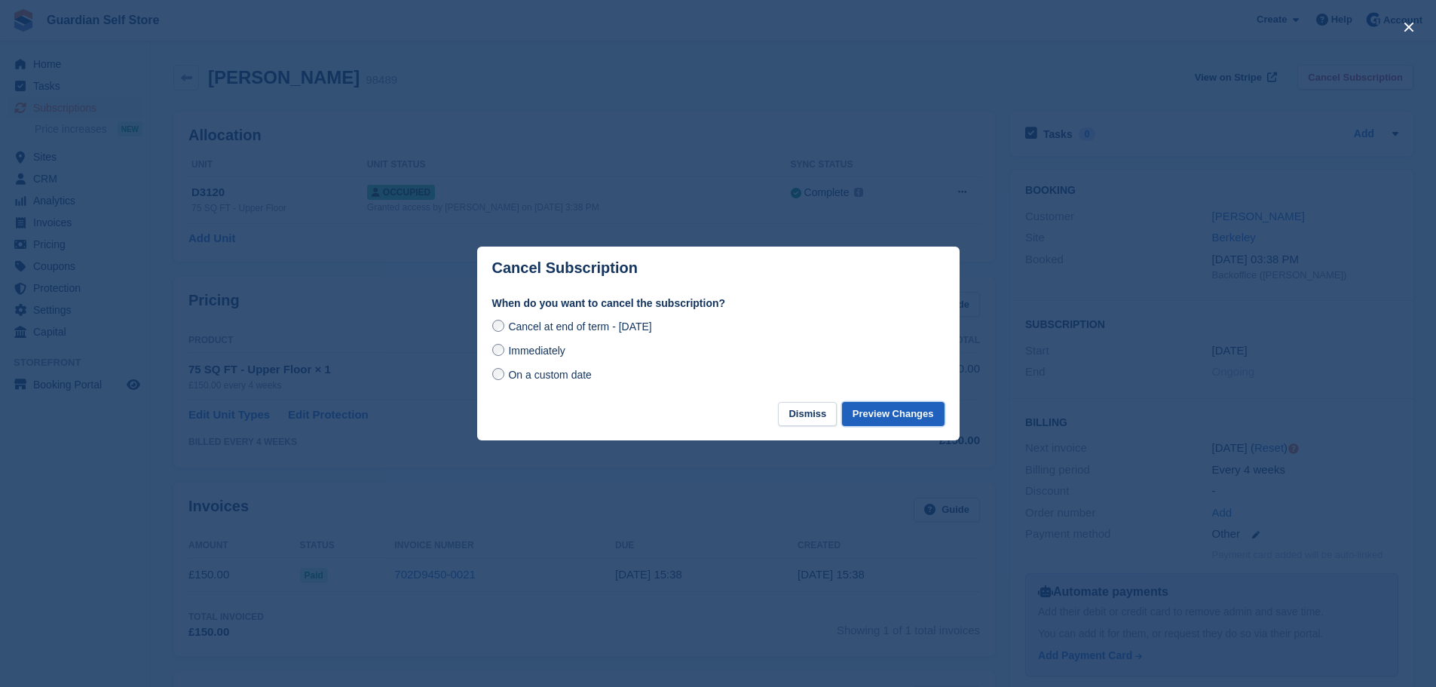
click at [902, 409] on button "Preview Changes" at bounding box center [893, 414] width 103 height 25
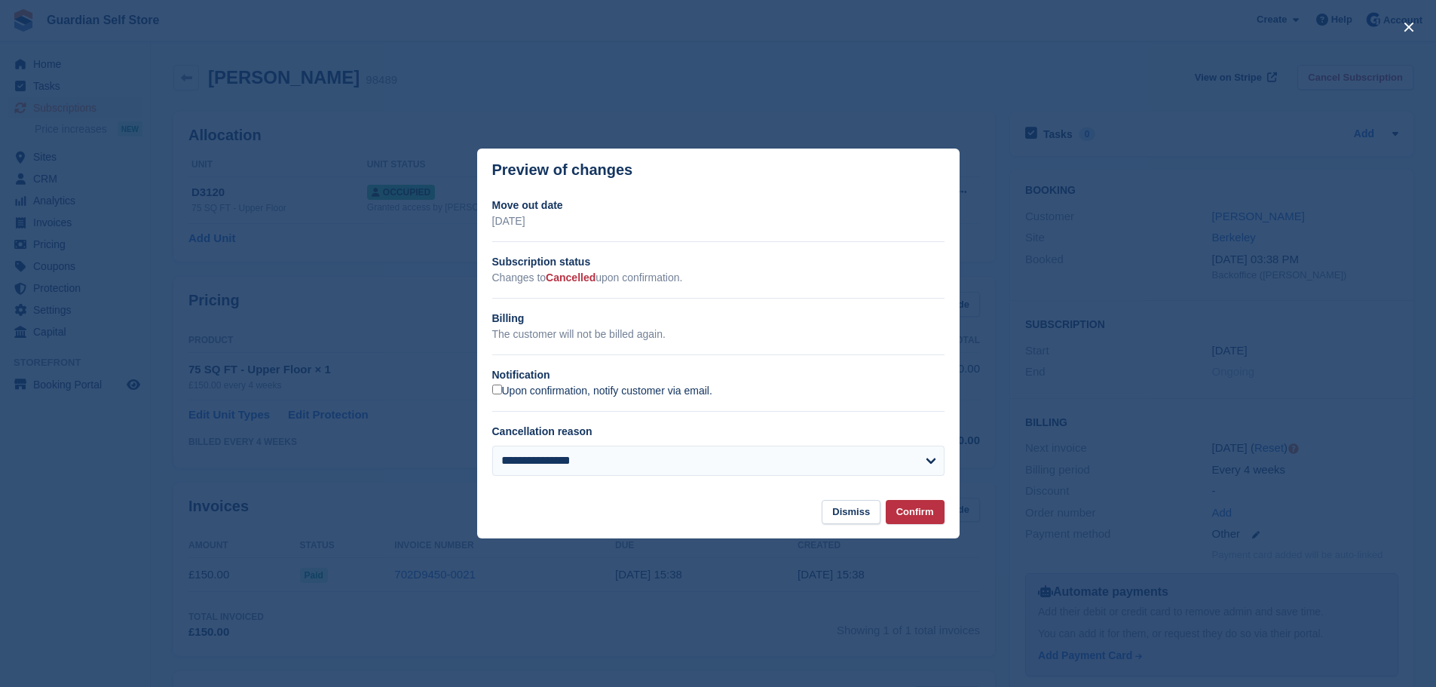
click at [581, 398] on label "Upon confirmation, notify customer via email." at bounding box center [602, 391] width 220 height 14
click at [591, 464] on select "**********" at bounding box center [718, 461] width 452 height 30
select select "**********"
click at [492, 446] on select "**********" at bounding box center [718, 461] width 452 height 30
click at [911, 521] on button "Confirm" at bounding box center [915, 512] width 59 height 25
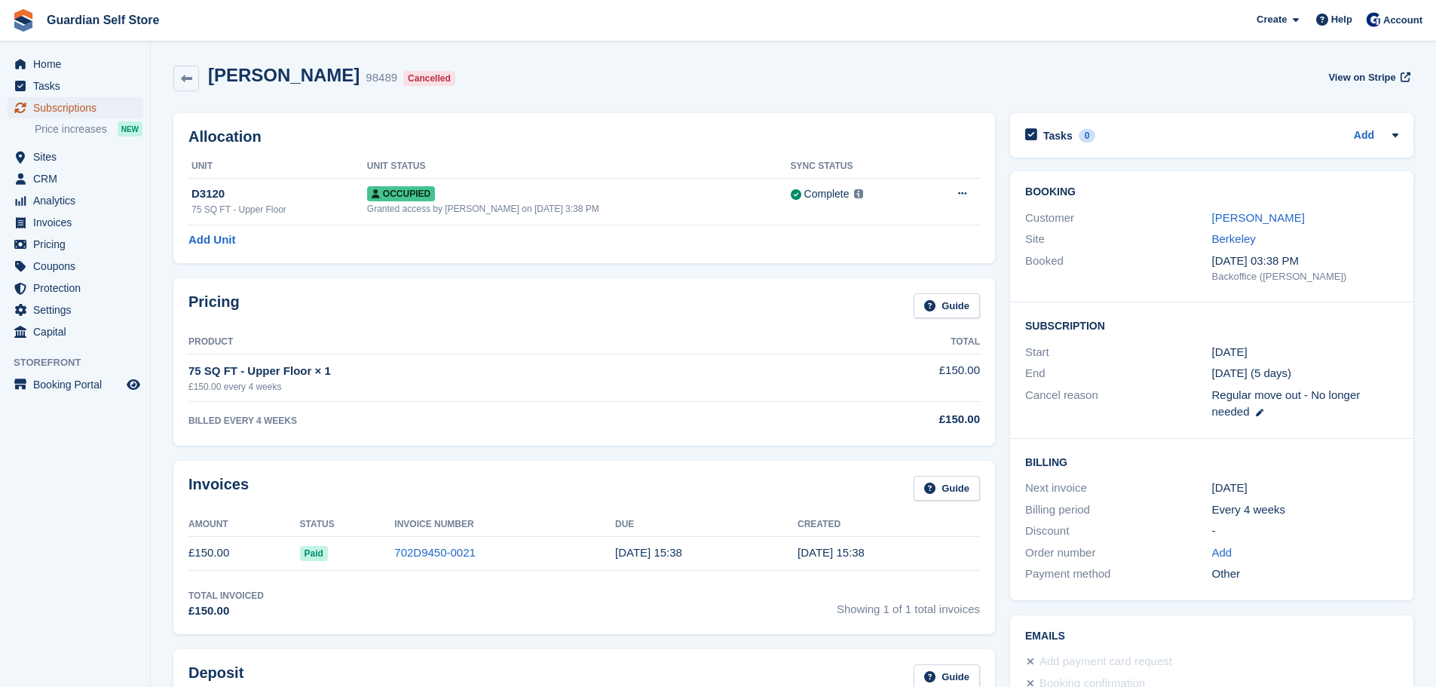
click at [86, 114] on span "Subscriptions" at bounding box center [78, 107] width 90 height 21
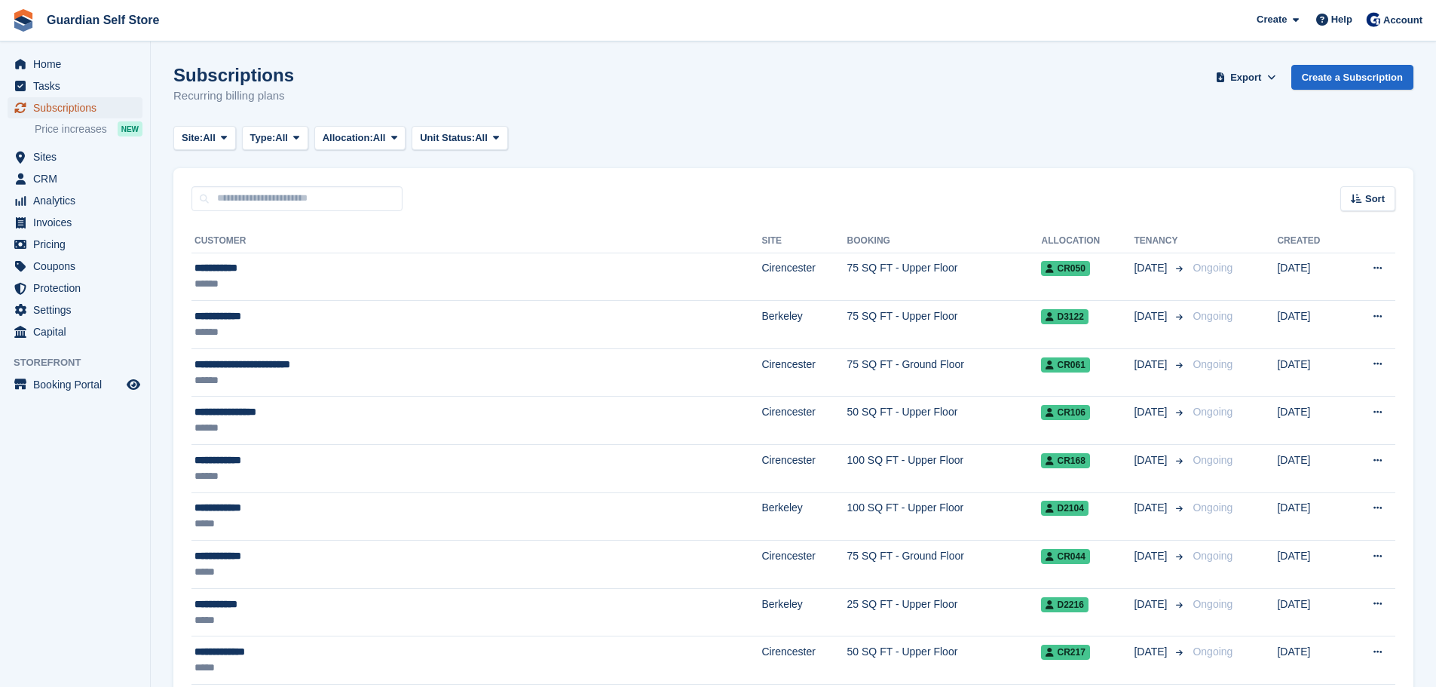
click at [75, 113] on span "Subscriptions" at bounding box center [78, 107] width 90 height 21
click at [235, 194] on input "text" at bounding box center [296, 198] width 211 height 25
type input "******"
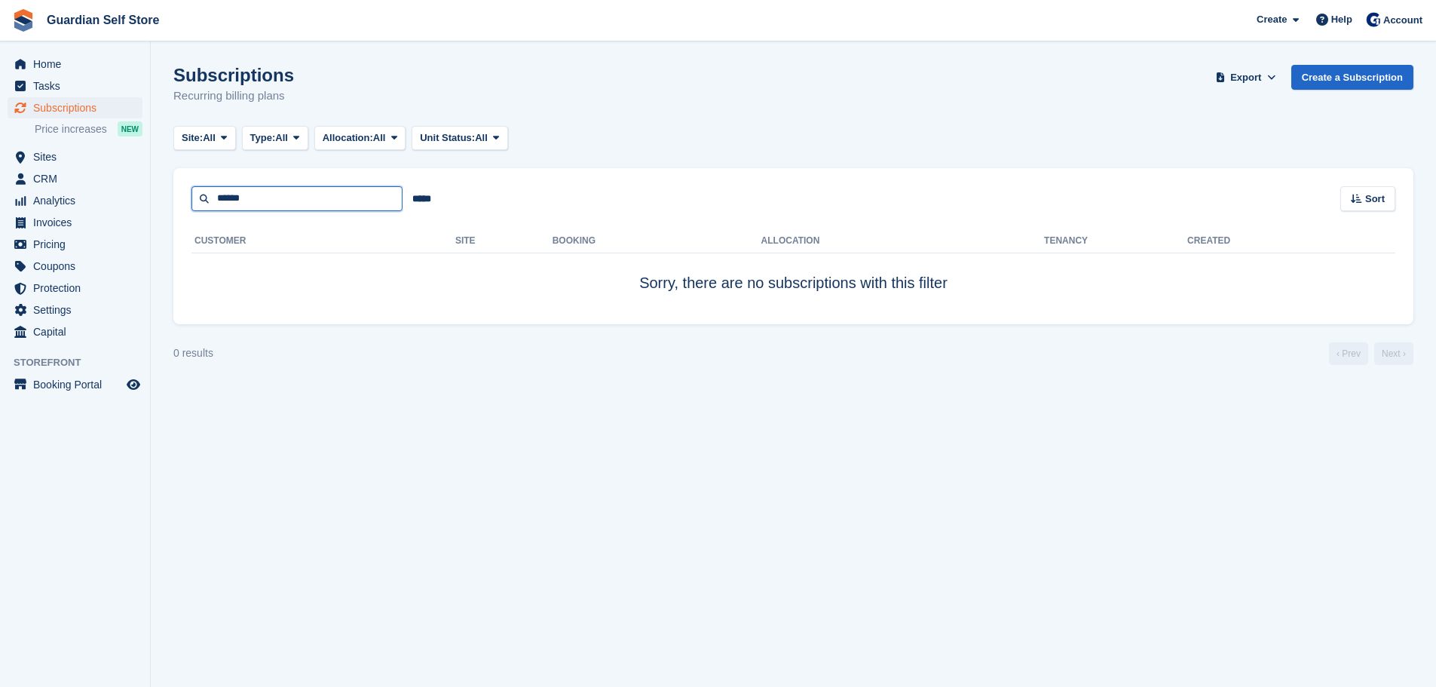
drag, startPoint x: 246, startPoint y: 196, endPoint x: 173, endPoint y: 188, distance: 72.8
click at [173, 188] on div "****** ***** Sort Sort by Customer name Date created Move in date Move out date…" at bounding box center [793, 189] width 1240 height 43
type input "***"
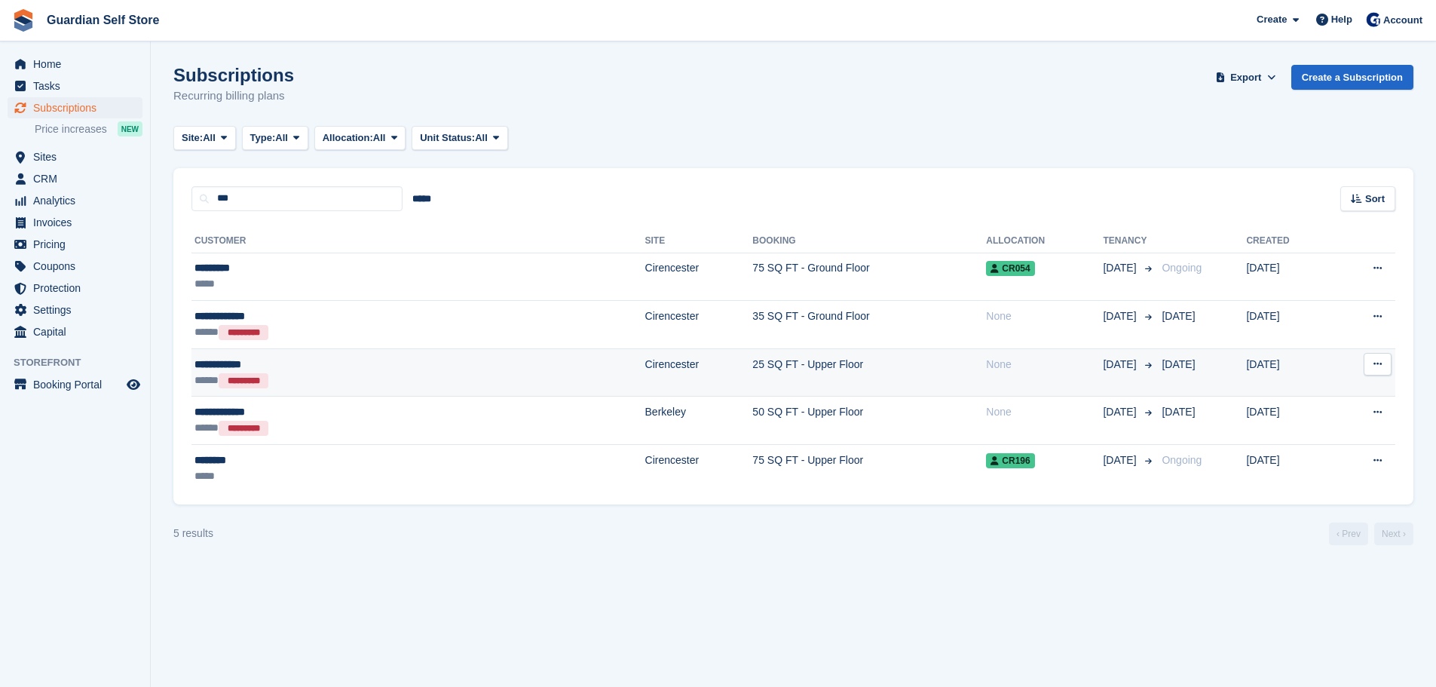
click at [280, 384] on div "***** *********" at bounding box center [306, 380] width 225 height 16
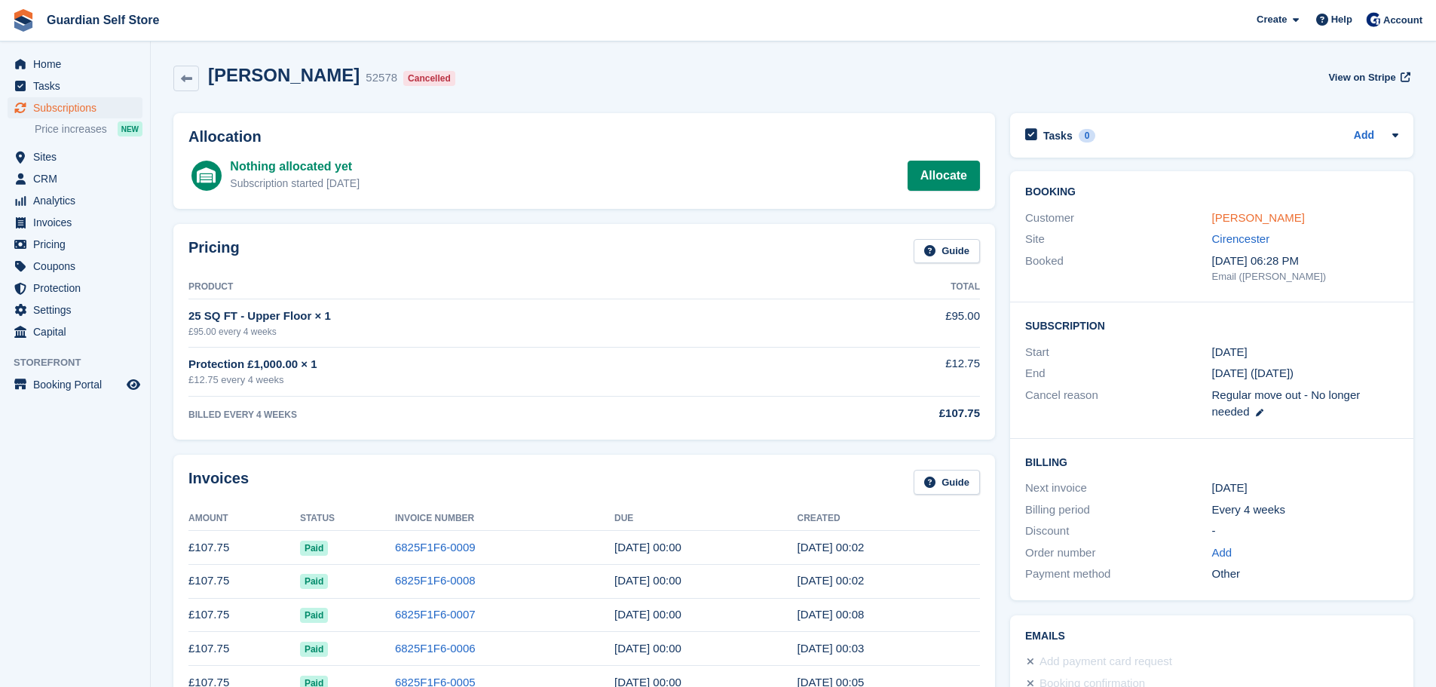
click at [1233, 216] on link "[PERSON_NAME]" at bounding box center [1258, 217] width 93 height 13
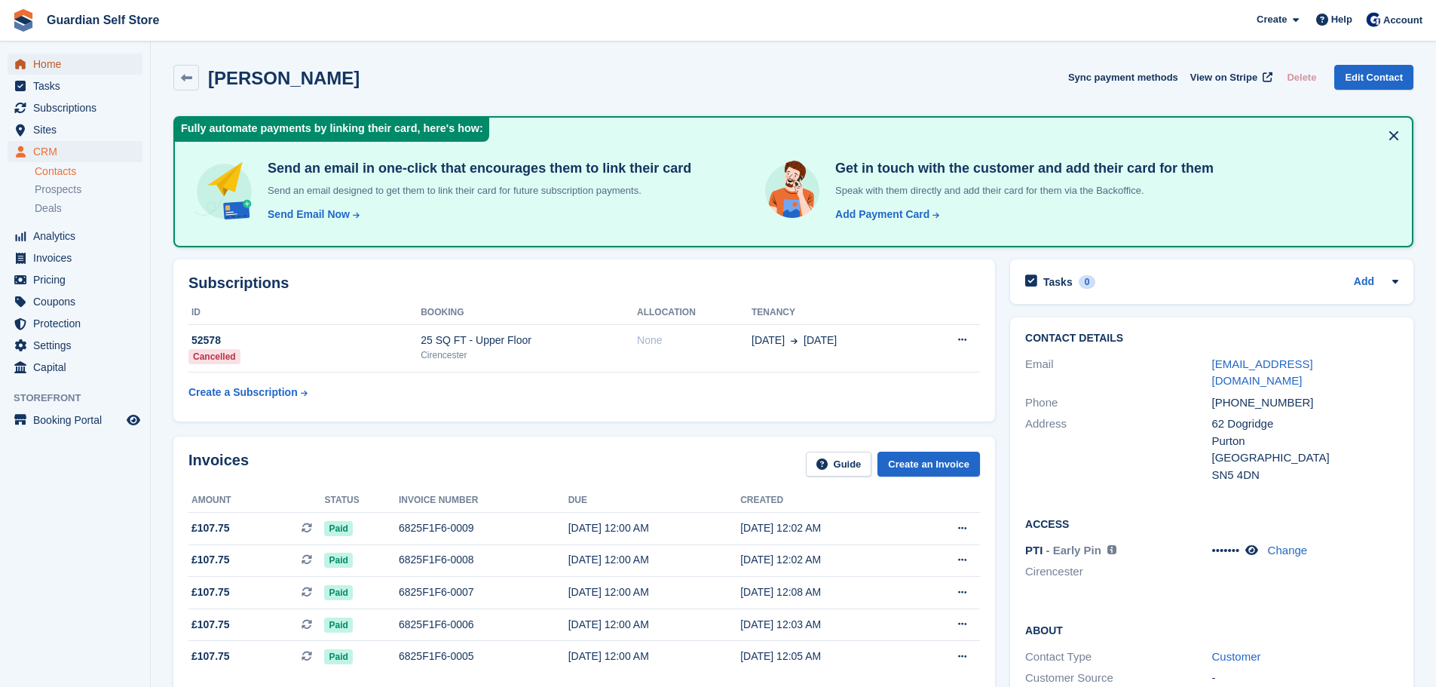
click at [103, 65] on span "Home" at bounding box center [78, 64] width 90 height 21
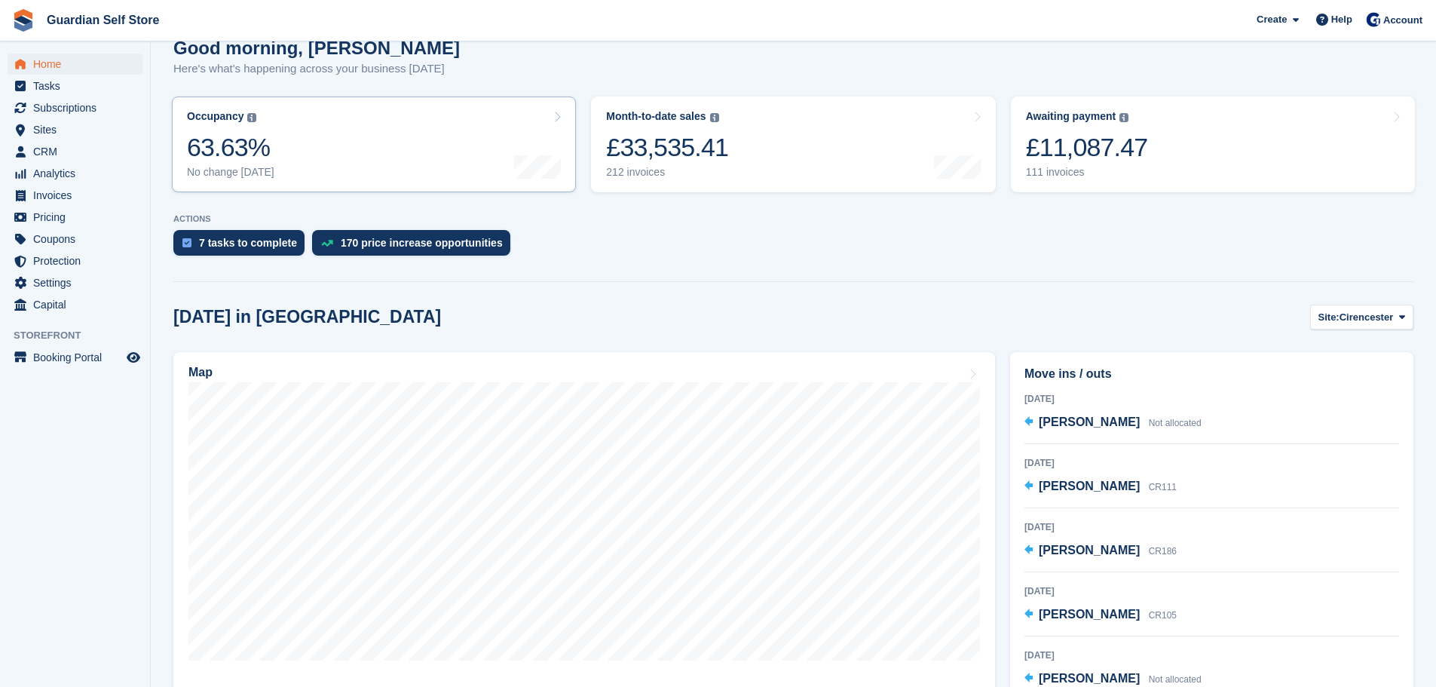
scroll to position [251, 0]
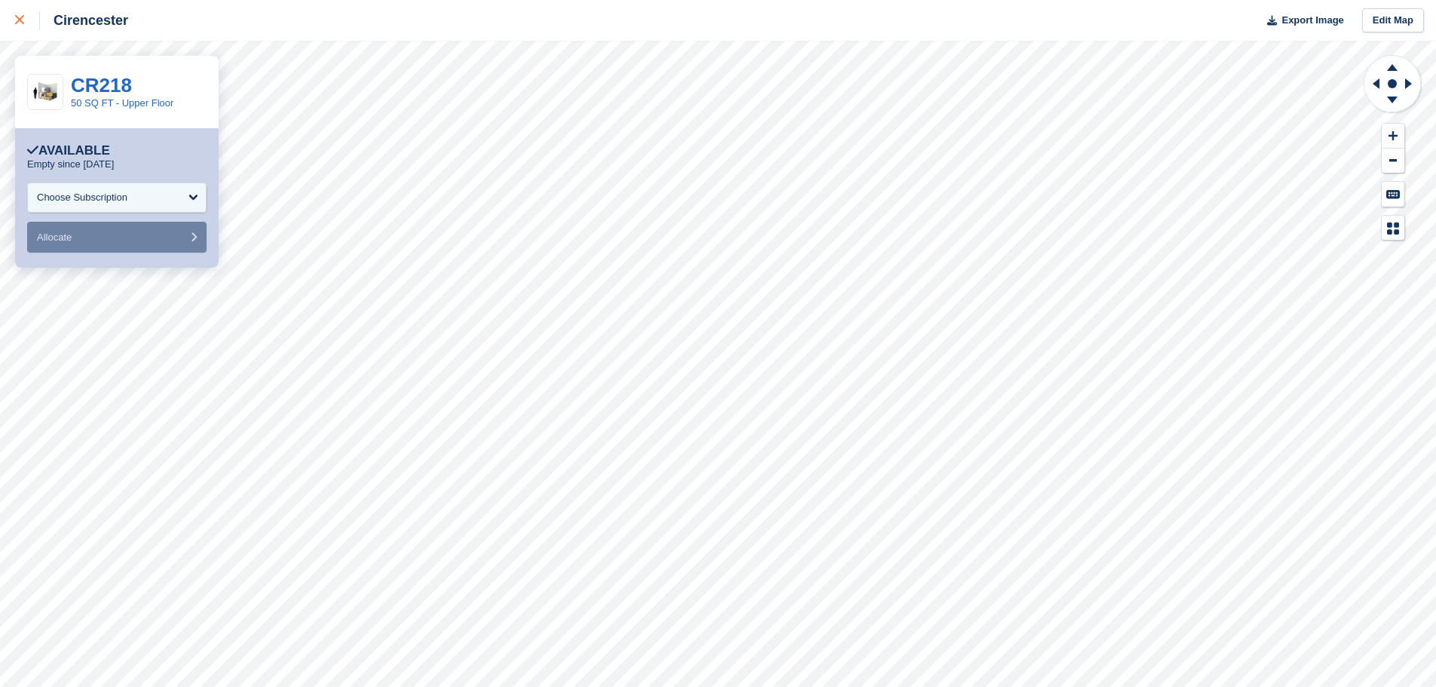
click at [10, 26] on link at bounding box center [20, 20] width 40 height 41
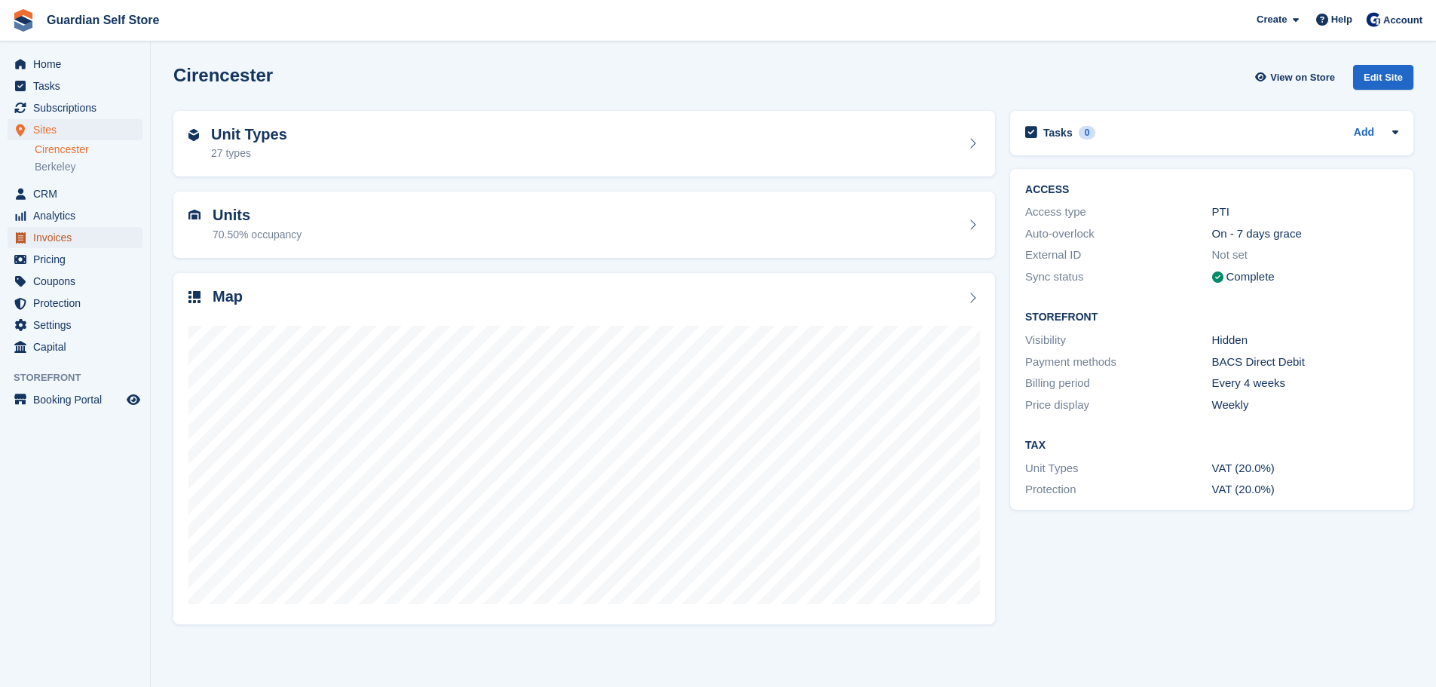
click at [74, 238] on span "Invoices" at bounding box center [78, 237] width 90 height 21
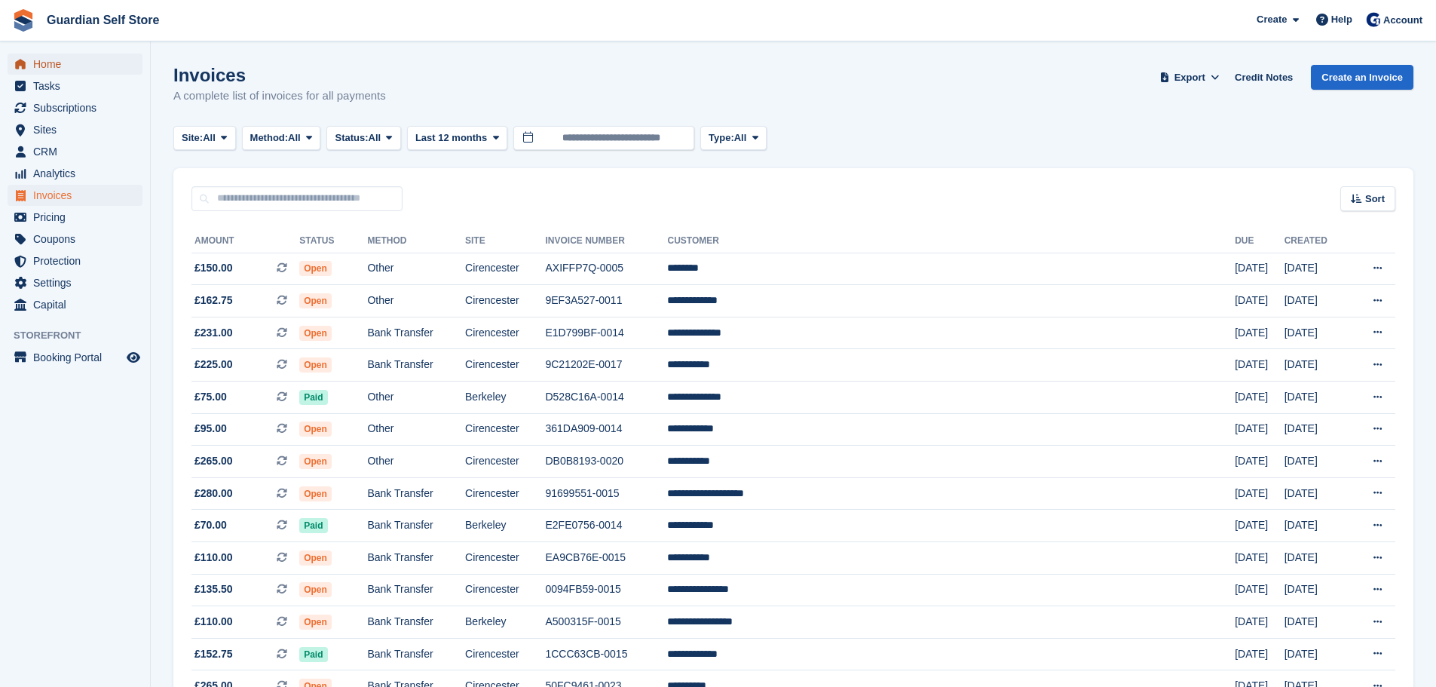
click at [115, 63] on span "Home" at bounding box center [78, 64] width 90 height 21
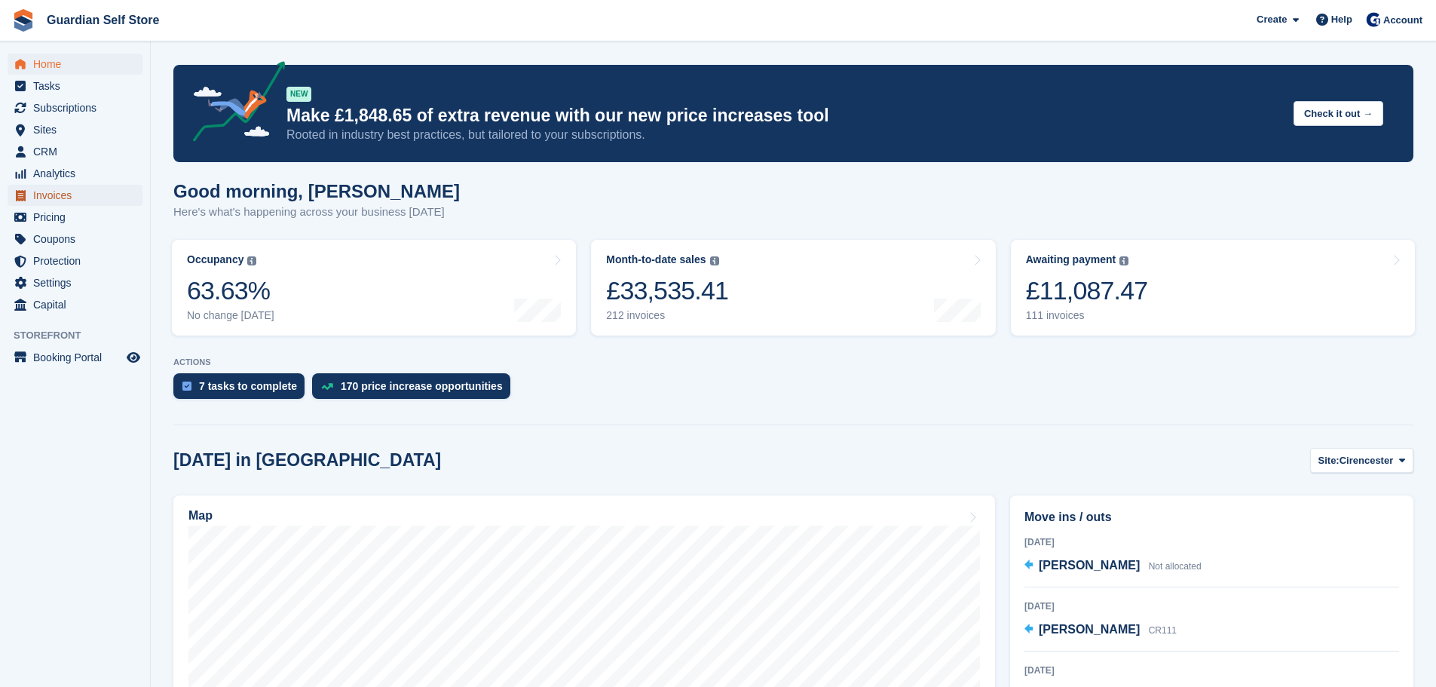
click at [38, 190] on span "Invoices" at bounding box center [78, 195] width 90 height 21
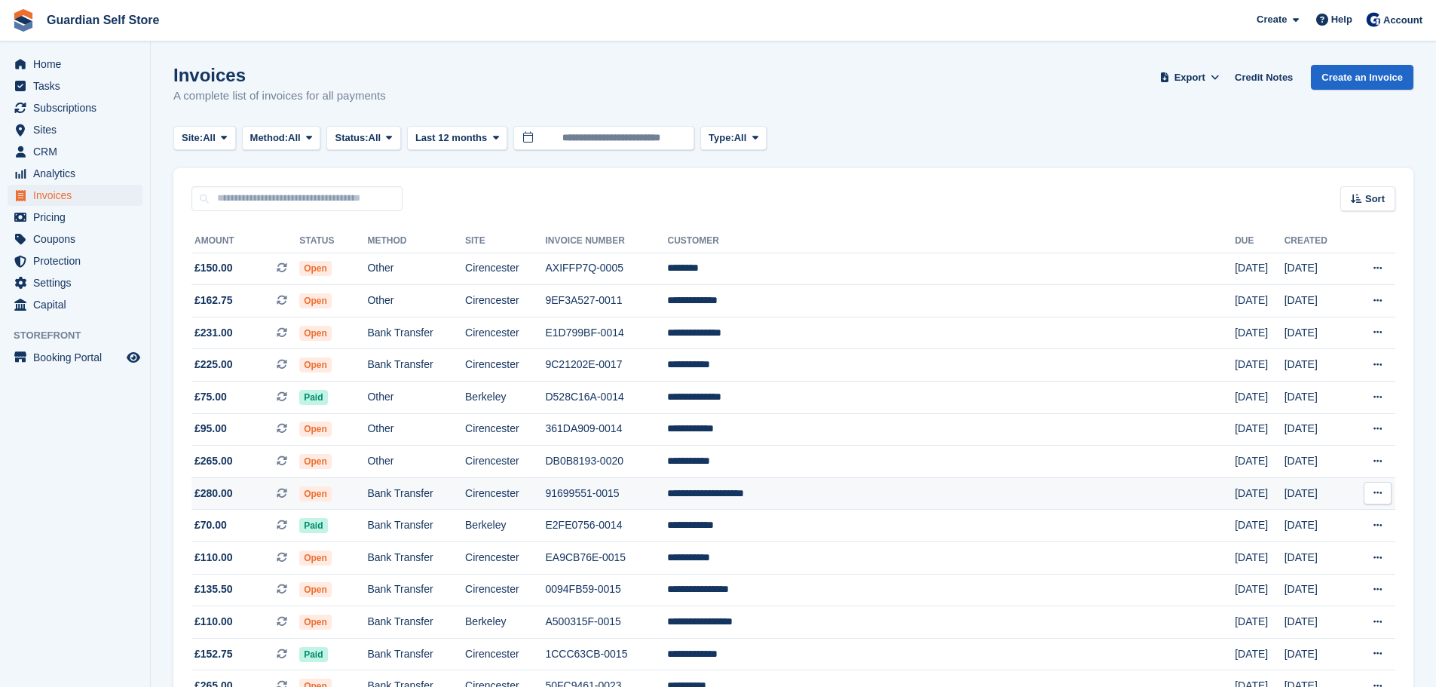
click at [667, 498] on td "91699551-0015" at bounding box center [606, 493] width 122 height 32
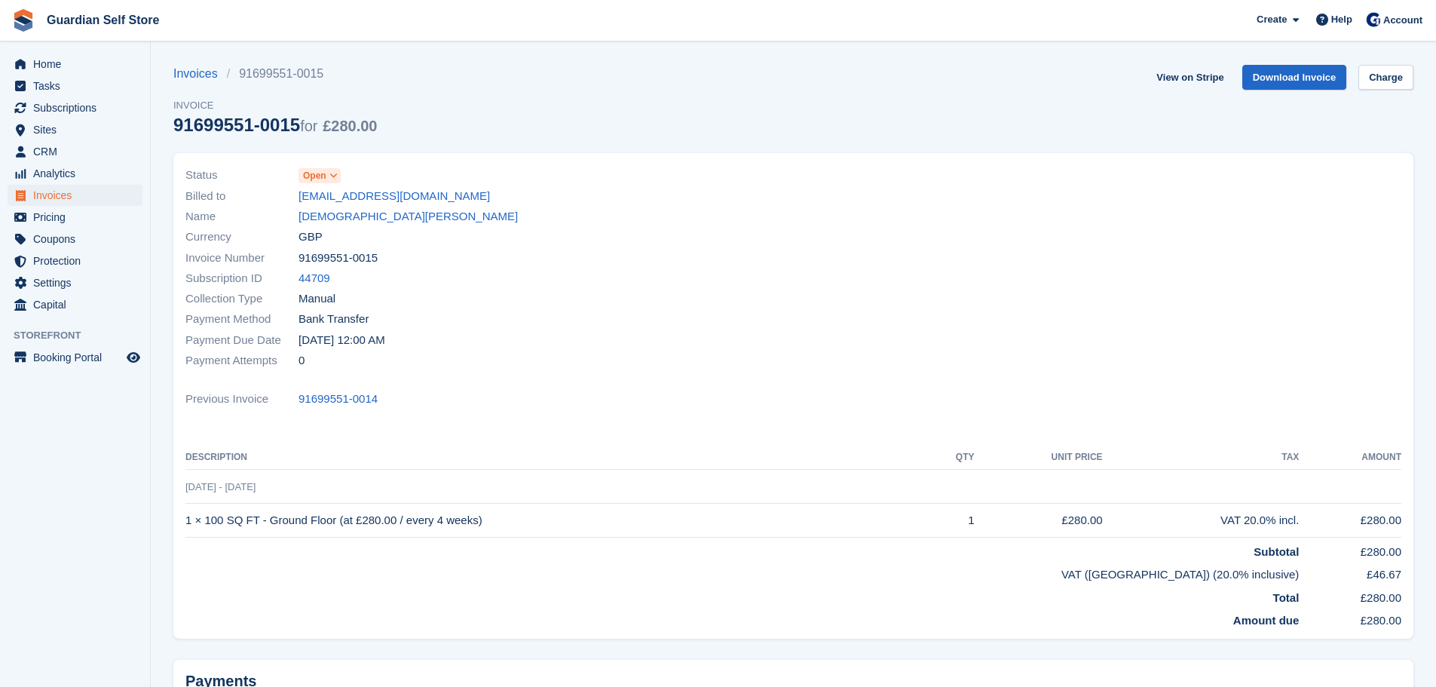
click at [311, 176] on span "Open" at bounding box center [314, 176] width 23 height 14
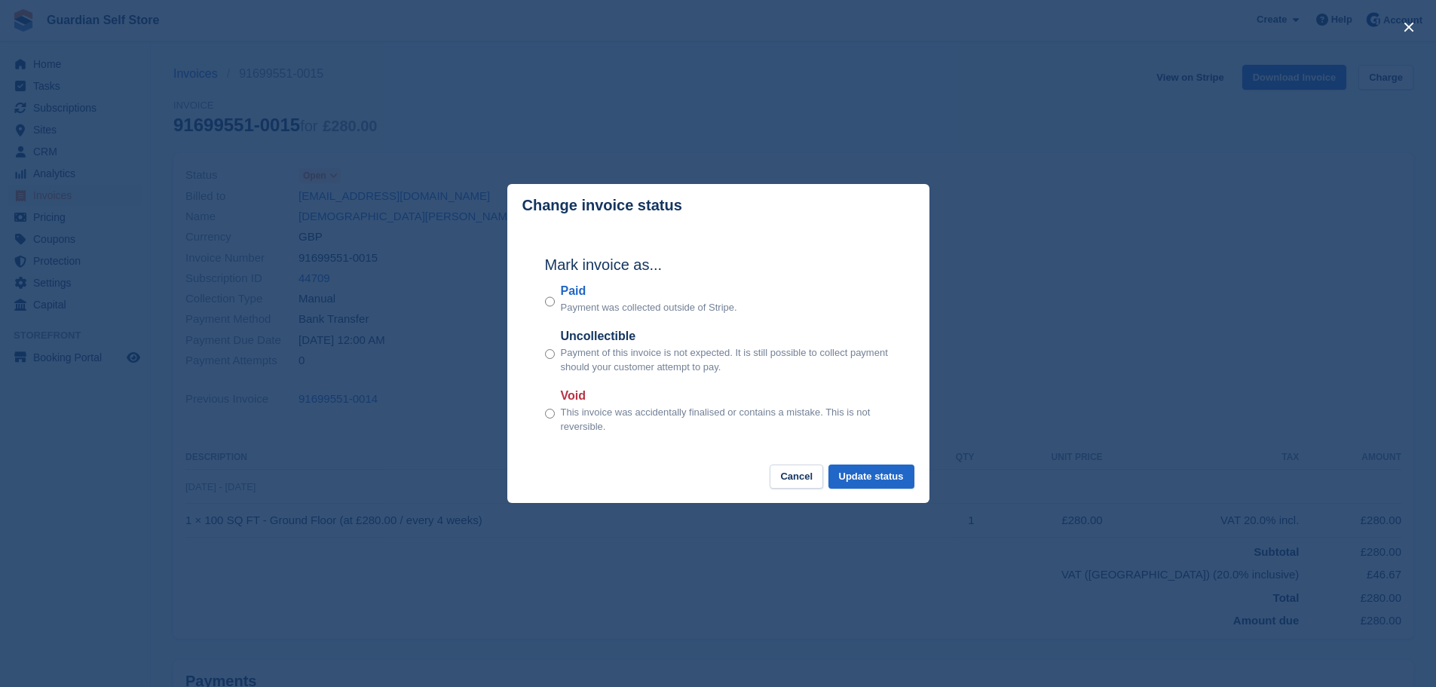
click at [587, 298] on label "Paid" at bounding box center [649, 291] width 176 height 18
click at [899, 489] on button "Update status" at bounding box center [871, 476] width 86 height 25
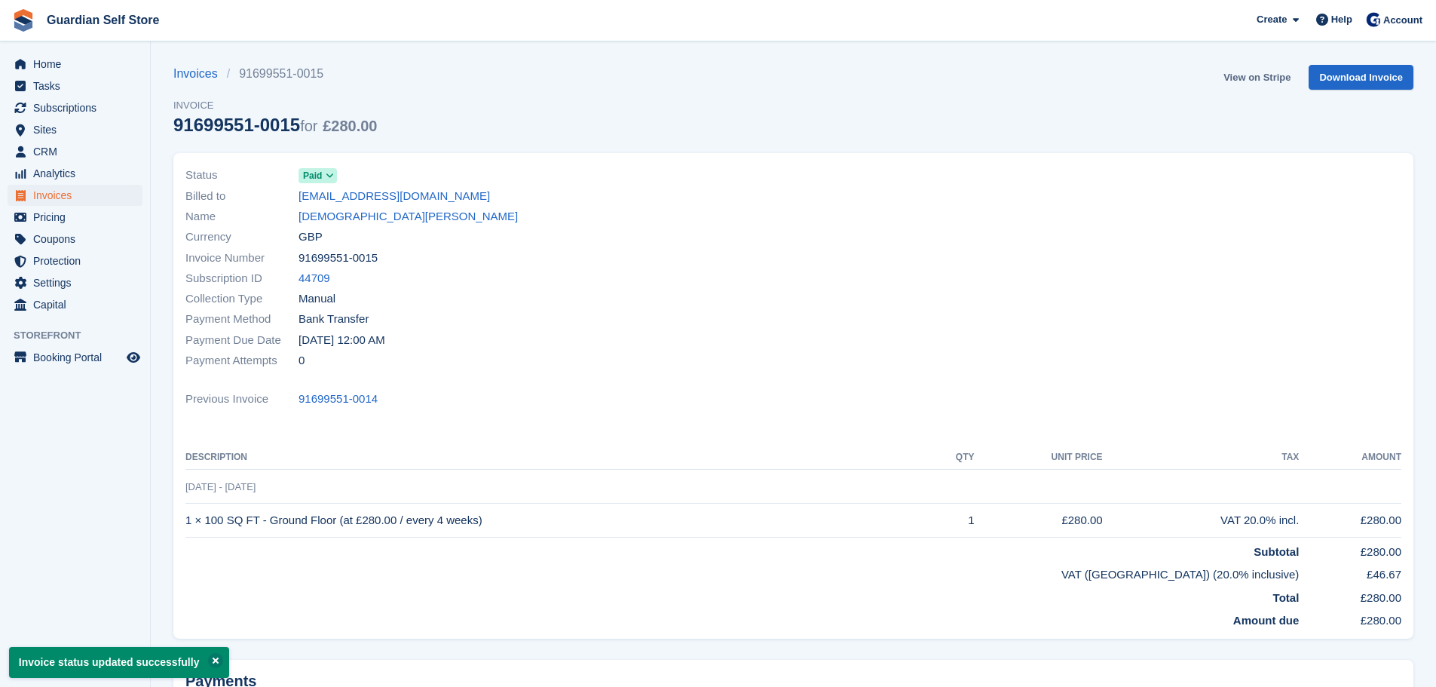
click at [1267, 72] on link "View on Stripe" at bounding box center [1256, 77] width 79 height 25
click at [57, 70] on span "Home" at bounding box center [78, 64] width 90 height 21
